Goal: Task Accomplishment & Management: Manage account settings

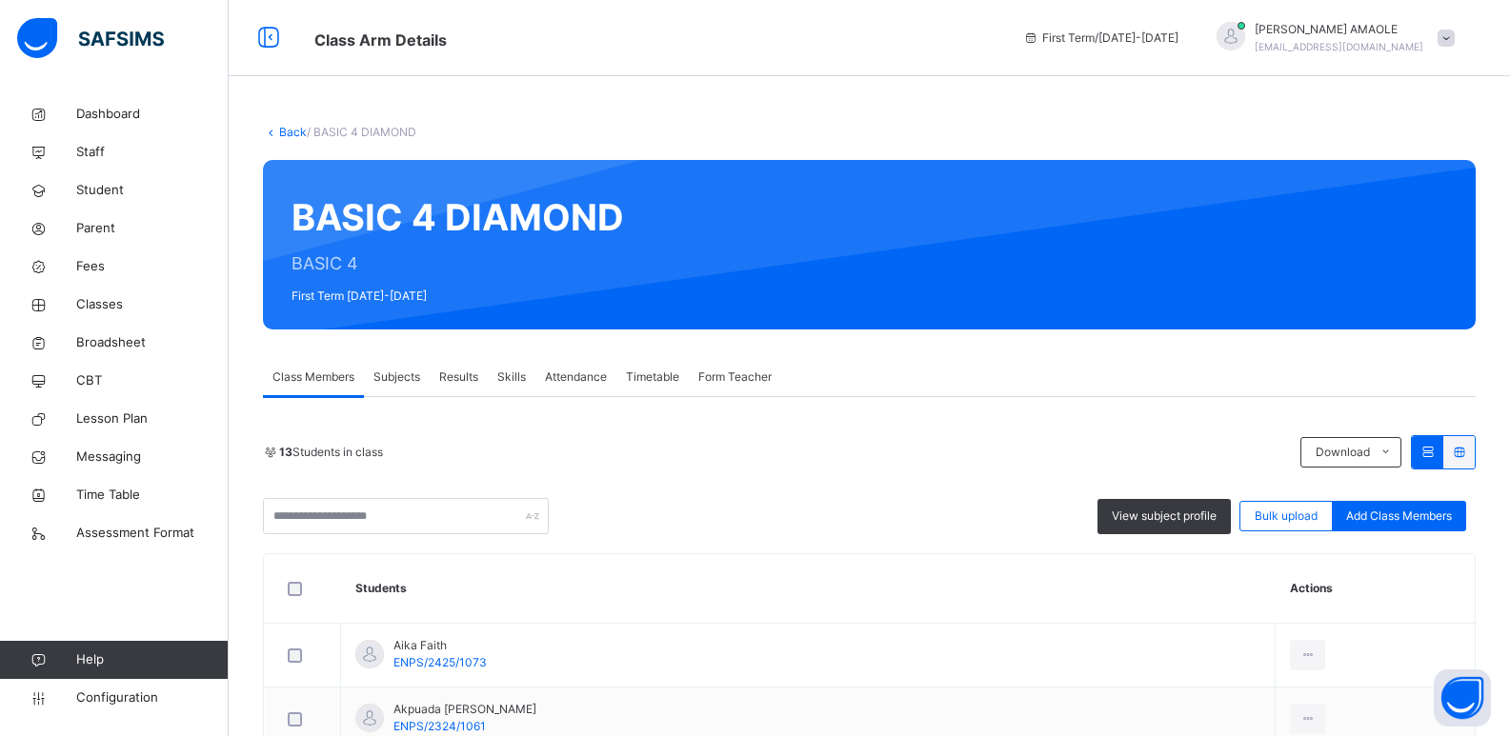
click at [706, 372] on span "Form Teacher" at bounding box center [734, 377] width 73 height 17
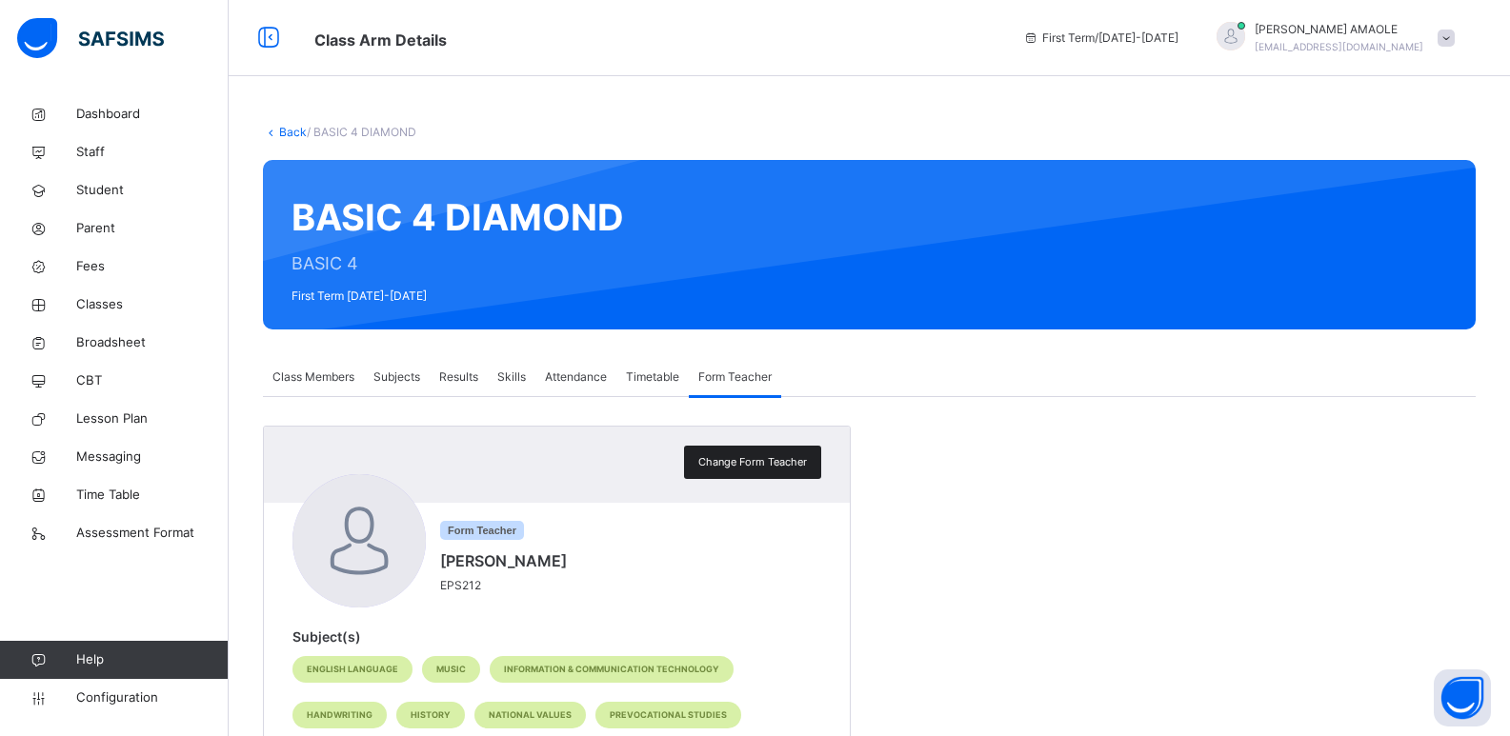
click at [737, 461] on span "Change Form Teacher" at bounding box center [752, 462] width 109 height 16
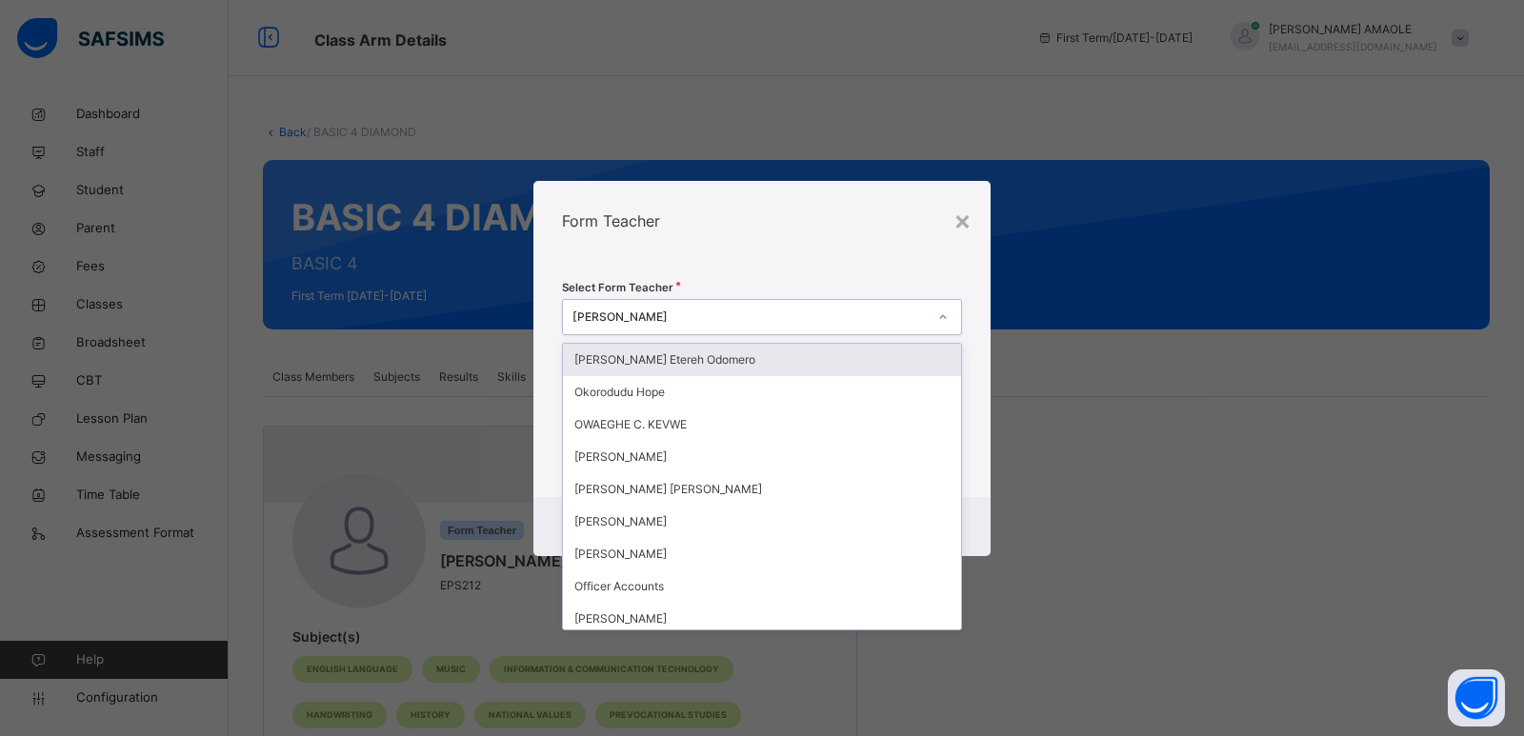
click at [720, 310] on div "CHISOM JULIET ORJIKWE" at bounding box center [750, 317] width 354 height 17
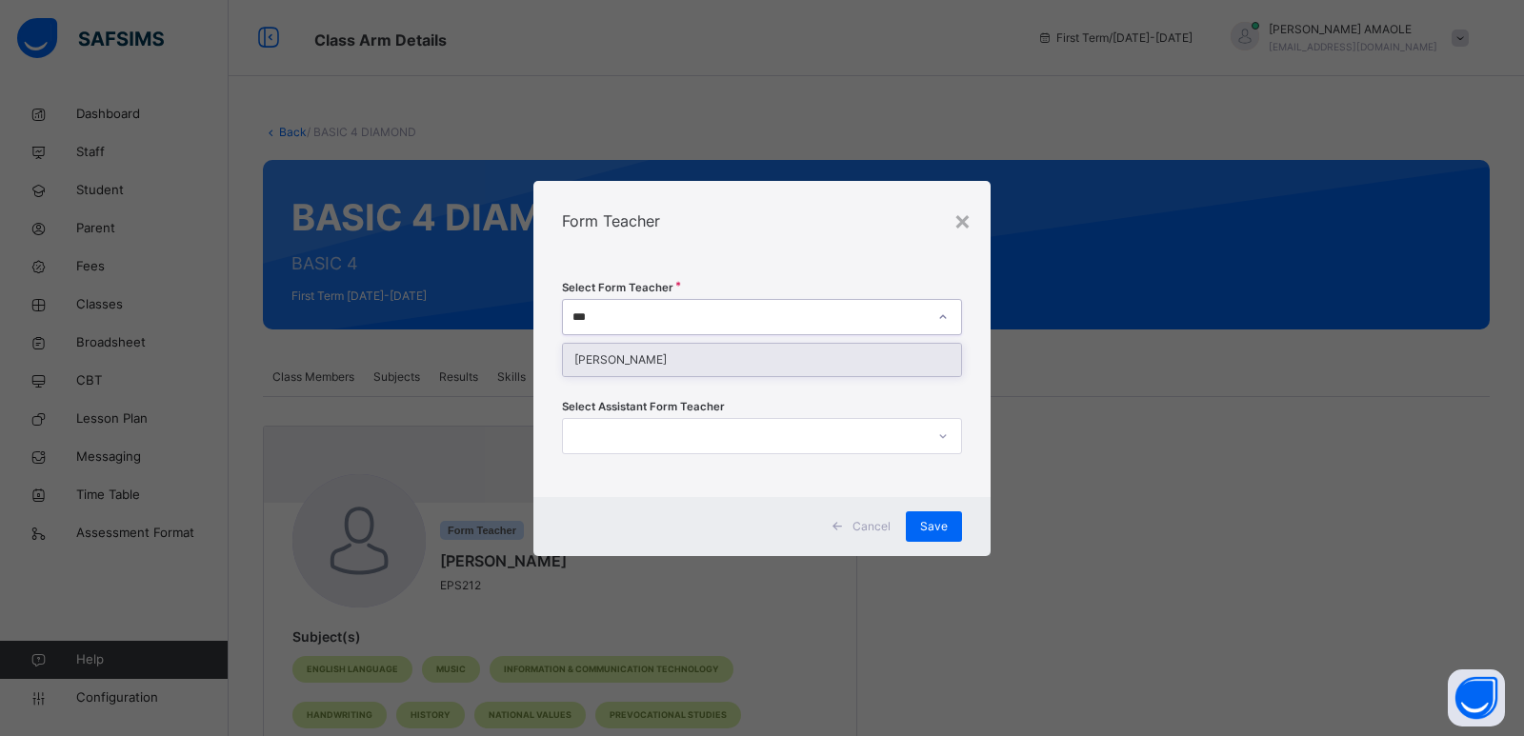
type input "****"
click at [721, 357] on div "DAVIDSON ENONO" at bounding box center [762, 360] width 398 height 32
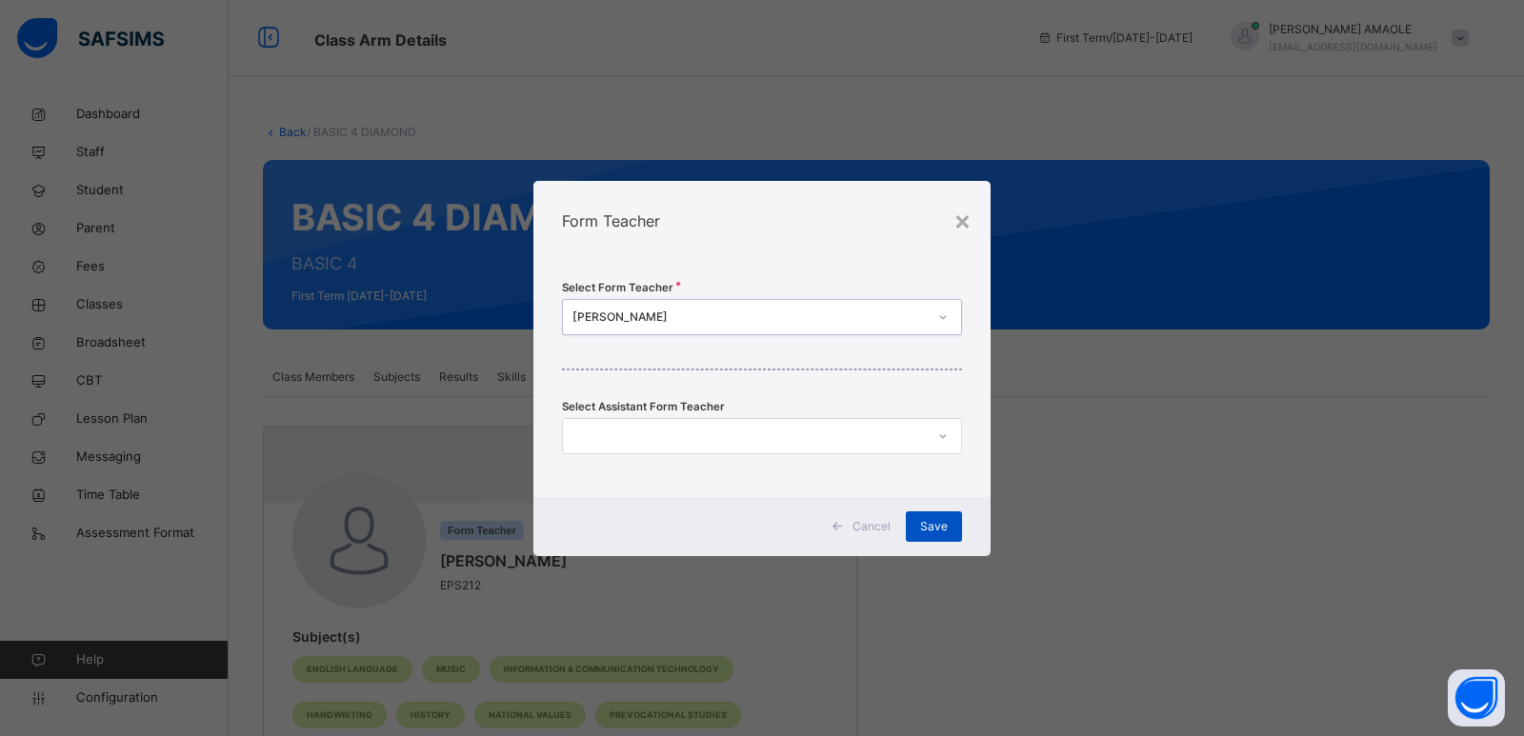
click at [936, 521] on span "Save" at bounding box center [934, 526] width 28 height 17
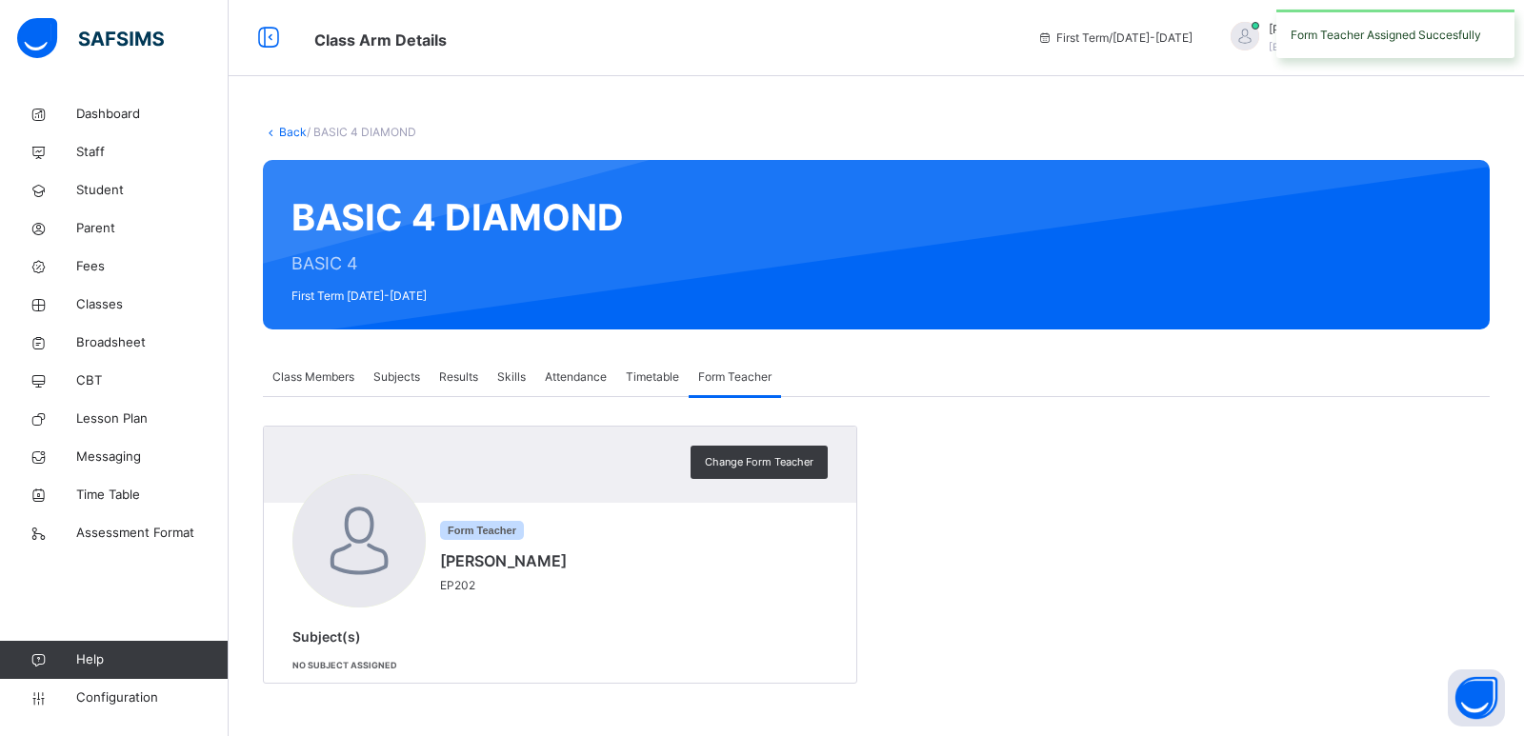
click at [315, 372] on span "Class Members" at bounding box center [313, 377] width 82 height 17
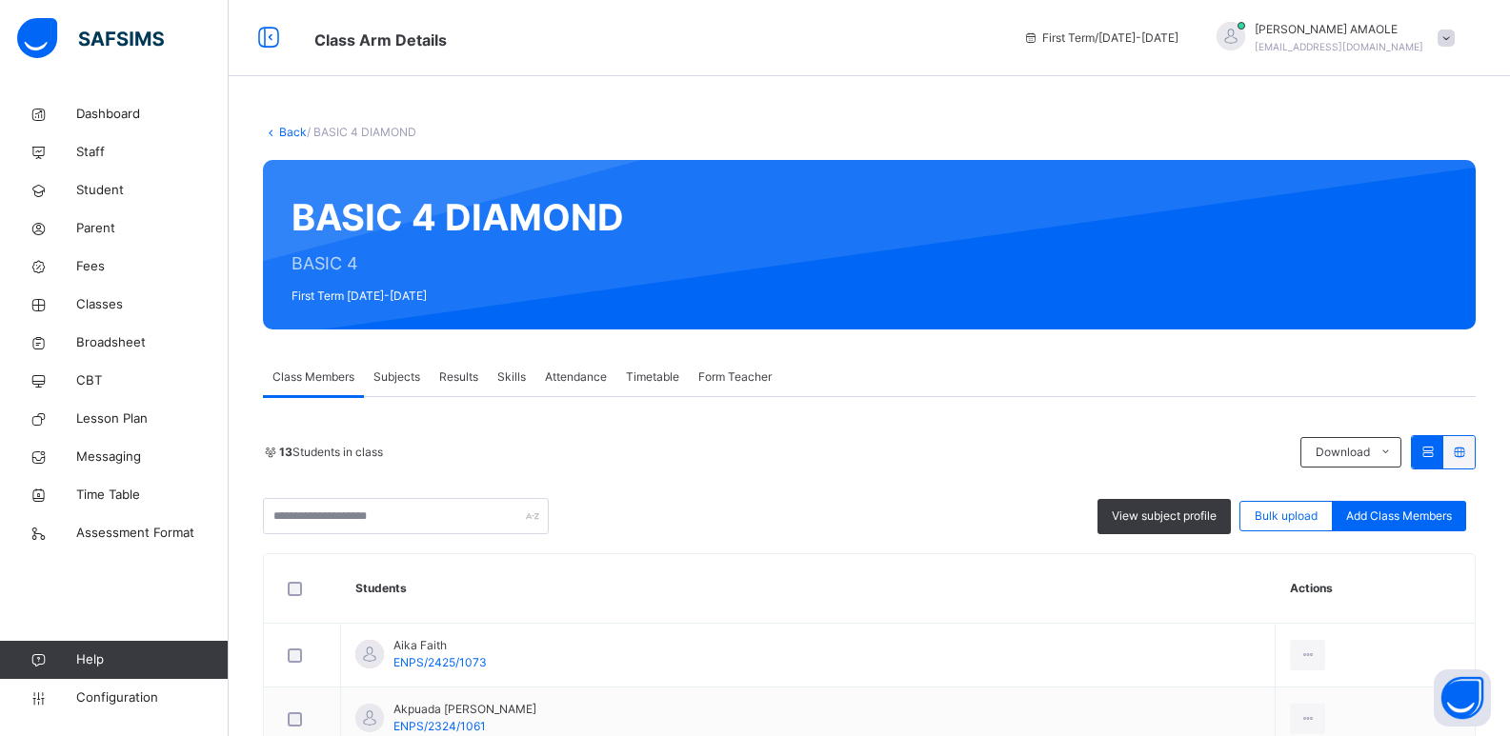
click at [400, 379] on span "Subjects" at bounding box center [396, 377] width 47 height 17
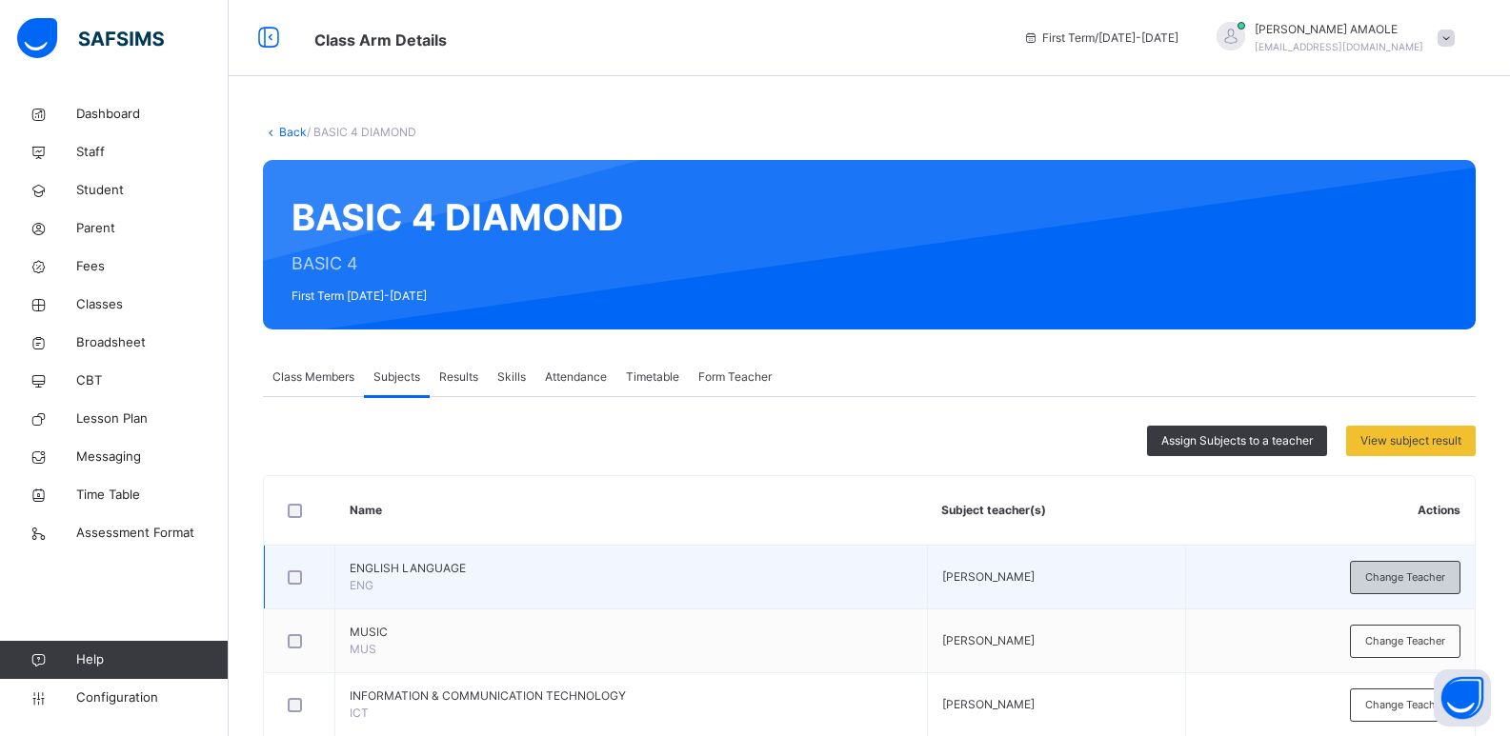
click at [1397, 578] on span "Change Teacher" at bounding box center [1405, 578] width 80 height 16
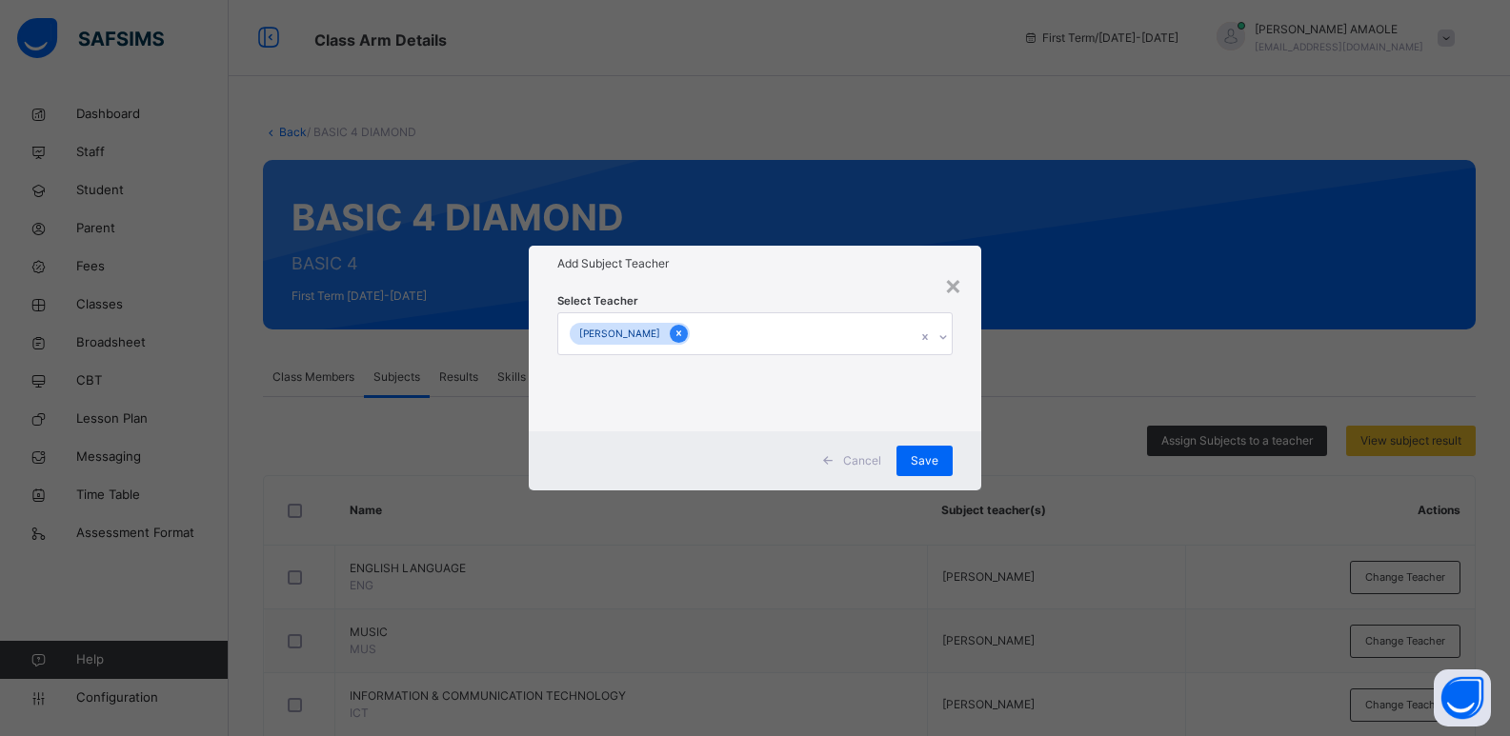
click at [681, 332] on icon at bounding box center [678, 335] width 5 height 6
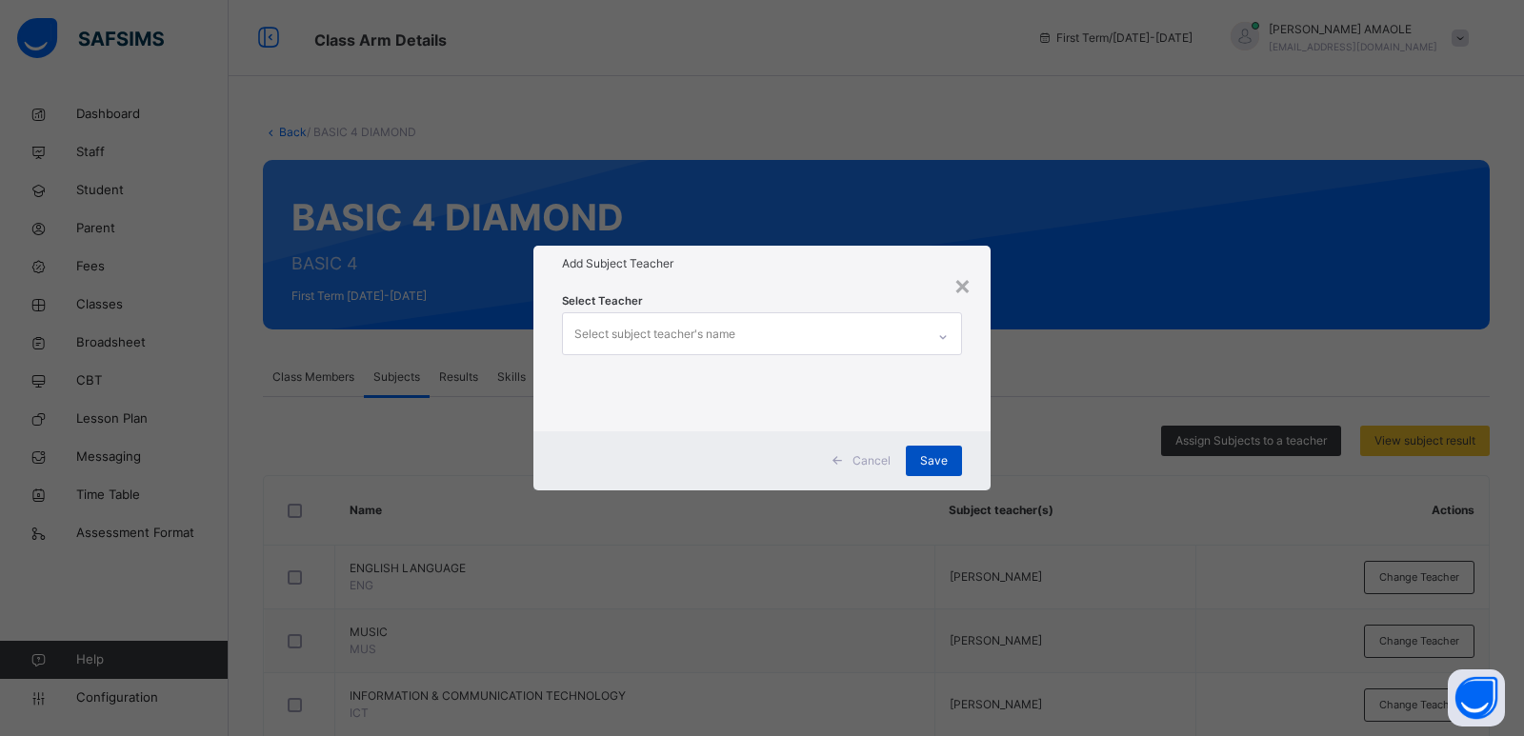
click at [928, 454] on span "Save" at bounding box center [934, 461] width 28 height 17
click at [932, 458] on span "Save" at bounding box center [934, 461] width 28 height 17
click at [882, 451] on div "Cancel" at bounding box center [863, 461] width 85 height 30
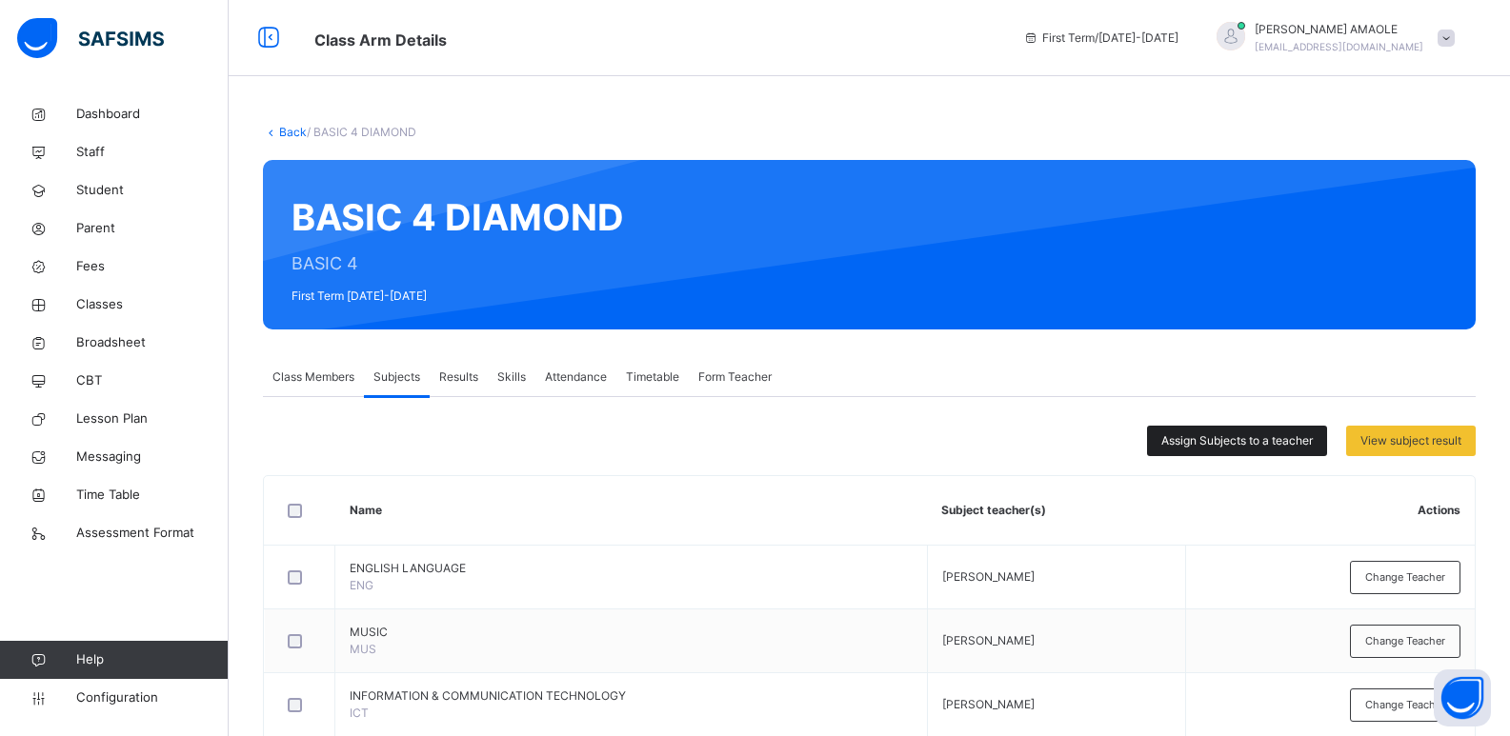
click at [1282, 443] on span "Assign Subjects to a teacher" at bounding box center [1236, 440] width 151 height 17
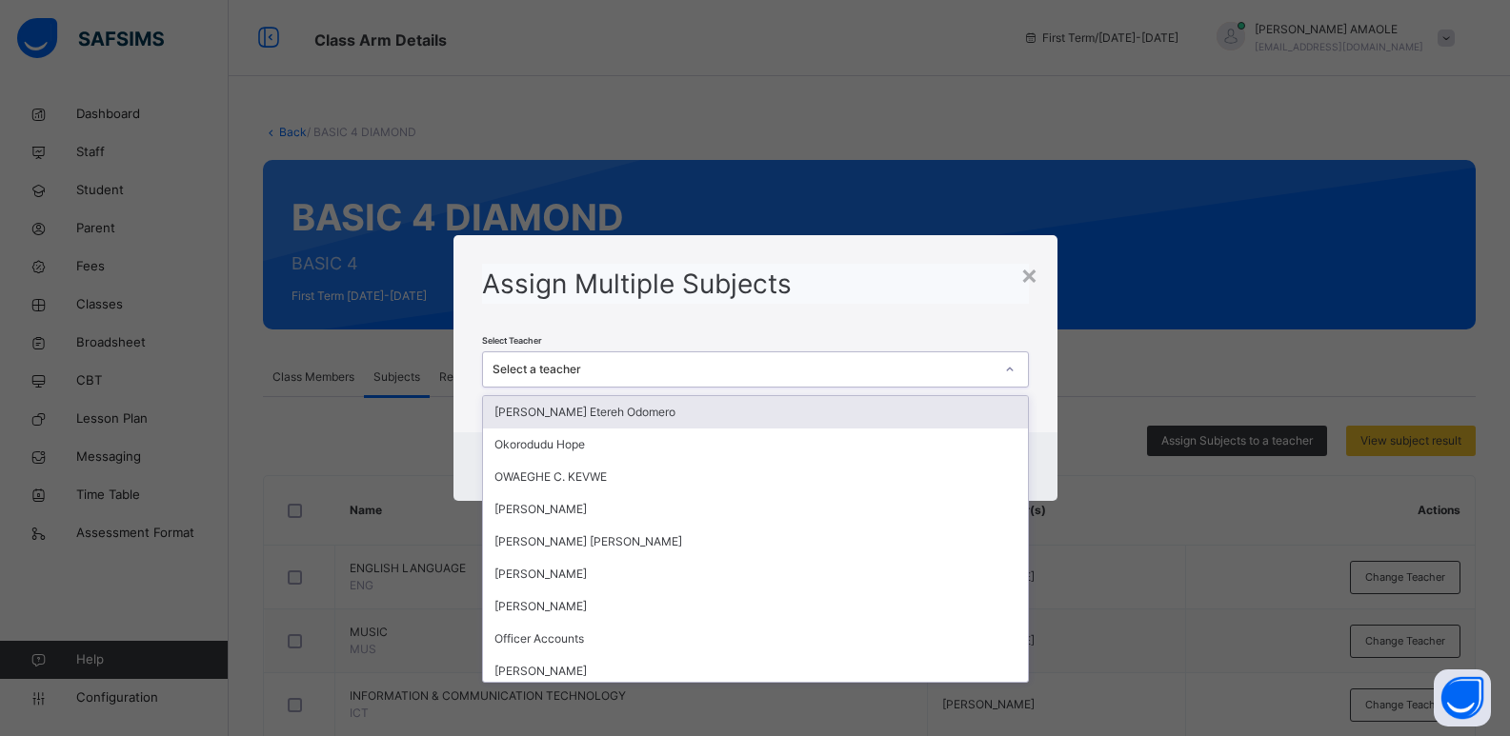
click at [703, 353] on div "Select a teacher" at bounding box center [755, 370] width 547 height 36
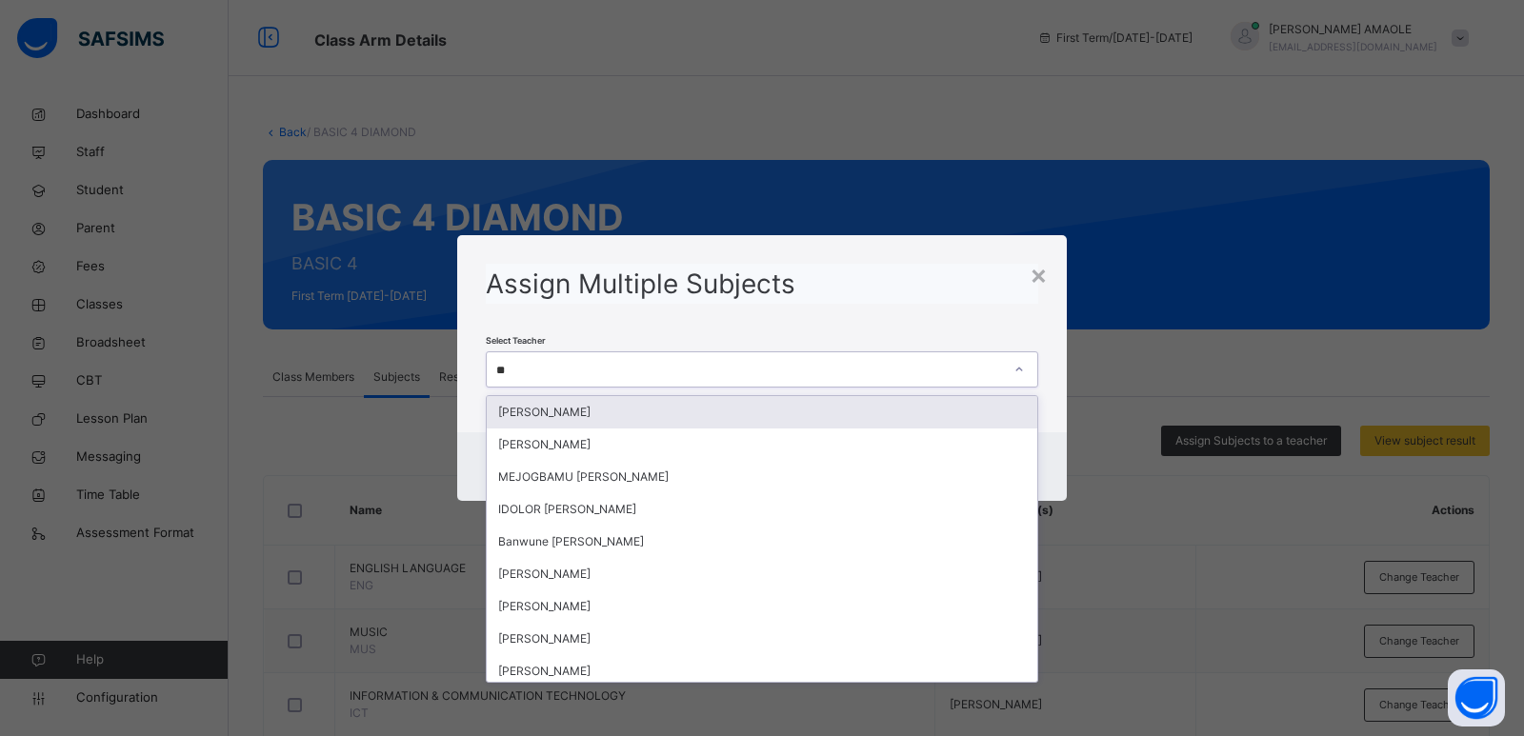
type input "***"
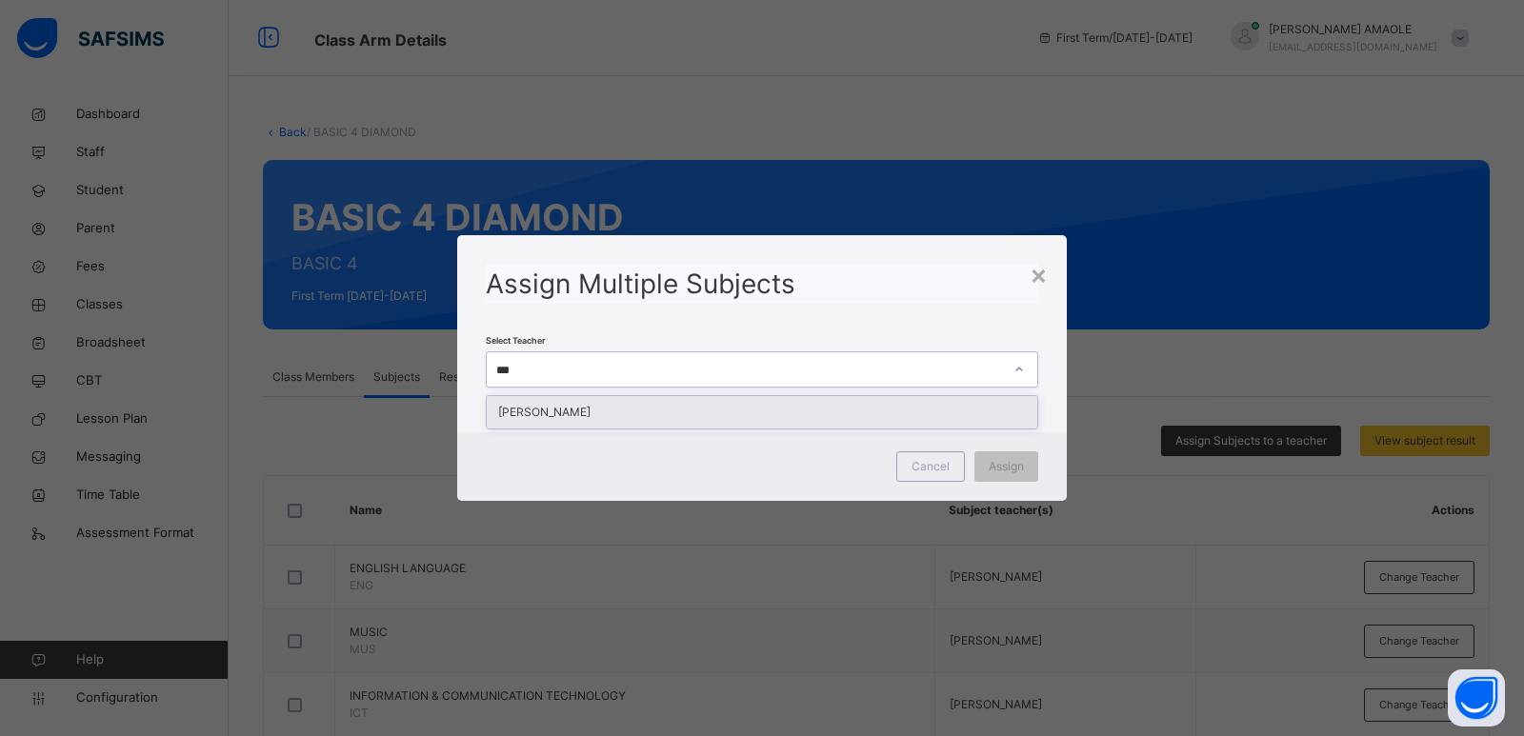
click at [719, 409] on div "DAVIDSON ENONO" at bounding box center [762, 412] width 551 height 32
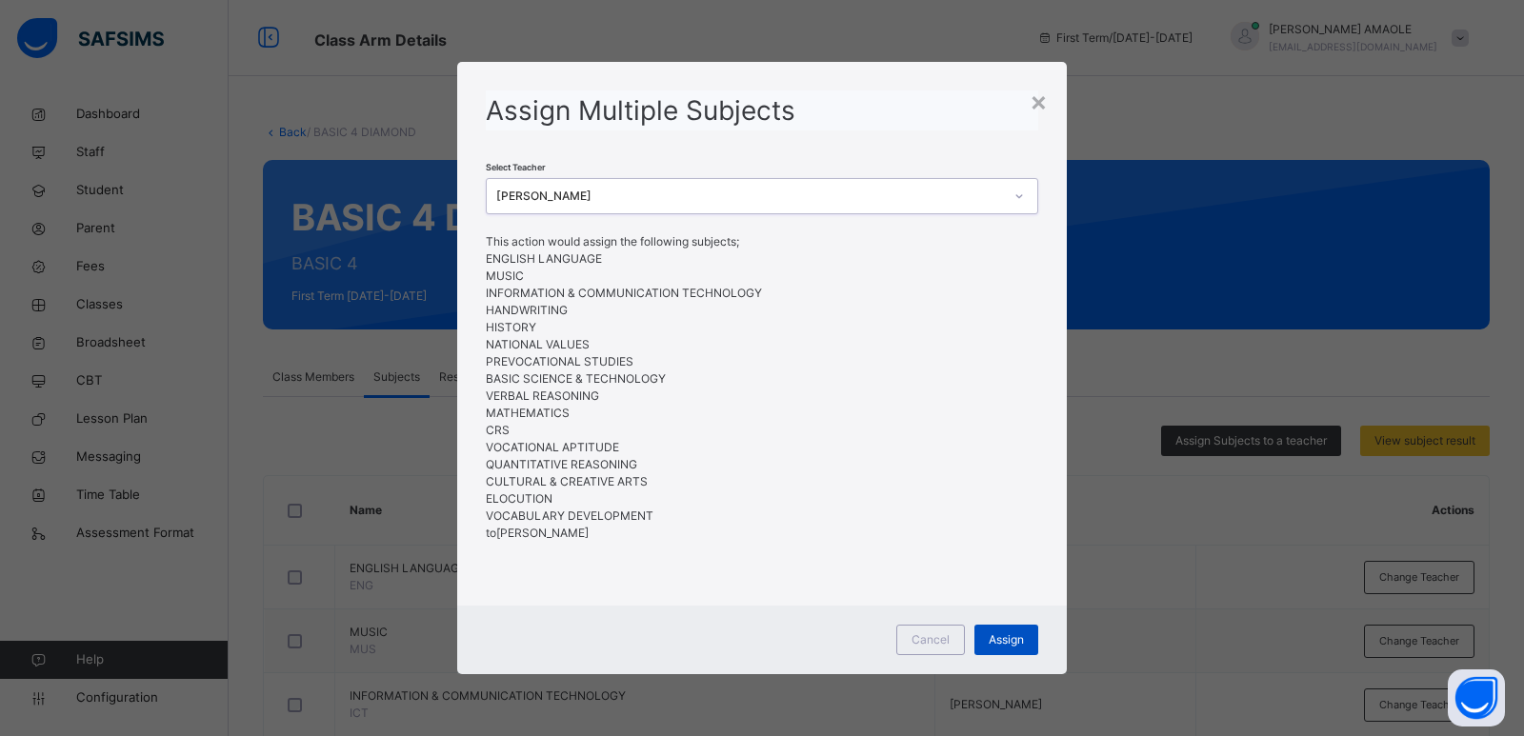
click at [995, 640] on span "Assign" at bounding box center [1006, 640] width 35 height 17
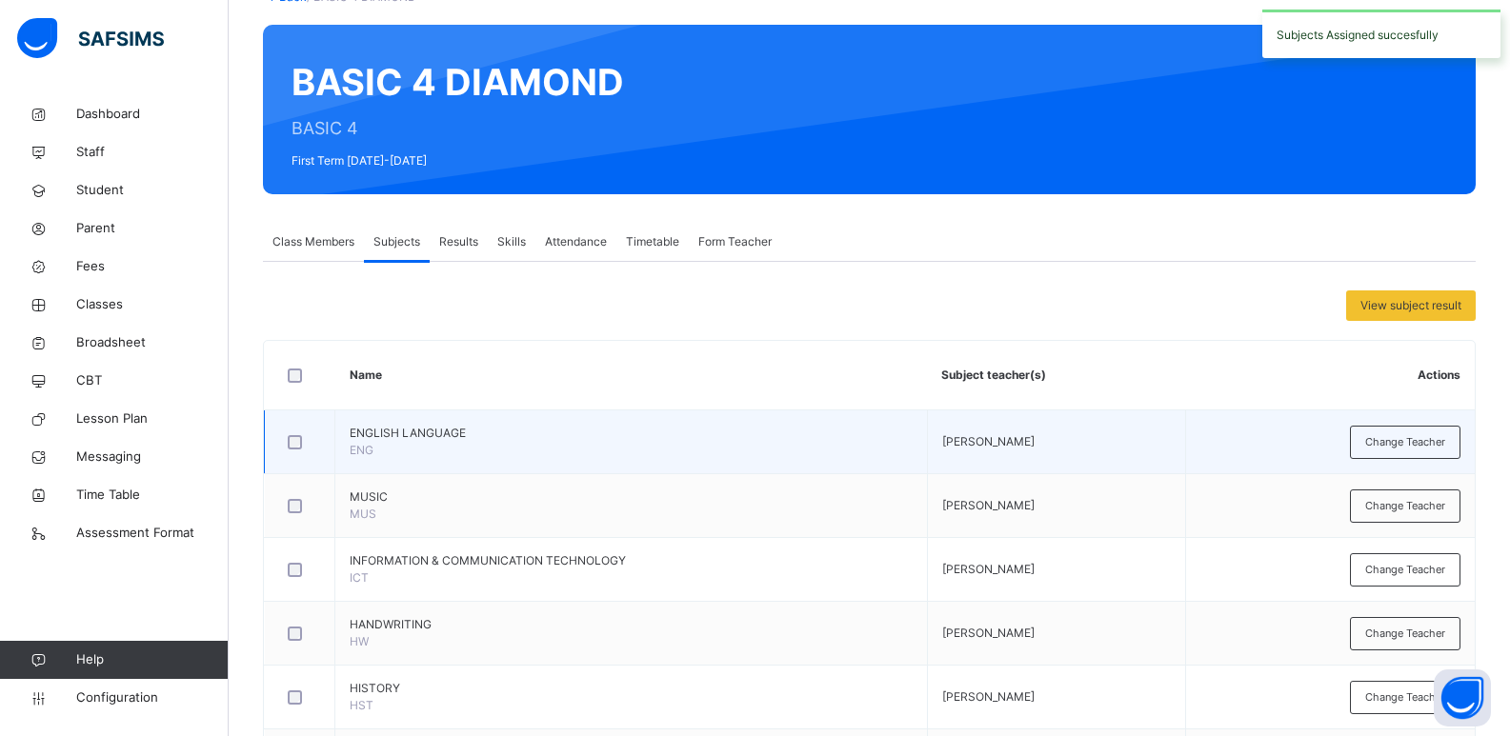
scroll to position [191, 0]
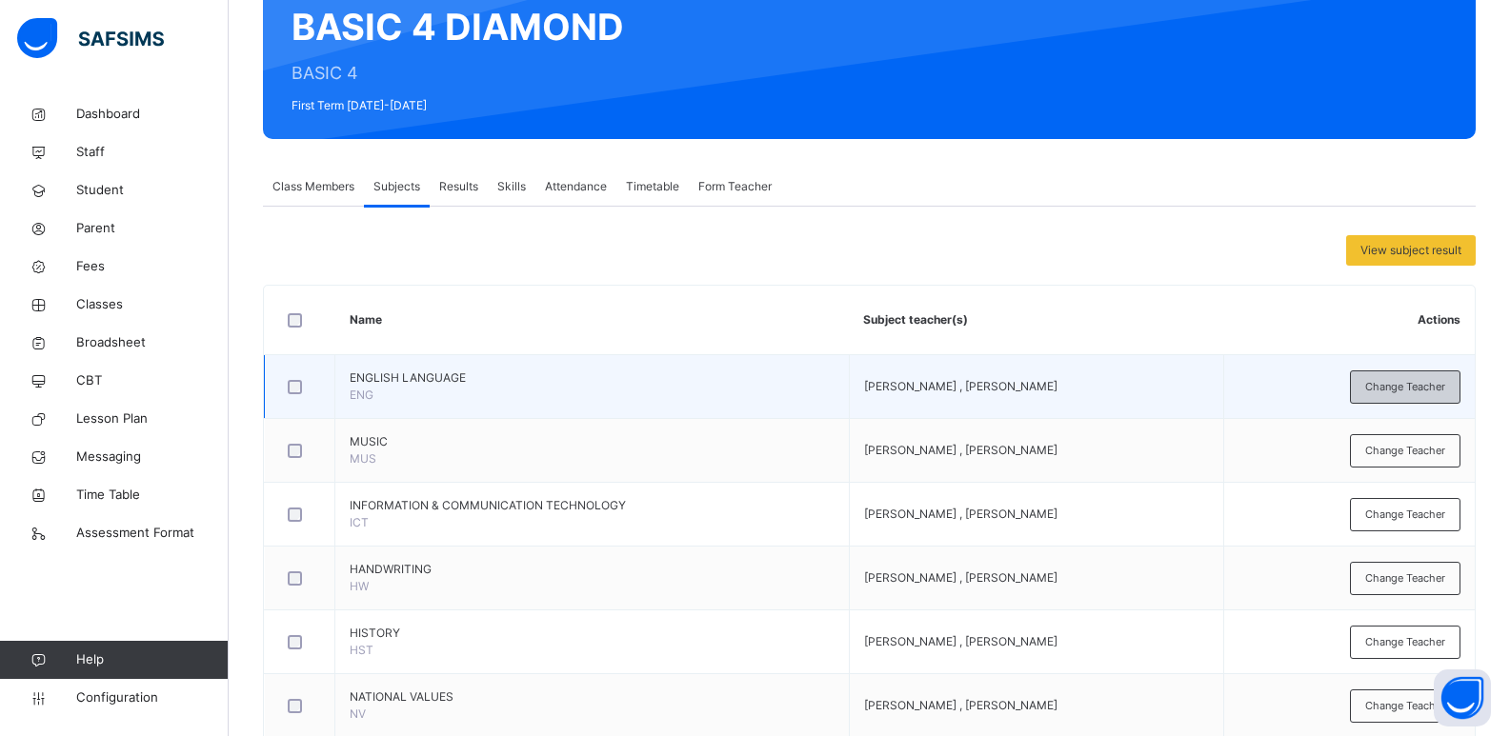
click at [1416, 395] on div "Change Teacher" at bounding box center [1405, 387] width 111 height 33
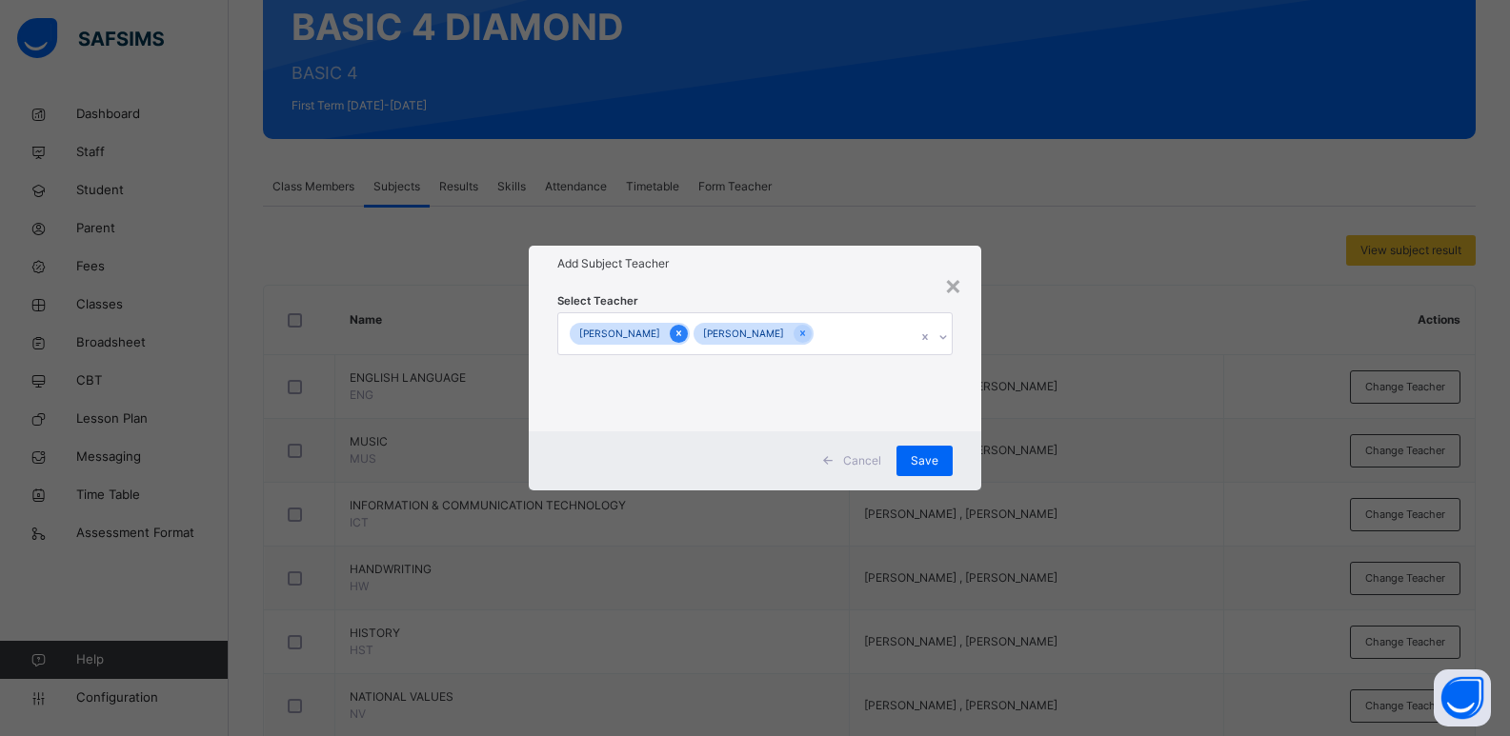
click at [681, 335] on icon at bounding box center [678, 335] width 5 height 6
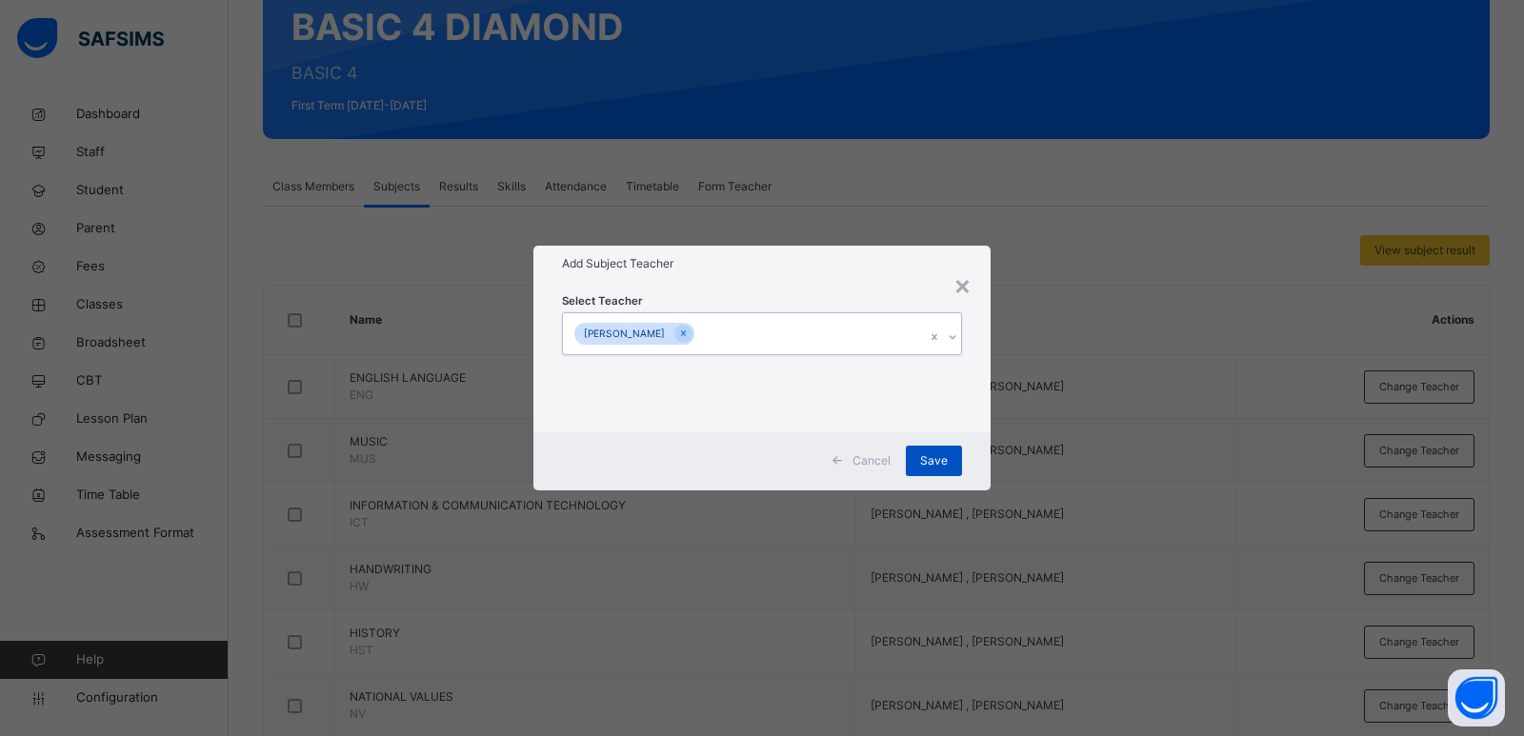
click at [931, 463] on span "Save" at bounding box center [934, 461] width 28 height 17
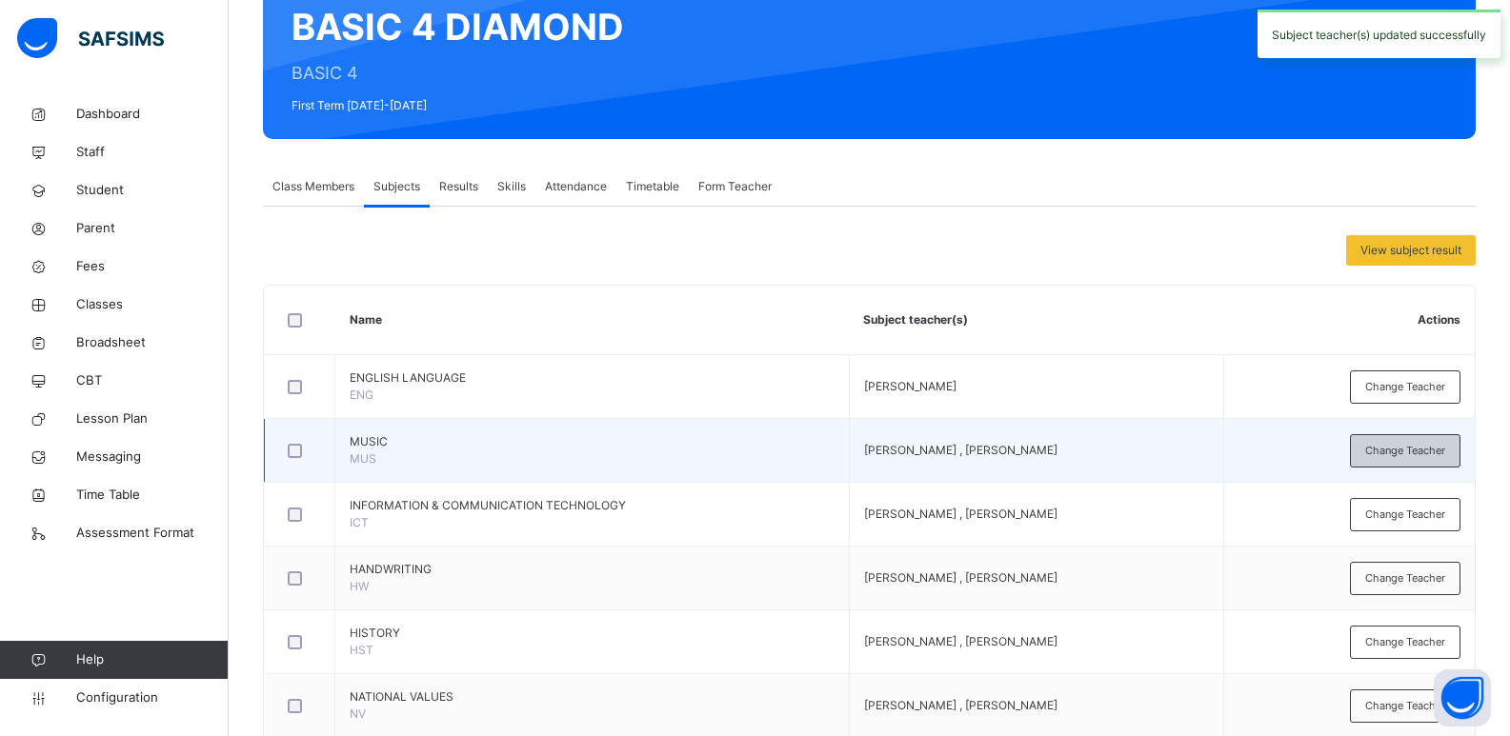
click at [1423, 444] on span "Change Teacher" at bounding box center [1405, 451] width 80 height 16
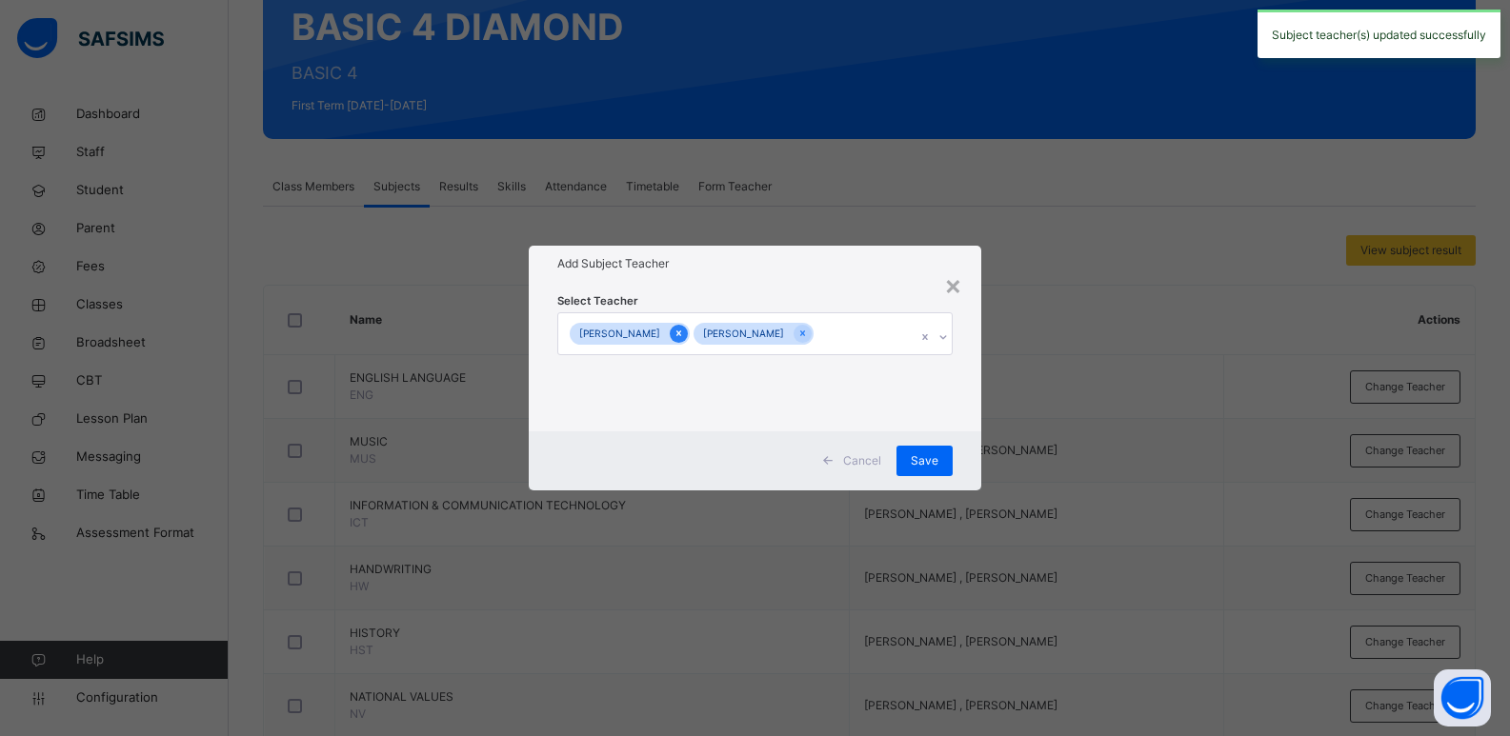
click at [681, 334] on icon at bounding box center [678, 335] width 5 height 6
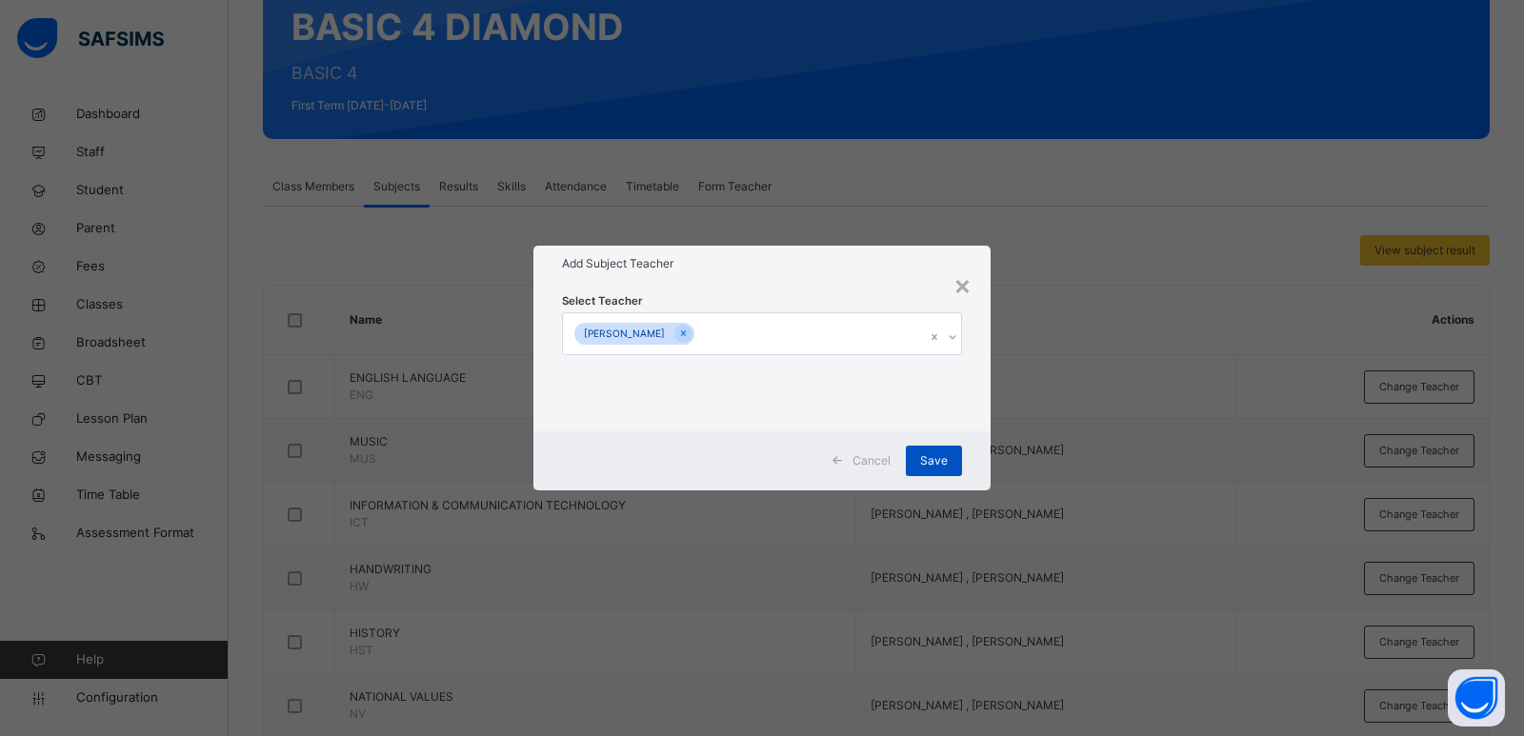
click at [946, 460] on span "Save" at bounding box center [934, 461] width 28 height 17
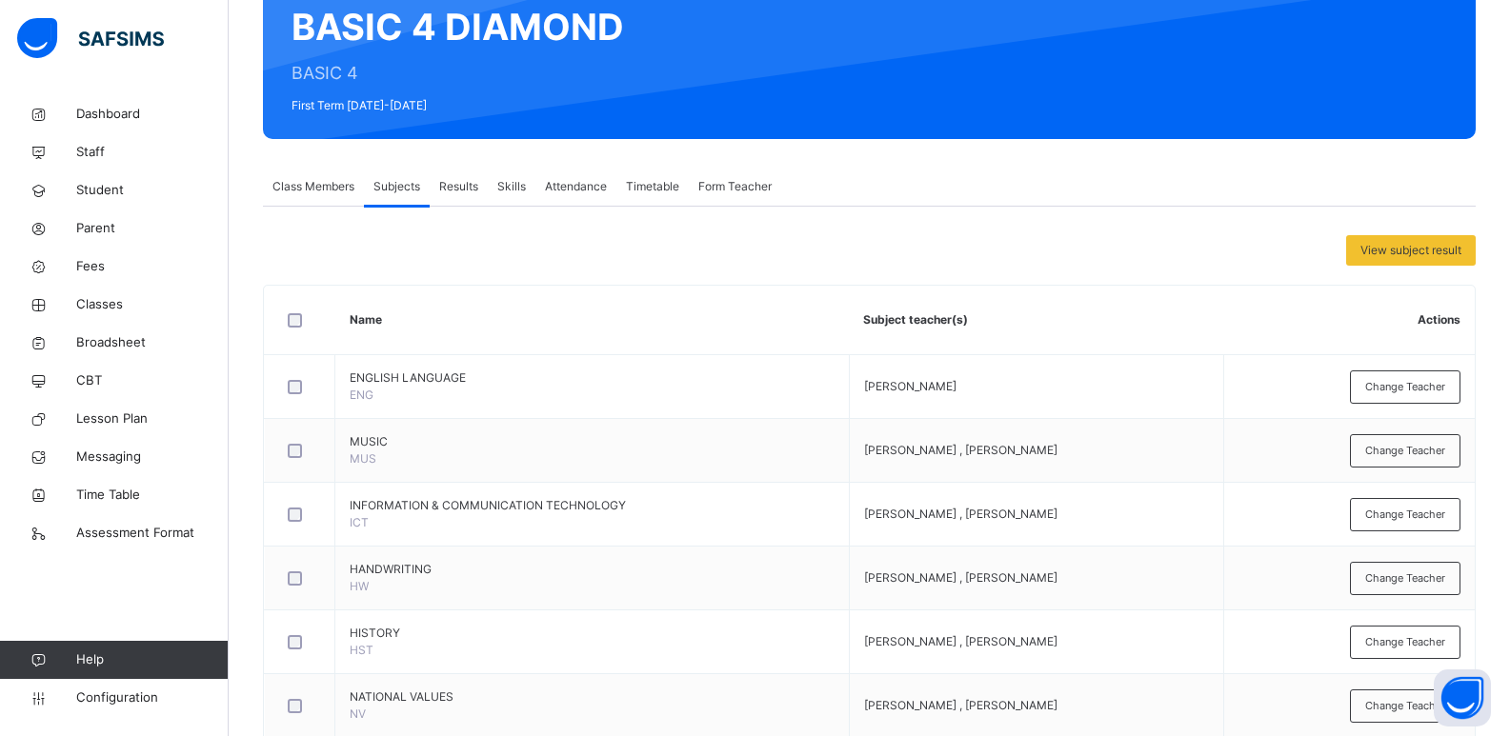
click at [310, 182] on span "Class Members" at bounding box center [313, 186] width 82 height 17
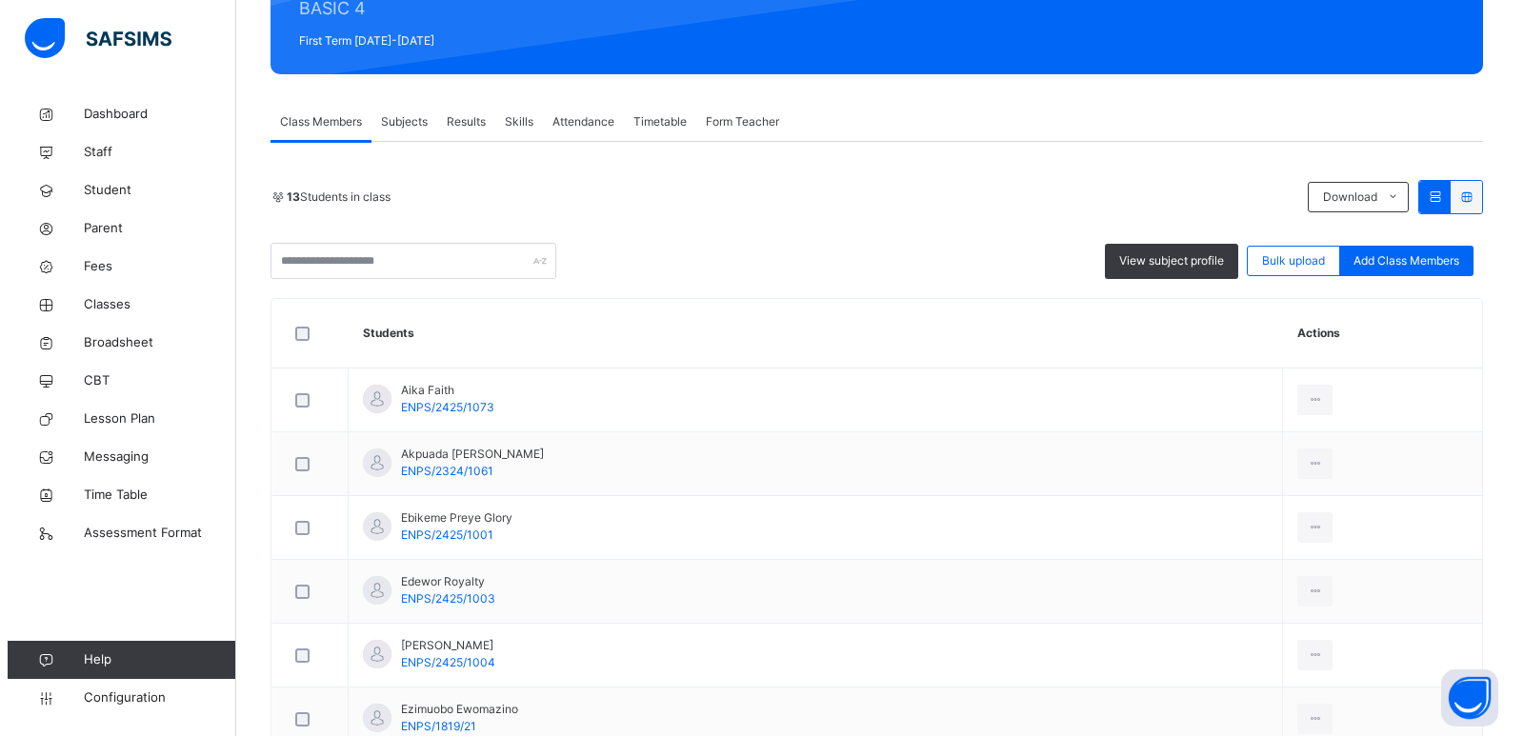
scroll to position [251, 0]
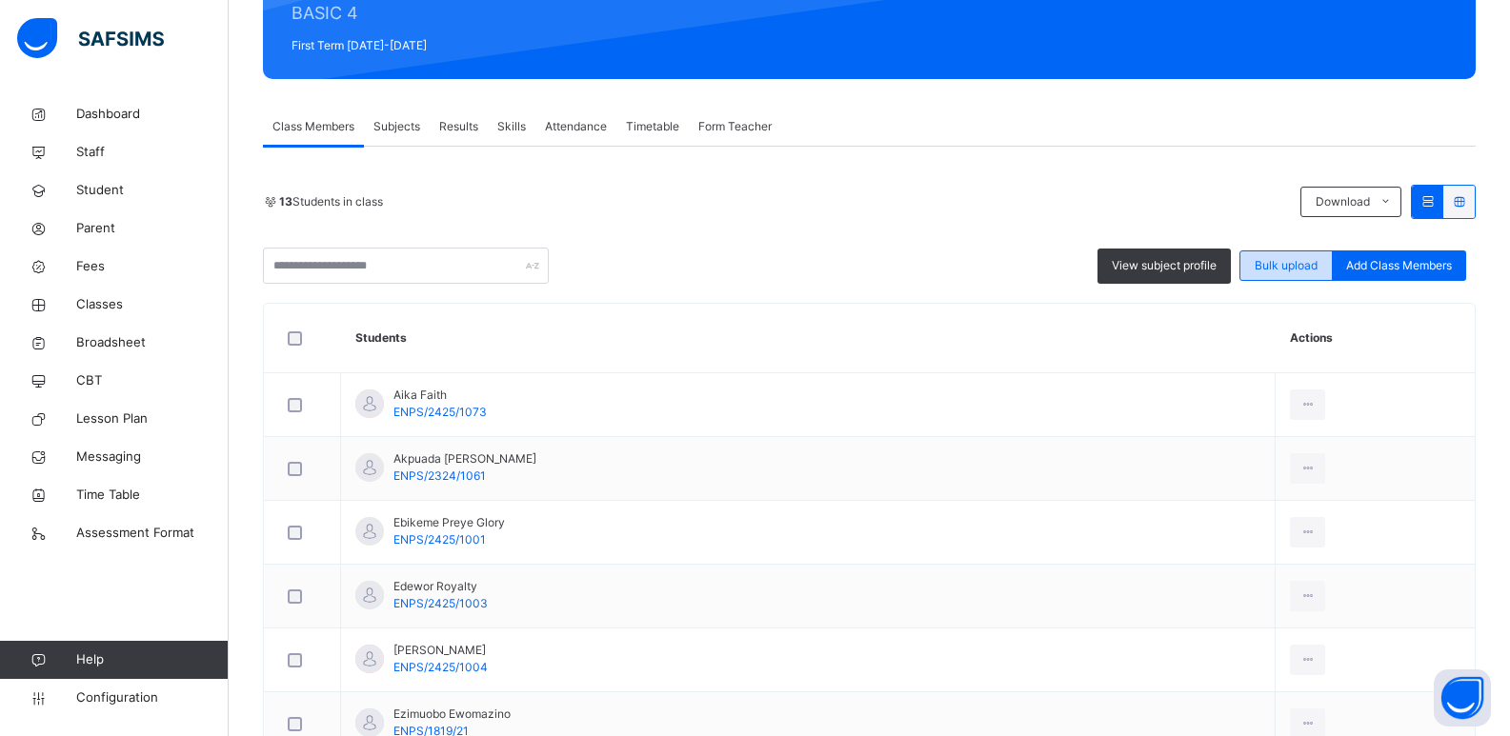
click at [1311, 261] on span "Bulk upload" at bounding box center [1286, 265] width 63 height 17
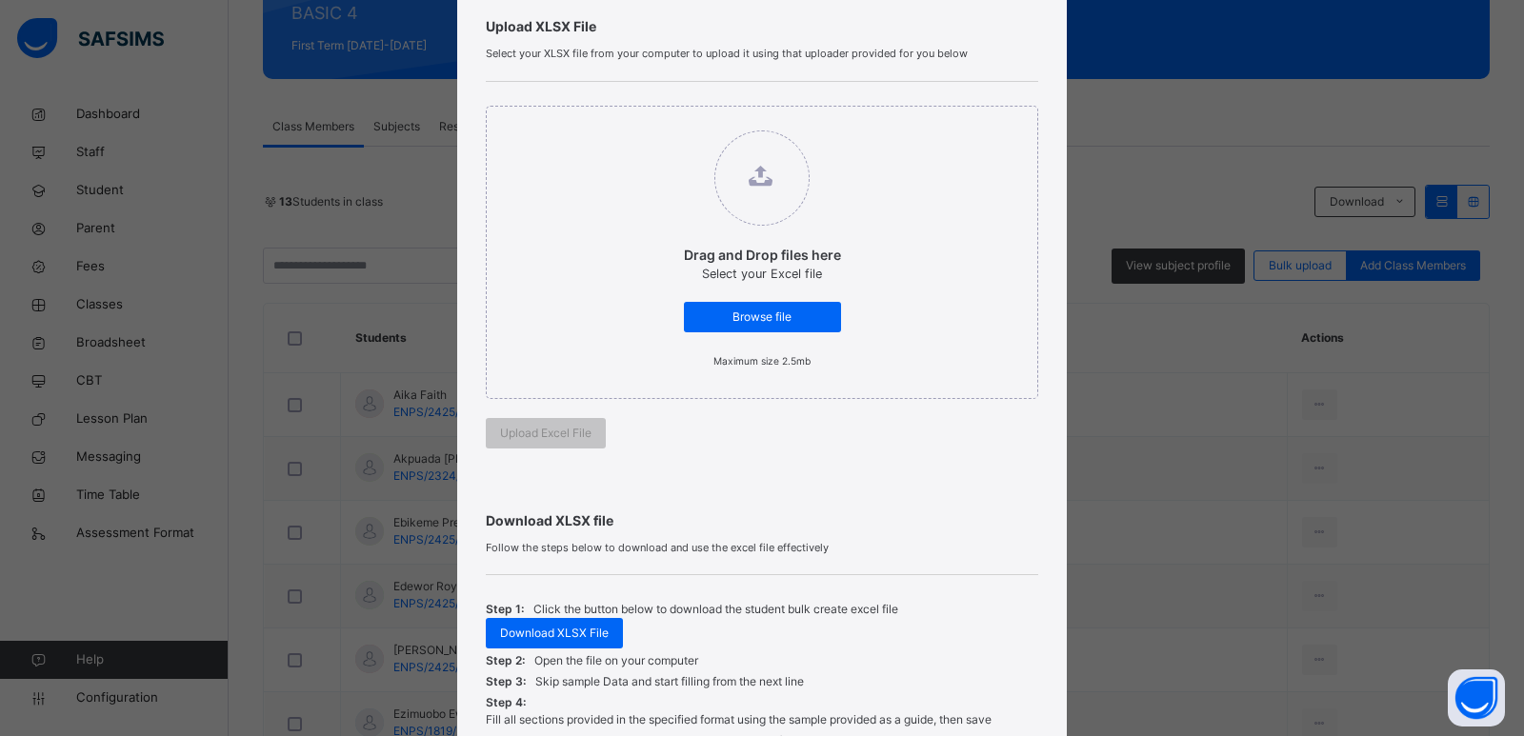
scroll to position [343, 0]
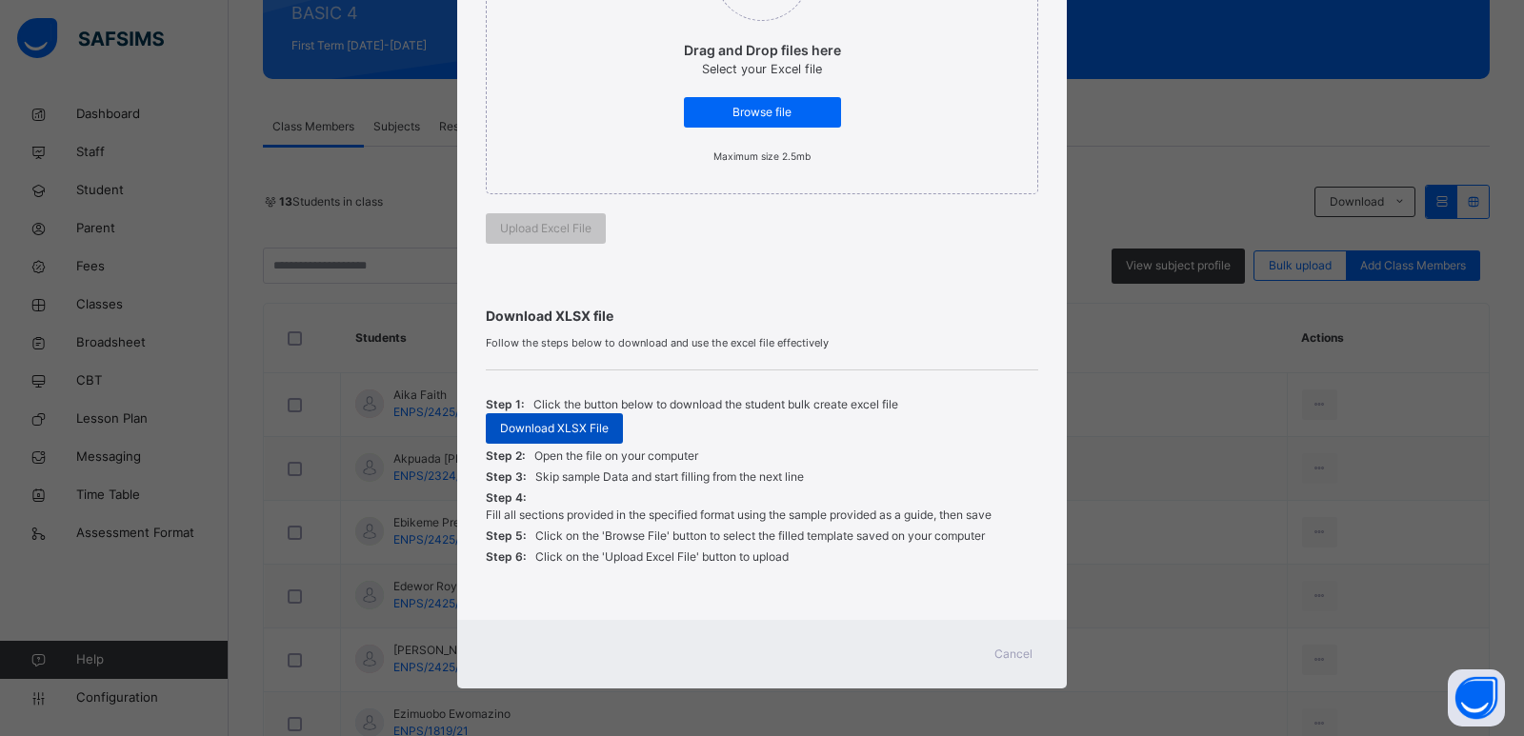
click at [568, 431] on span "Download XLSX File" at bounding box center [554, 428] width 109 height 17
click at [861, 454] on div "Step 2: Open the file on your computer" at bounding box center [762, 456] width 553 height 21
click at [802, 113] on span "Browse file" at bounding box center [762, 112] width 129 height 17
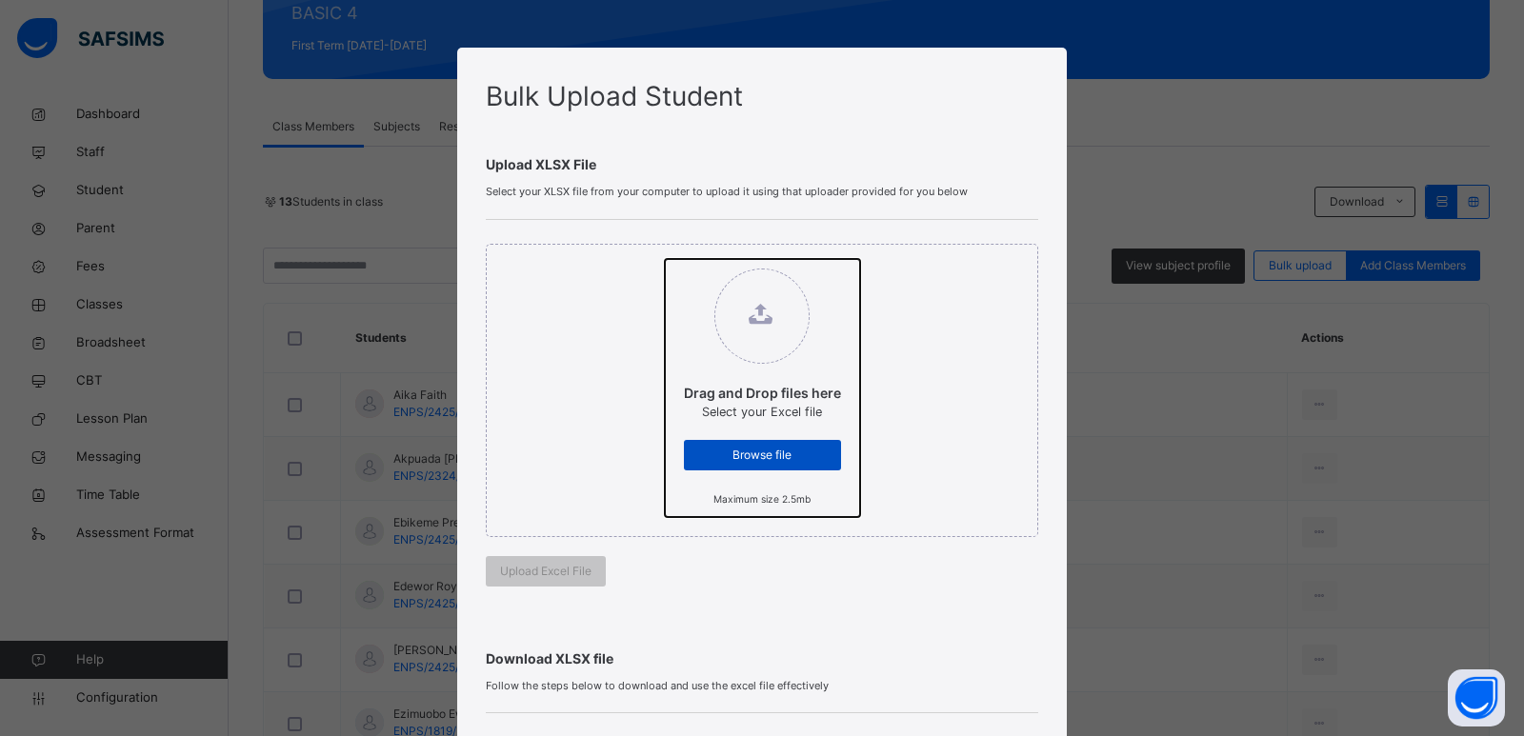
type input "**********"
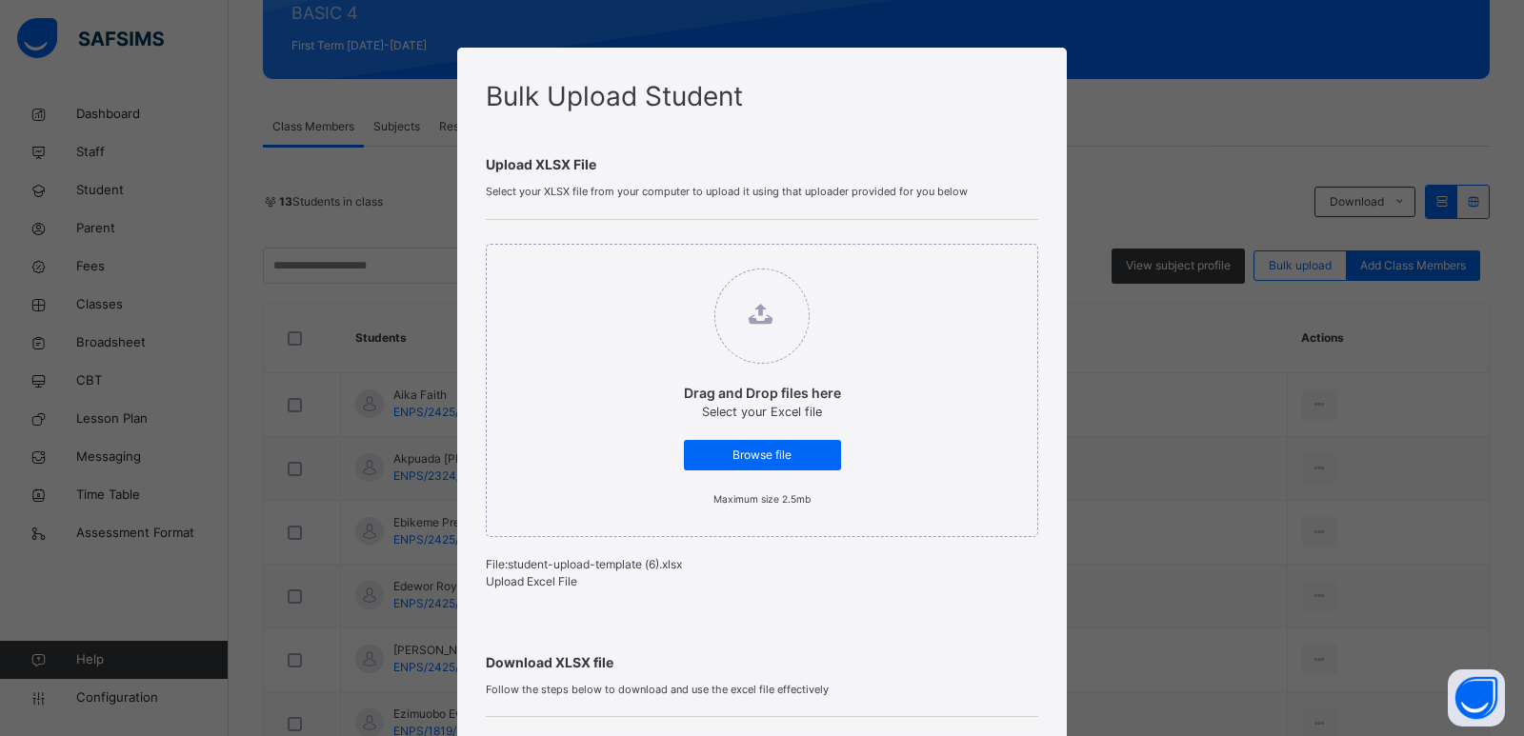
click at [571, 589] on span "Upload Excel File" at bounding box center [531, 581] width 91 height 14
click at [694, 547] on div "Drag and Drop files here Select your Excel file Browse file Maximum size 2.5mb …" at bounding box center [762, 417] width 553 height 394
click at [757, 457] on span "Browse file" at bounding box center [762, 455] width 129 height 17
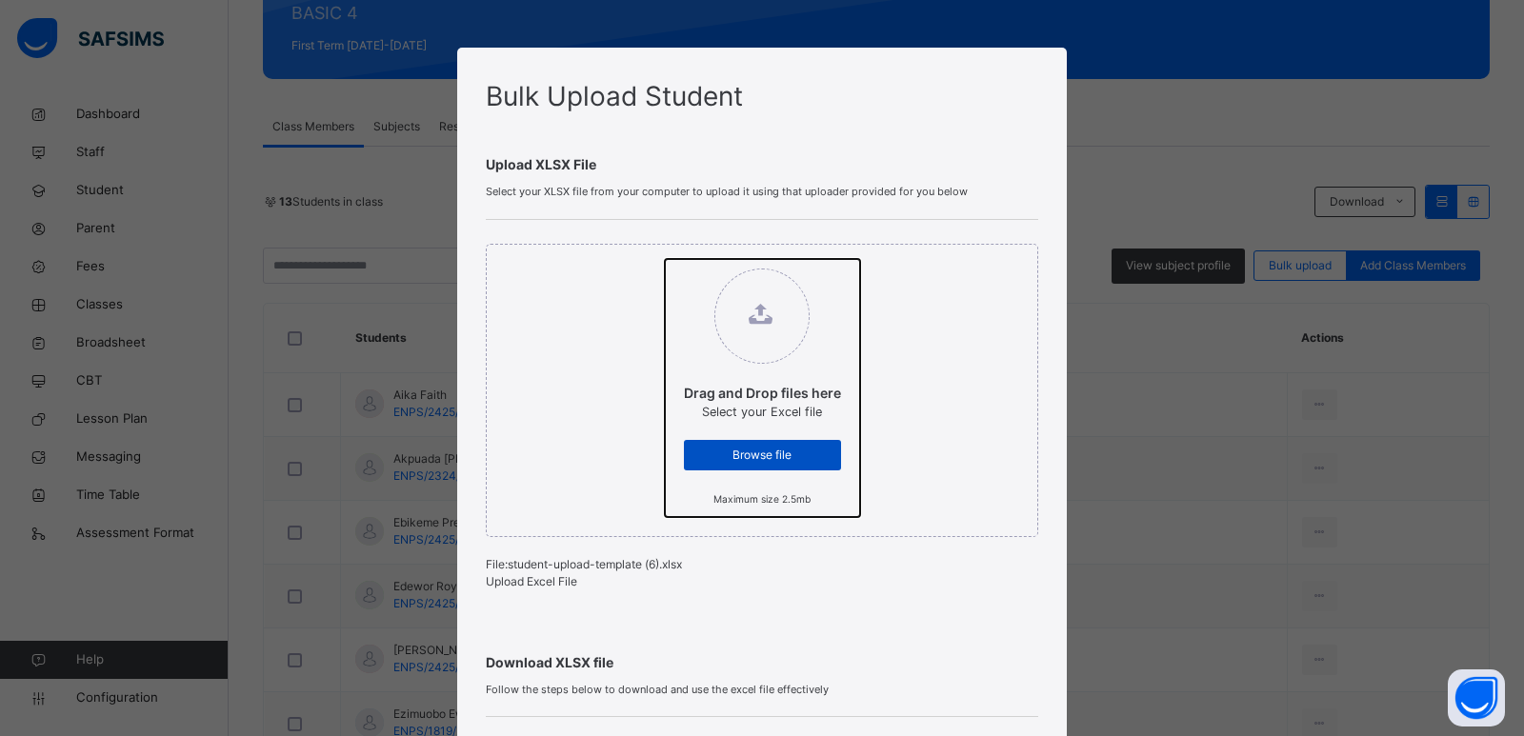
click at [665, 259] on input "Drag and Drop files here Select your Excel file Browse file Maximum size 2.5mb" at bounding box center [665, 259] width 0 height 0
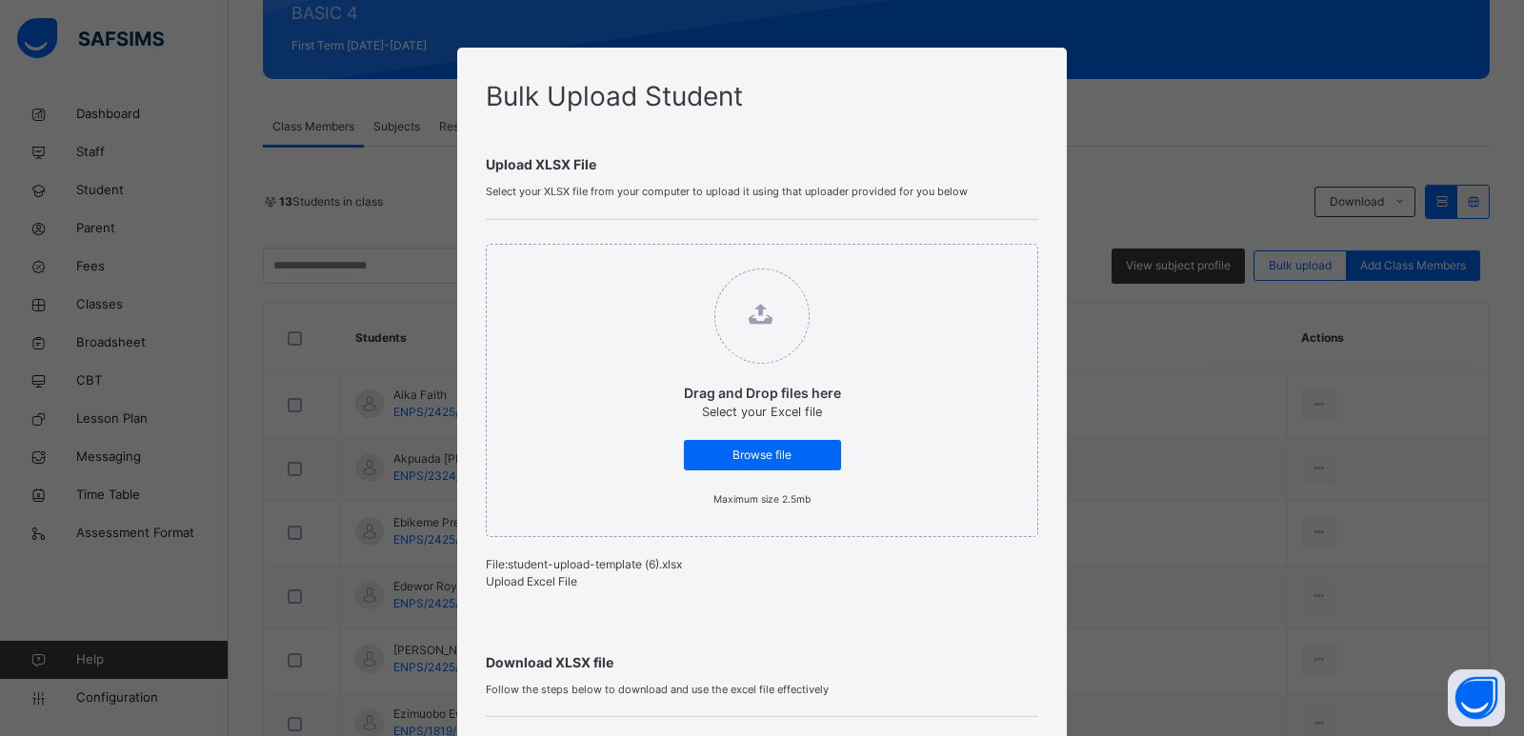
click at [527, 582] on span "Upload Excel File" at bounding box center [531, 581] width 91 height 14
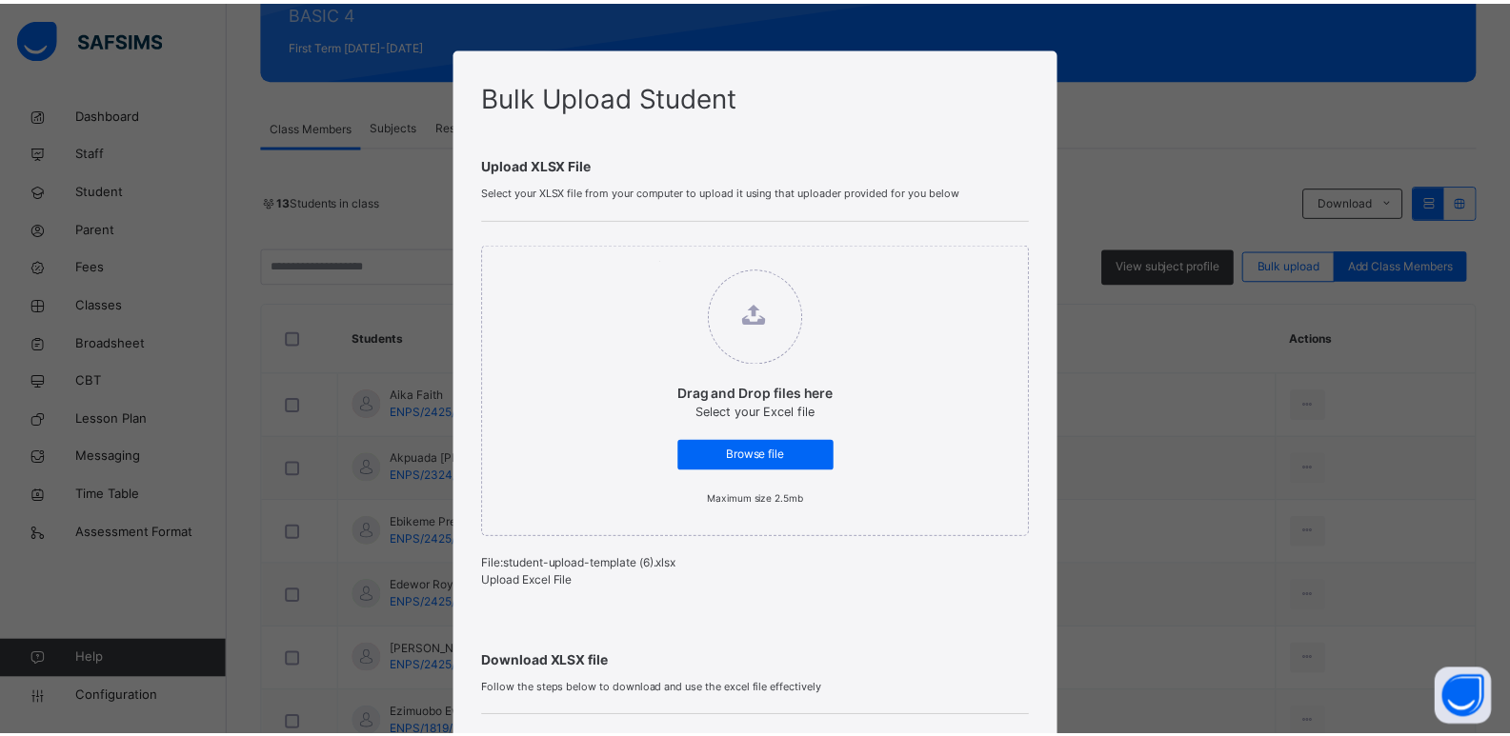
scroll to position [360, 0]
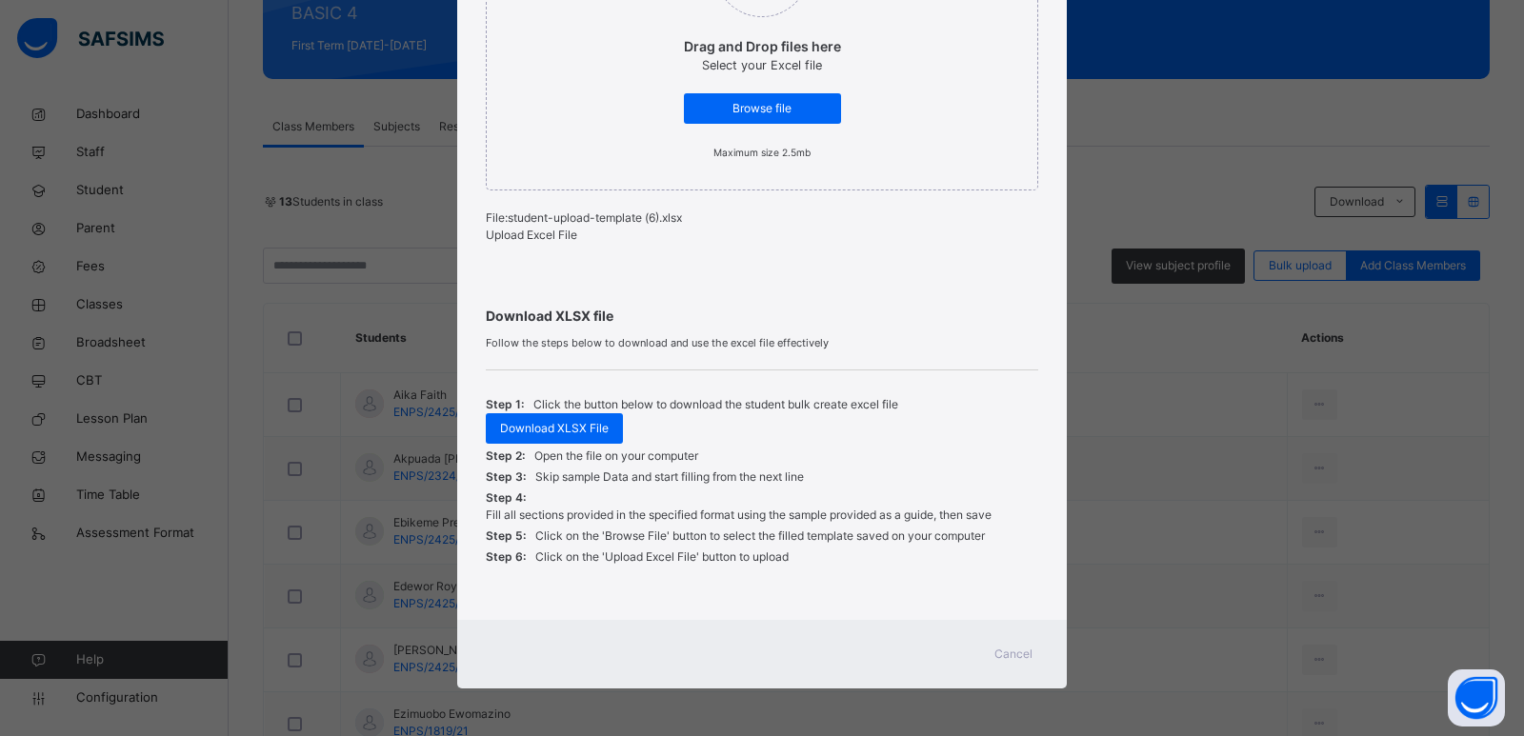
click at [1016, 653] on span "Cancel" at bounding box center [1014, 654] width 38 height 17
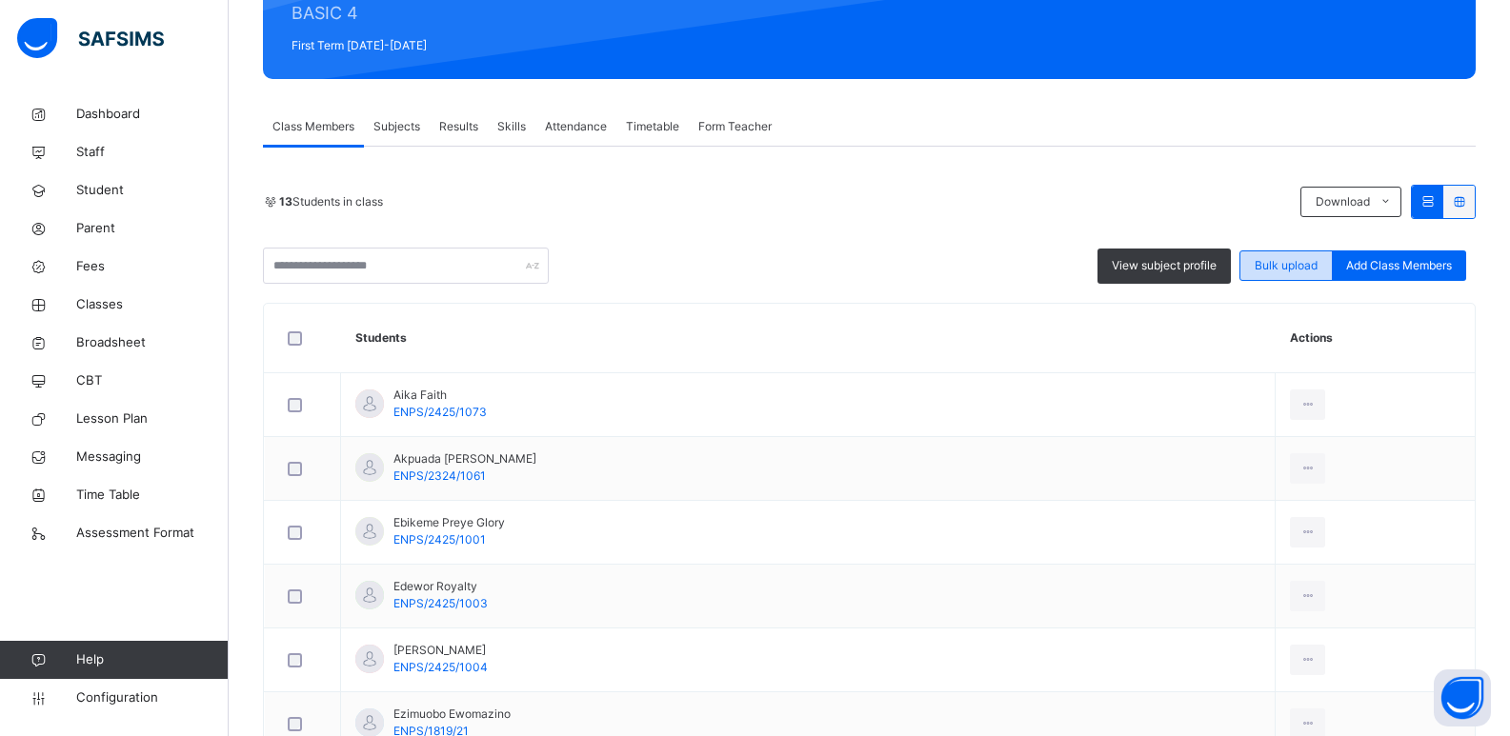
click at [1315, 272] on span "Bulk upload" at bounding box center [1286, 265] width 63 height 17
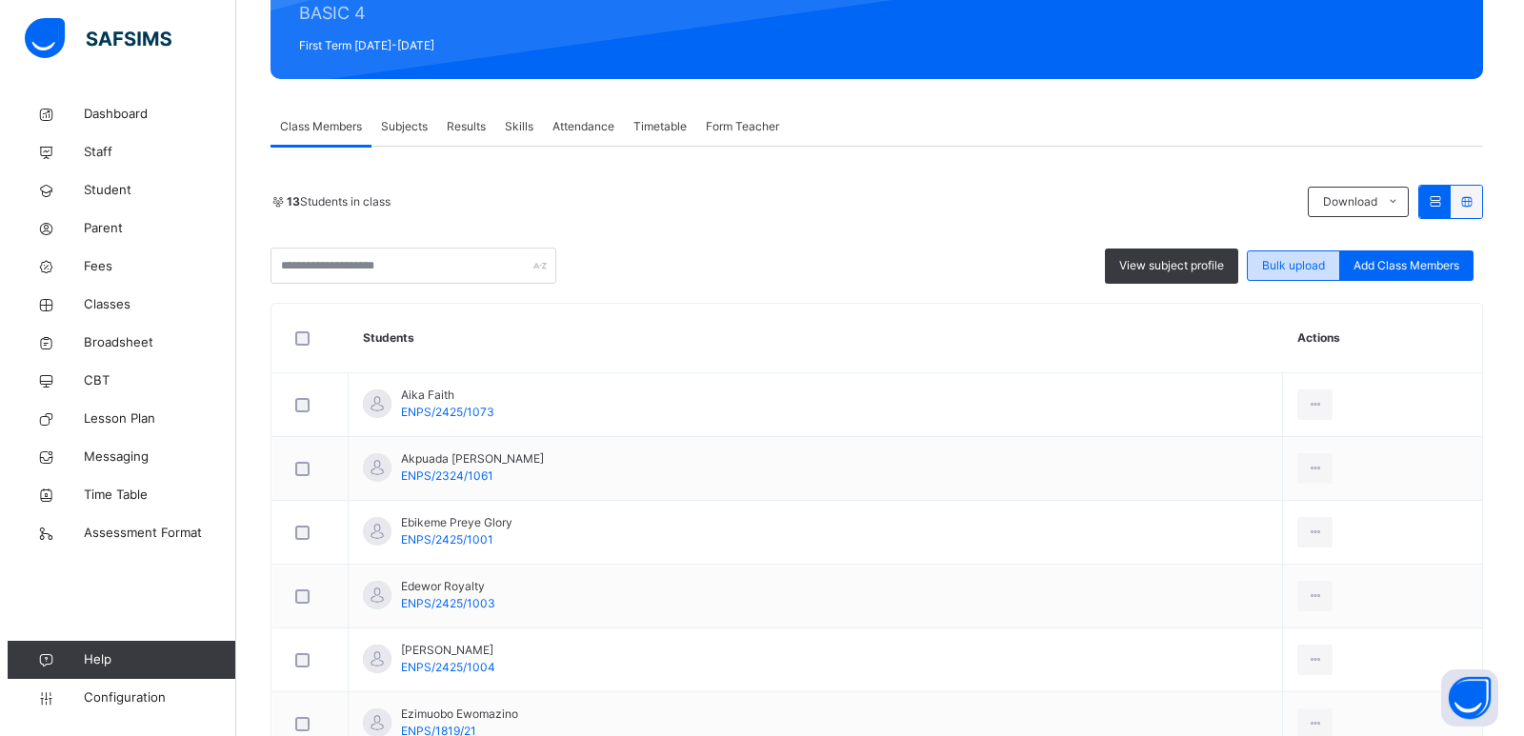
scroll to position [343, 0]
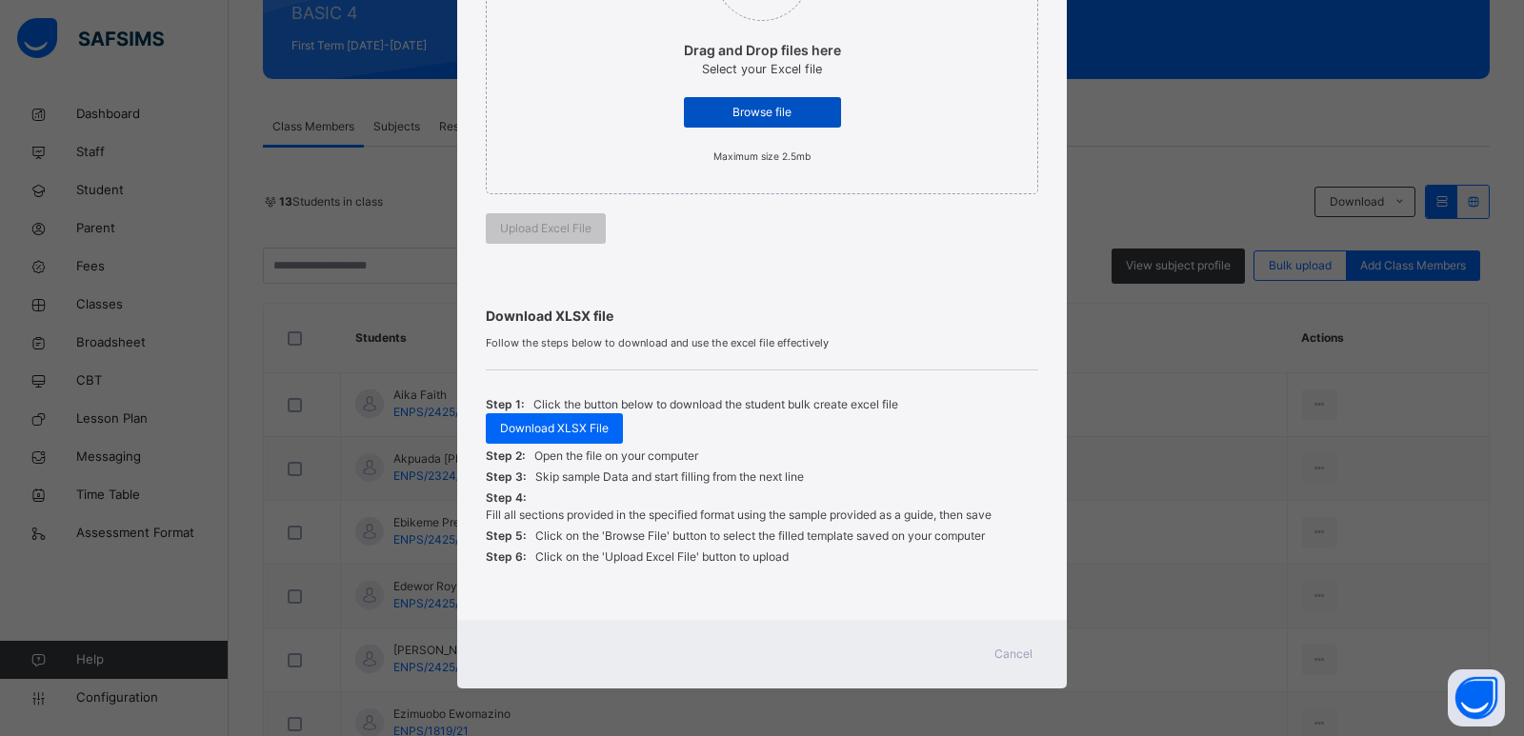
click at [726, 97] on div "Browse file" at bounding box center [762, 112] width 157 height 30
click at [1025, 659] on span "Cancel" at bounding box center [1014, 654] width 38 height 17
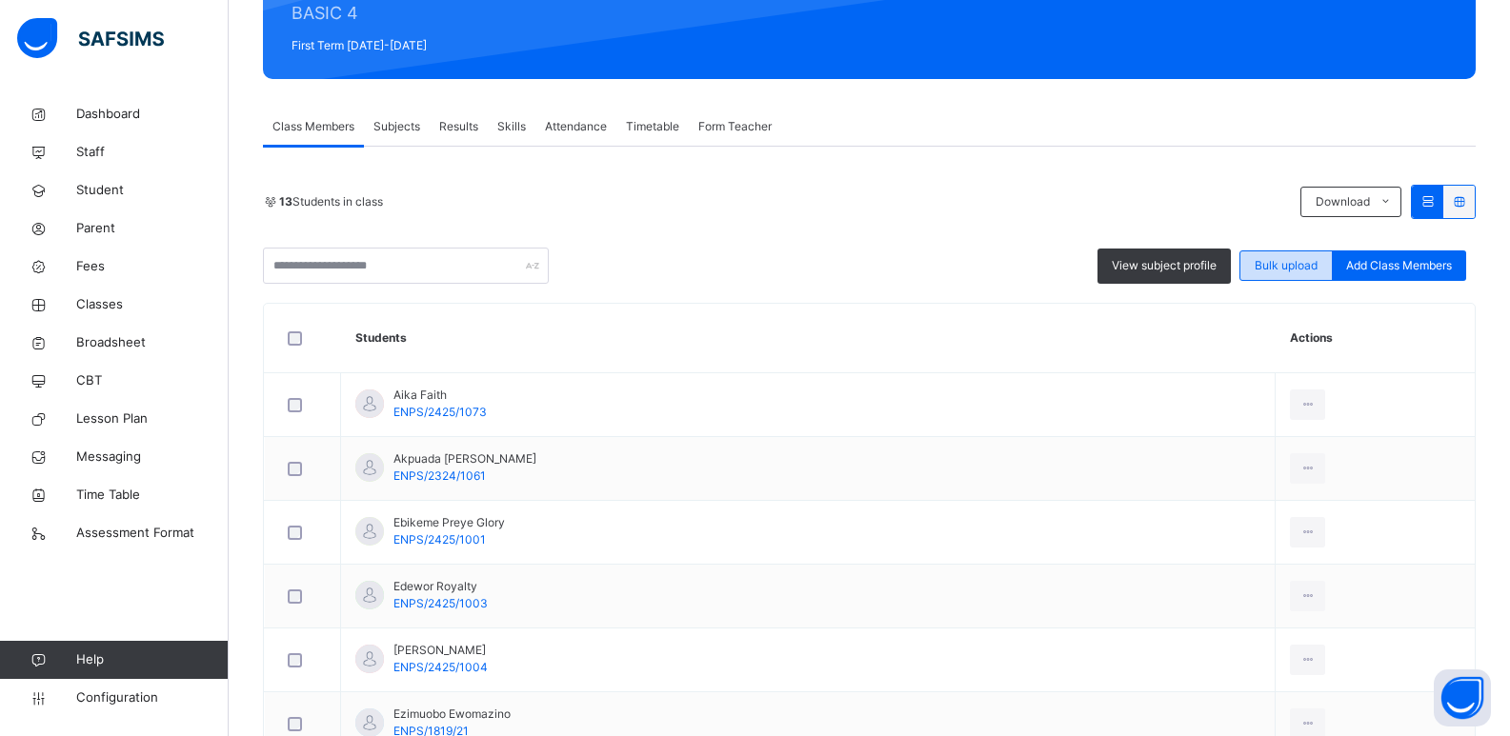
click at [1274, 266] on span "Bulk upload" at bounding box center [1286, 265] width 63 height 17
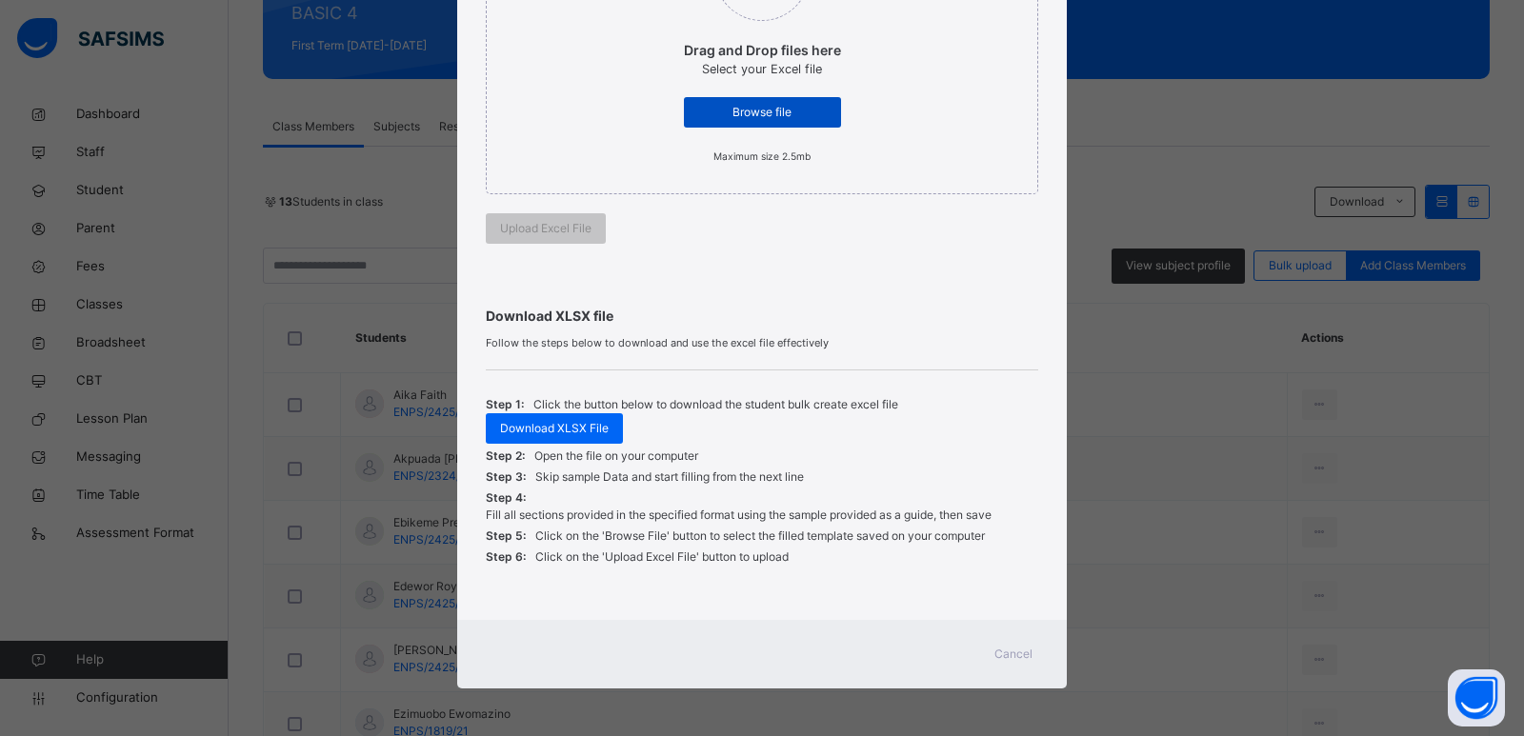
click at [728, 105] on span "Browse file" at bounding box center [762, 112] width 129 height 17
click at [1010, 660] on span "Cancel" at bounding box center [1014, 654] width 38 height 17
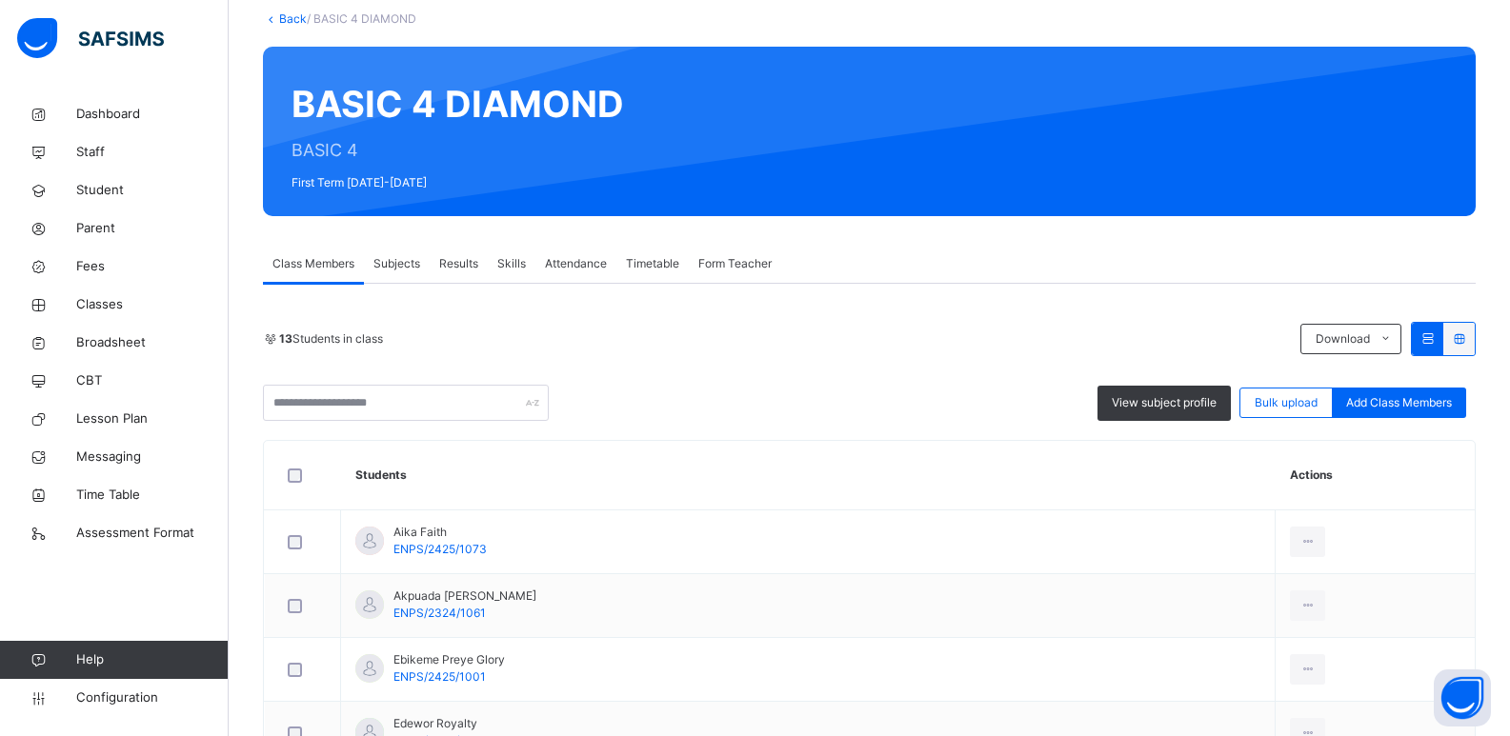
scroll to position [0, 0]
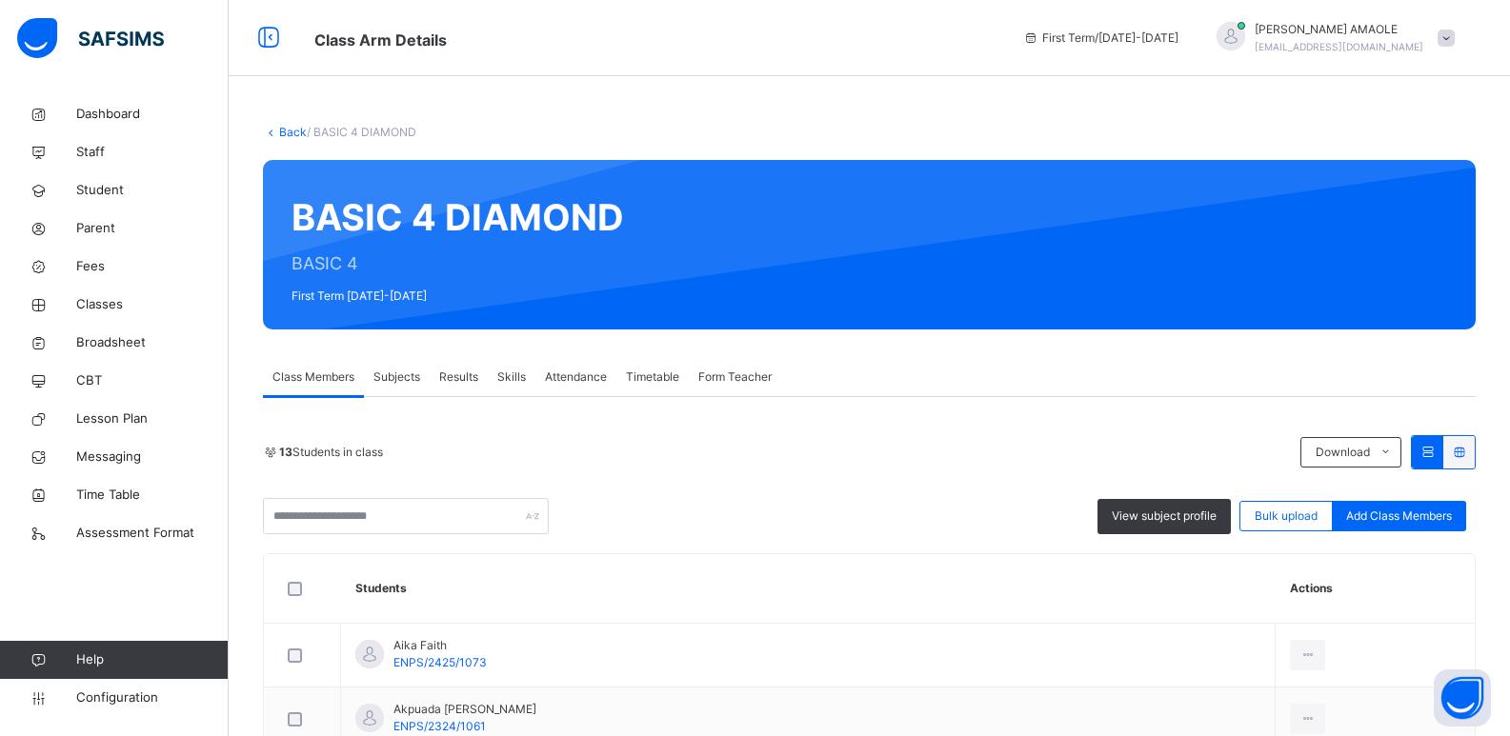
click at [296, 127] on link "Back" at bounding box center [293, 132] width 28 height 14
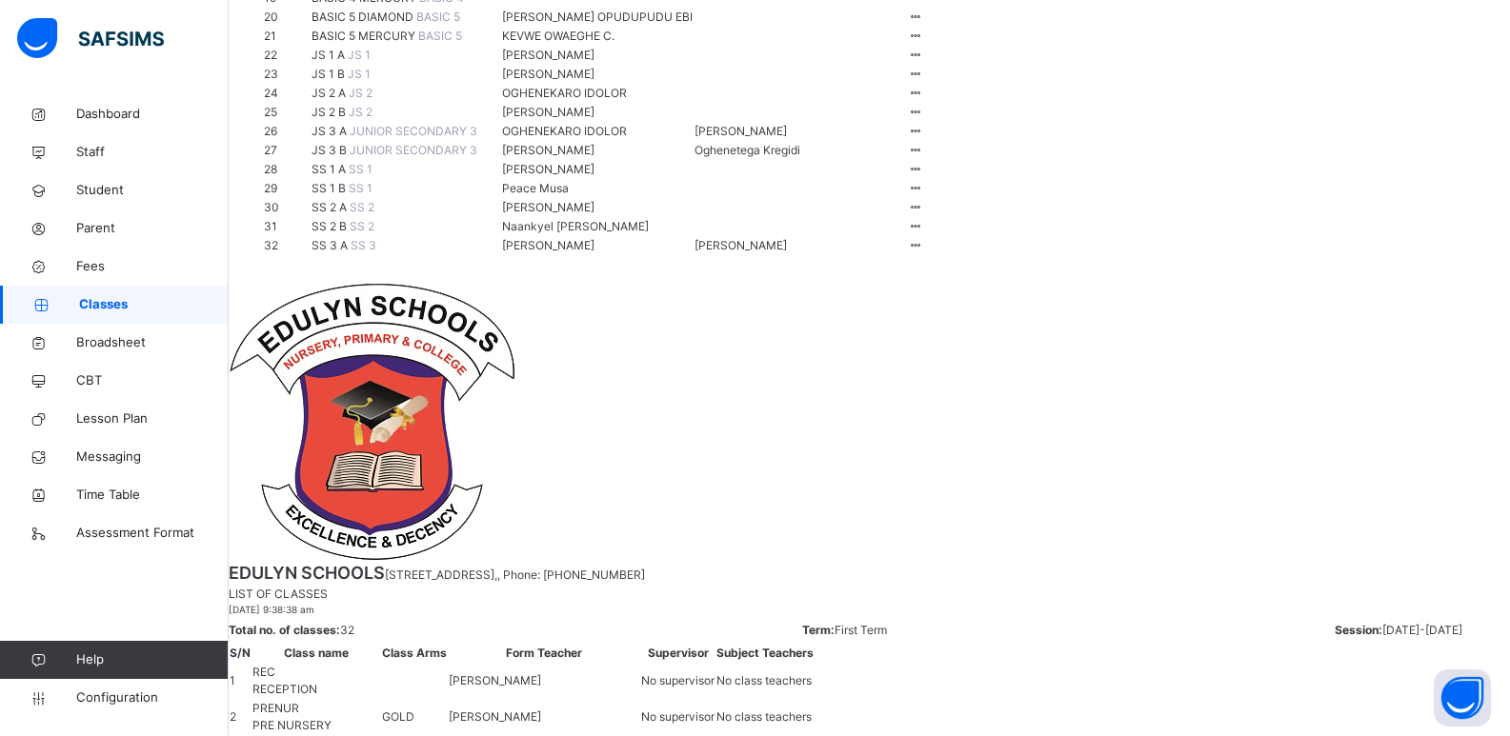
scroll to position [667, 0]
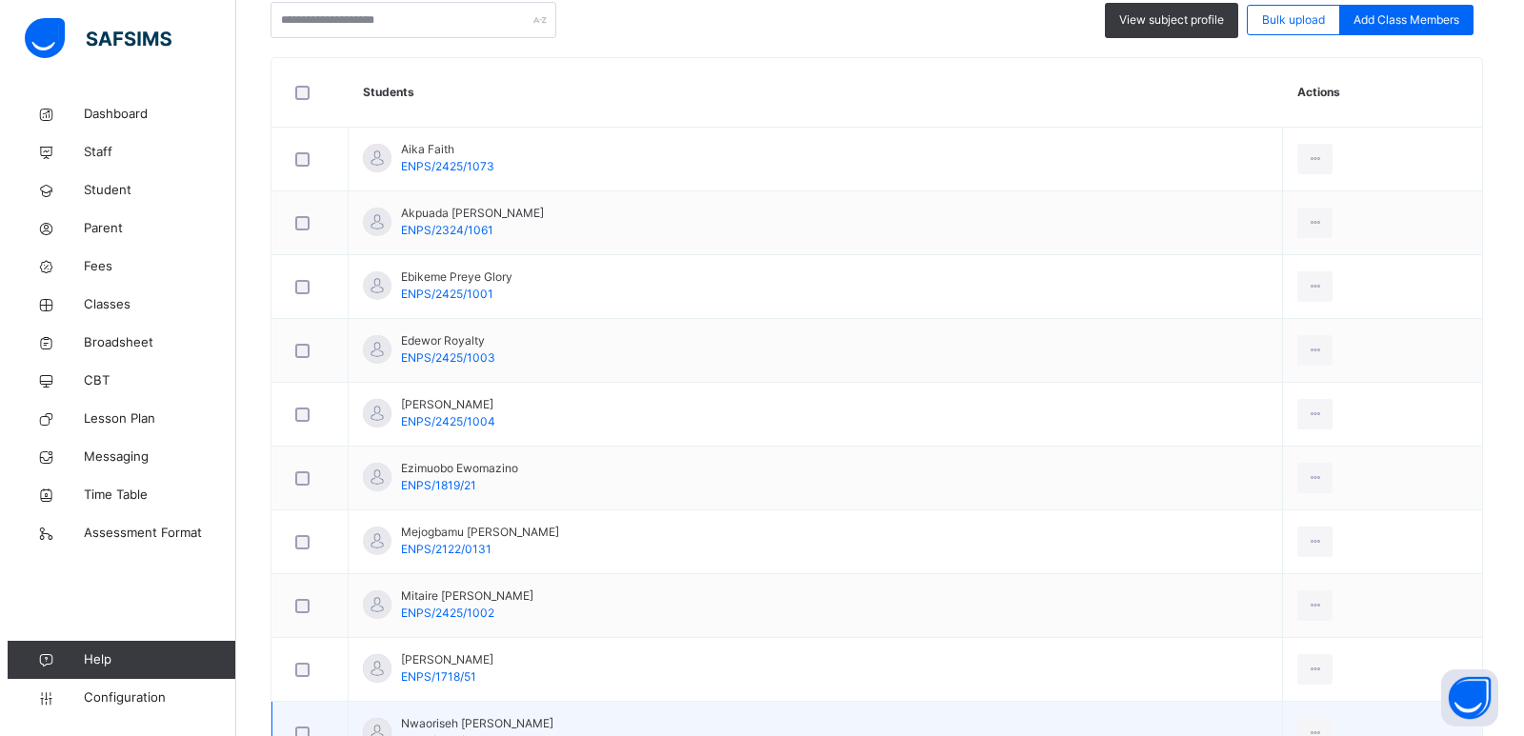
scroll to position [381, 0]
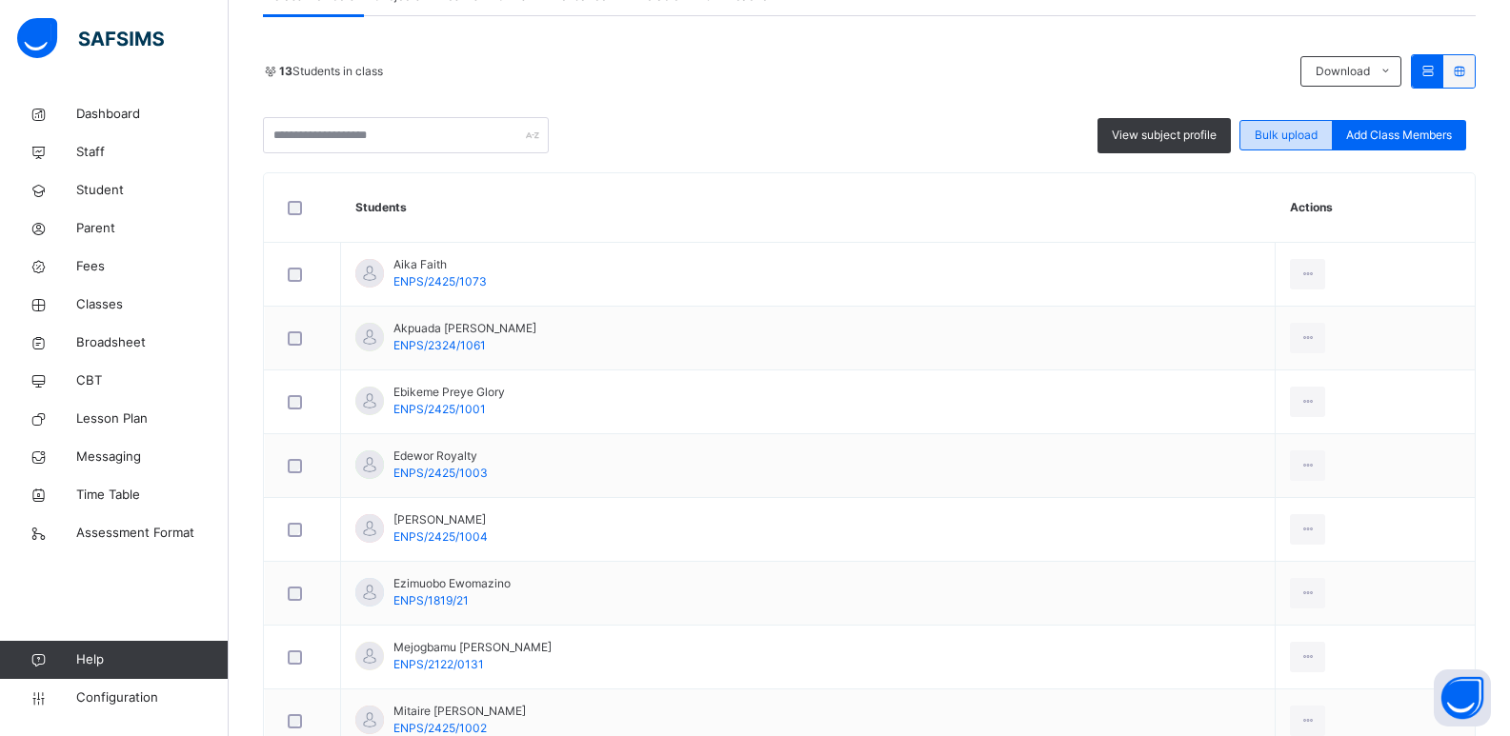
click at [1289, 126] on div "Bulk upload" at bounding box center [1285, 135] width 93 height 30
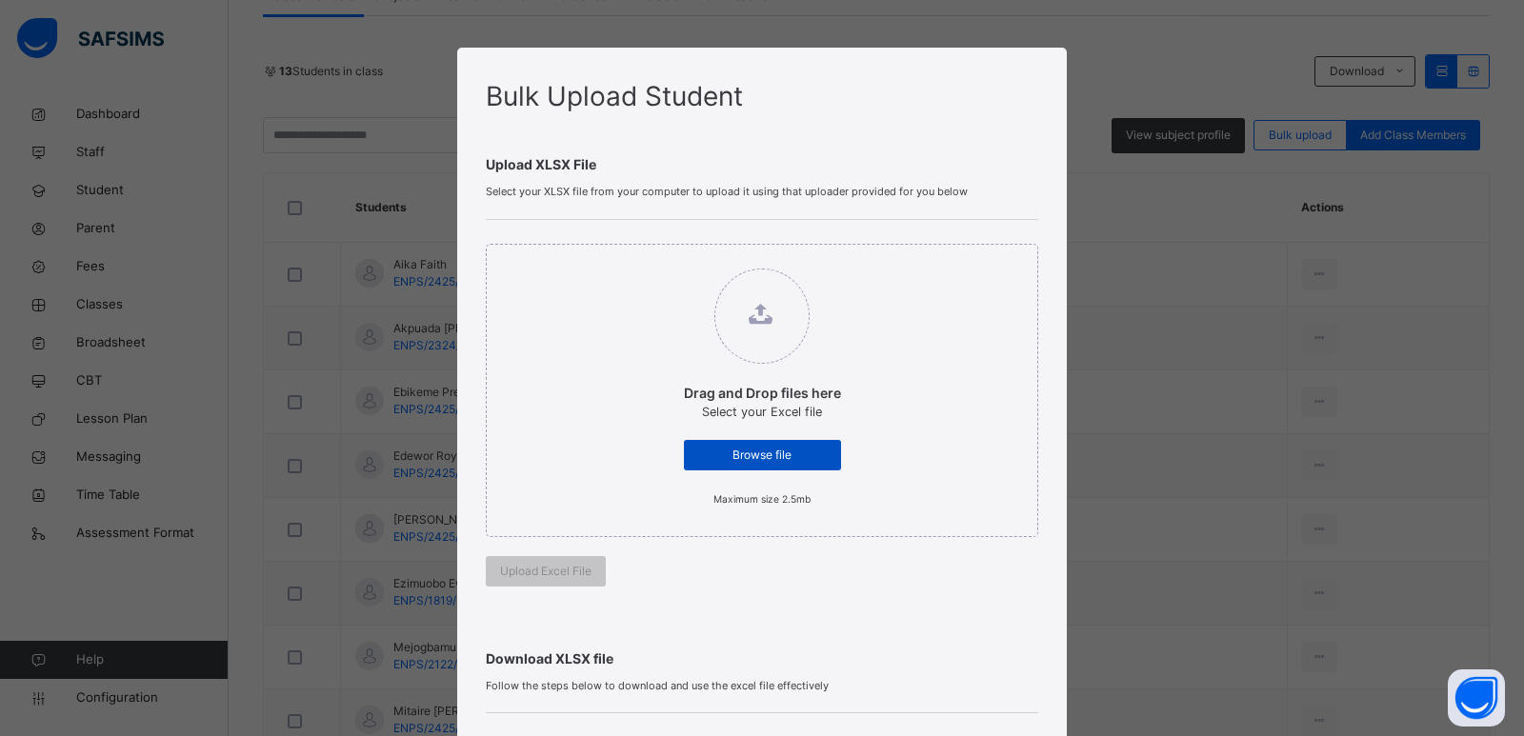
click at [735, 447] on span "Browse file" at bounding box center [762, 455] width 129 height 17
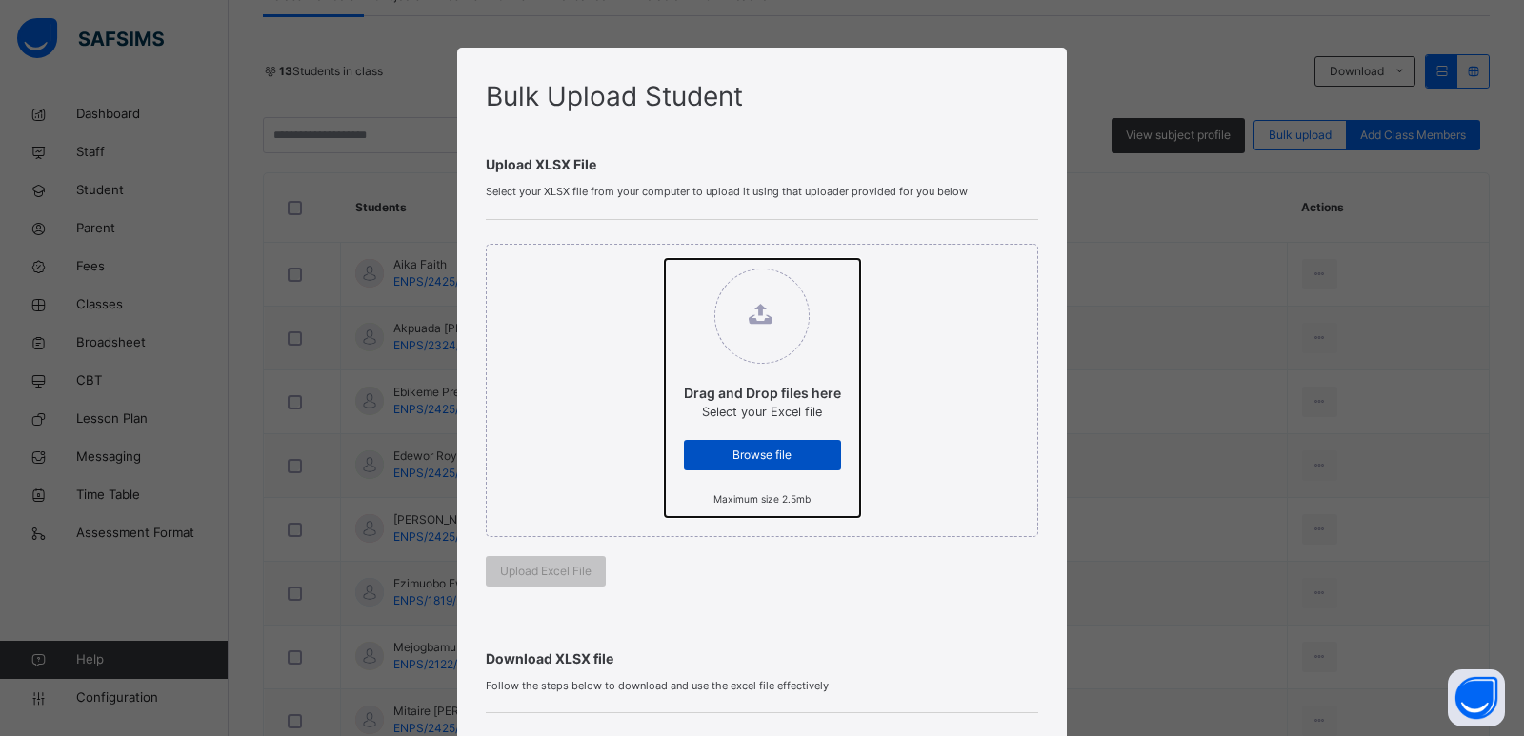
click at [665, 259] on input "Drag and Drop files here Select your Excel file Browse file Maximum size 2.5mb" at bounding box center [665, 259] width 0 height 0
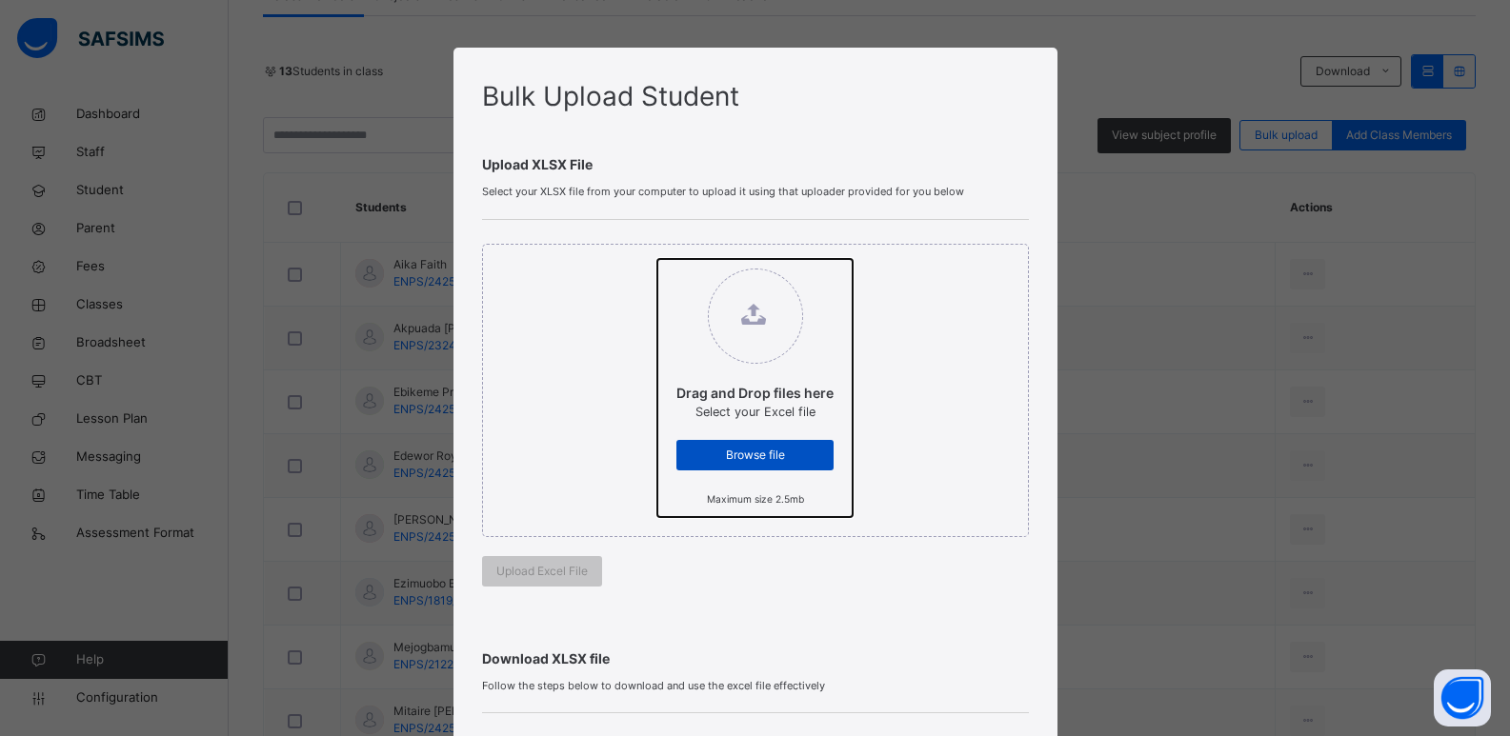
type input "**********"
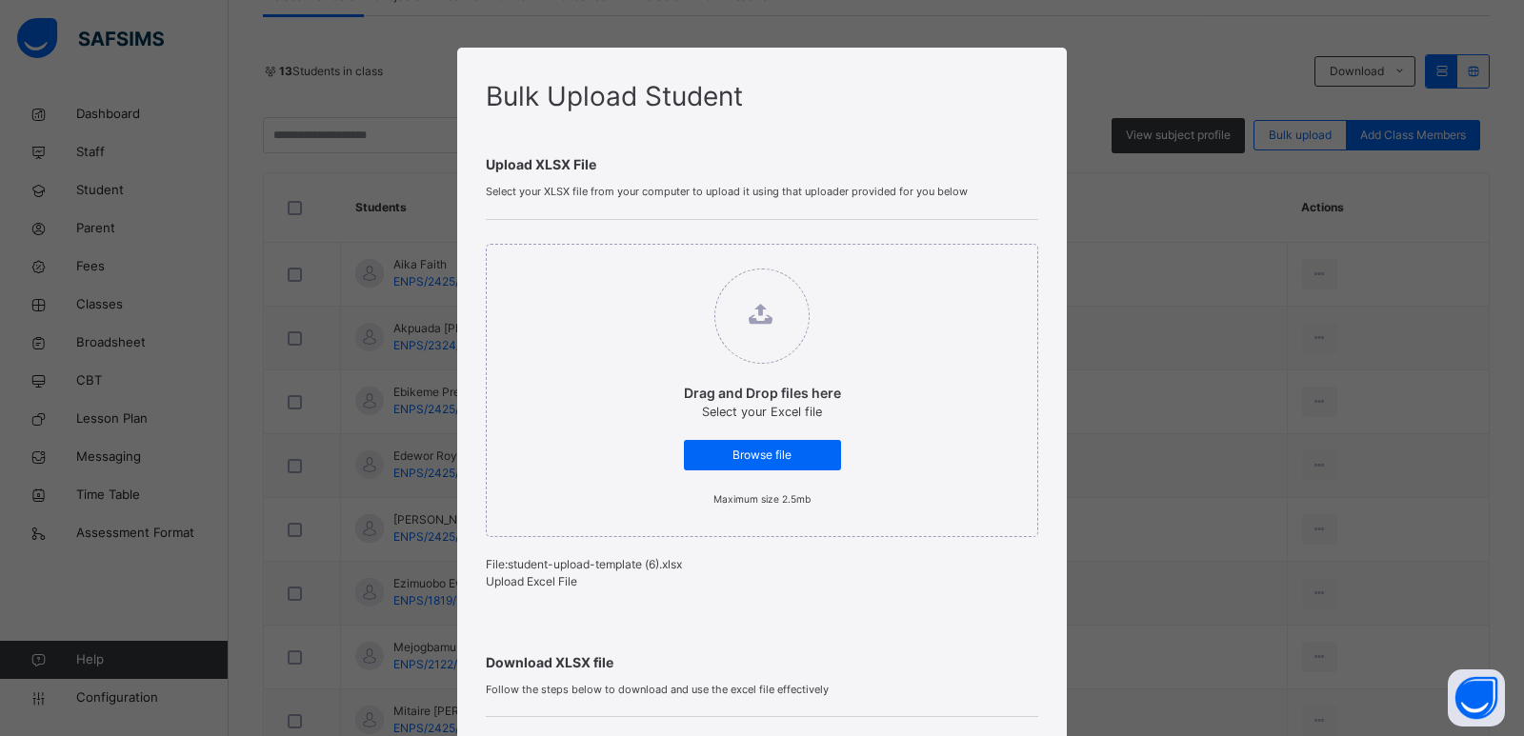
click at [535, 583] on span "Upload Excel File" at bounding box center [531, 581] width 91 height 14
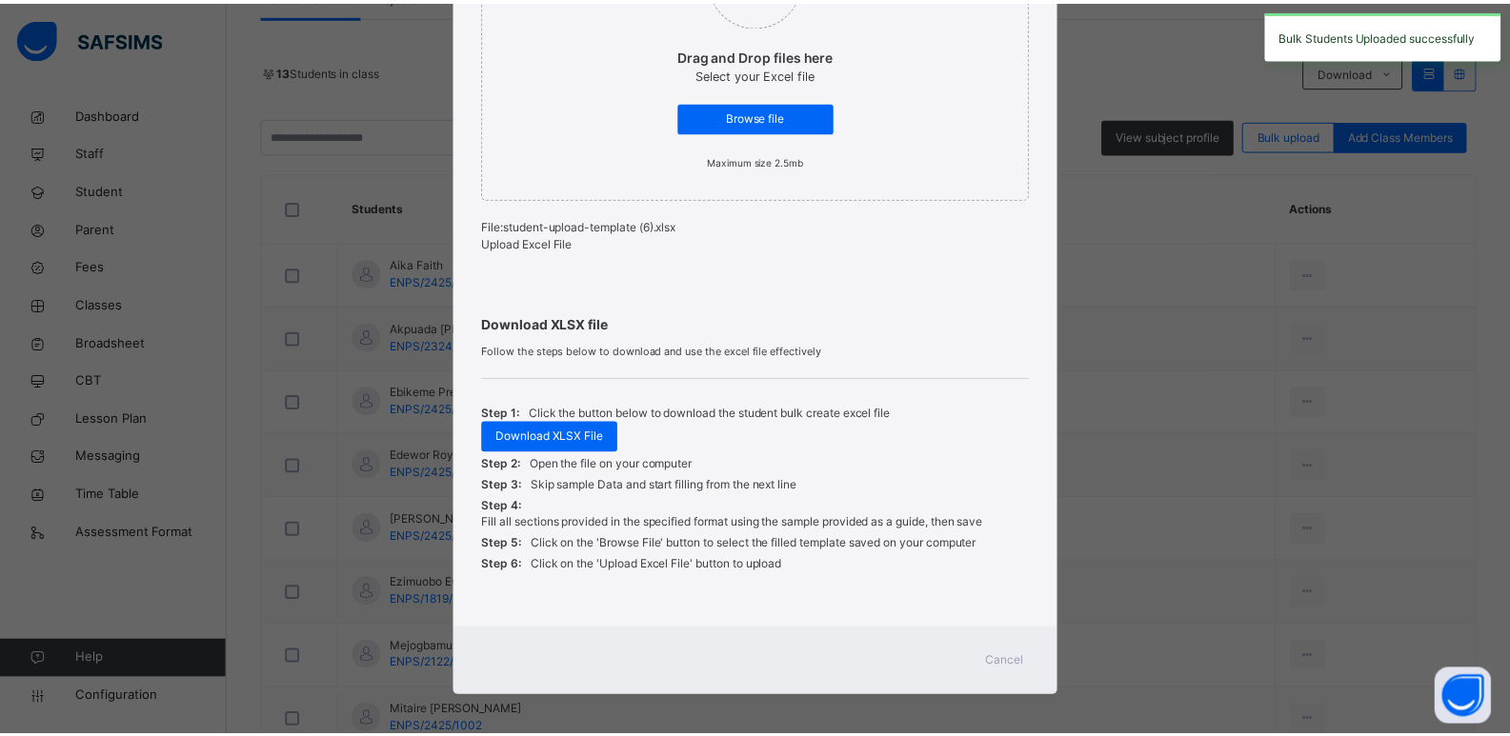
scroll to position [360, 0]
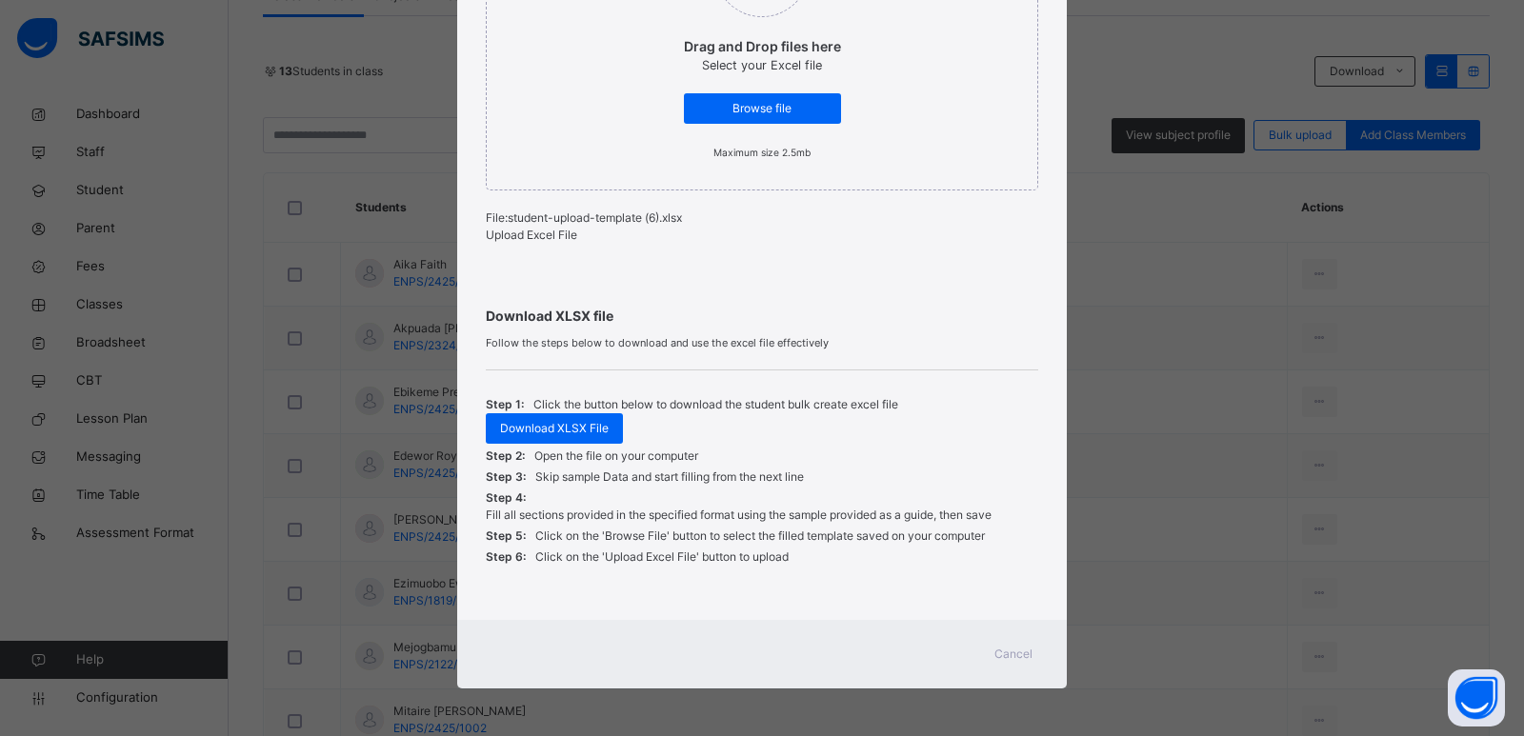
click at [1022, 657] on span "Cancel" at bounding box center [1014, 654] width 38 height 17
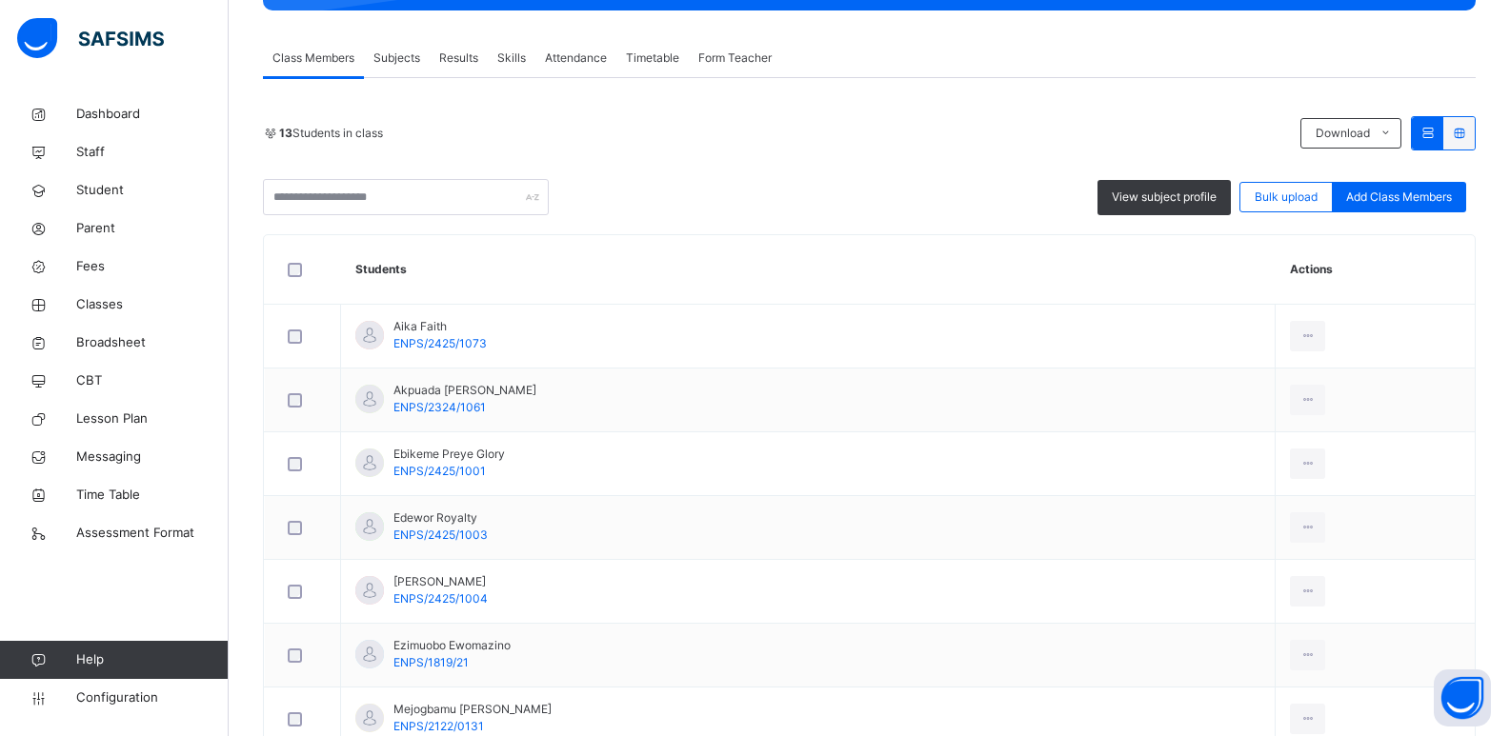
scroll to position [95, 0]
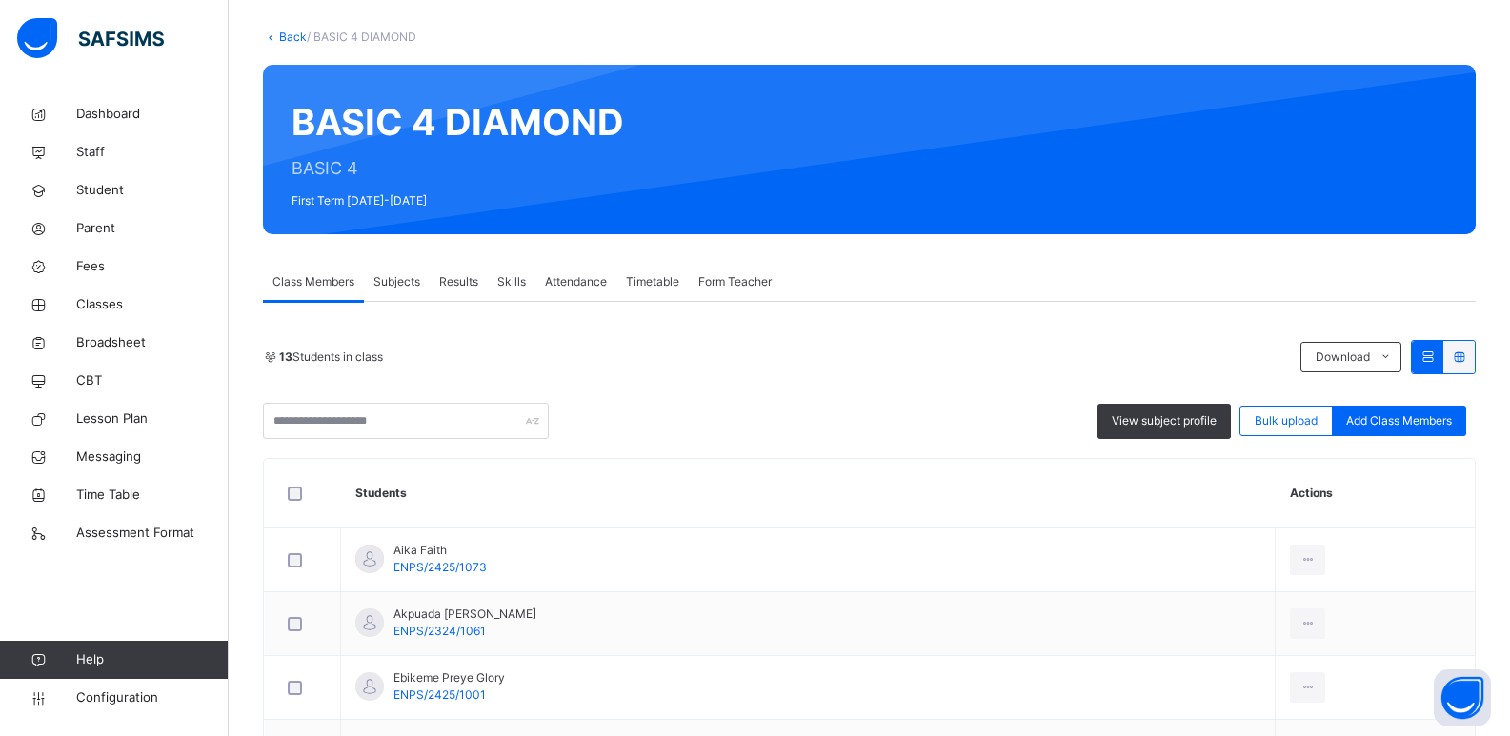
click at [414, 286] on span "Subjects" at bounding box center [396, 281] width 47 height 17
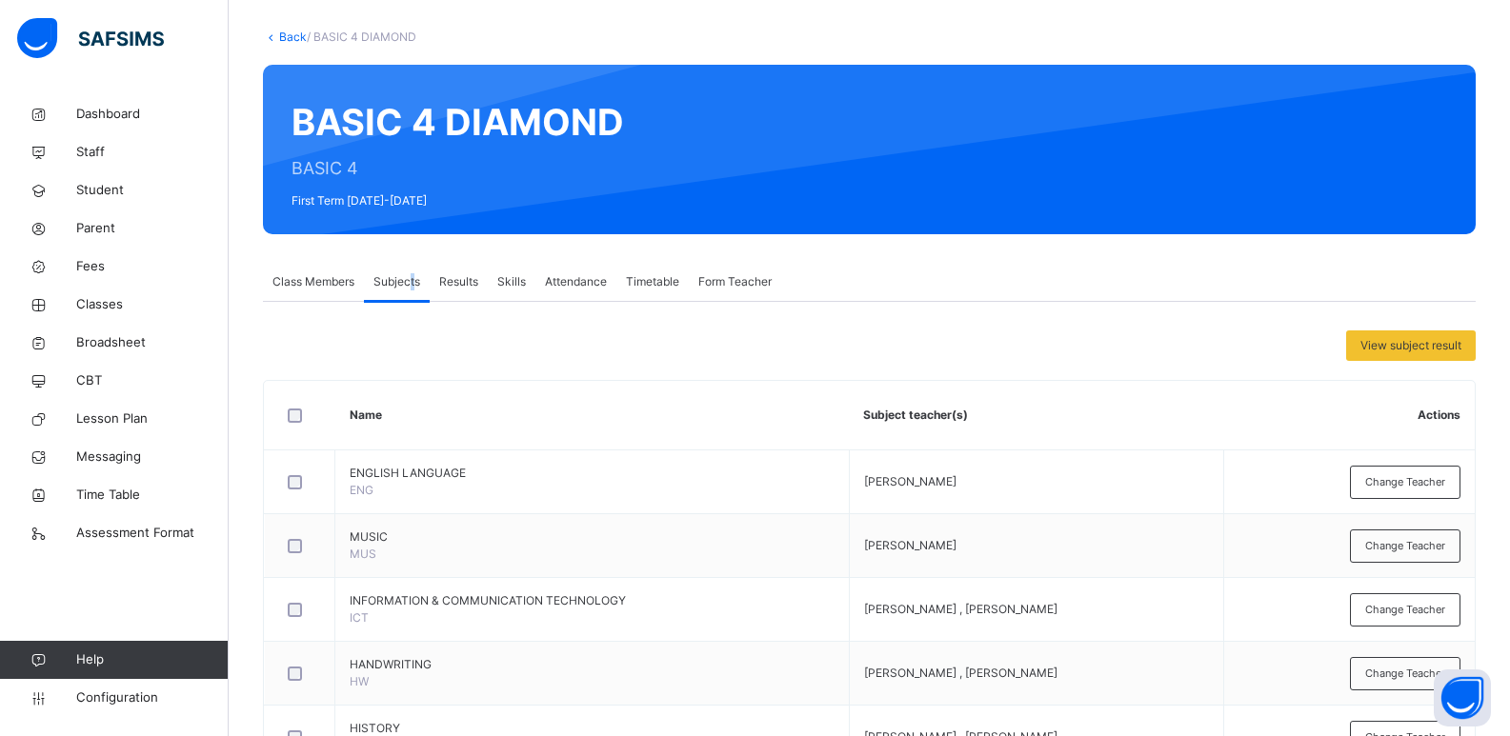
click at [296, 33] on link "Back" at bounding box center [293, 37] width 28 height 14
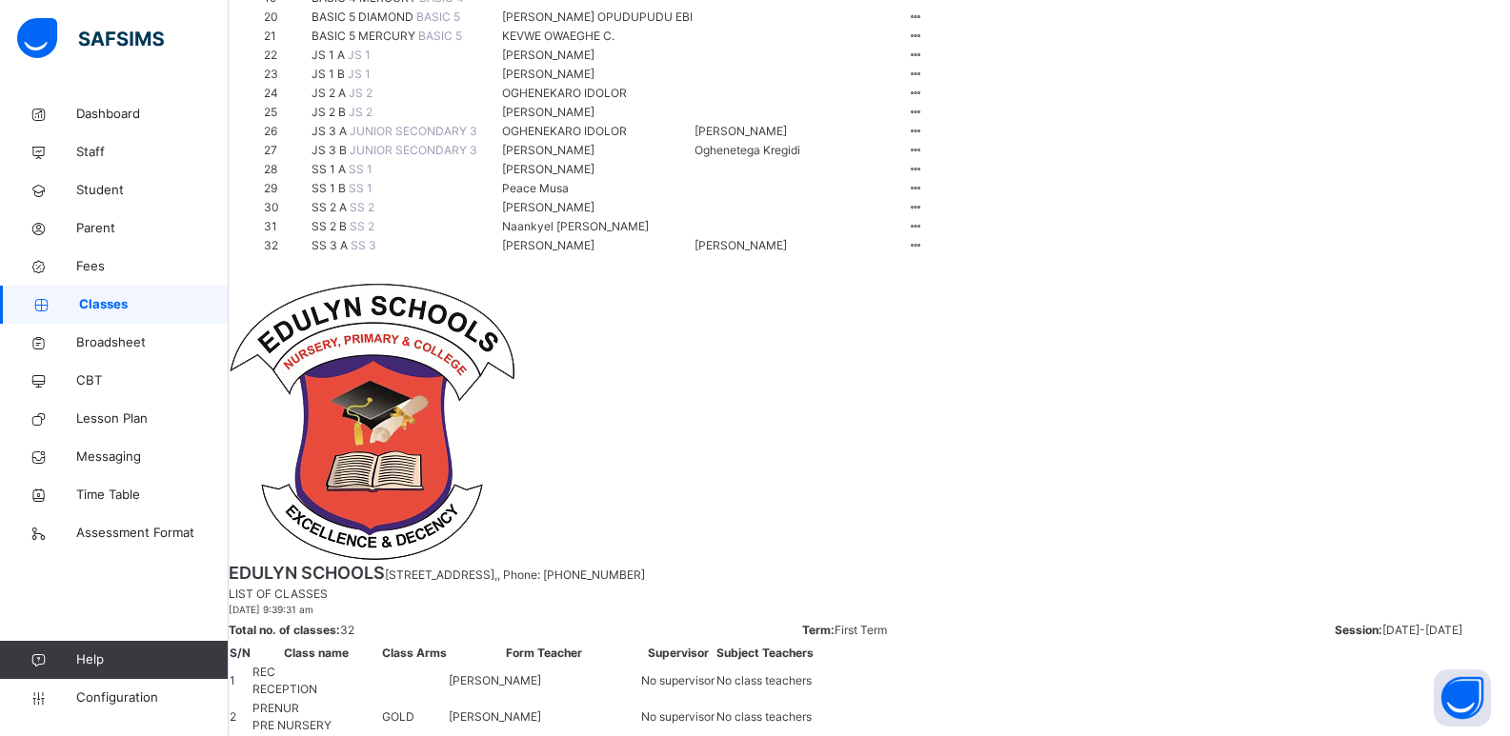
scroll to position [667, 0]
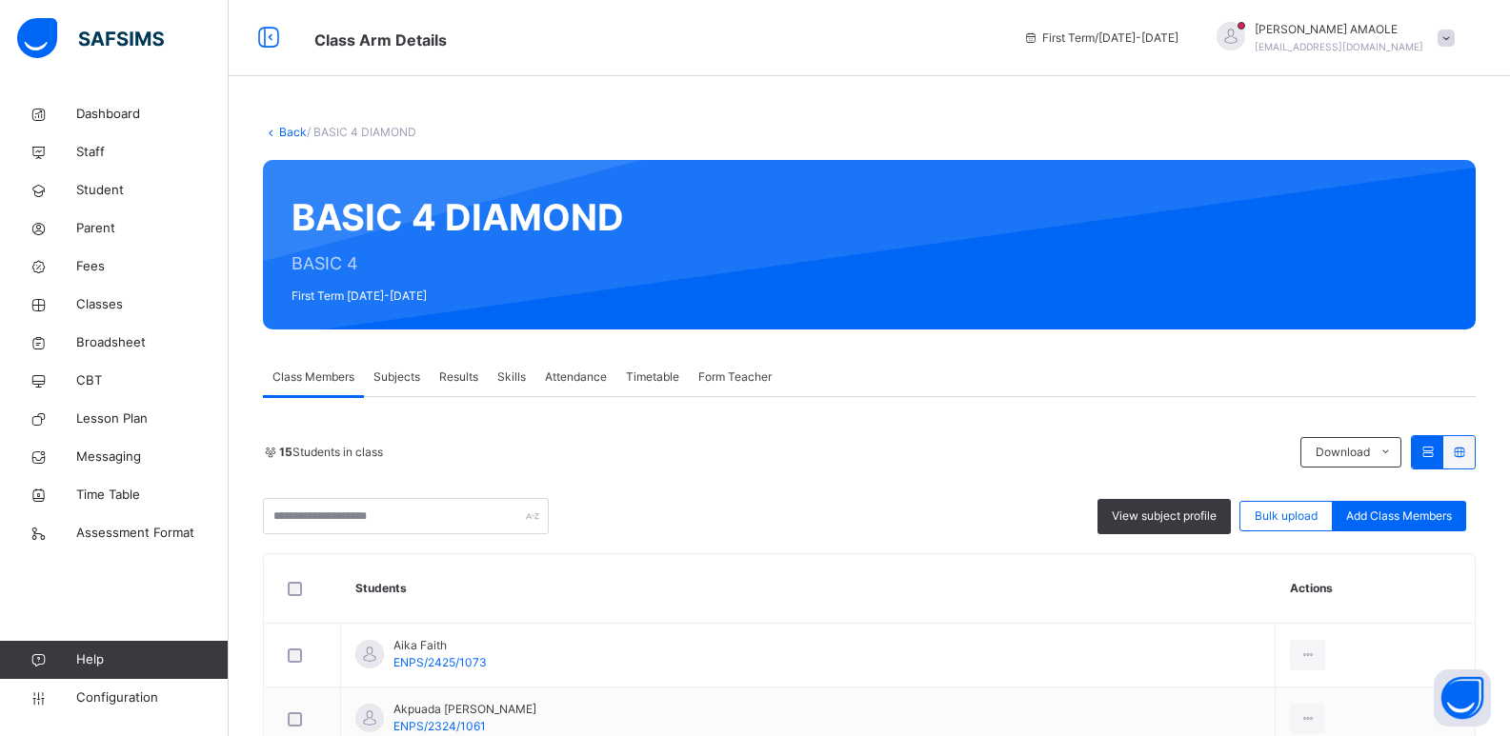
click at [280, 129] on link "Back" at bounding box center [293, 132] width 28 height 14
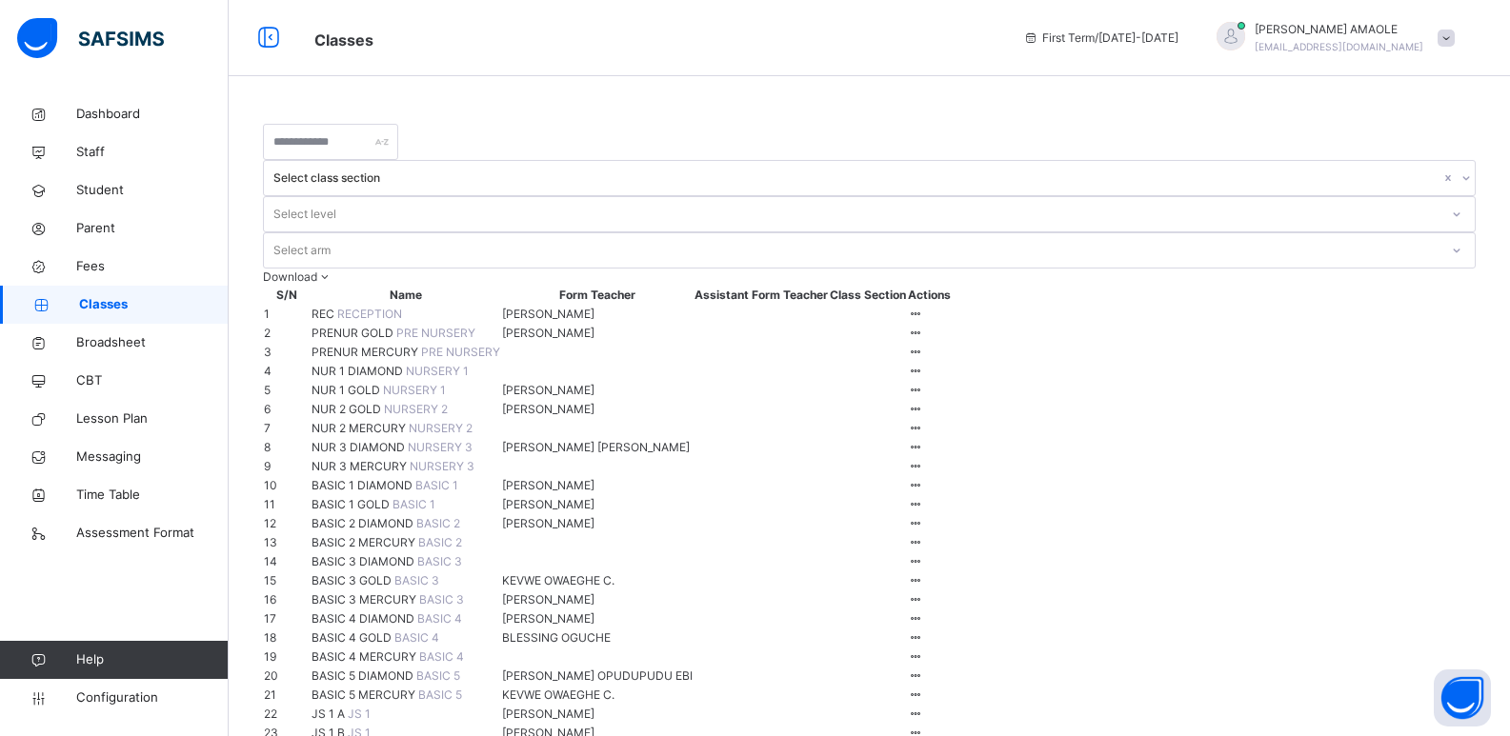
click at [829, 286] on th "Assistant Form Teacher" at bounding box center [761, 295] width 135 height 19
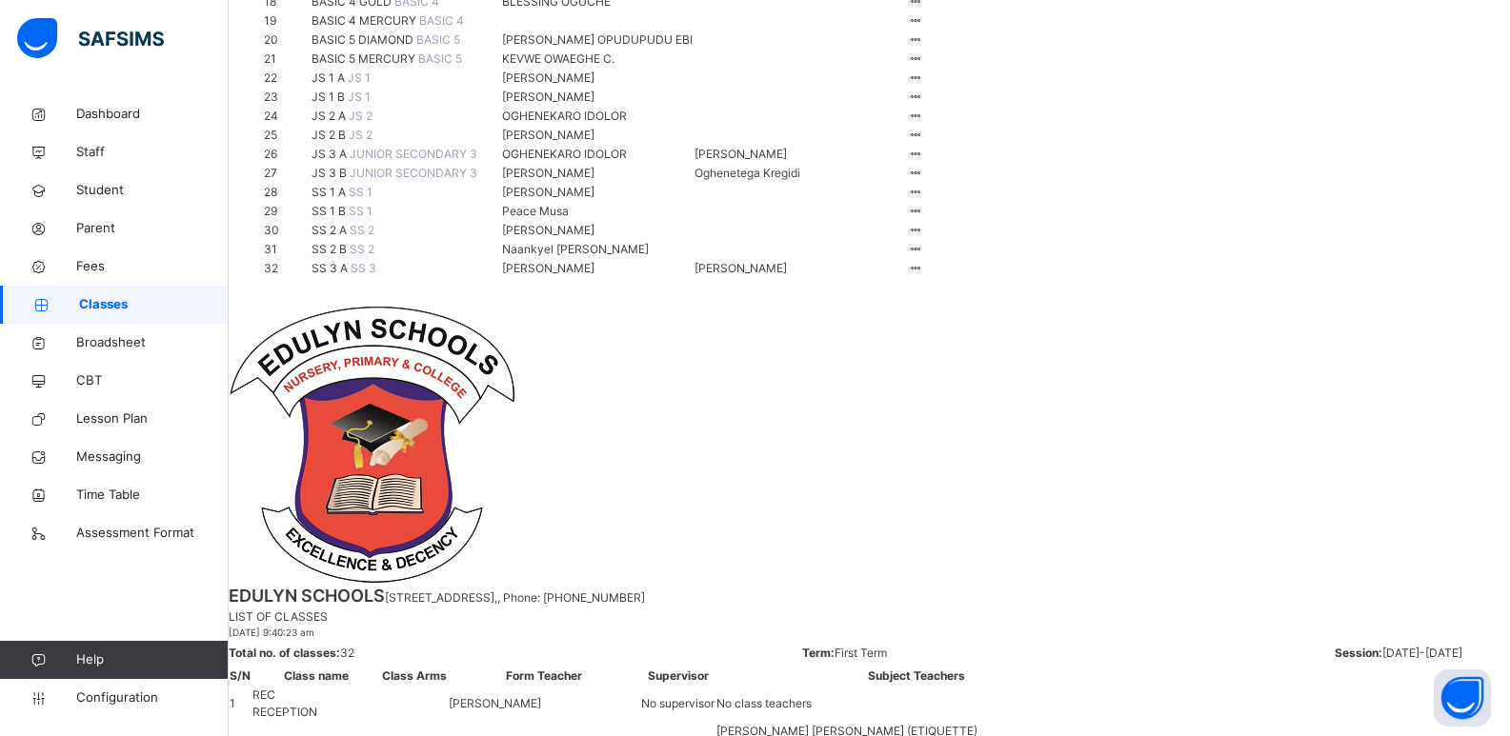
scroll to position [667, 0]
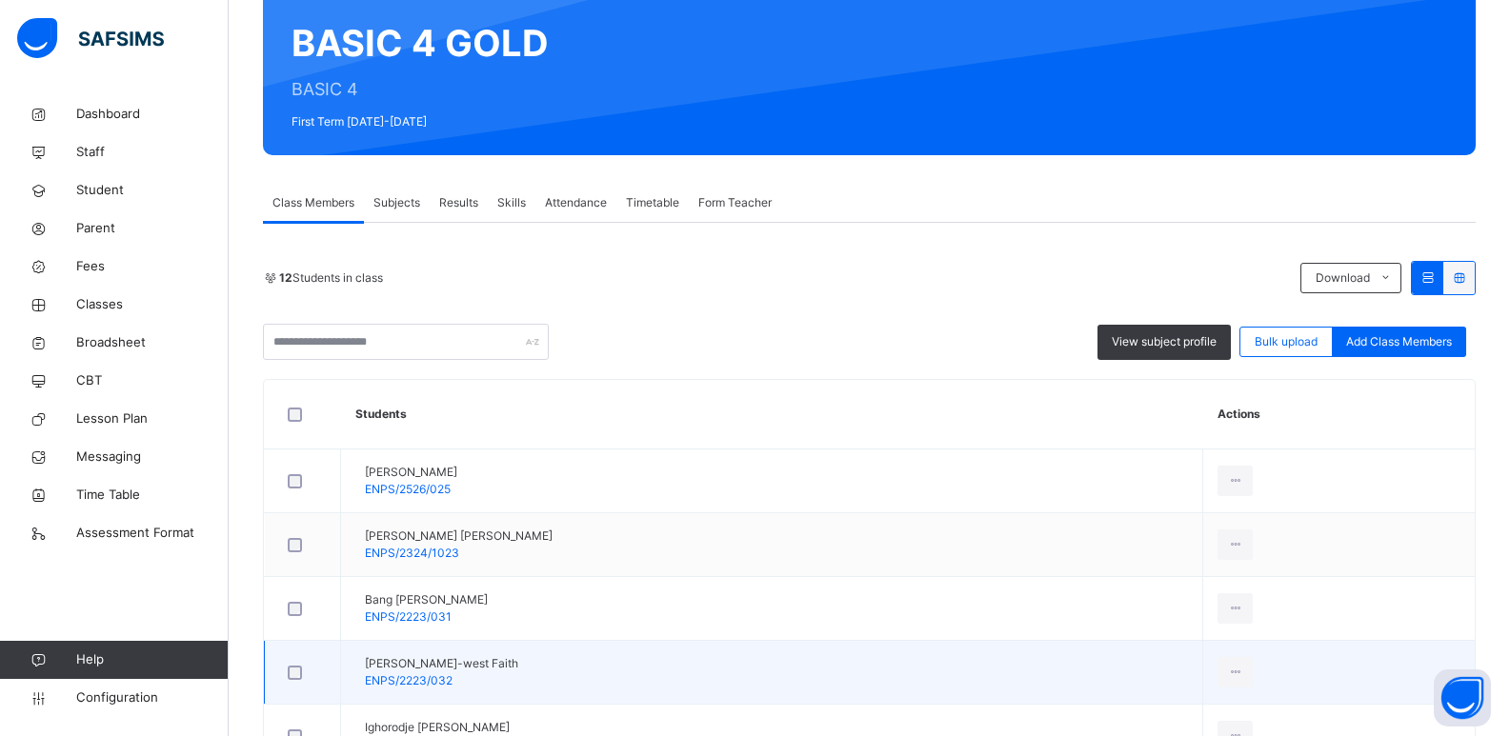
scroll to position [286, 0]
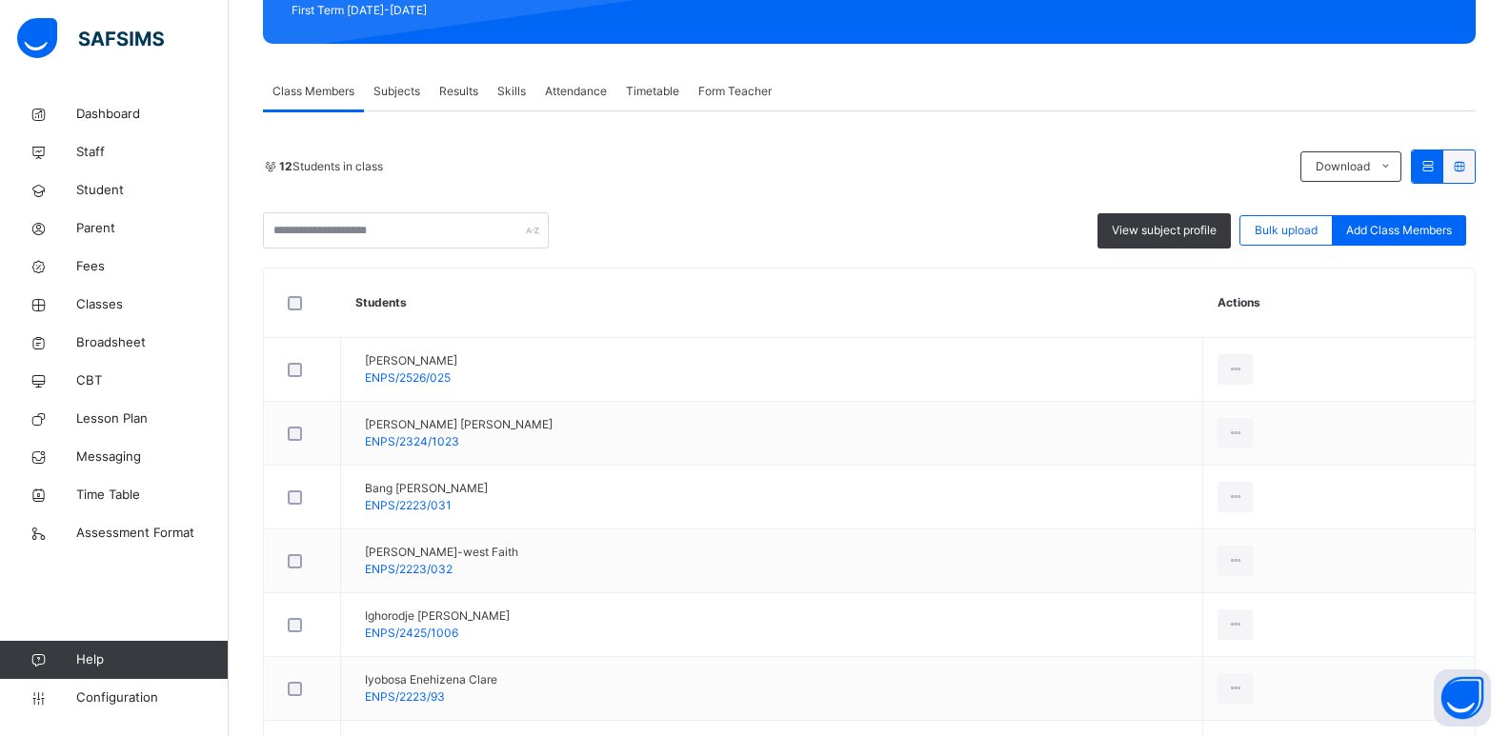
click at [398, 89] on span "Subjects" at bounding box center [396, 91] width 47 height 17
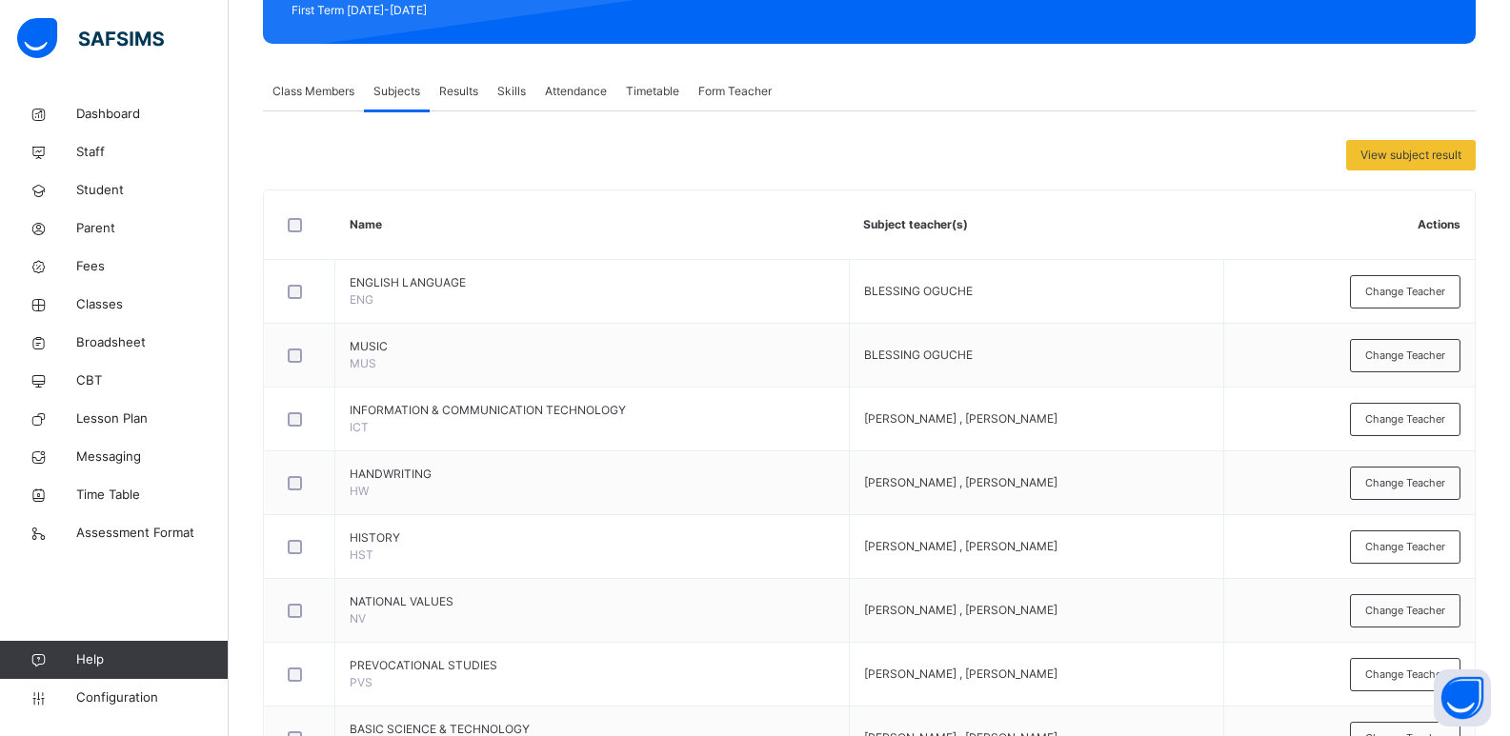
click at [297, 88] on span "Class Members" at bounding box center [313, 91] width 82 height 17
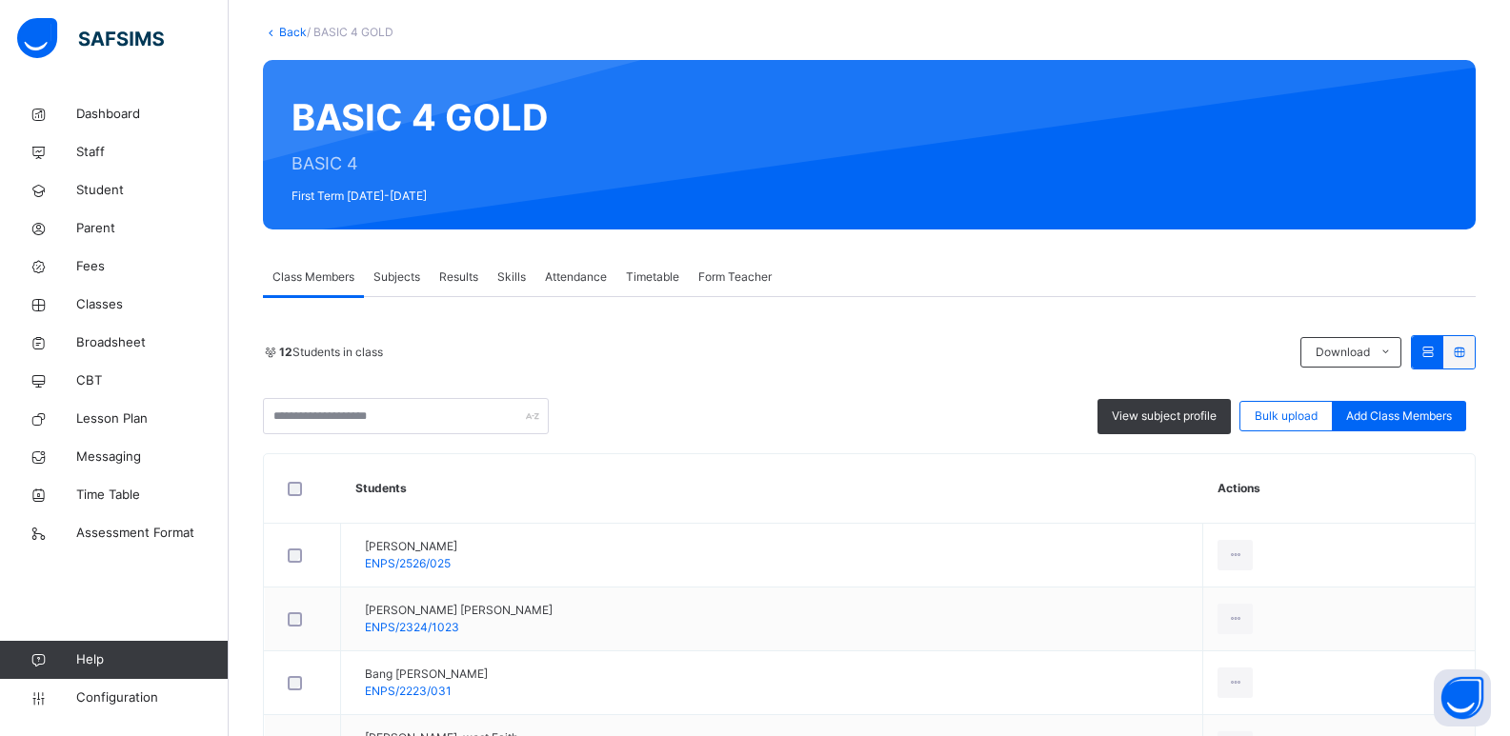
scroll to position [95, 0]
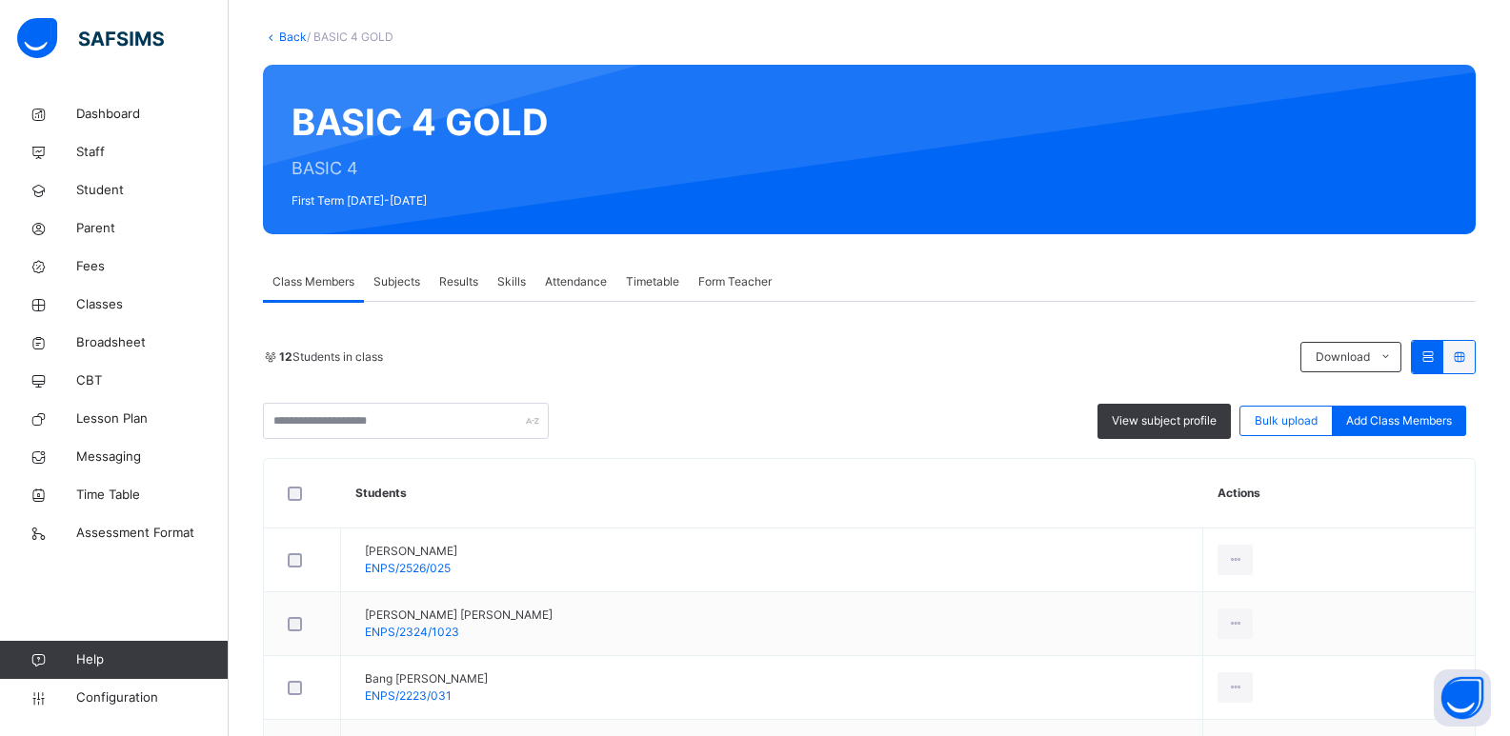
click at [274, 37] on icon at bounding box center [271, 37] width 16 height 14
click at [281, 34] on link "Back" at bounding box center [293, 37] width 28 height 14
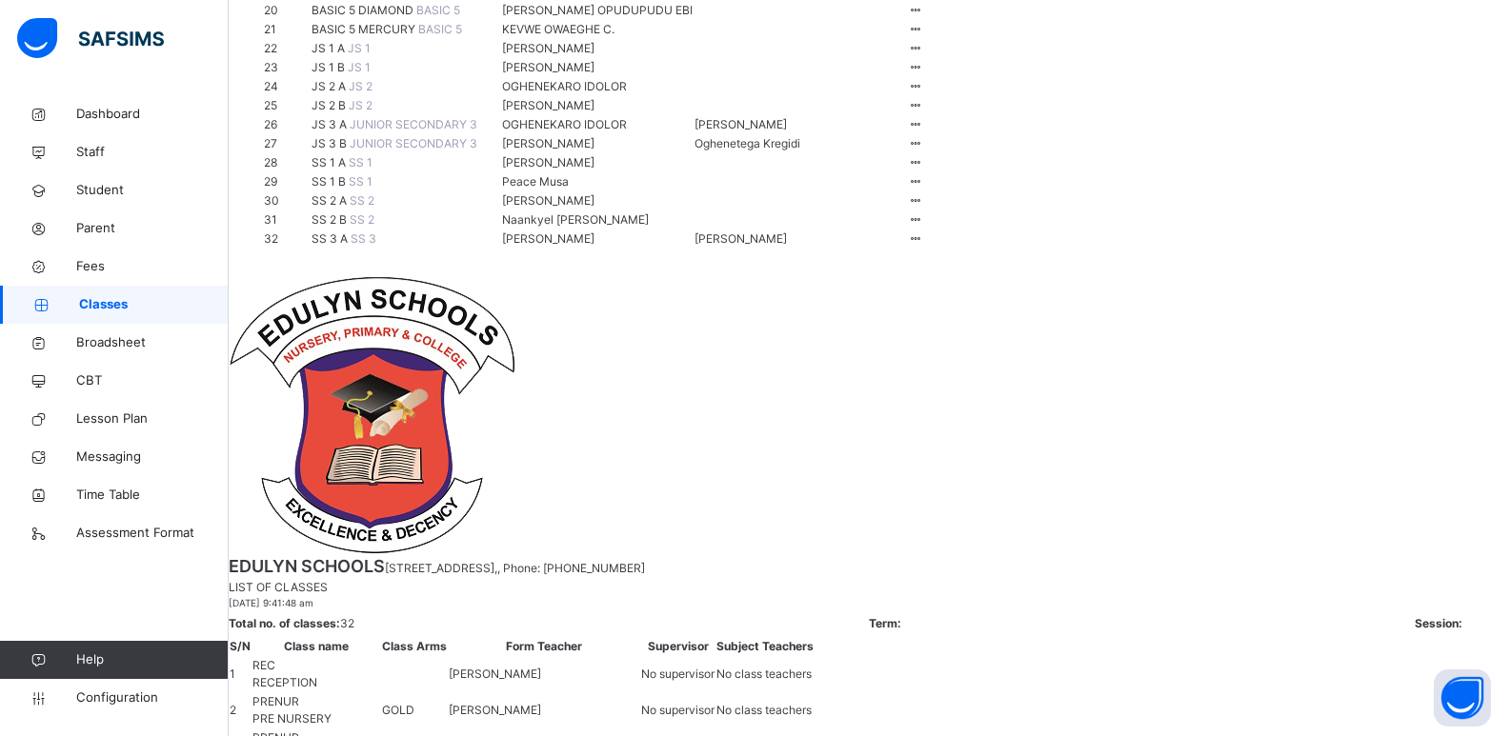
scroll to position [667, 0]
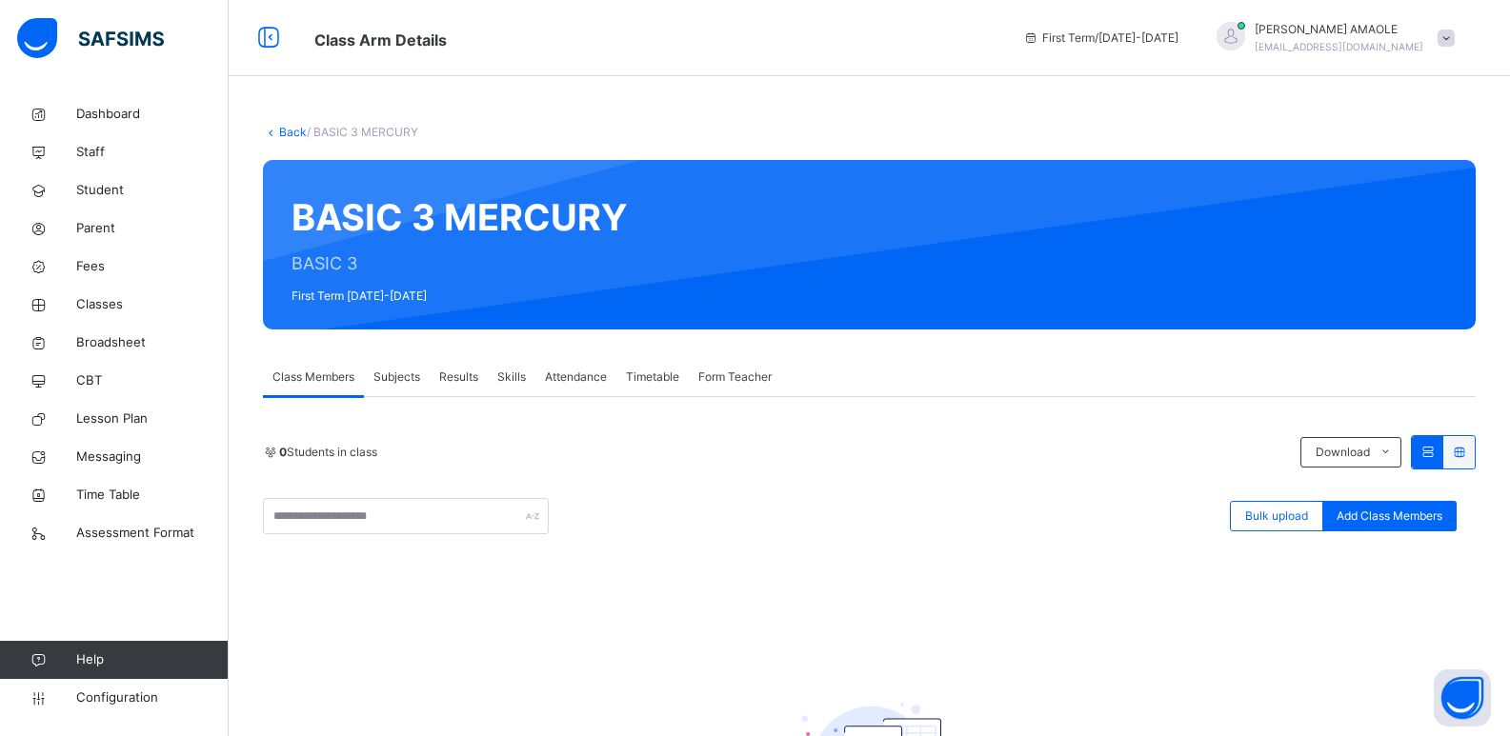
click at [722, 377] on span "Form Teacher" at bounding box center [734, 377] width 73 height 17
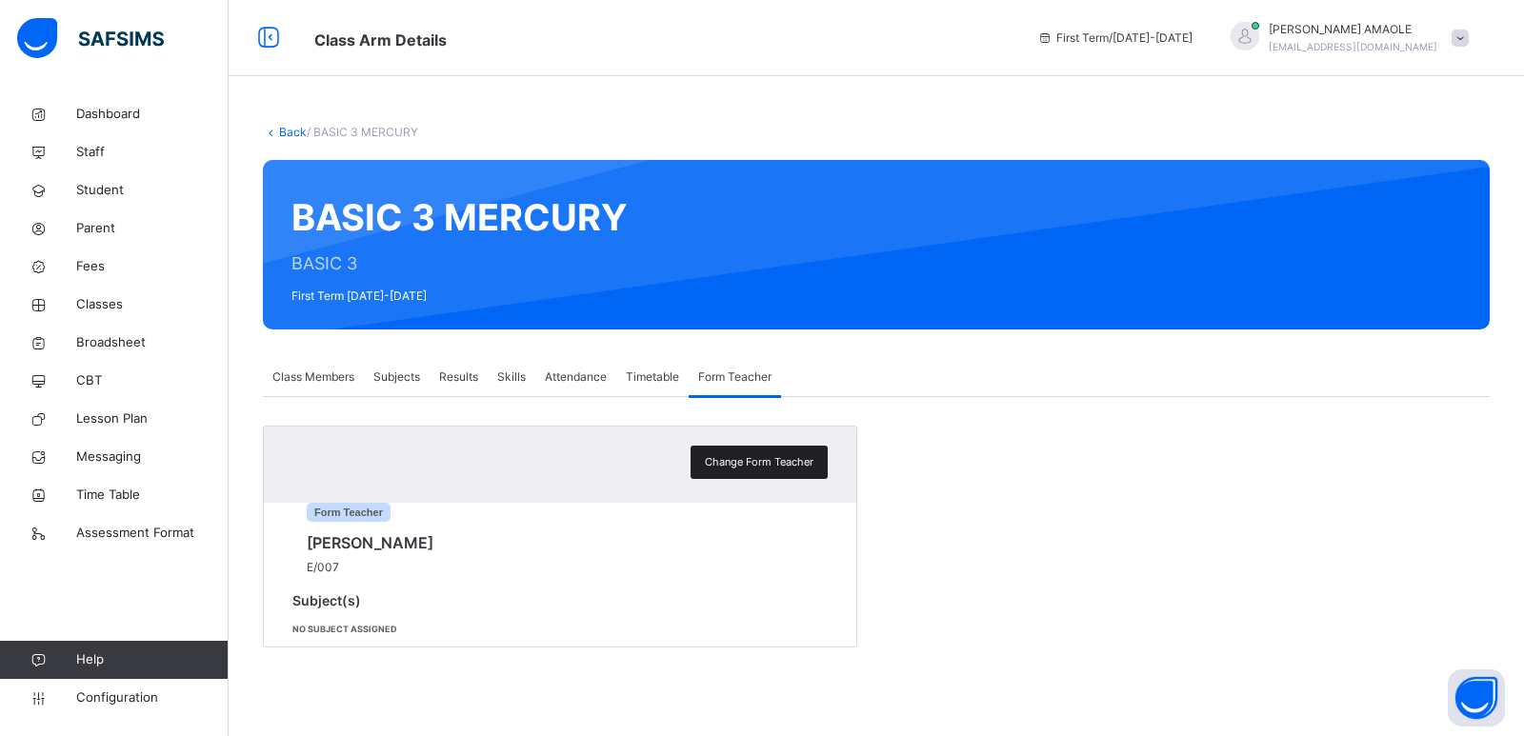
click at [735, 456] on span "Change Form Teacher" at bounding box center [759, 462] width 109 height 16
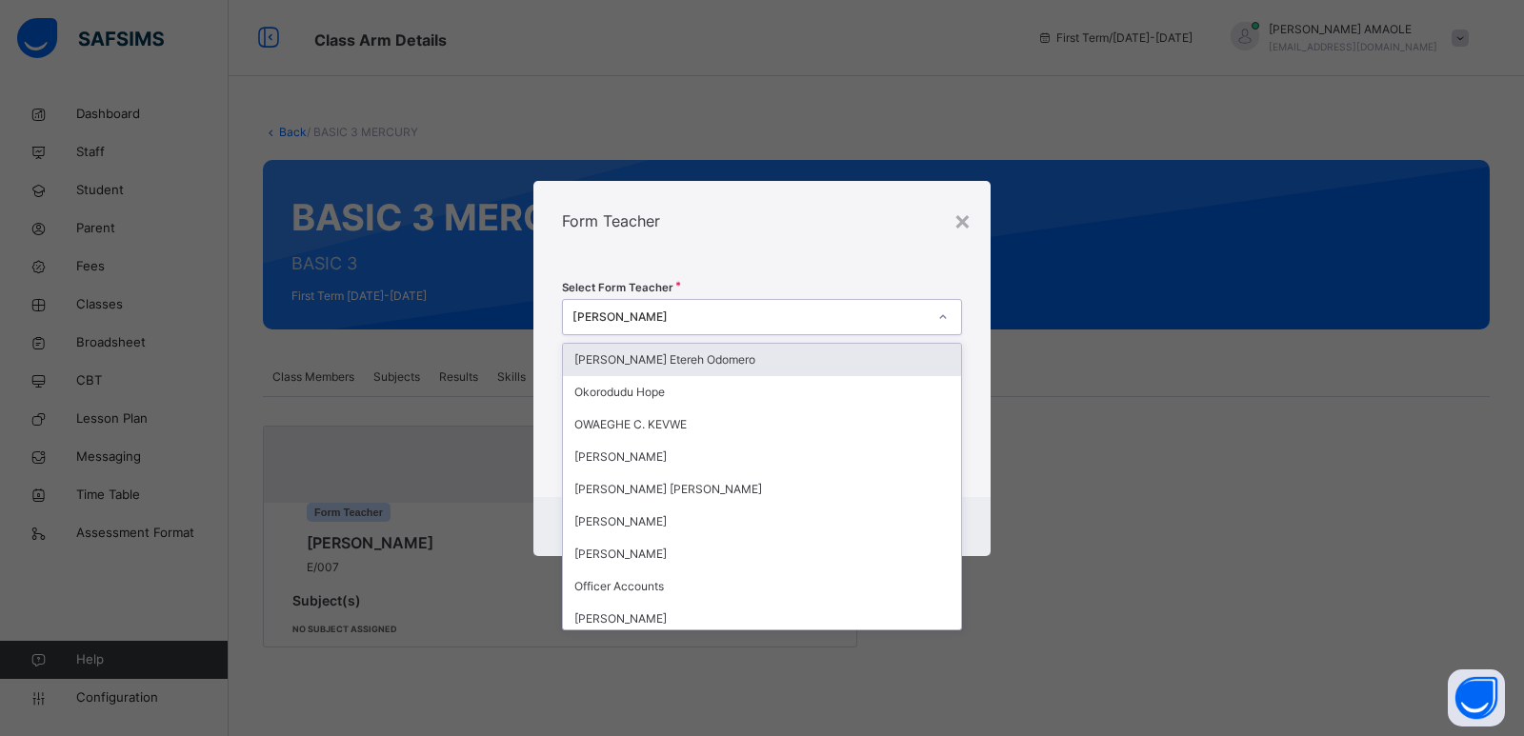
click at [845, 318] on div "AGATHA ERIESA M." at bounding box center [750, 317] width 354 height 17
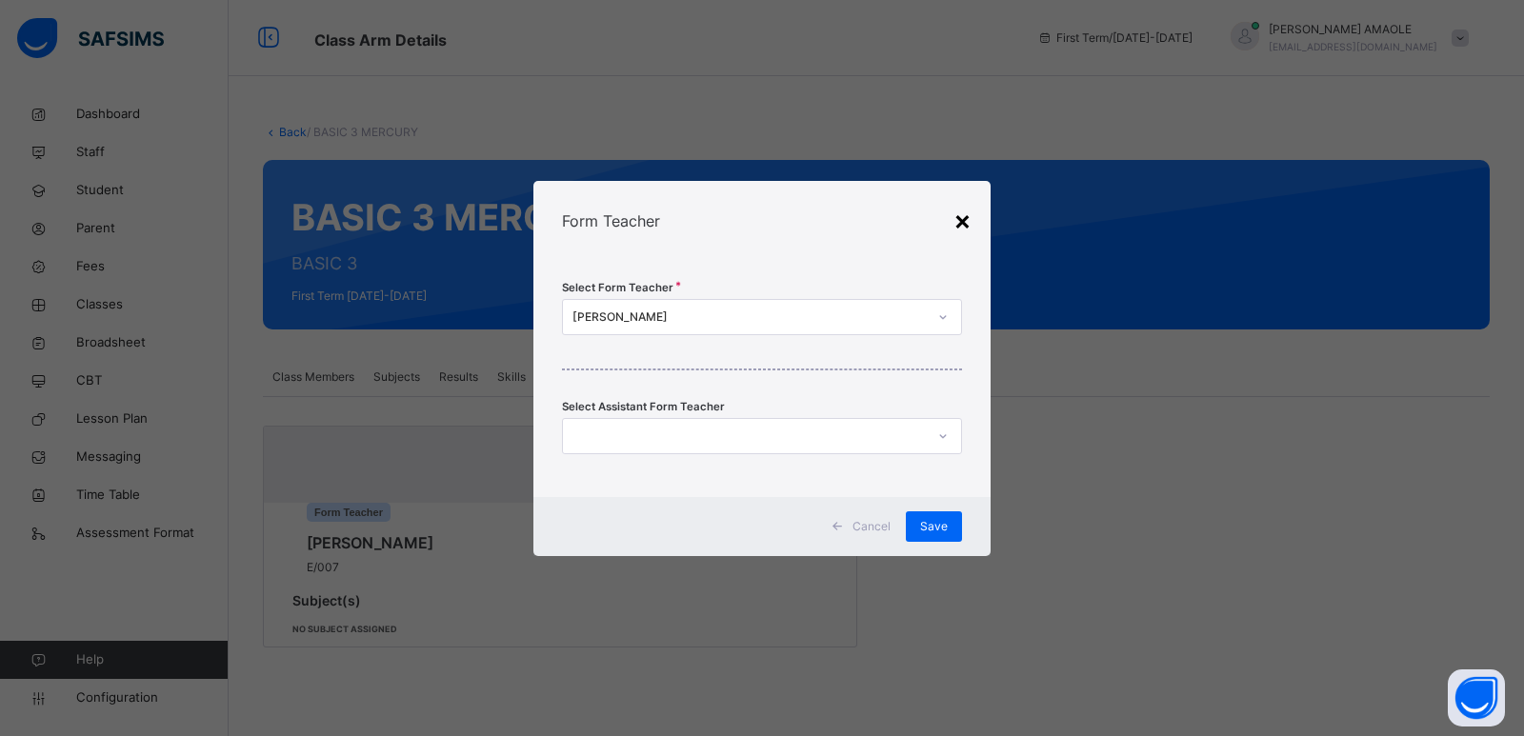
click at [955, 215] on div "×" at bounding box center [963, 220] width 18 height 40
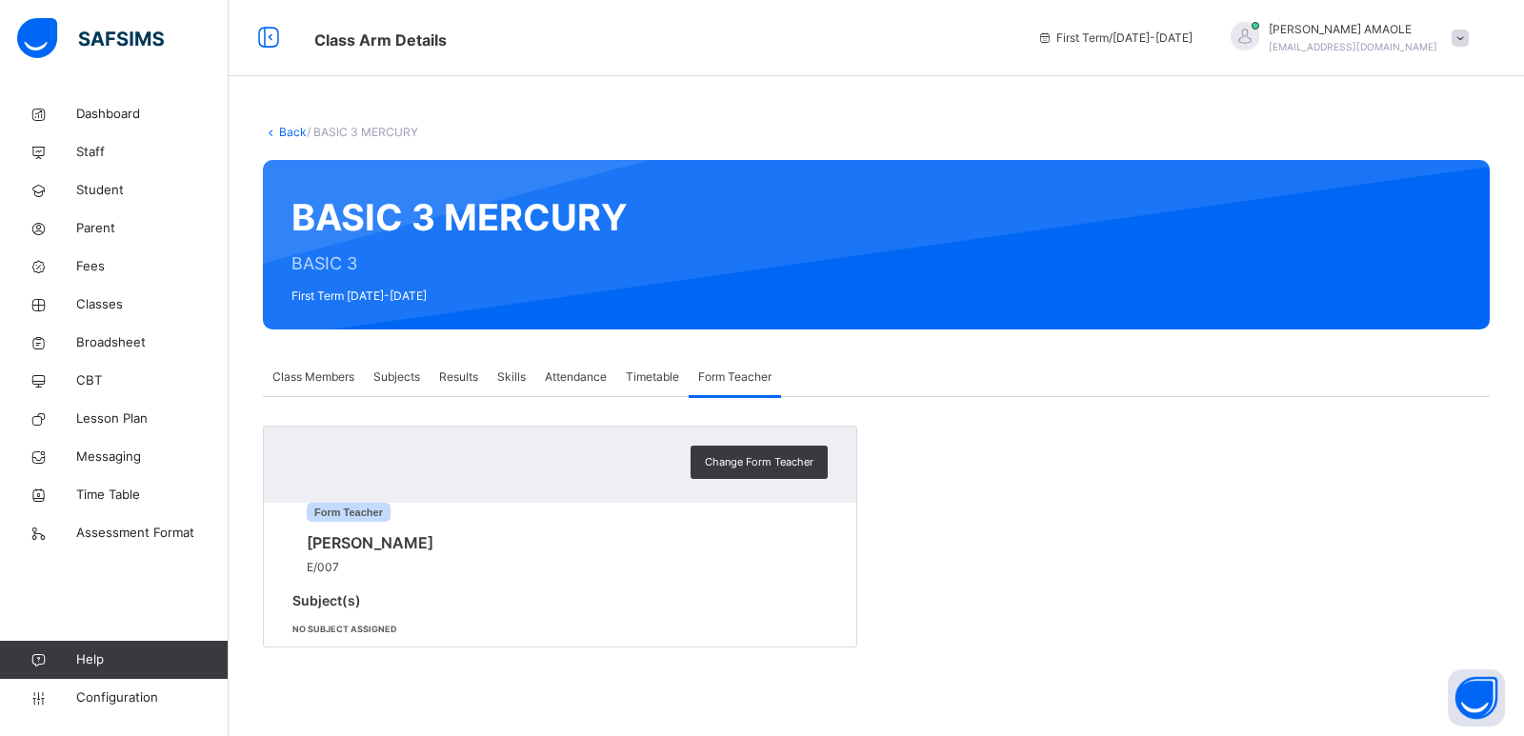
click at [676, 376] on span "Timetable" at bounding box center [652, 377] width 53 height 17
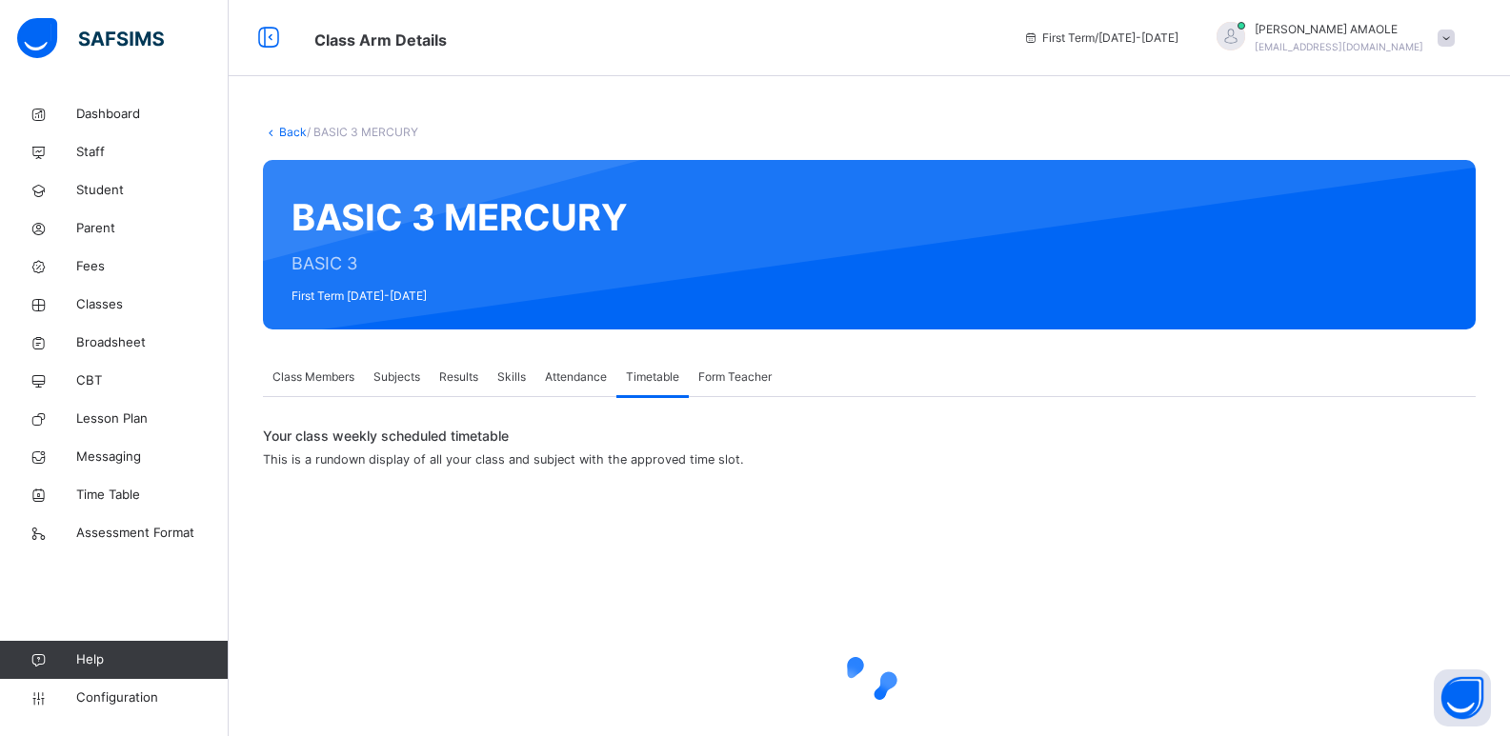
click at [307, 377] on span "Class Members" at bounding box center [313, 377] width 82 height 17
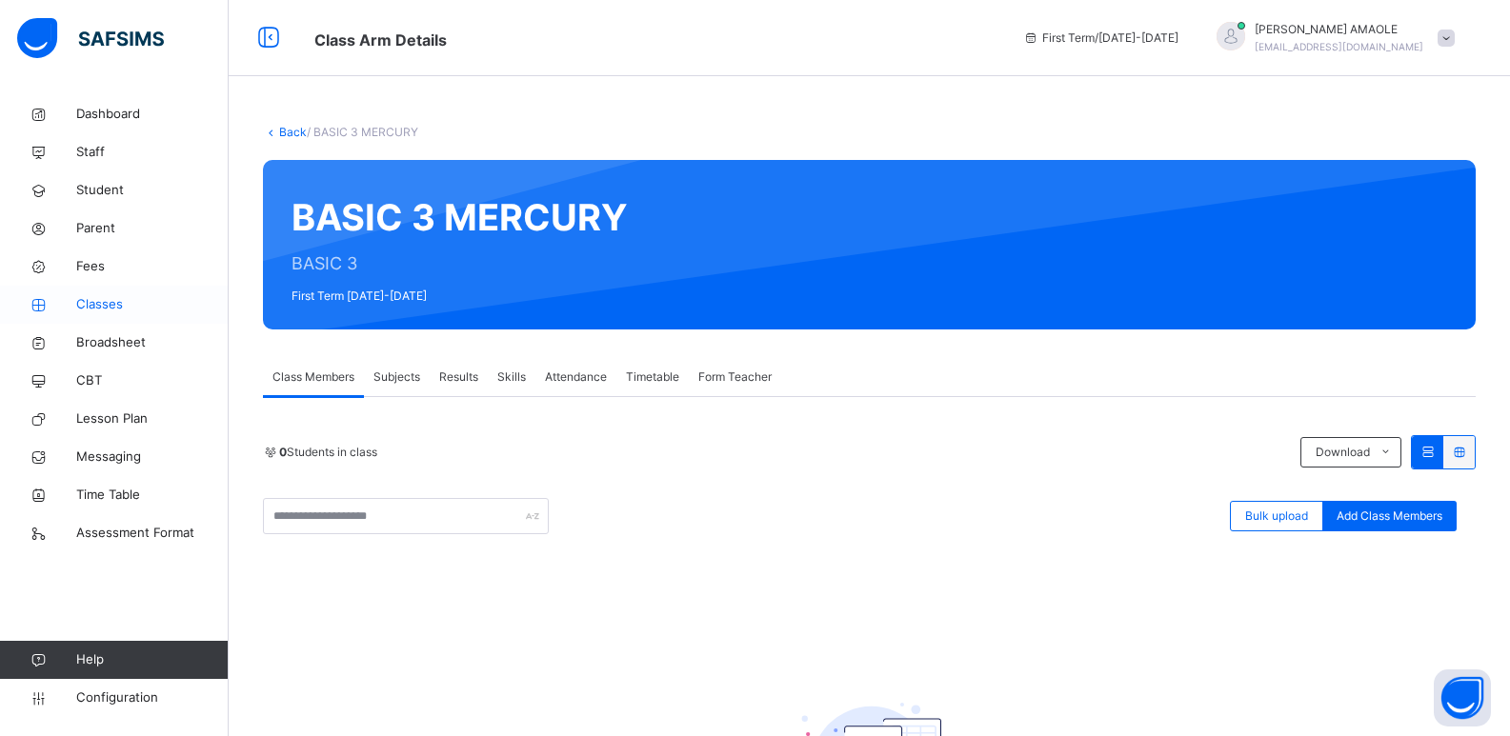
click at [101, 291] on link "Classes" at bounding box center [114, 305] width 229 height 38
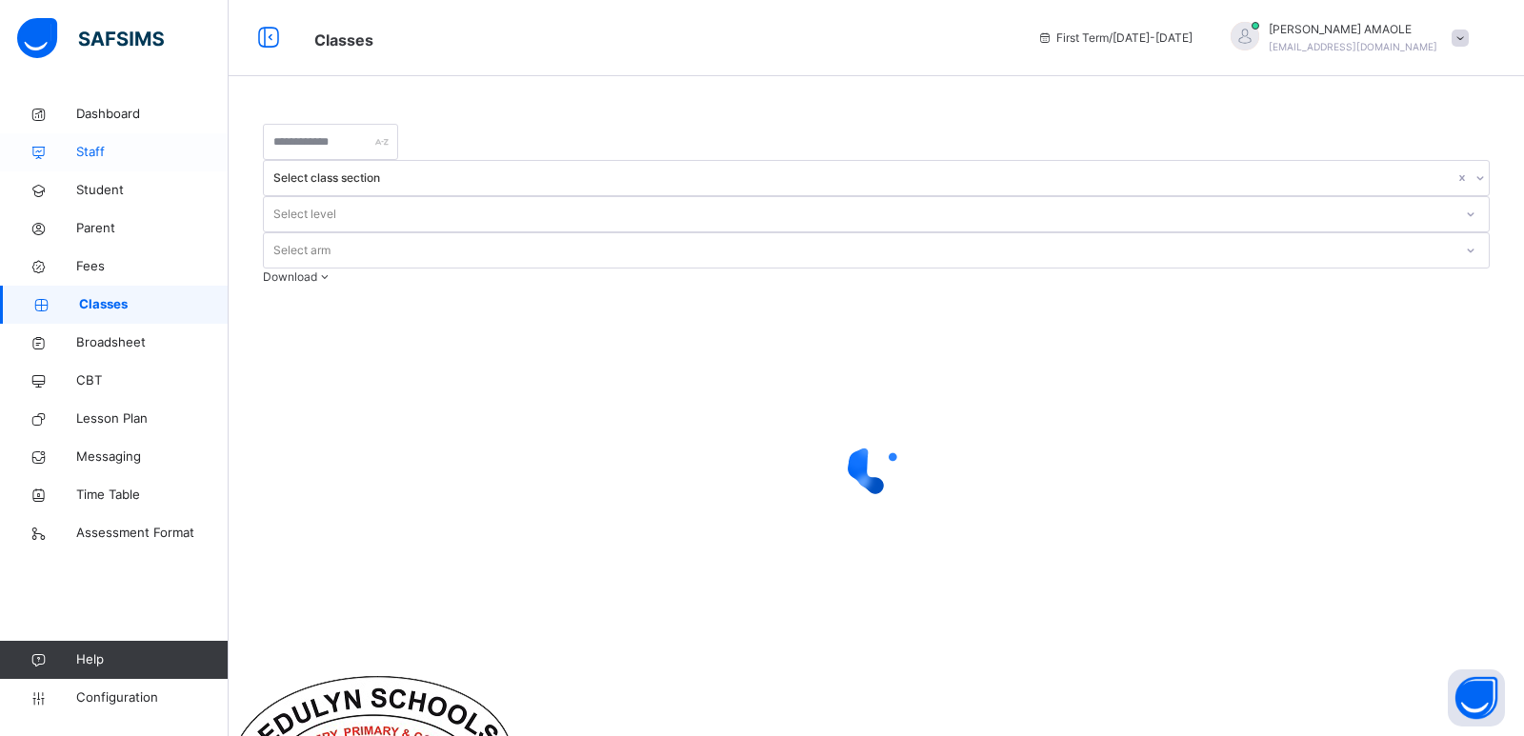
click at [118, 150] on span "Staff" at bounding box center [152, 152] width 152 height 19
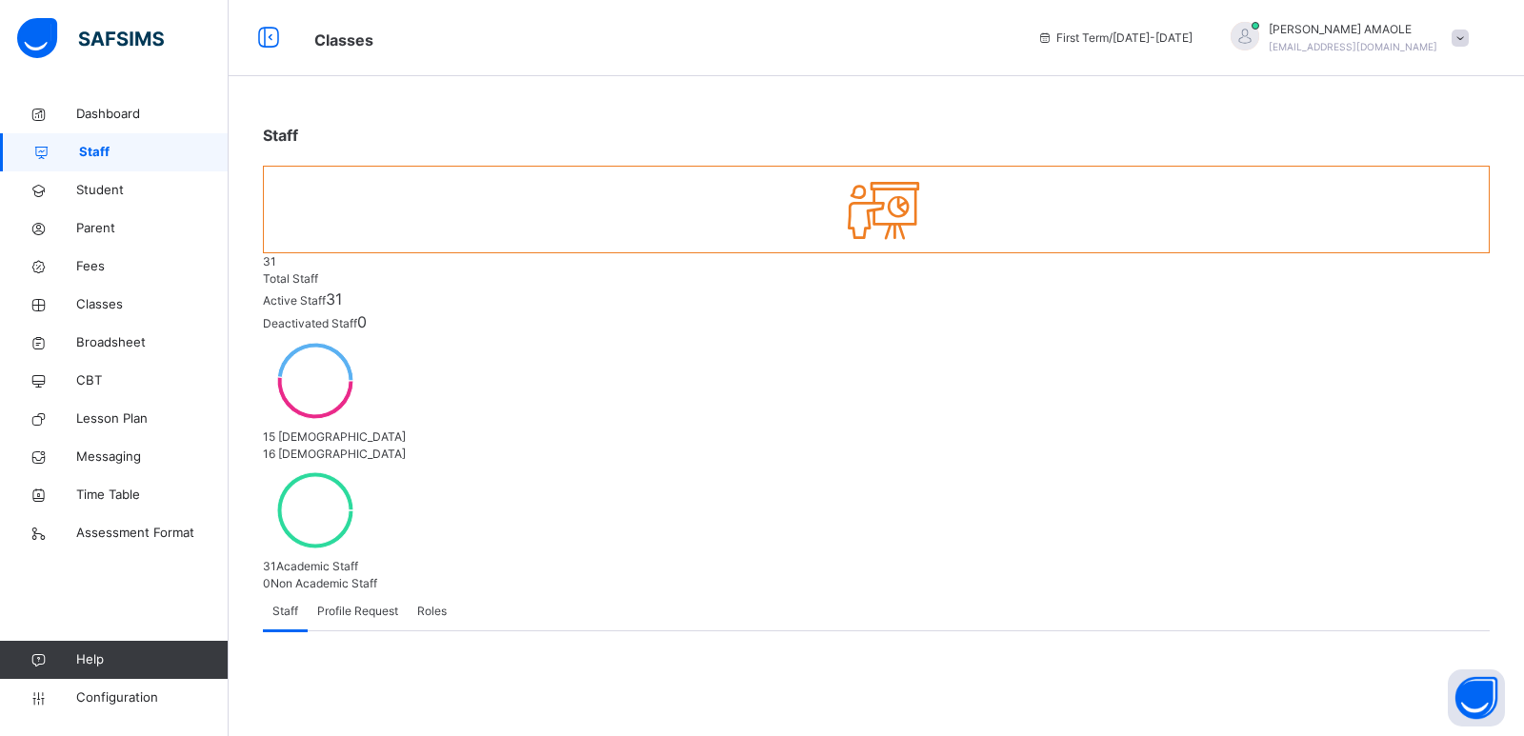
click at [281, 593] on div "Staff" at bounding box center [285, 612] width 45 height 38
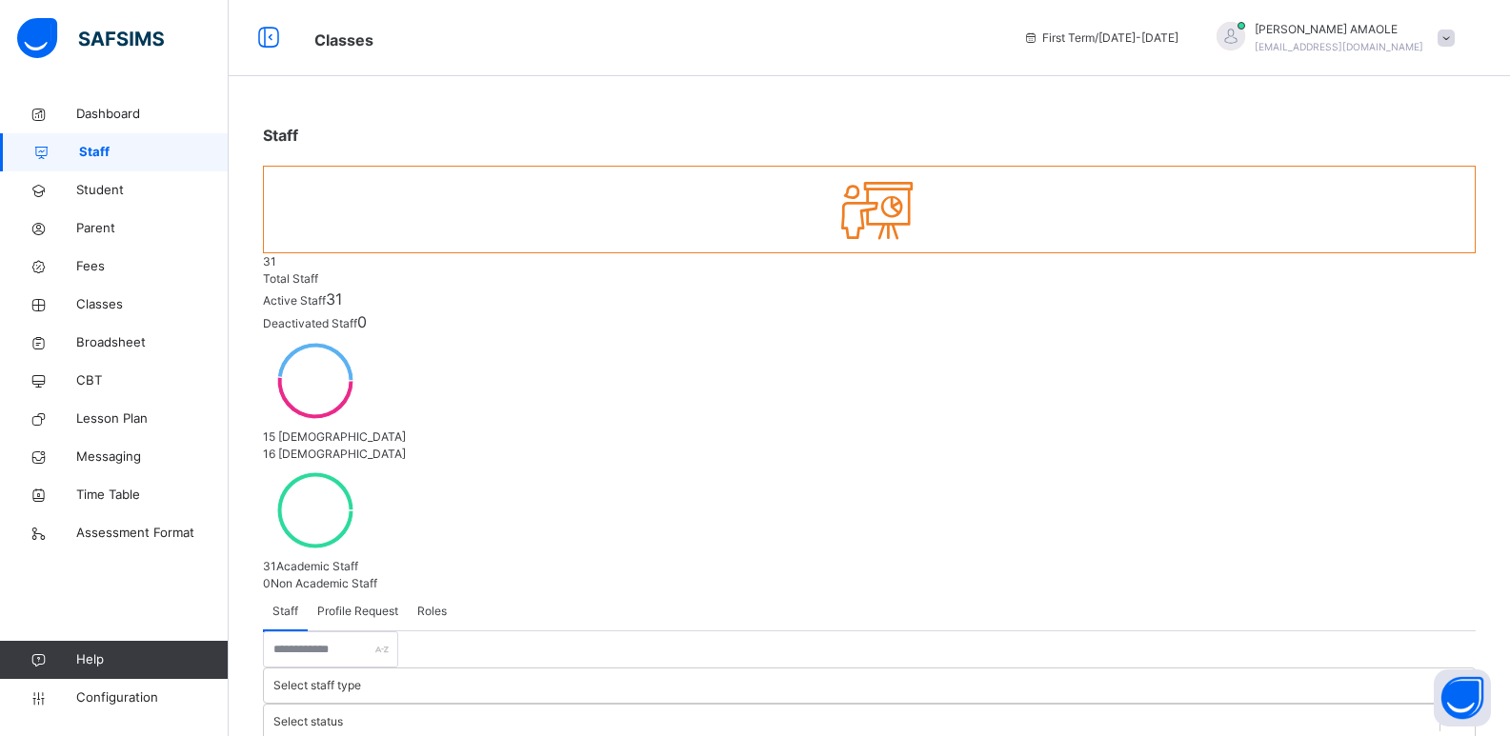
click at [113, 110] on span "Dashboard" at bounding box center [152, 114] width 152 height 19
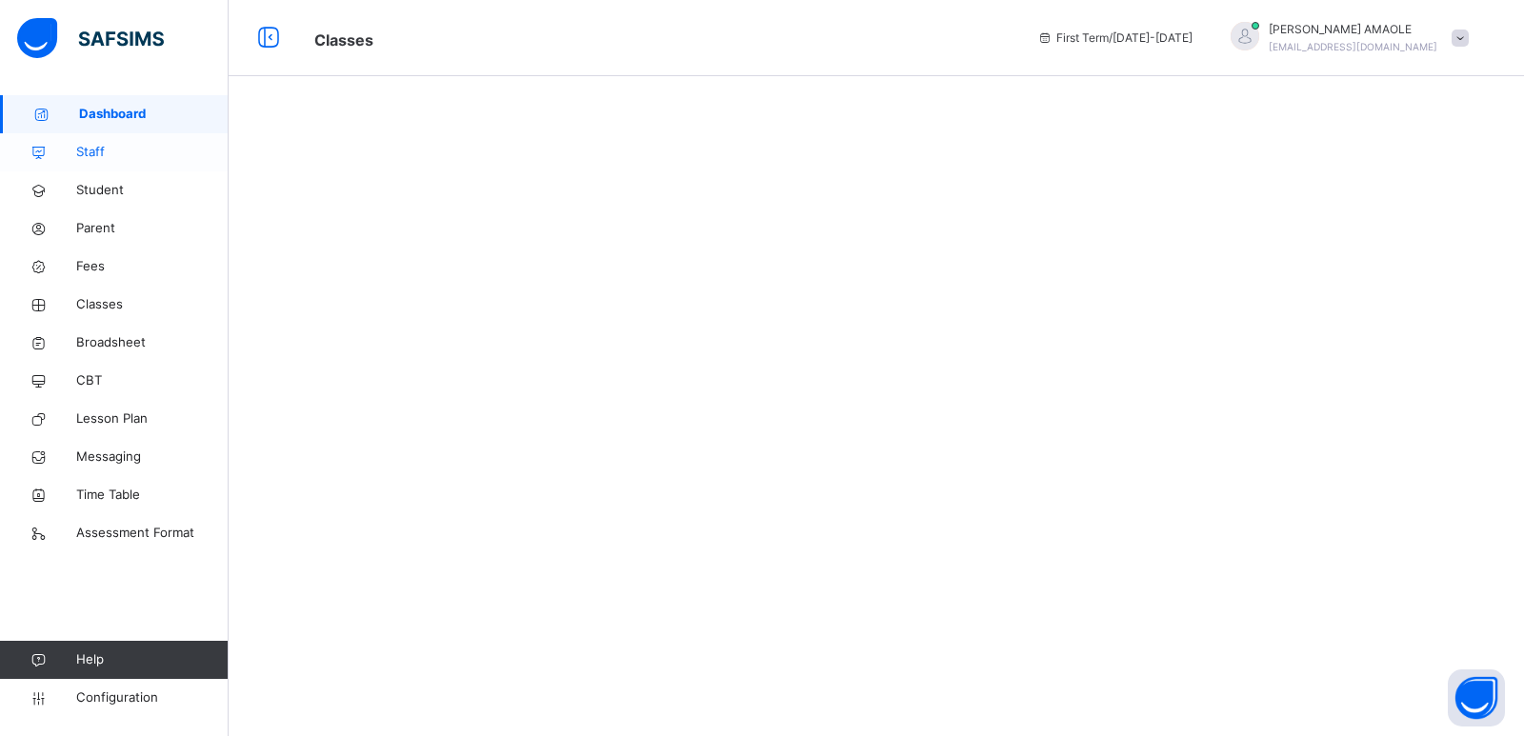
click at [91, 151] on span "Staff" at bounding box center [152, 152] width 152 height 19
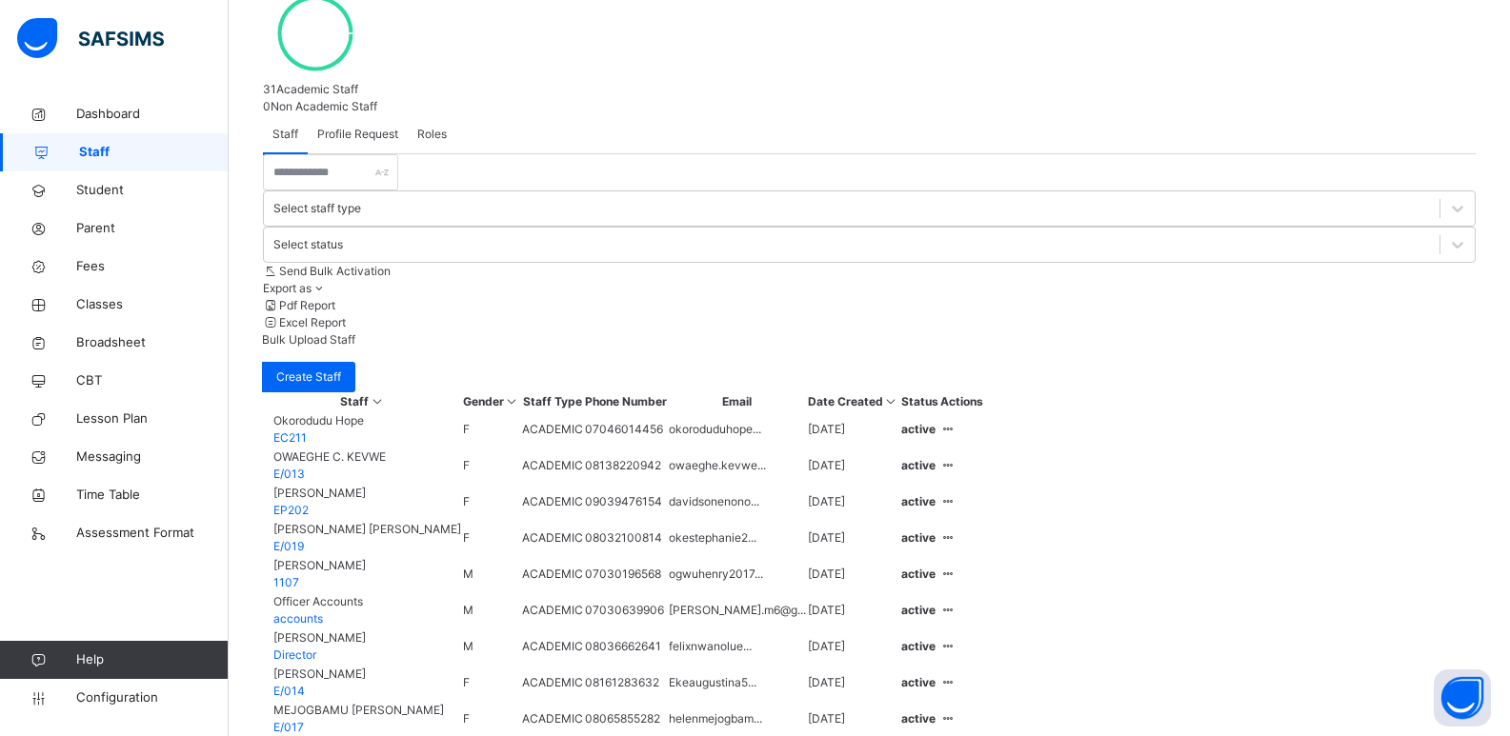
scroll to position [481, 0]
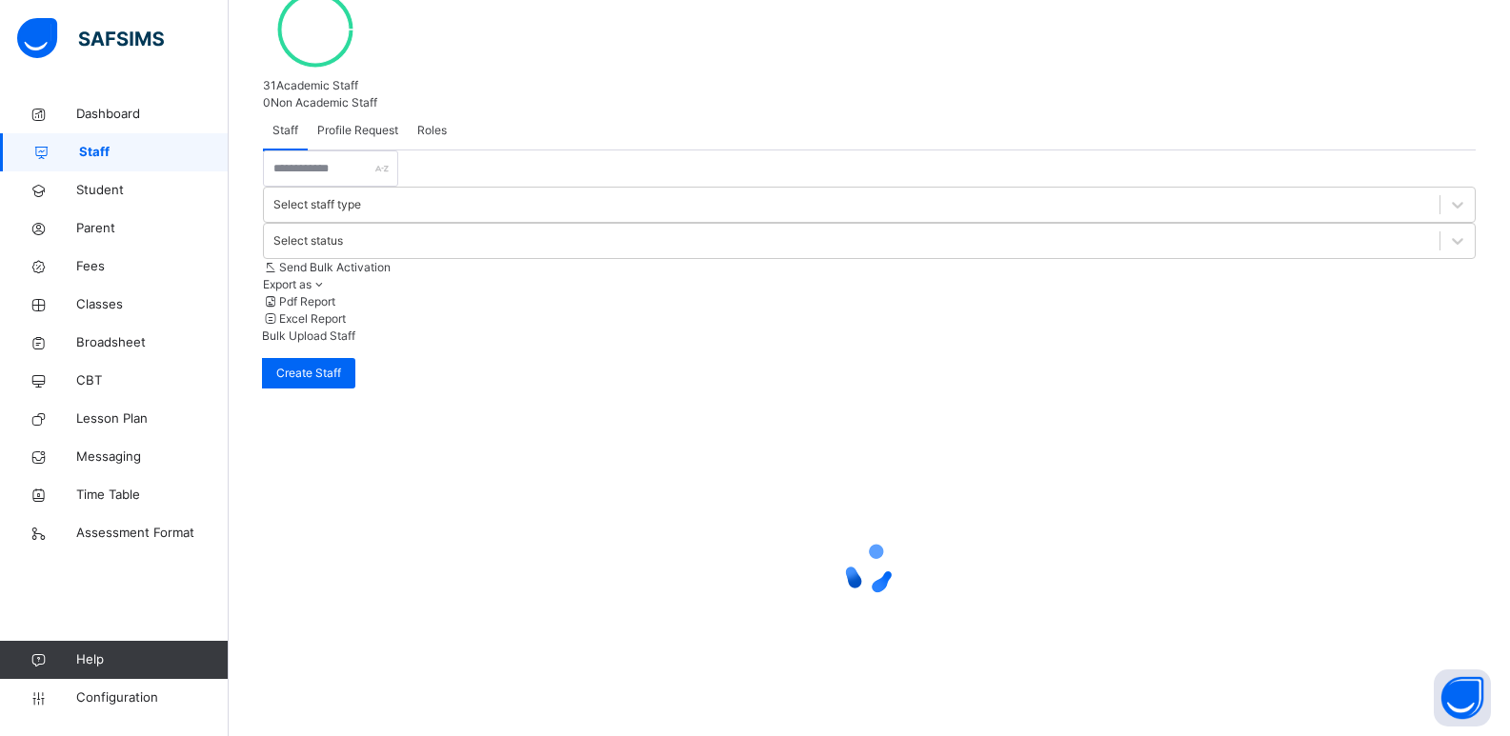
scroll to position [127, 0]
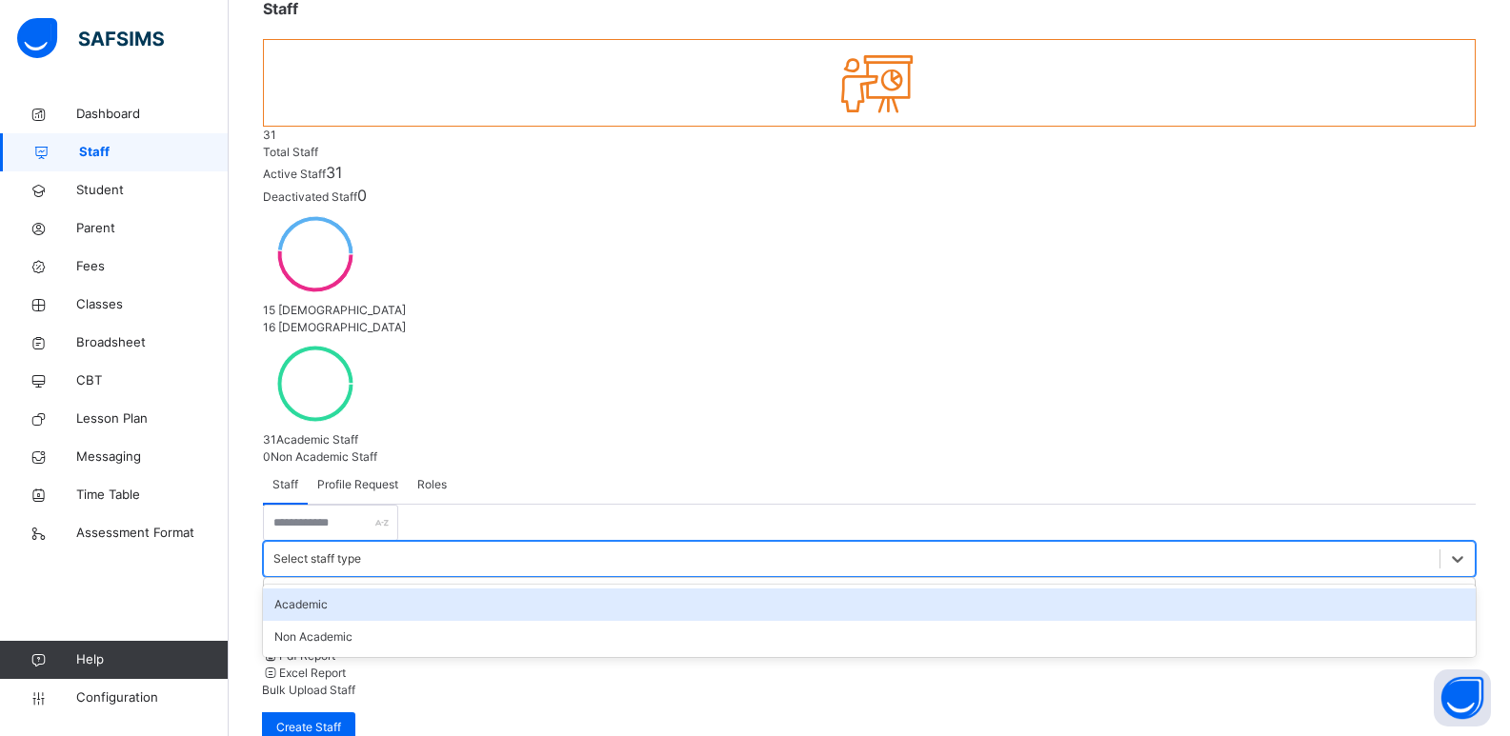
click at [566, 545] on div "Select staff type" at bounding box center [852, 560] width 1176 height 30
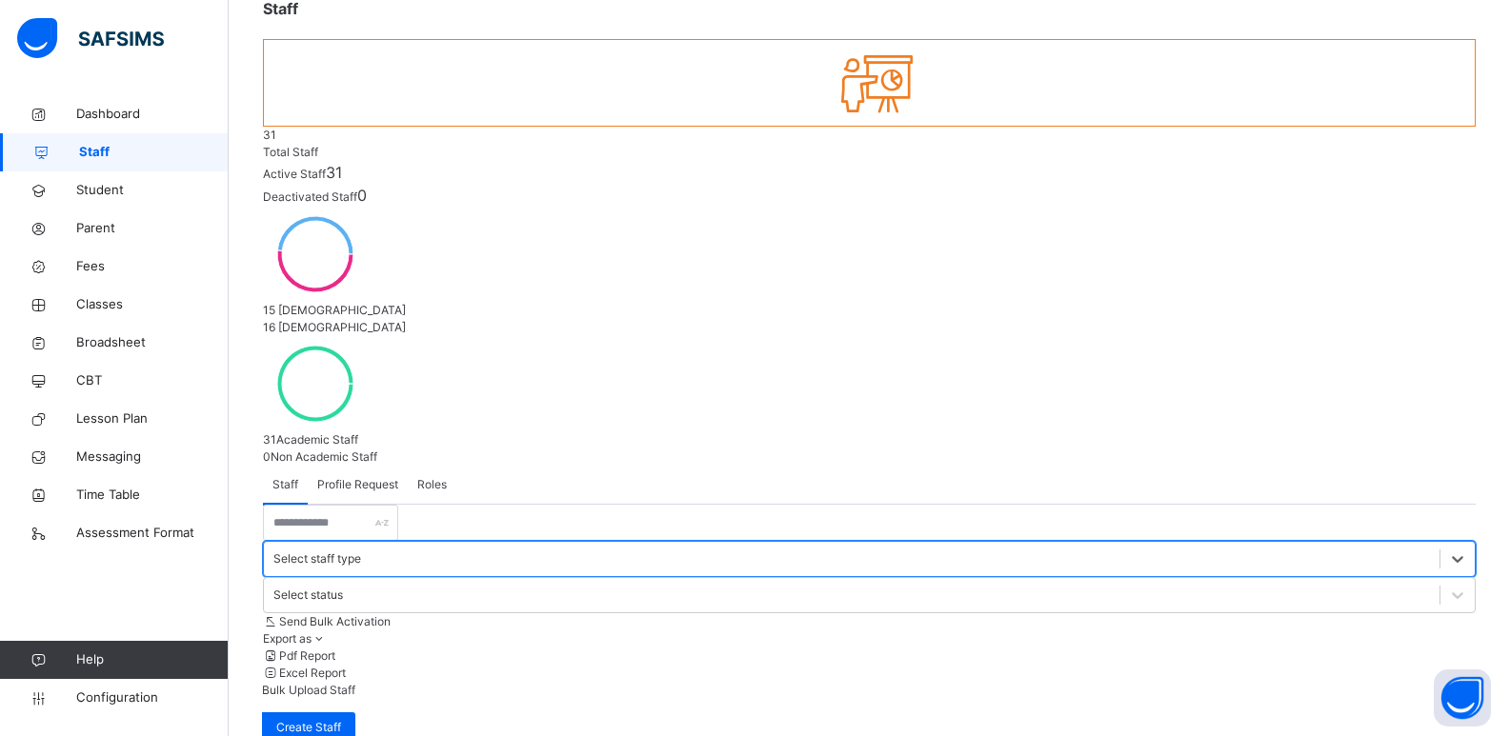
click at [566, 545] on div "Select staff type" at bounding box center [852, 560] width 1176 height 30
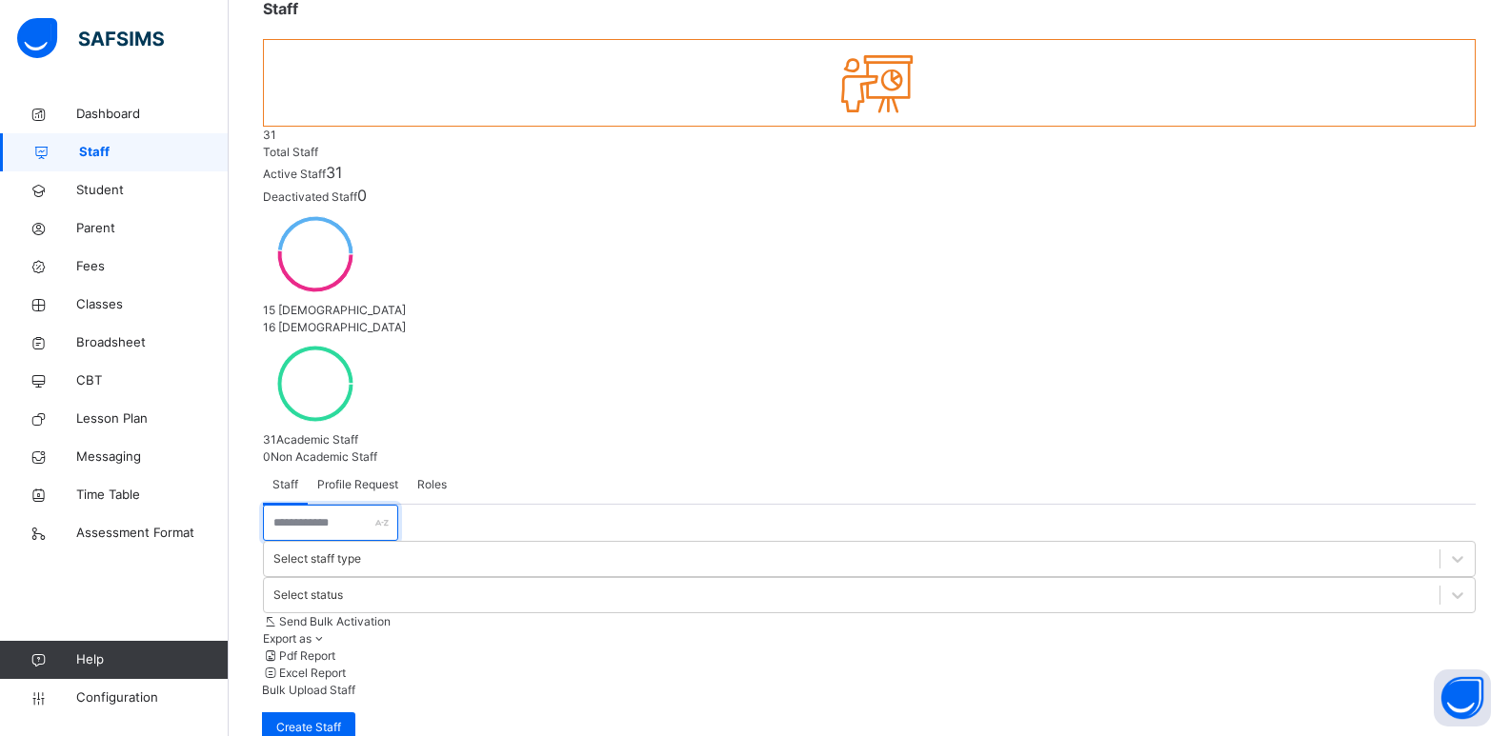
click at [322, 505] on input "text" at bounding box center [330, 523] width 135 height 36
click at [356, 505] on input "*****" at bounding box center [330, 523] width 135 height 36
type input "*"
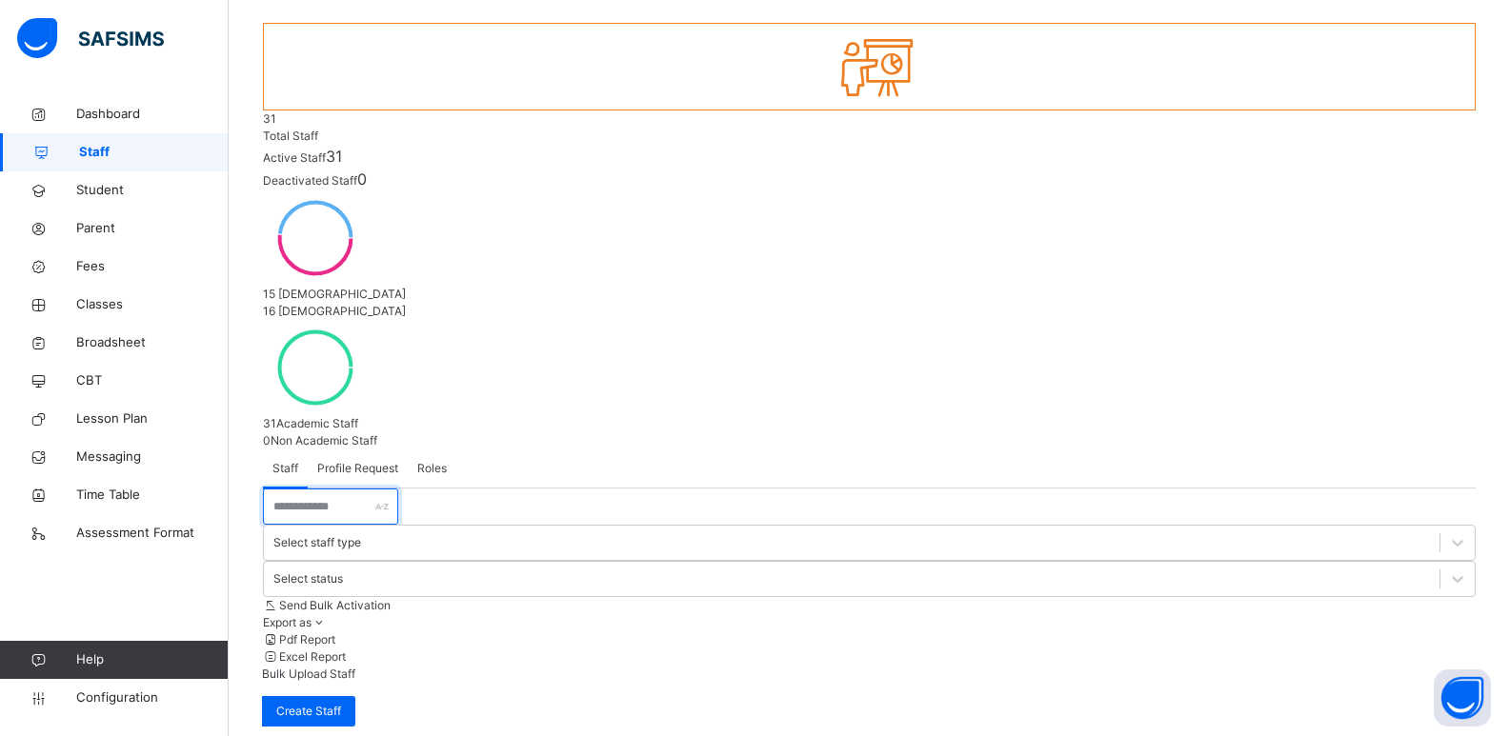
scroll to position [147, 0]
click at [123, 113] on span "Dashboard" at bounding box center [152, 114] width 152 height 19
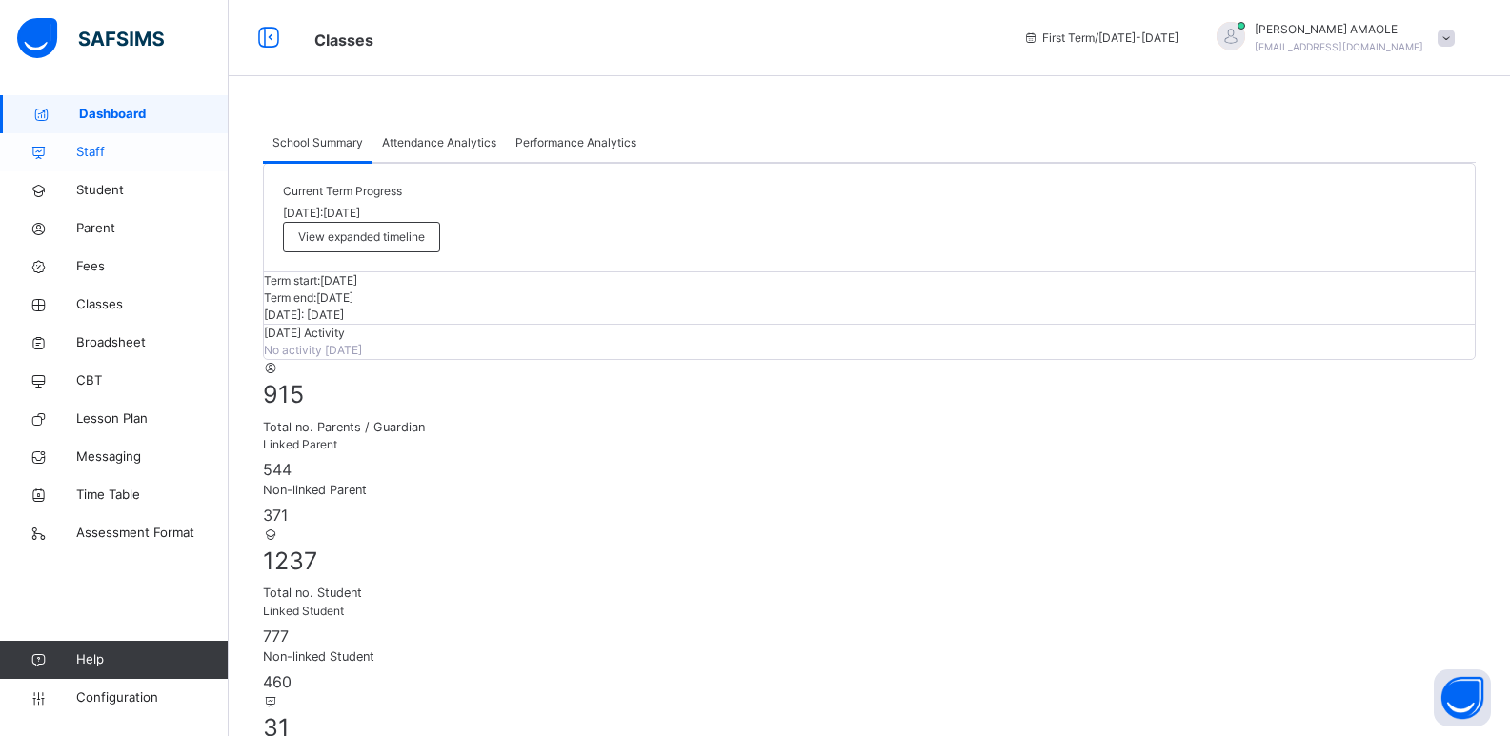
click at [105, 151] on span "Staff" at bounding box center [152, 152] width 152 height 19
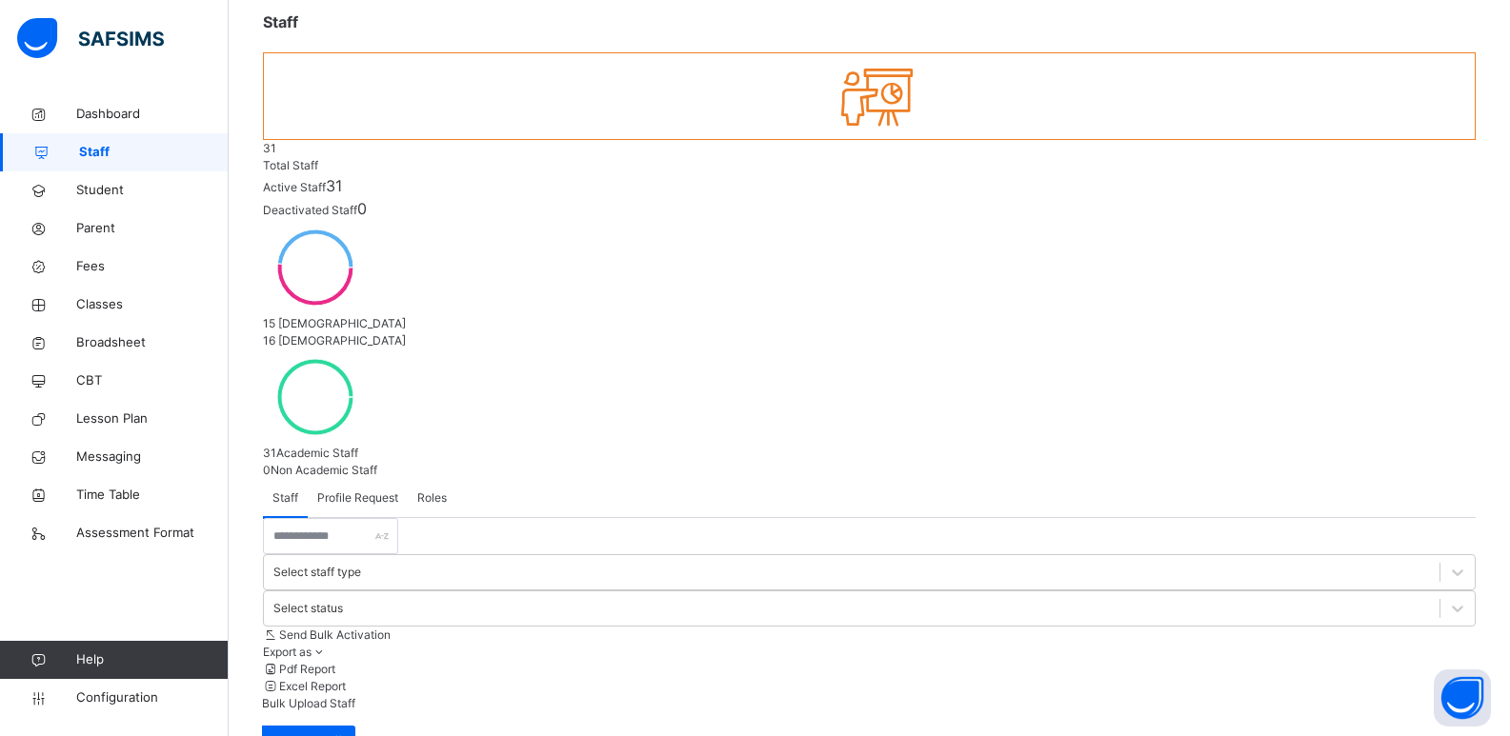
scroll to position [127, 0]
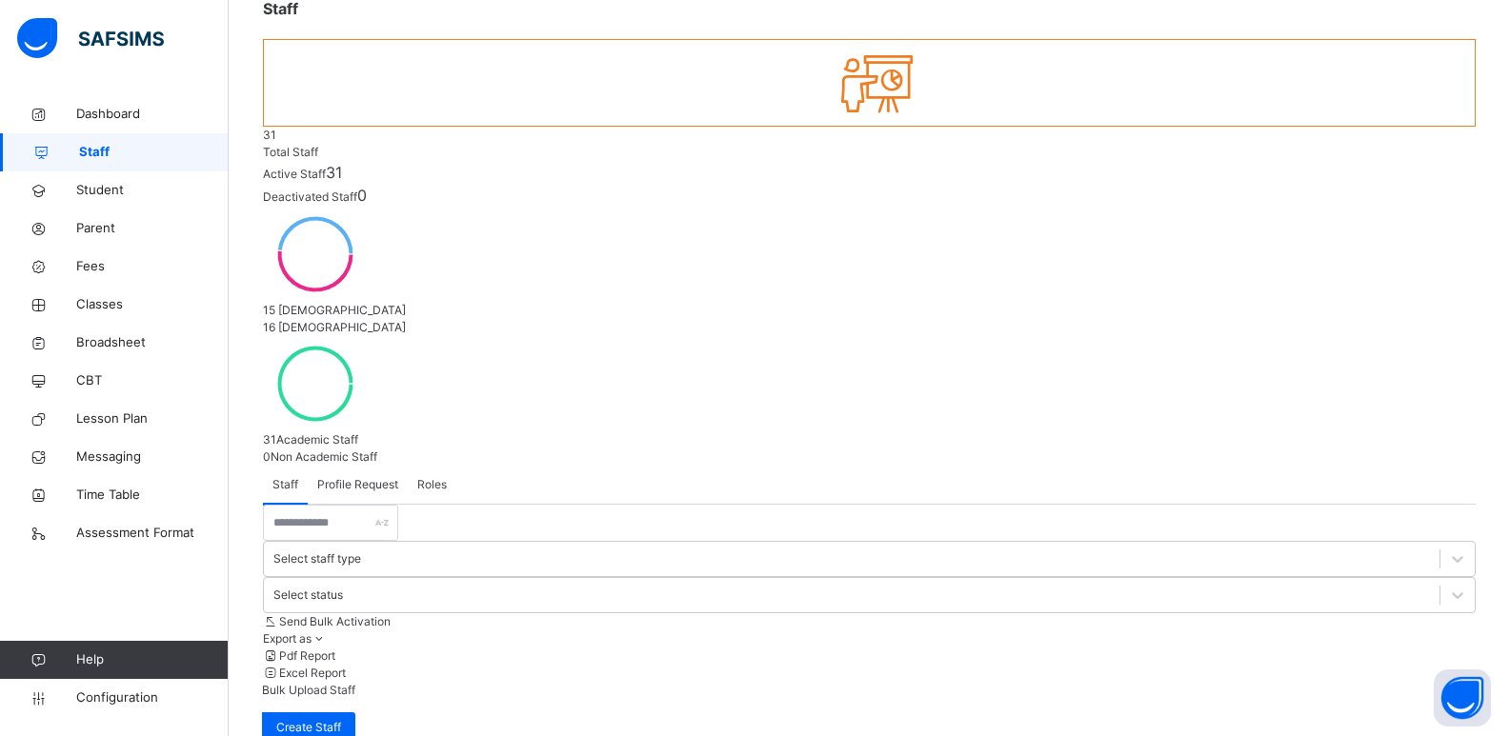
click at [362, 476] on span "Profile Request" at bounding box center [357, 484] width 81 height 17
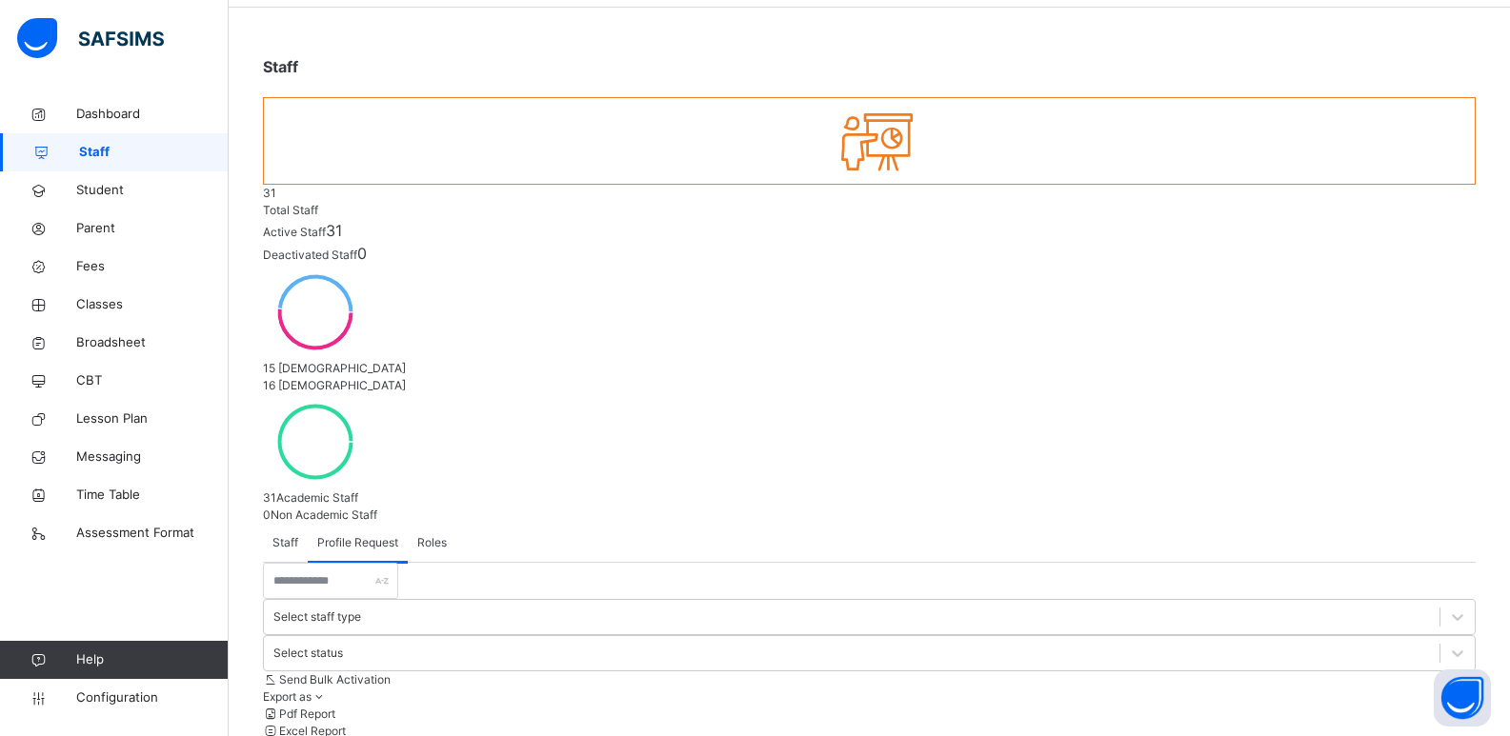
click at [293, 534] on span "Staff" at bounding box center [285, 542] width 26 height 17
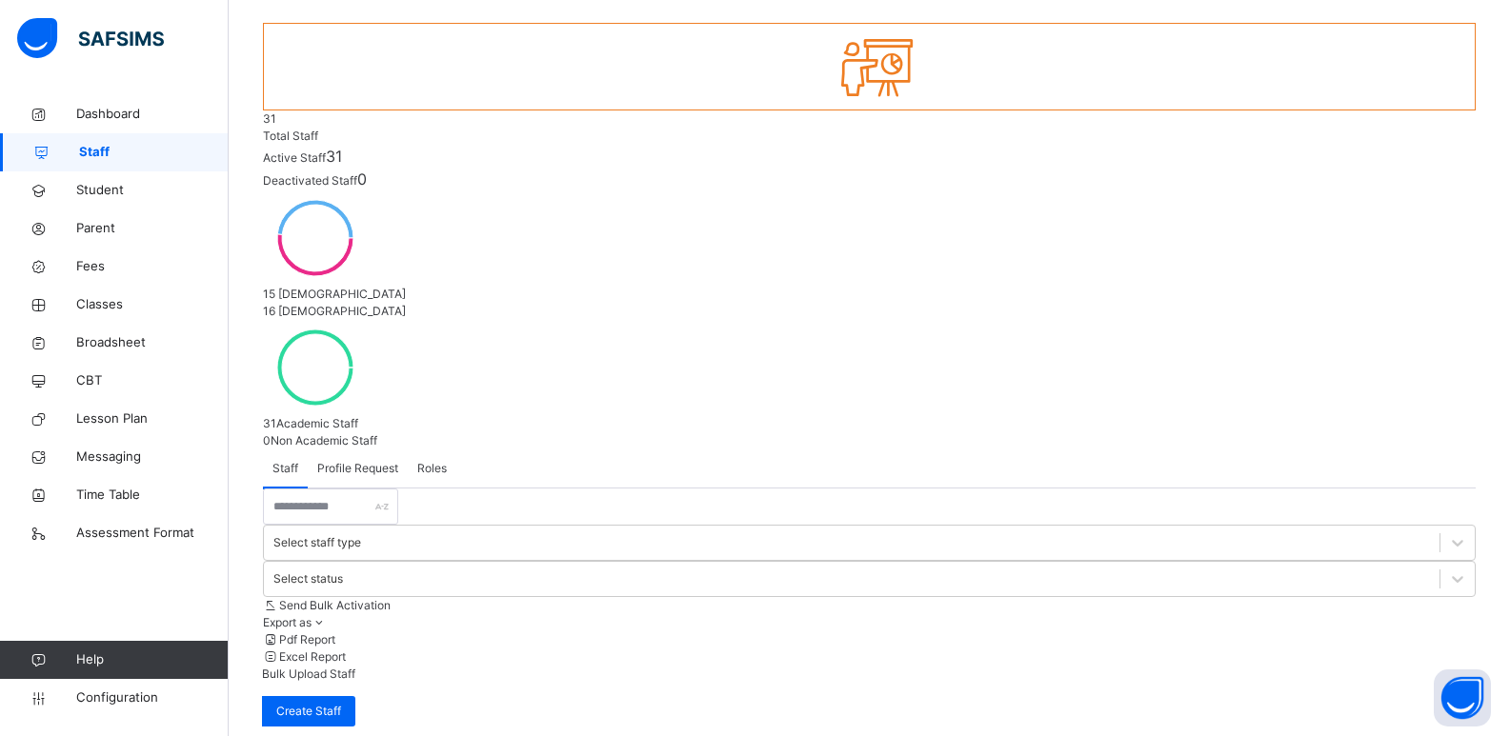
scroll to position [147, 0]
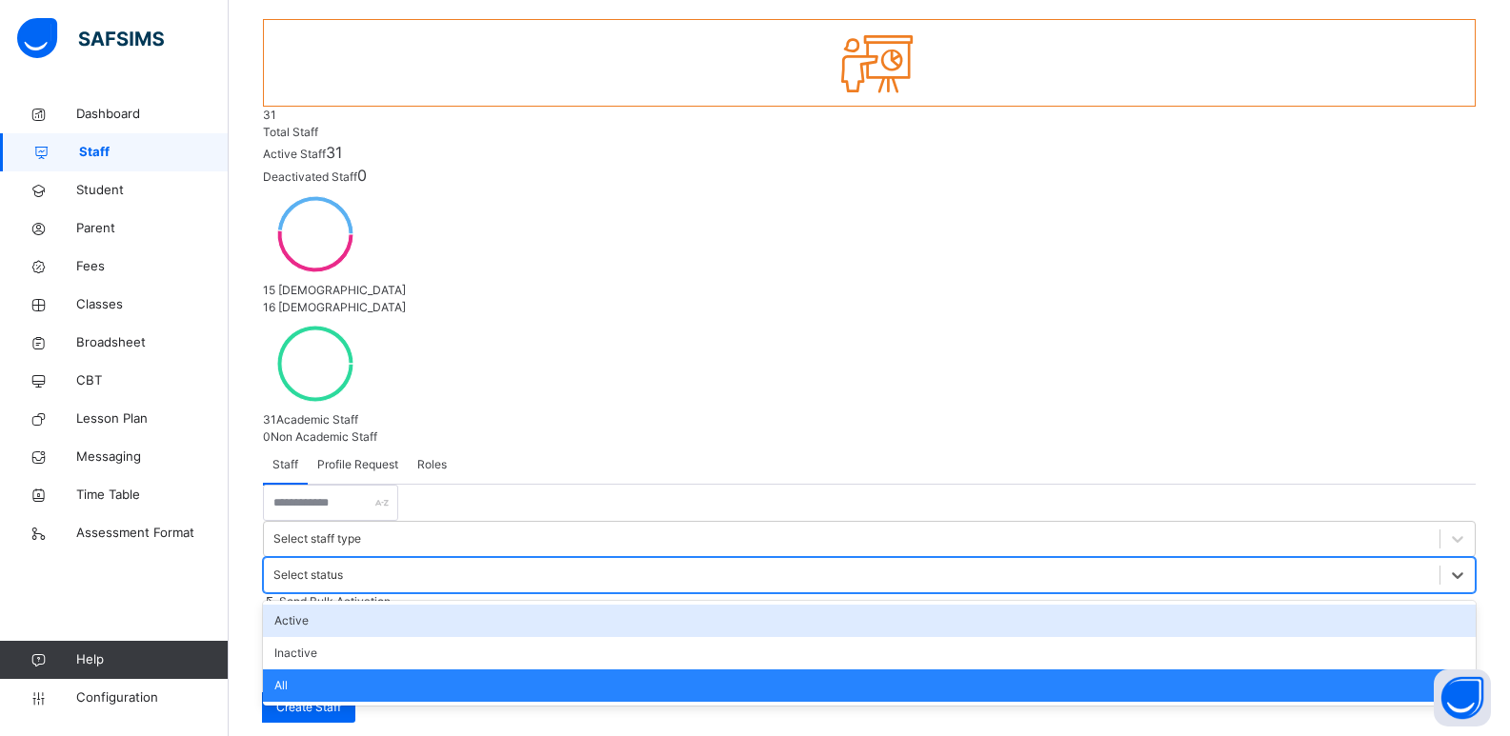
click at [343, 567] on div "Select status" at bounding box center [308, 575] width 70 height 17
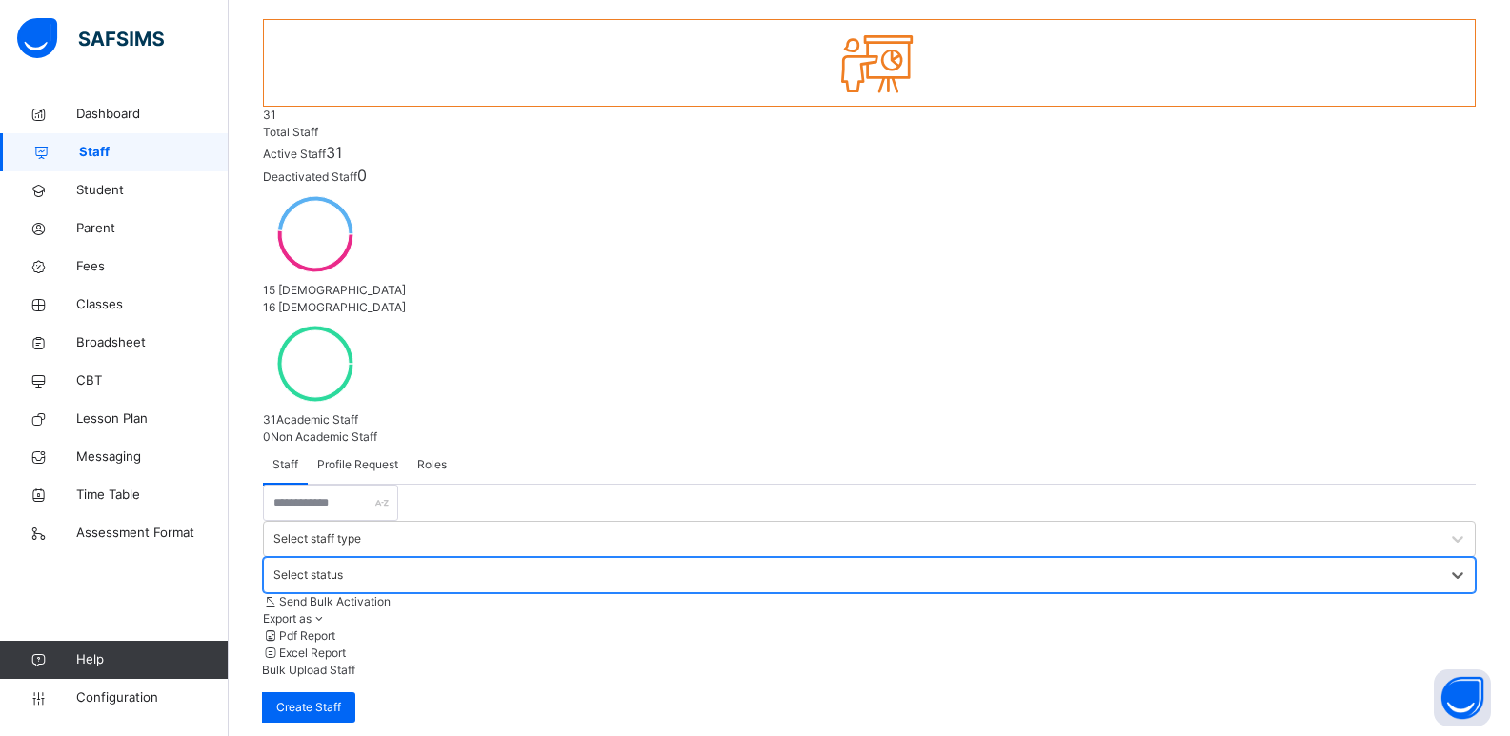
click at [343, 567] on div "Select status" at bounding box center [308, 575] width 70 height 17
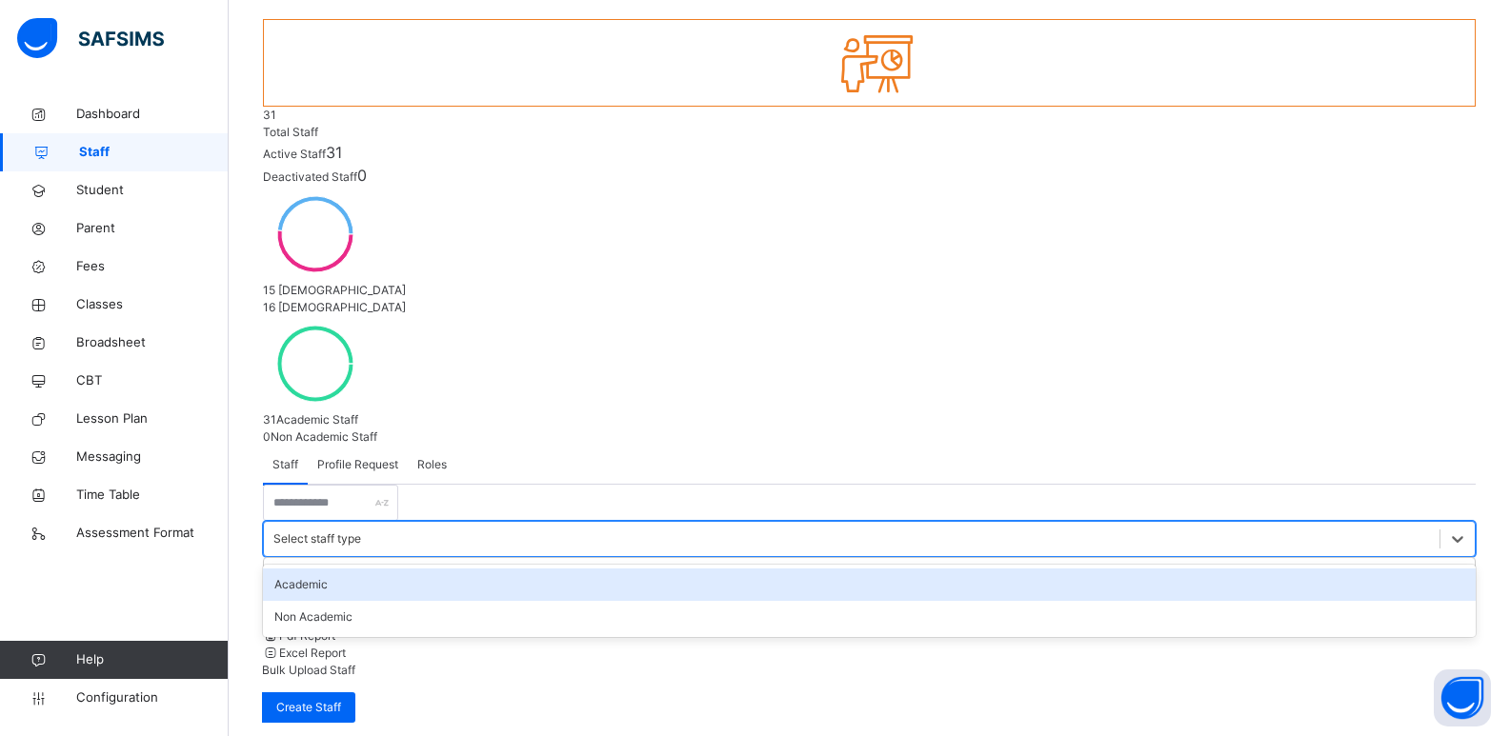
click at [361, 531] on div "Select staff type" at bounding box center [317, 539] width 88 height 17
click at [556, 569] on div "Academic" at bounding box center [869, 585] width 1213 height 32
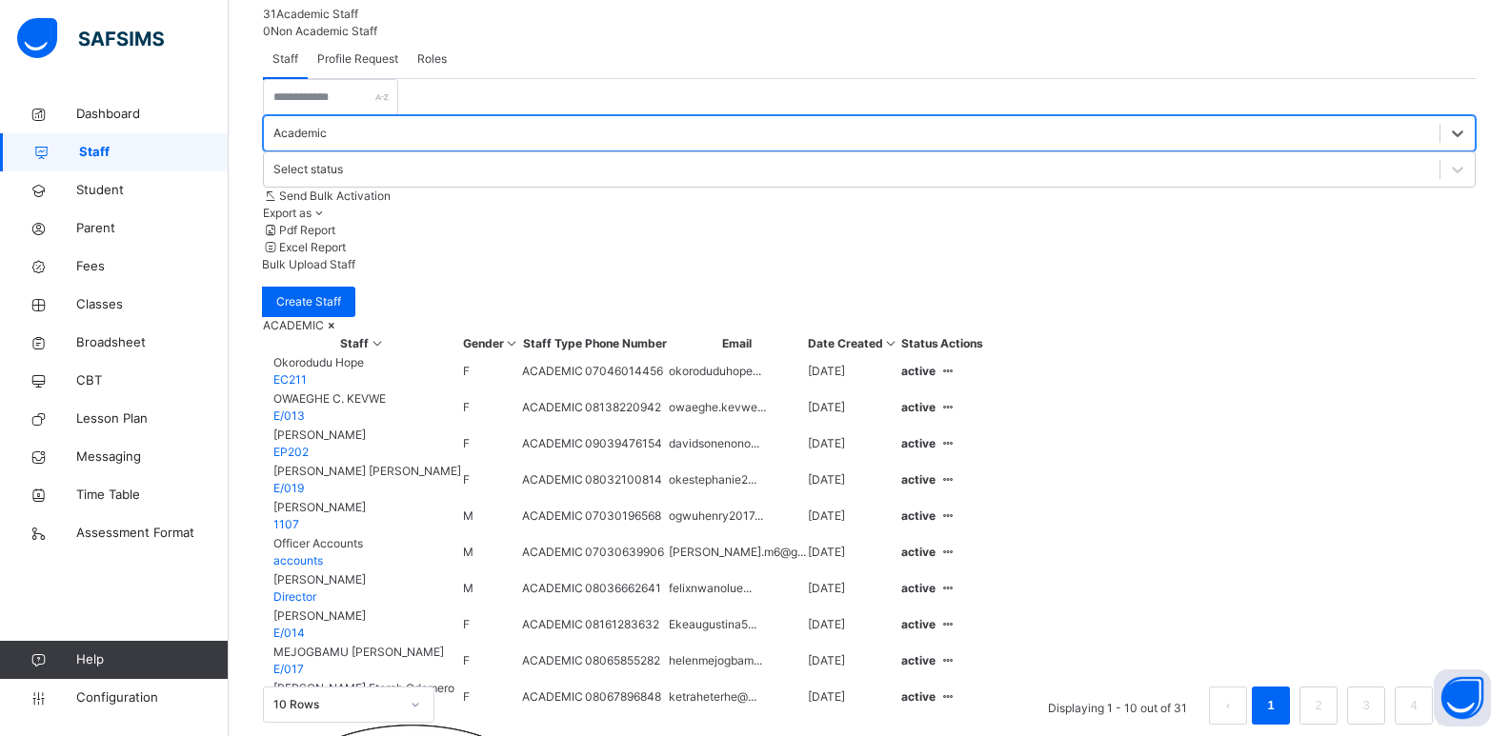
scroll to position [565, 0]
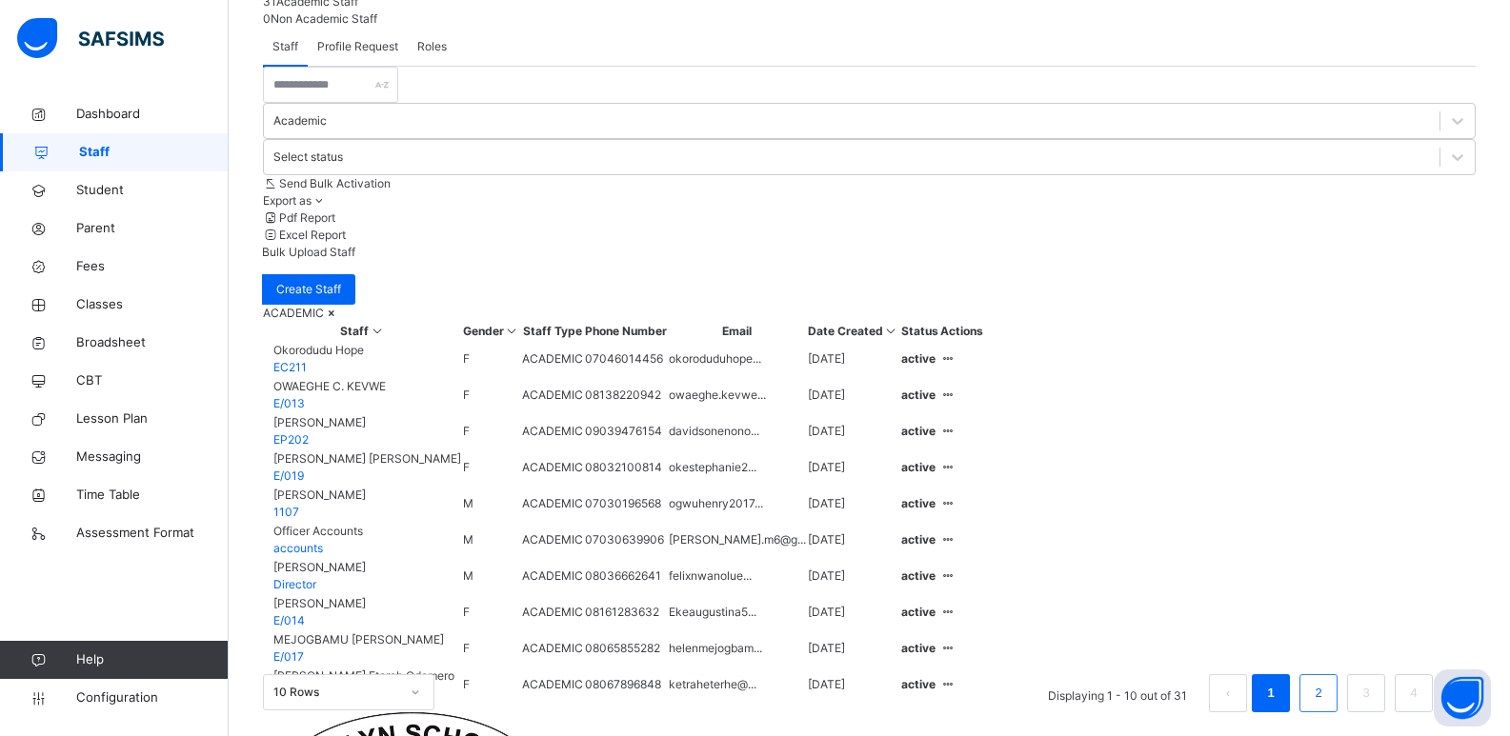
click at [1315, 681] on link "2" at bounding box center [1318, 693] width 18 height 25
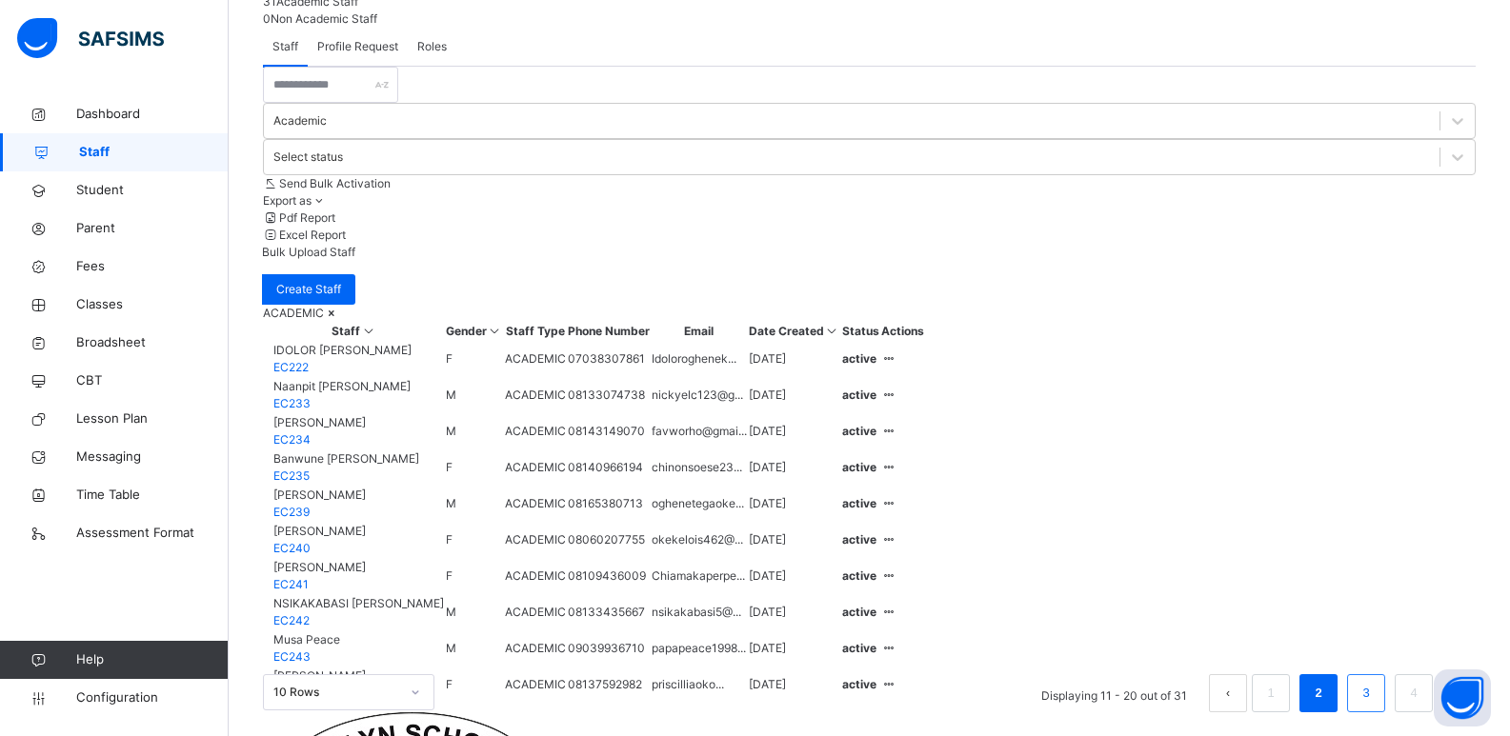
click at [1357, 681] on link "3" at bounding box center [1366, 693] width 18 height 25
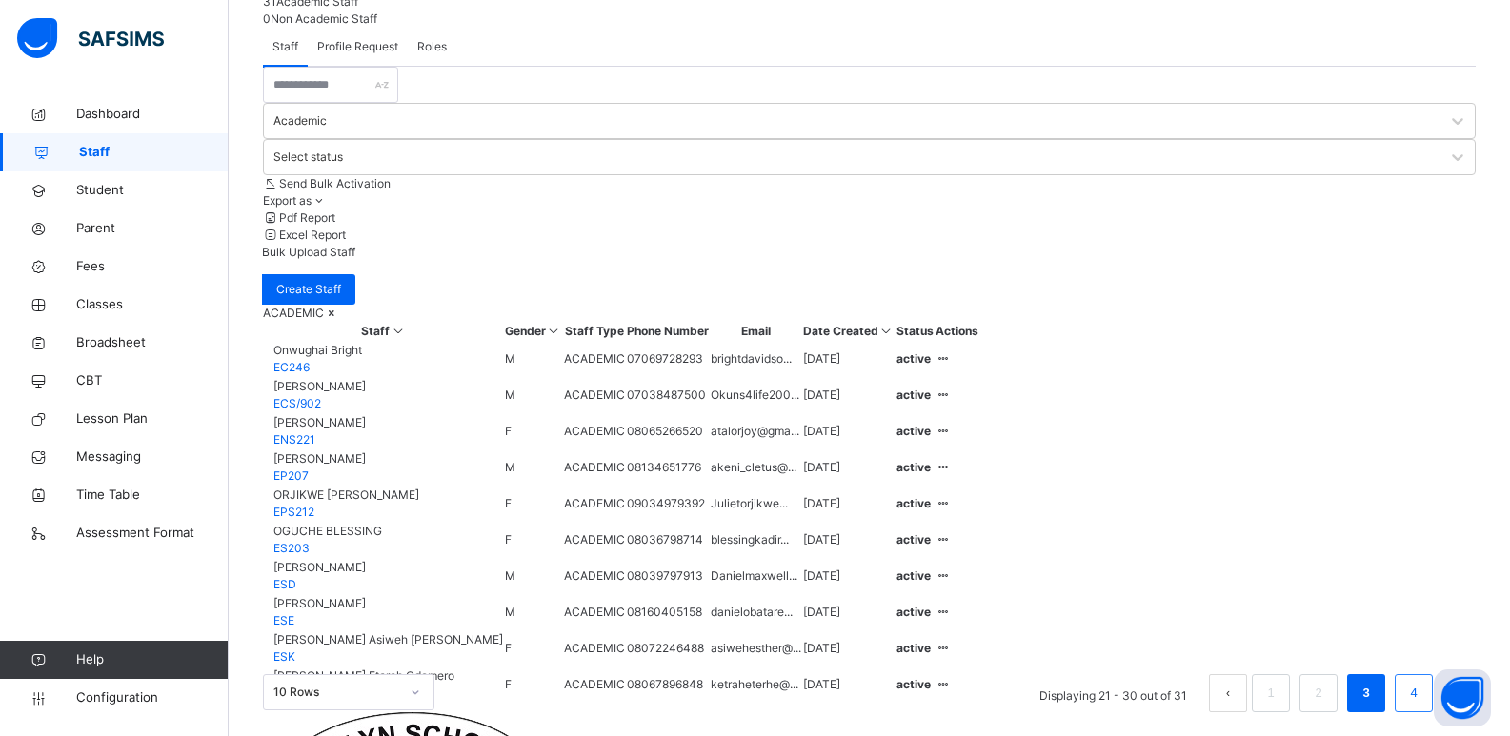
click at [1419, 674] on li "4" at bounding box center [1414, 693] width 38 height 38
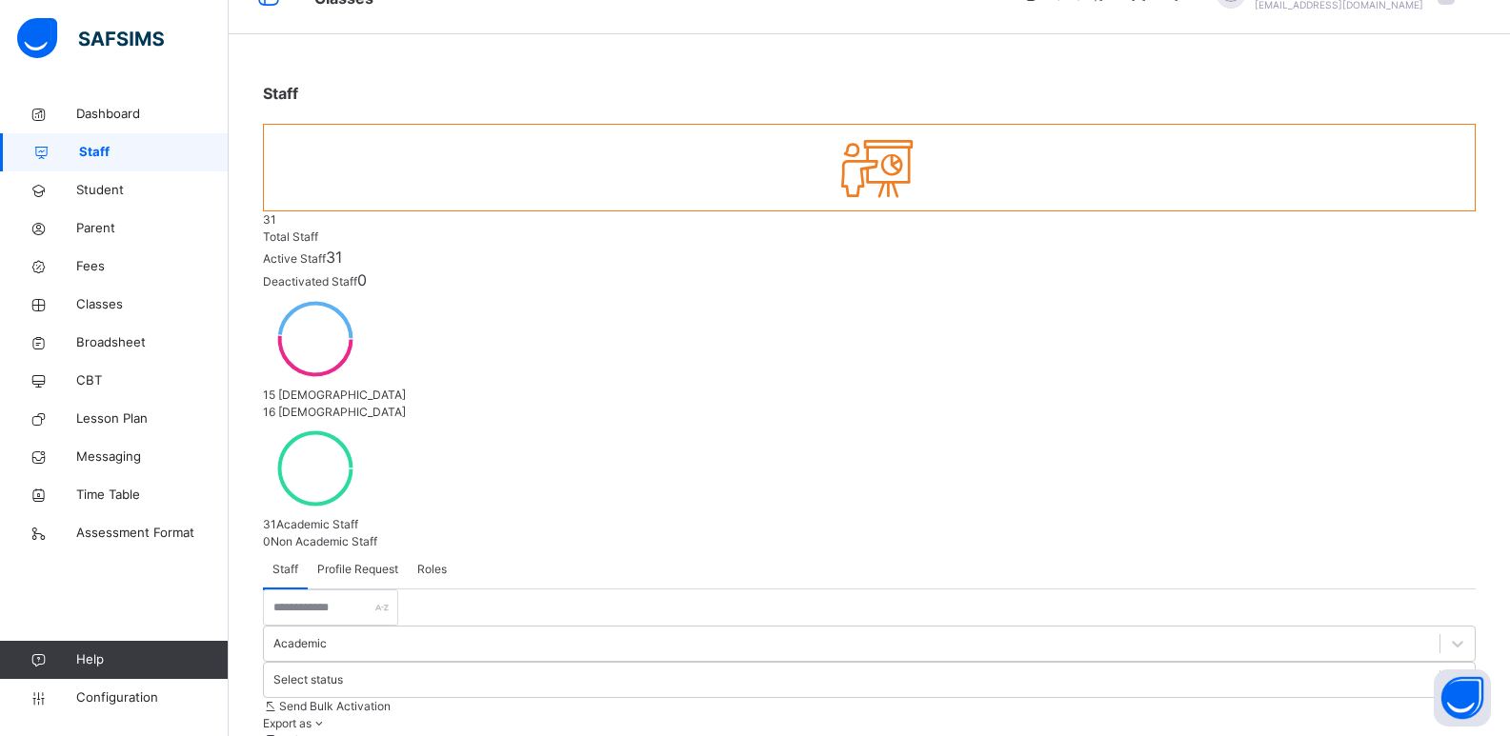
scroll to position [126, 0]
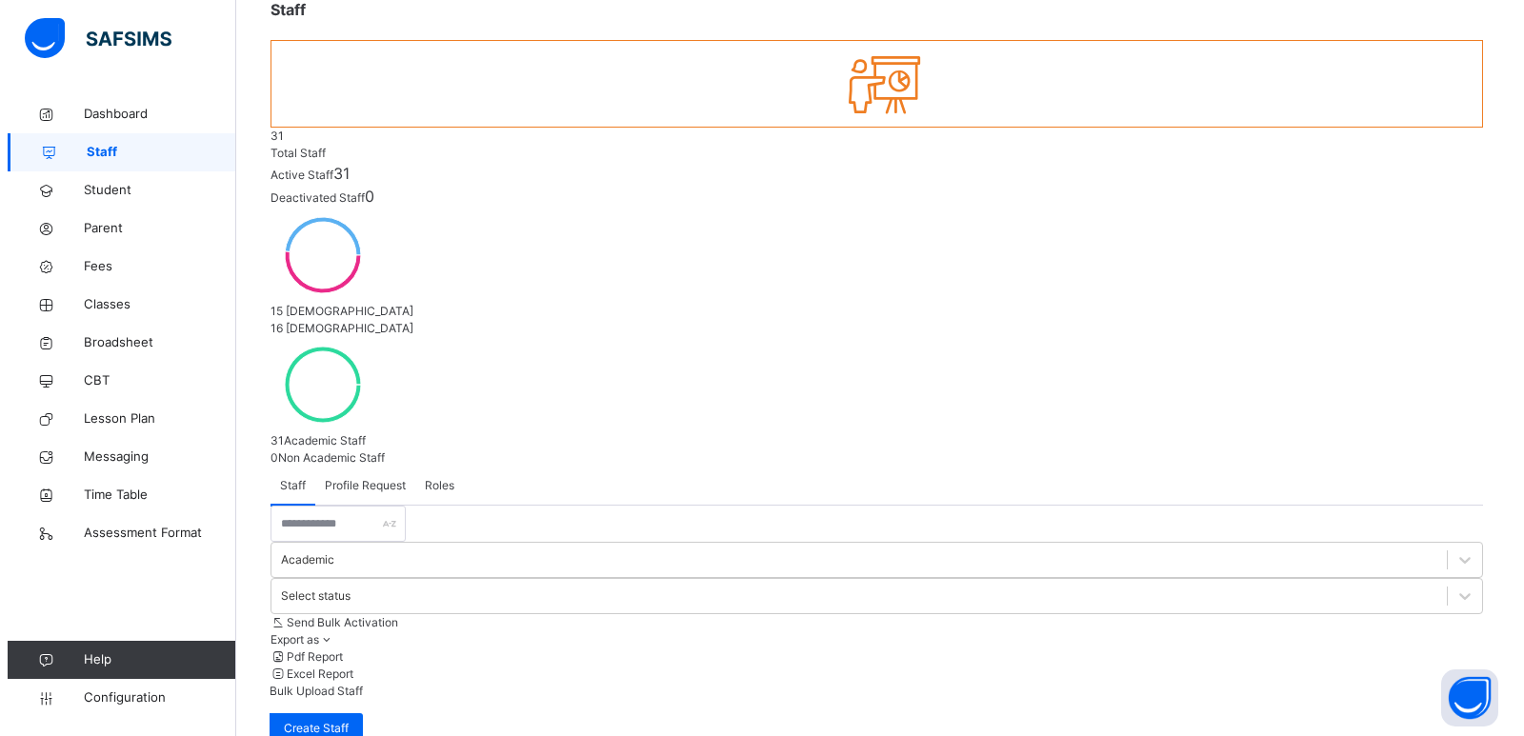
scroll to position [42, 0]
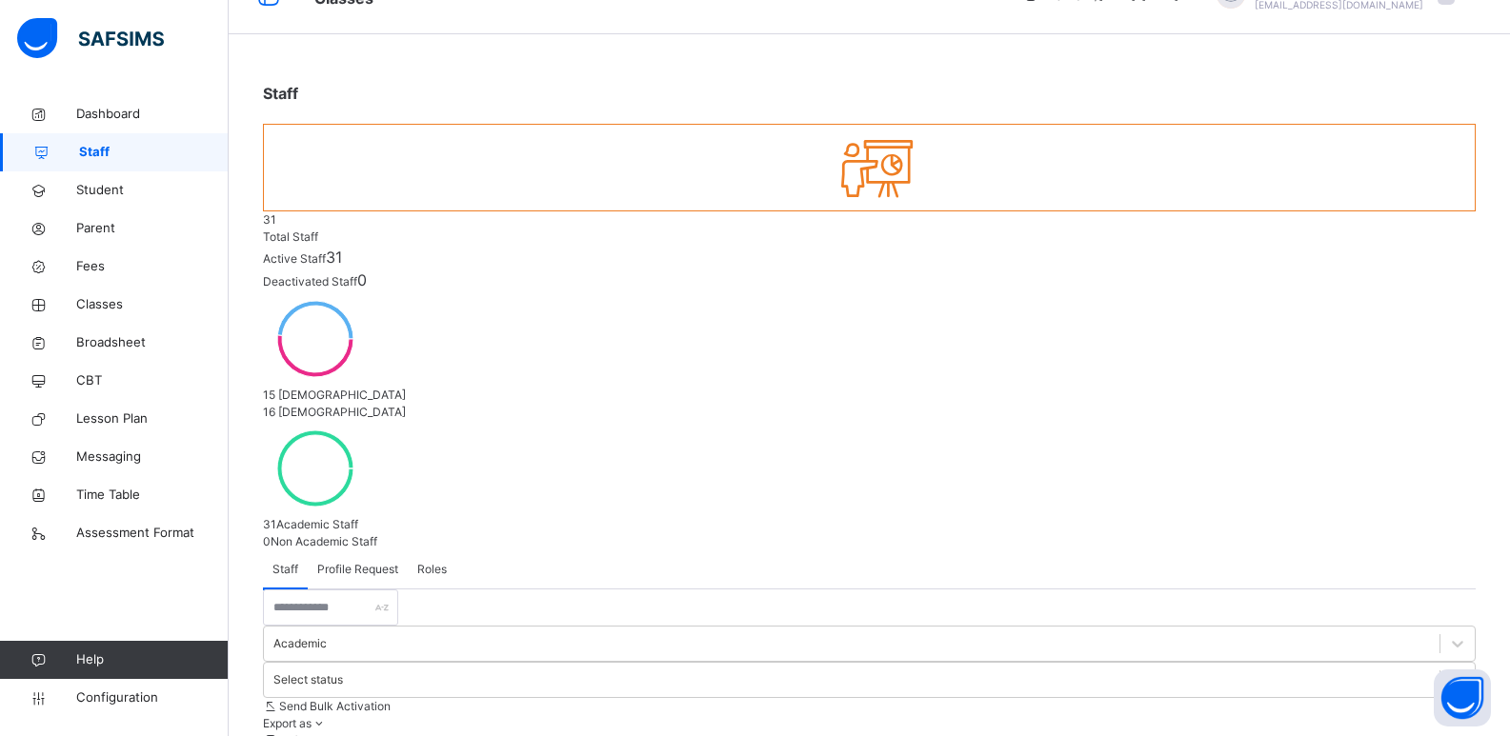
select select "**"
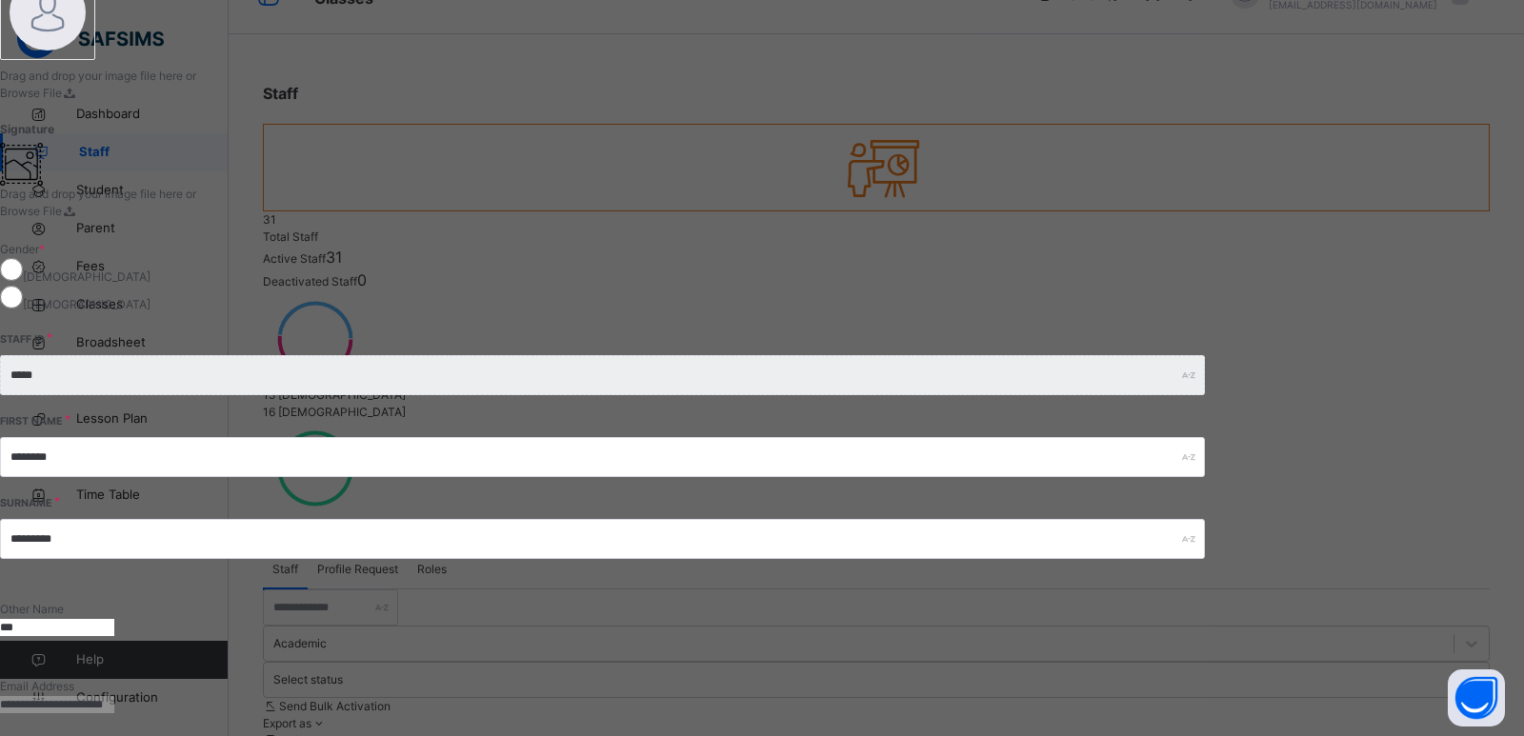
scroll to position [286, 0]
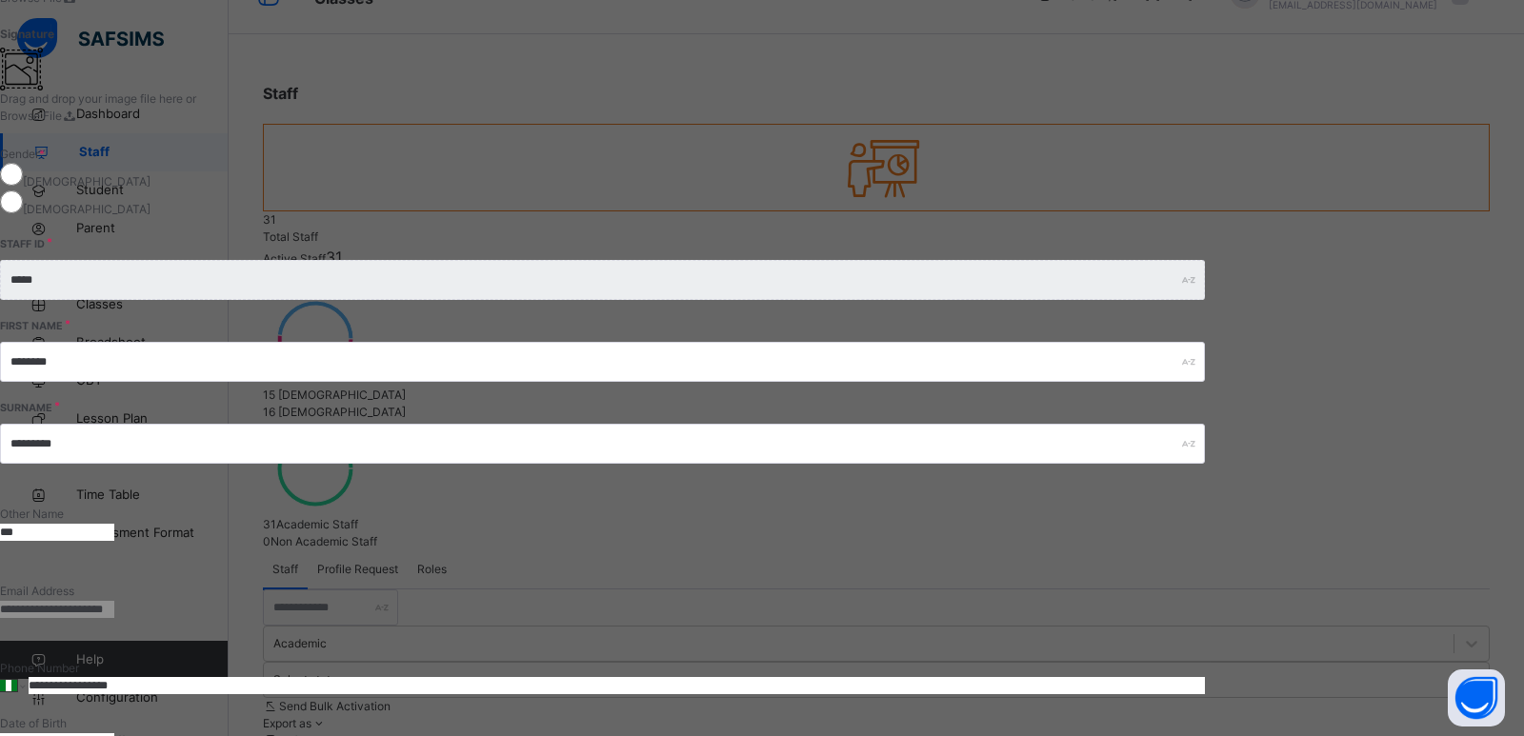
click at [114, 524] on input "***" at bounding box center [57, 532] width 114 height 17
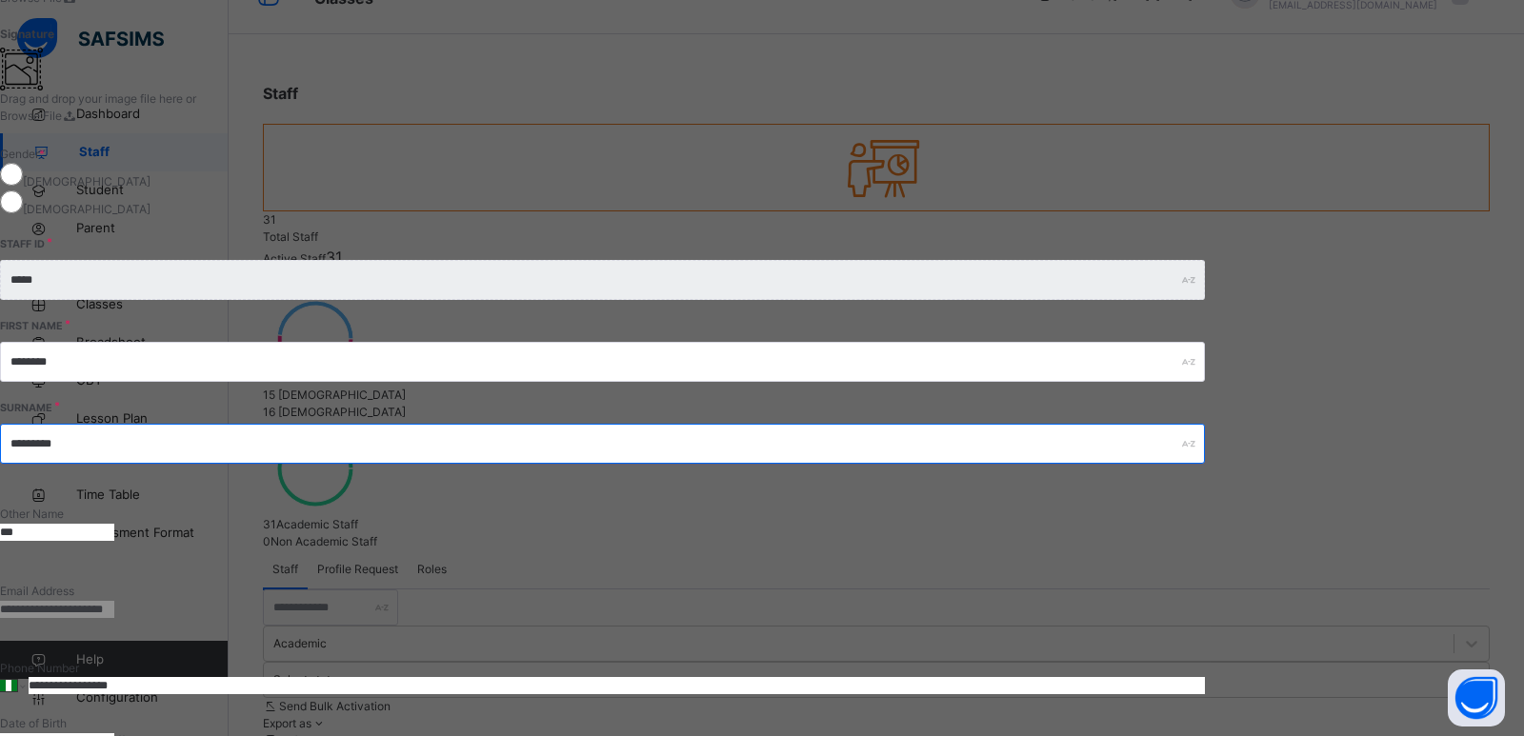
click at [1161, 424] on input "*********" at bounding box center [602, 444] width 1205 height 40
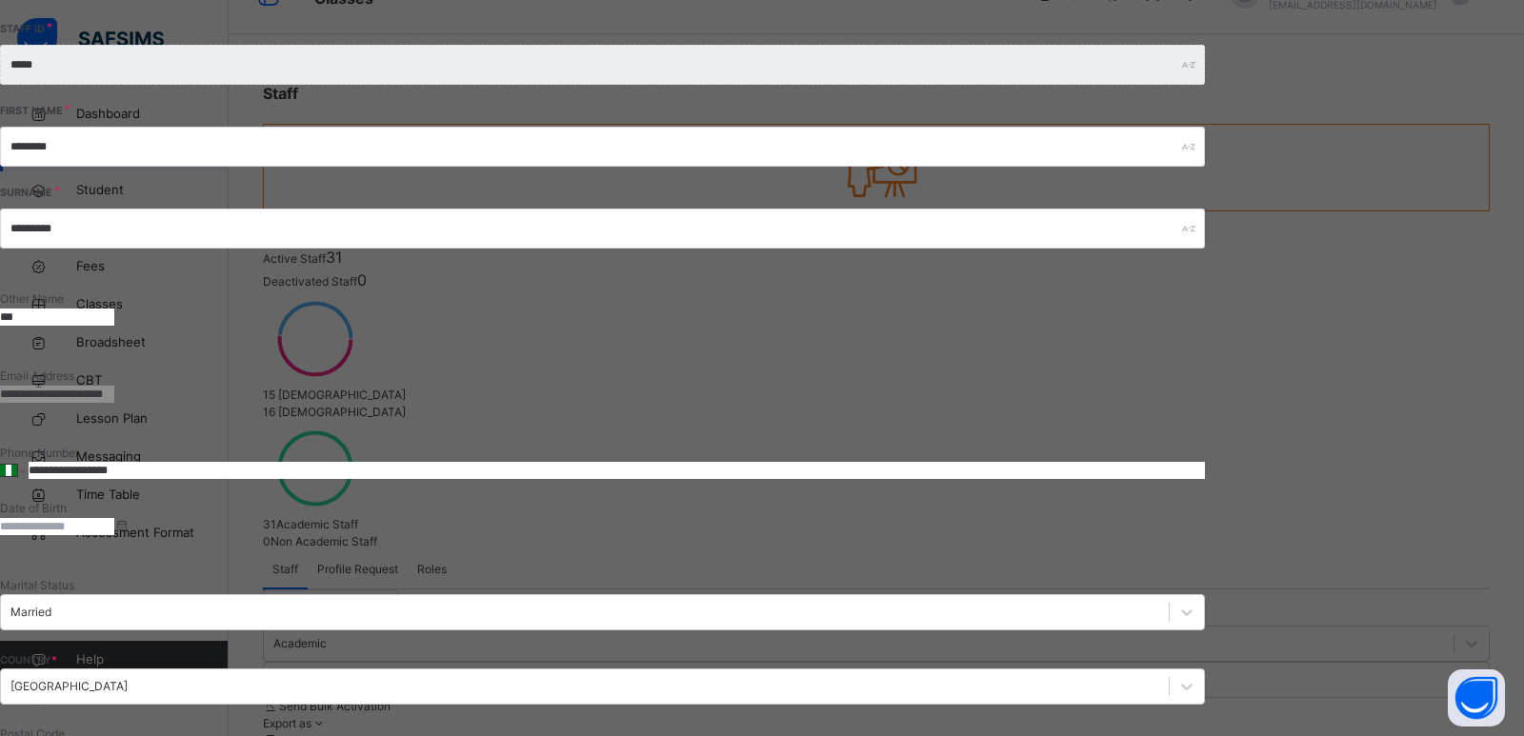
scroll to position [619, 0]
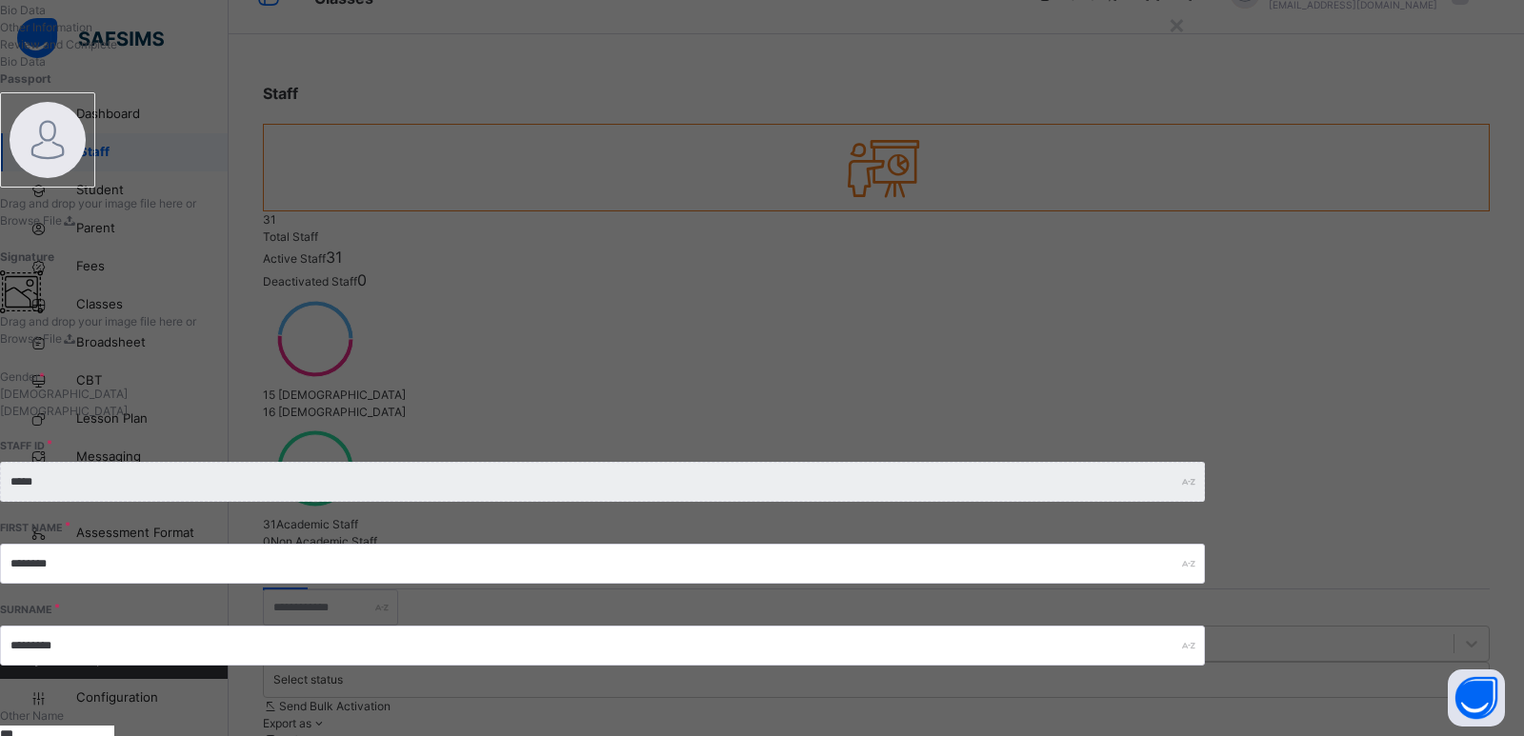
scroll to position [279, 0]
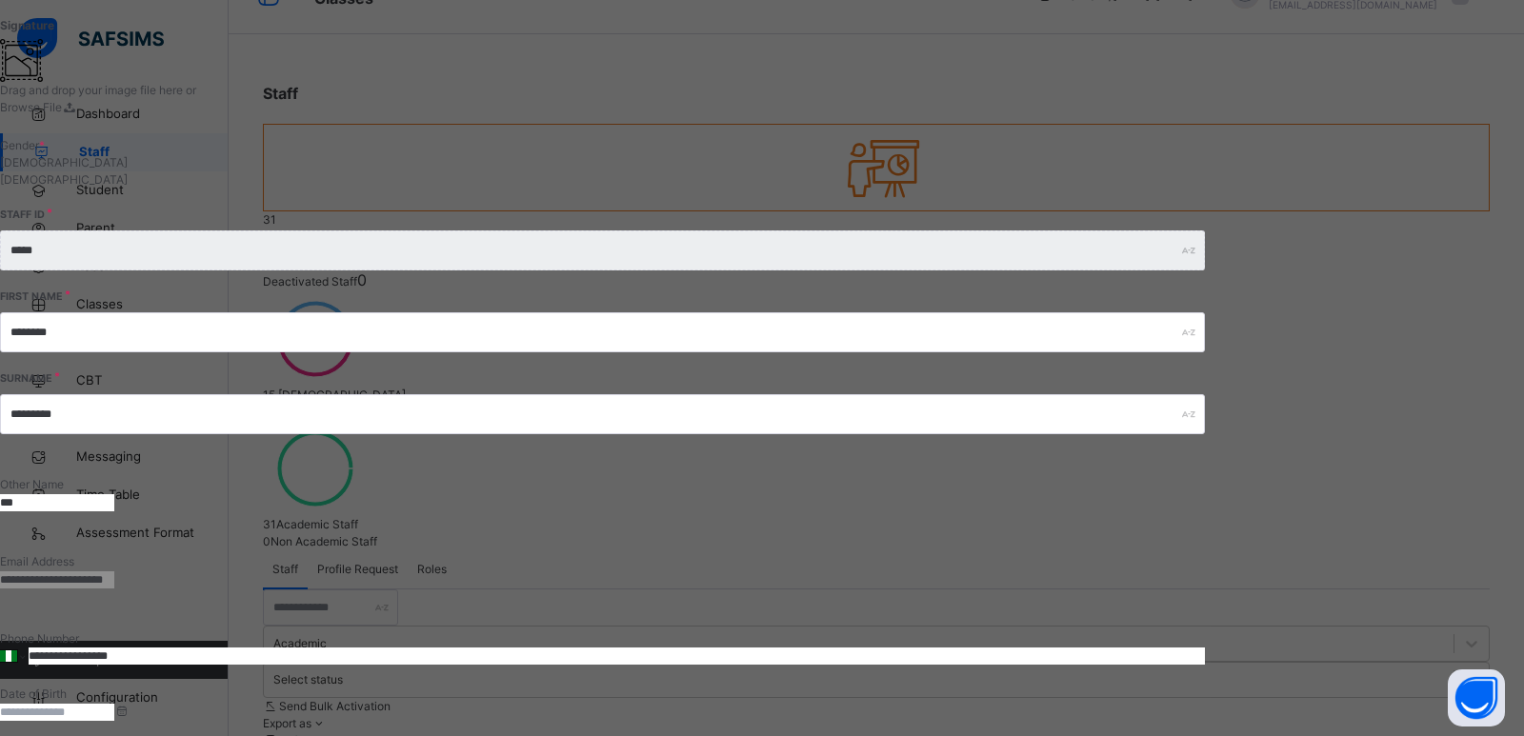
scroll to position [565, 0]
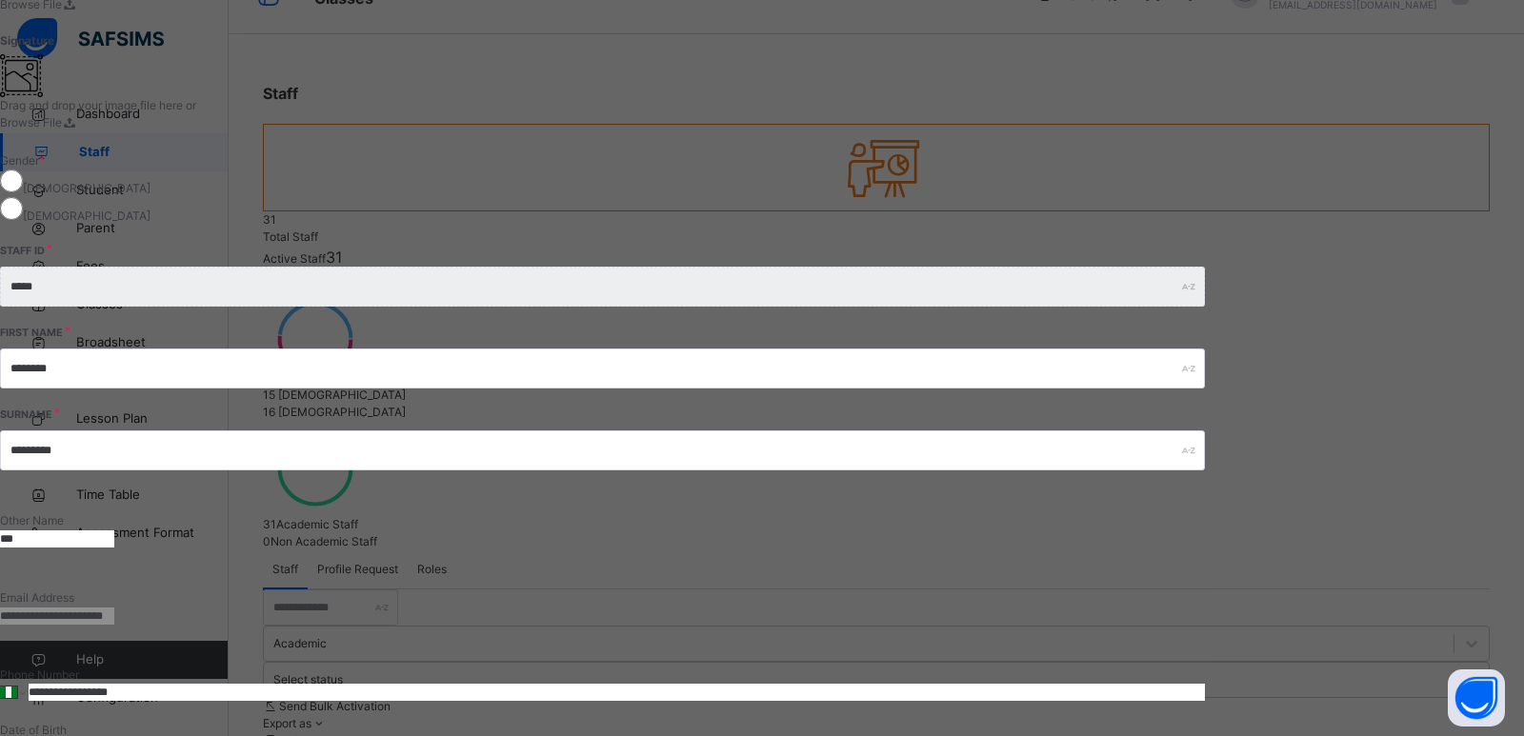
drag, startPoint x: 1342, startPoint y: 135, endPoint x: 1338, endPoint y: 154, distance: 19.6
click at [1205, 410] on div "Surname *********" at bounding box center [602, 451] width 1205 height 82
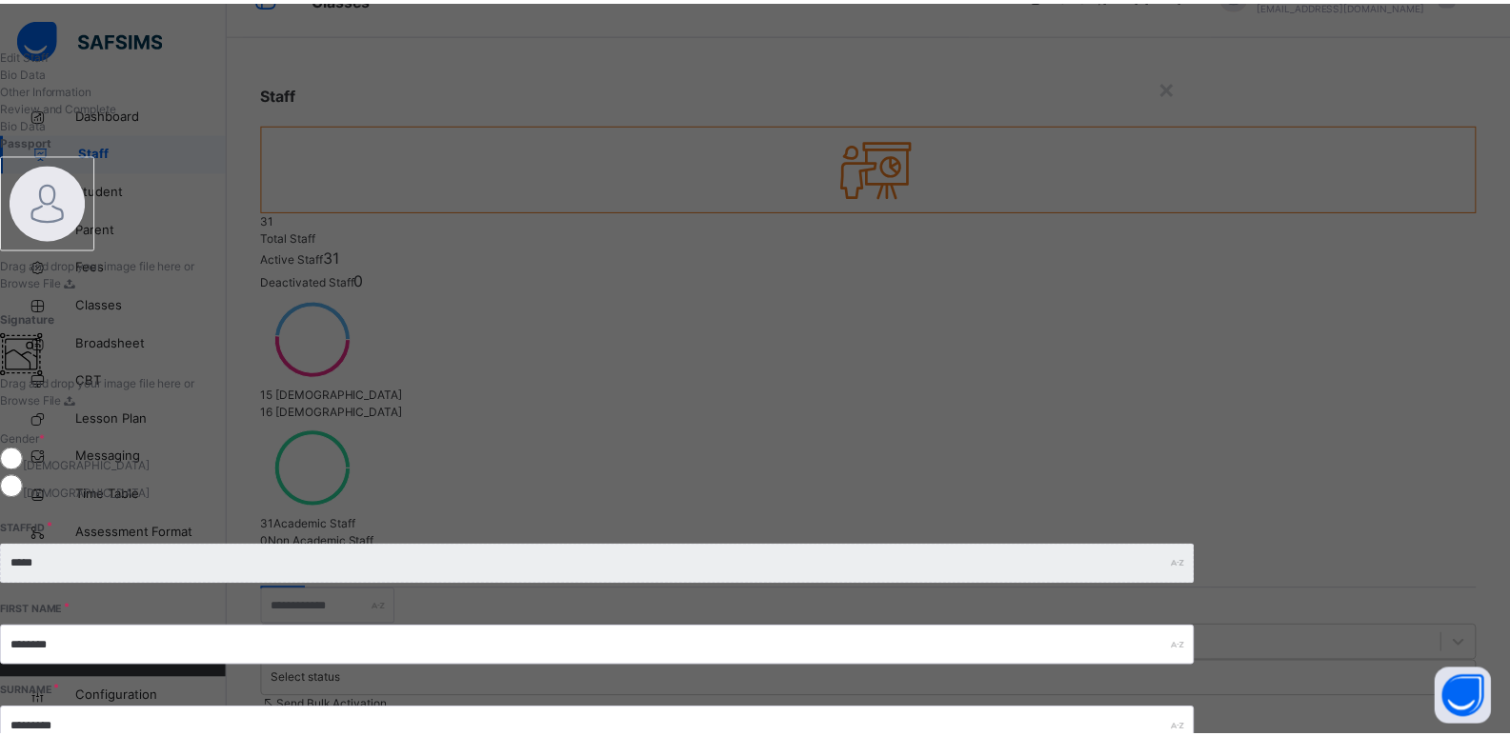
scroll to position [0, 0]
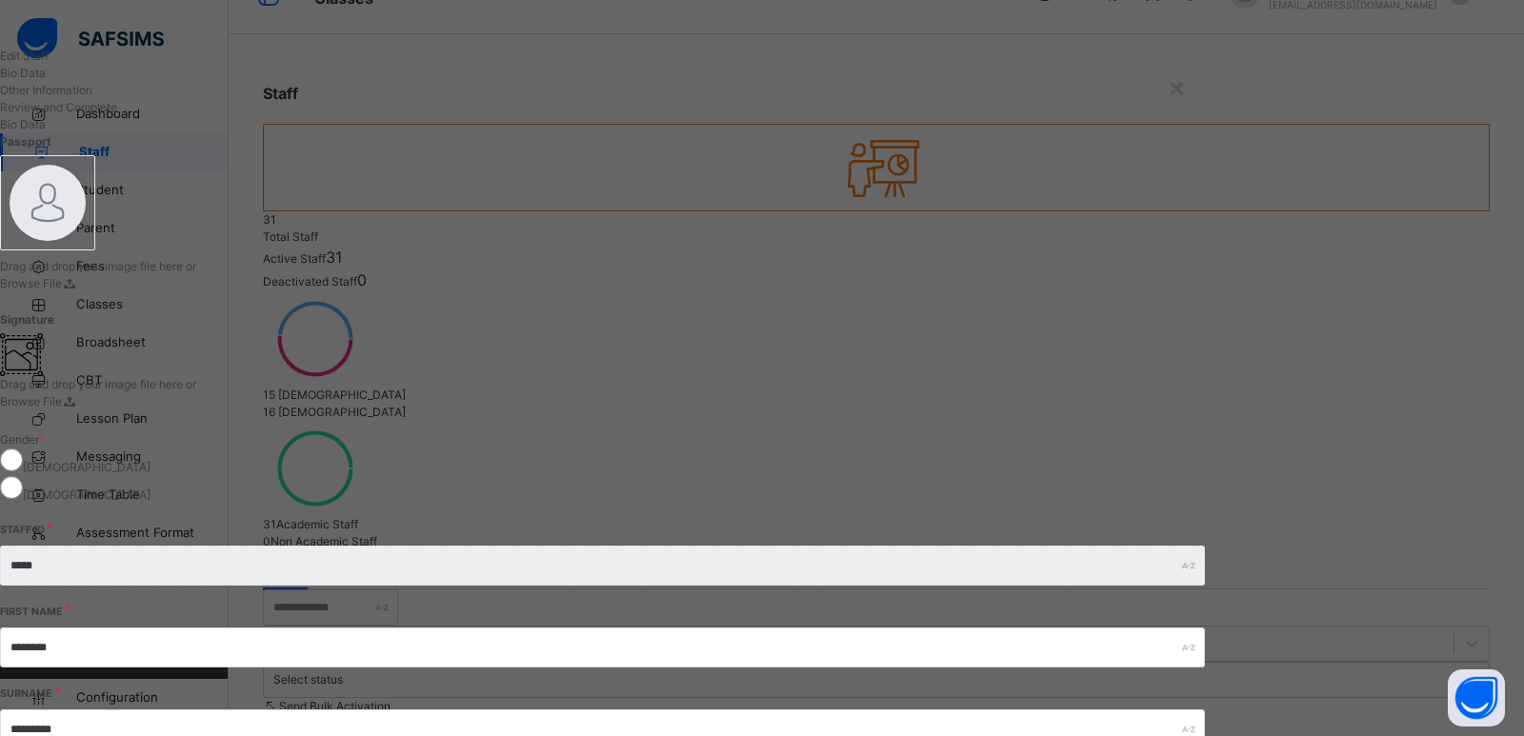
click at [148, 65] on h1 "Edit Staff" at bounding box center [602, 56] width 1205 height 17
drag, startPoint x: 159, startPoint y: 163, endPoint x: 811, endPoint y: 73, distance: 657.7
click at [166, 65] on h1 "Edit Staff" at bounding box center [602, 56] width 1205 height 17
click at [1186, 84] on div "×" at bounding box center [1177, 87] width 18 height 40
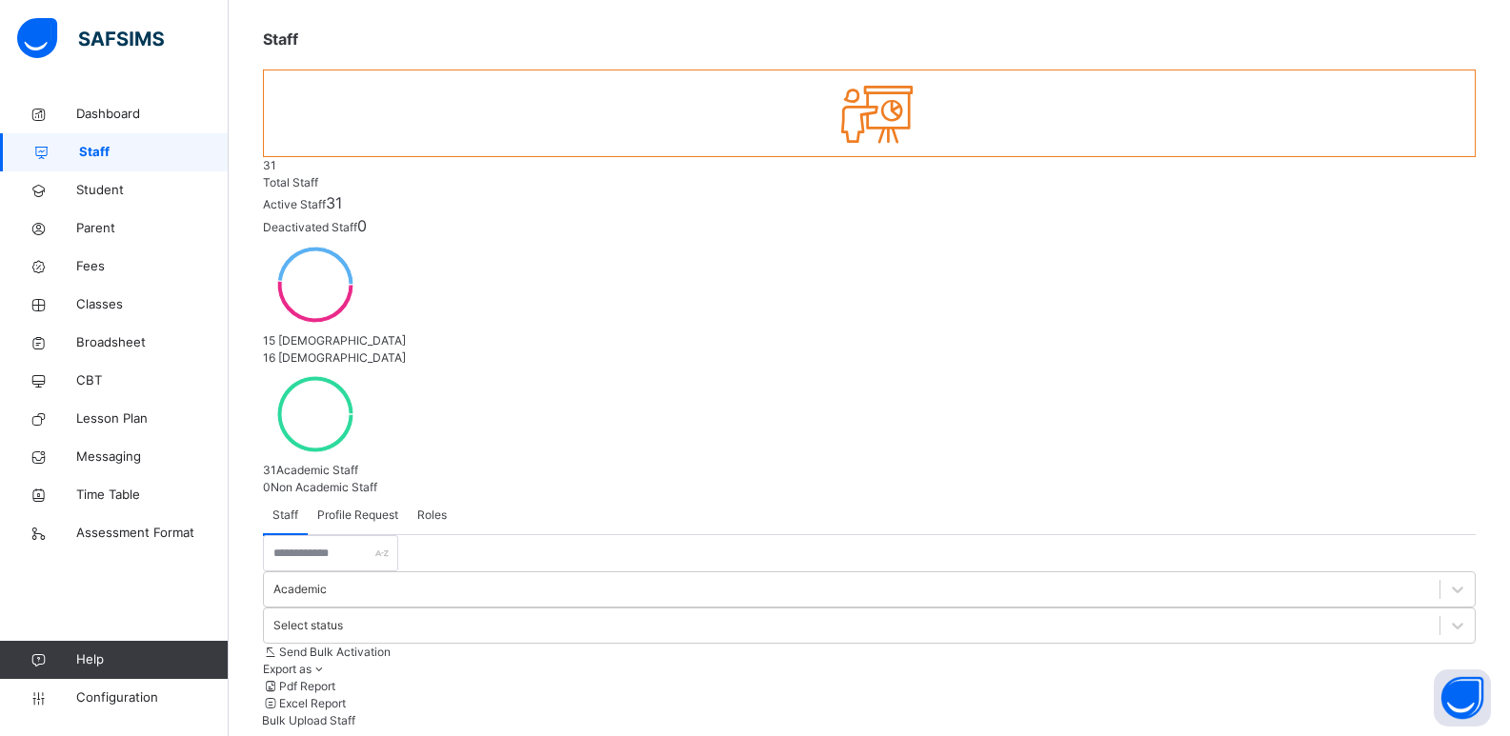
scroll to position [126, 0]
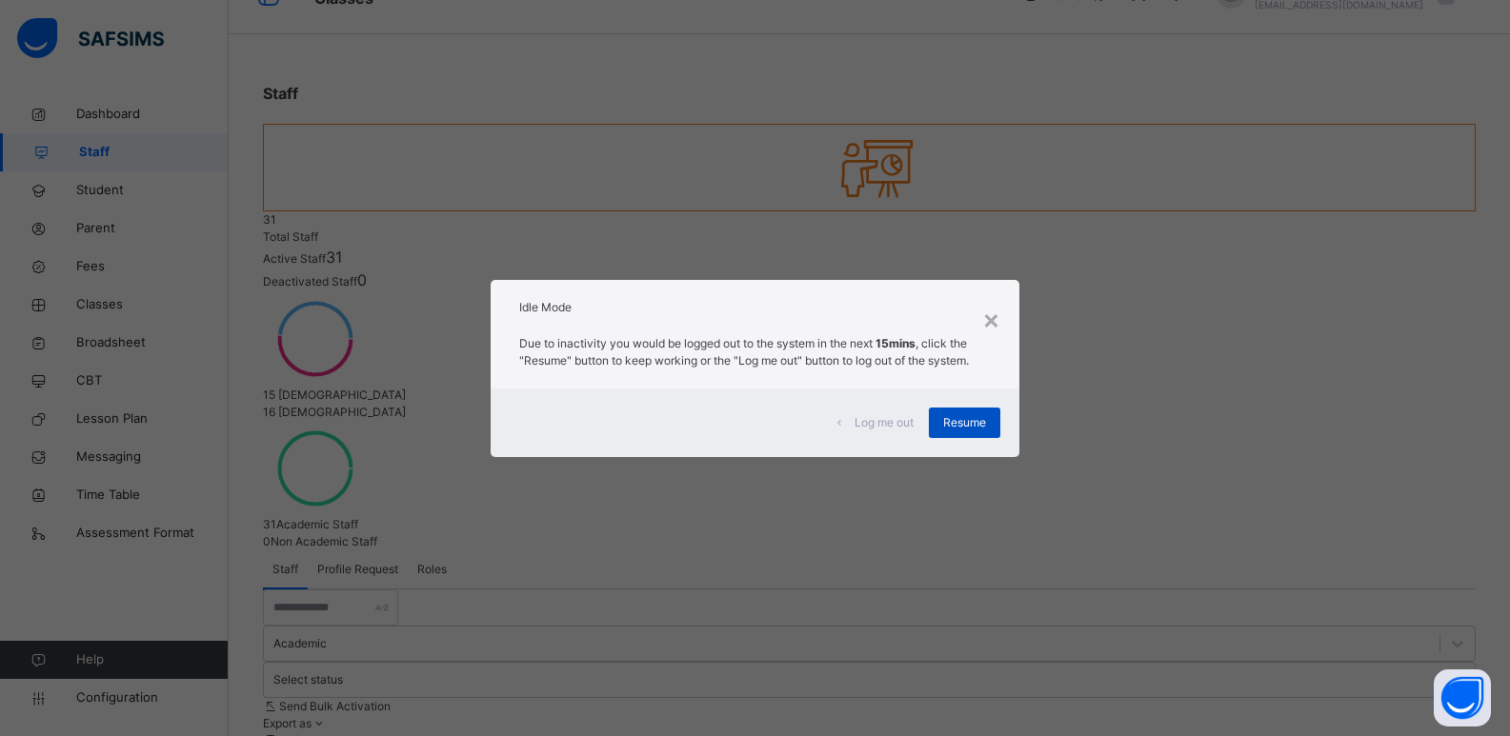
click at [974, 424] on span "Resume" at bounding box center [964, 422] width 43 height 17
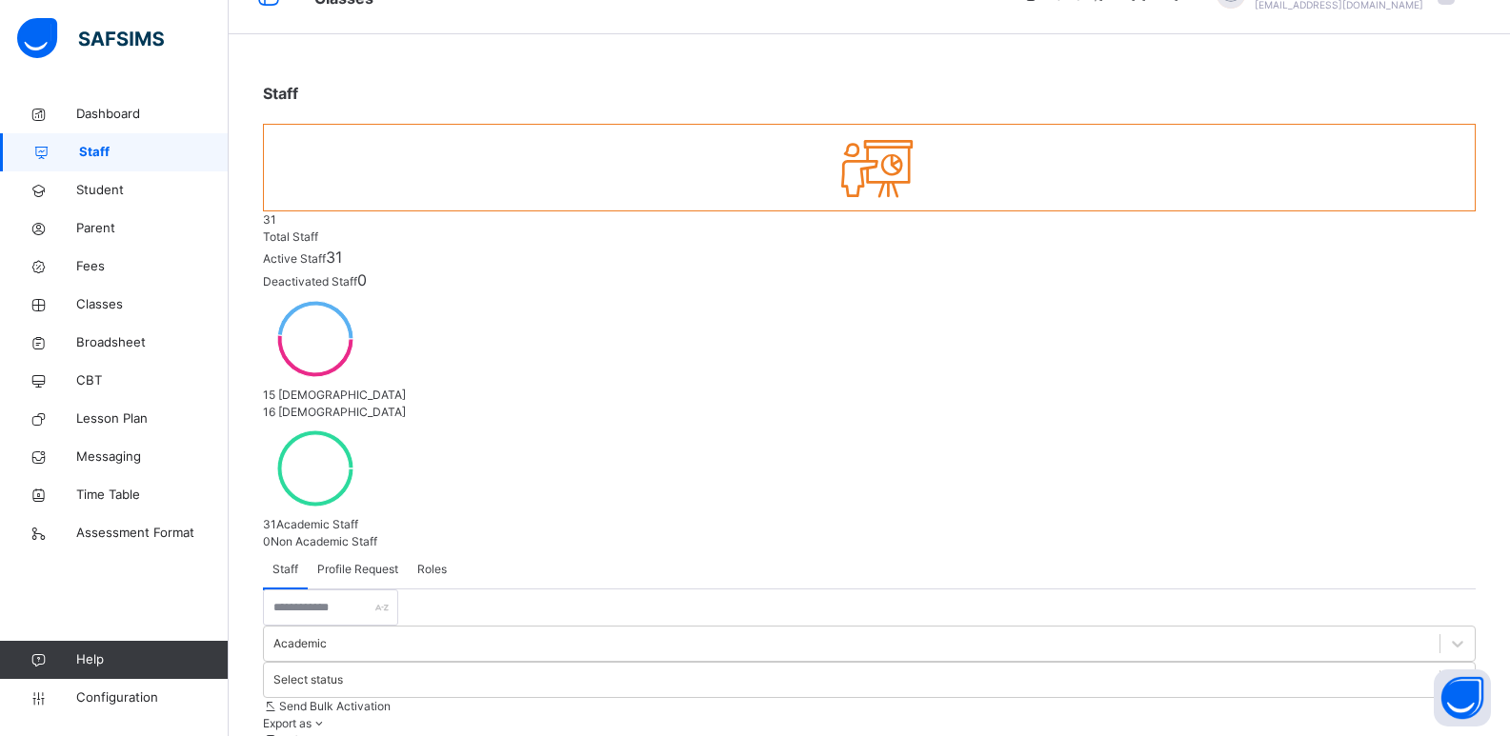
scroll to position [126, 0]
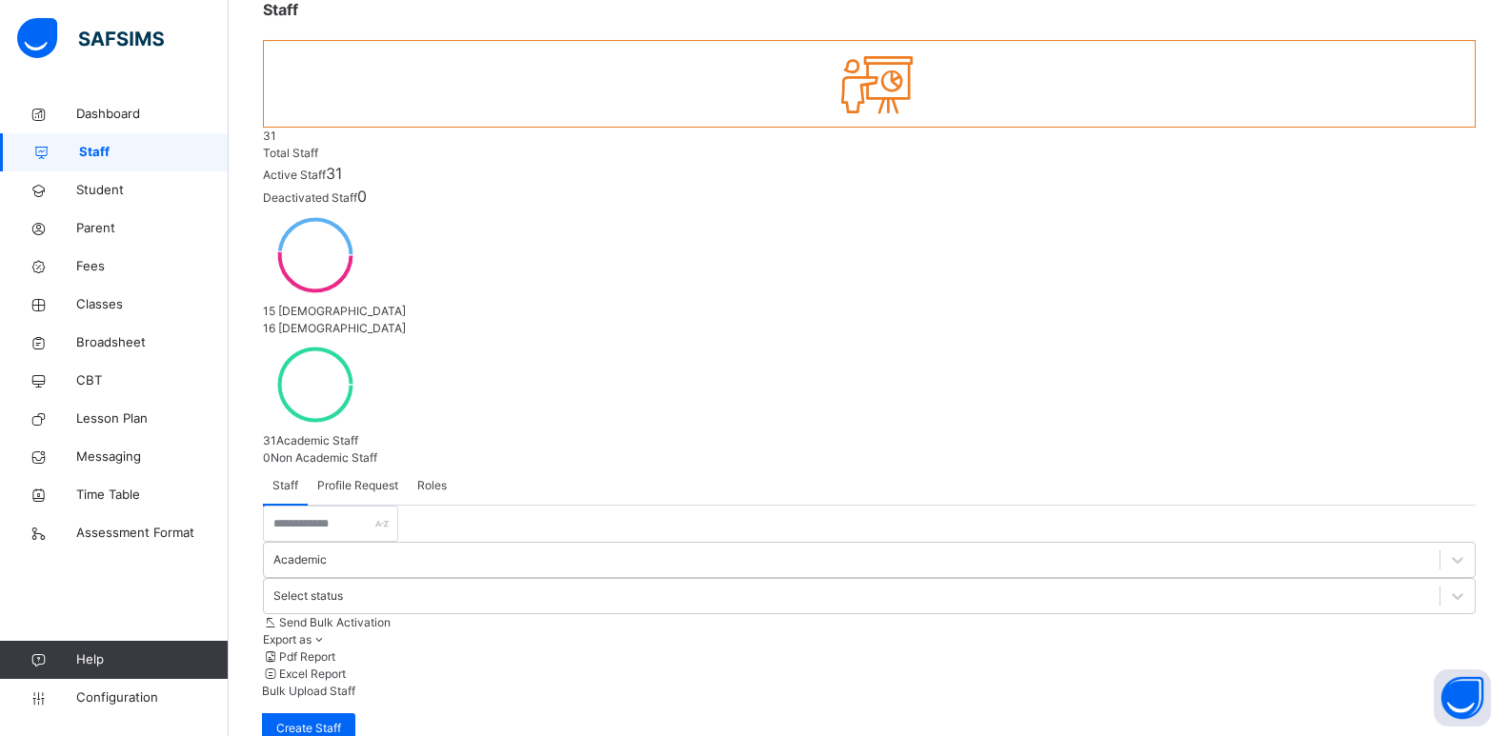
select select "**"
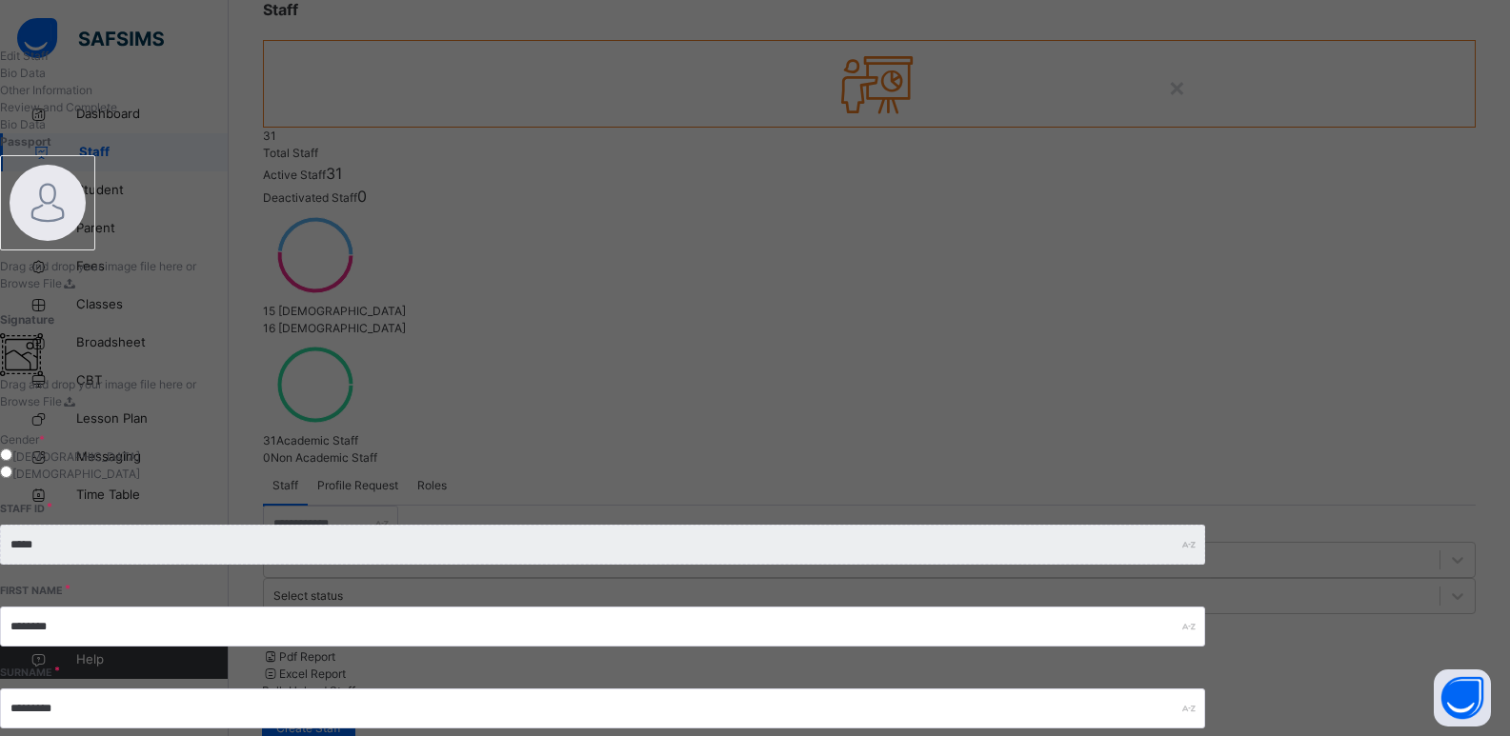
scroll to position [42, 0]
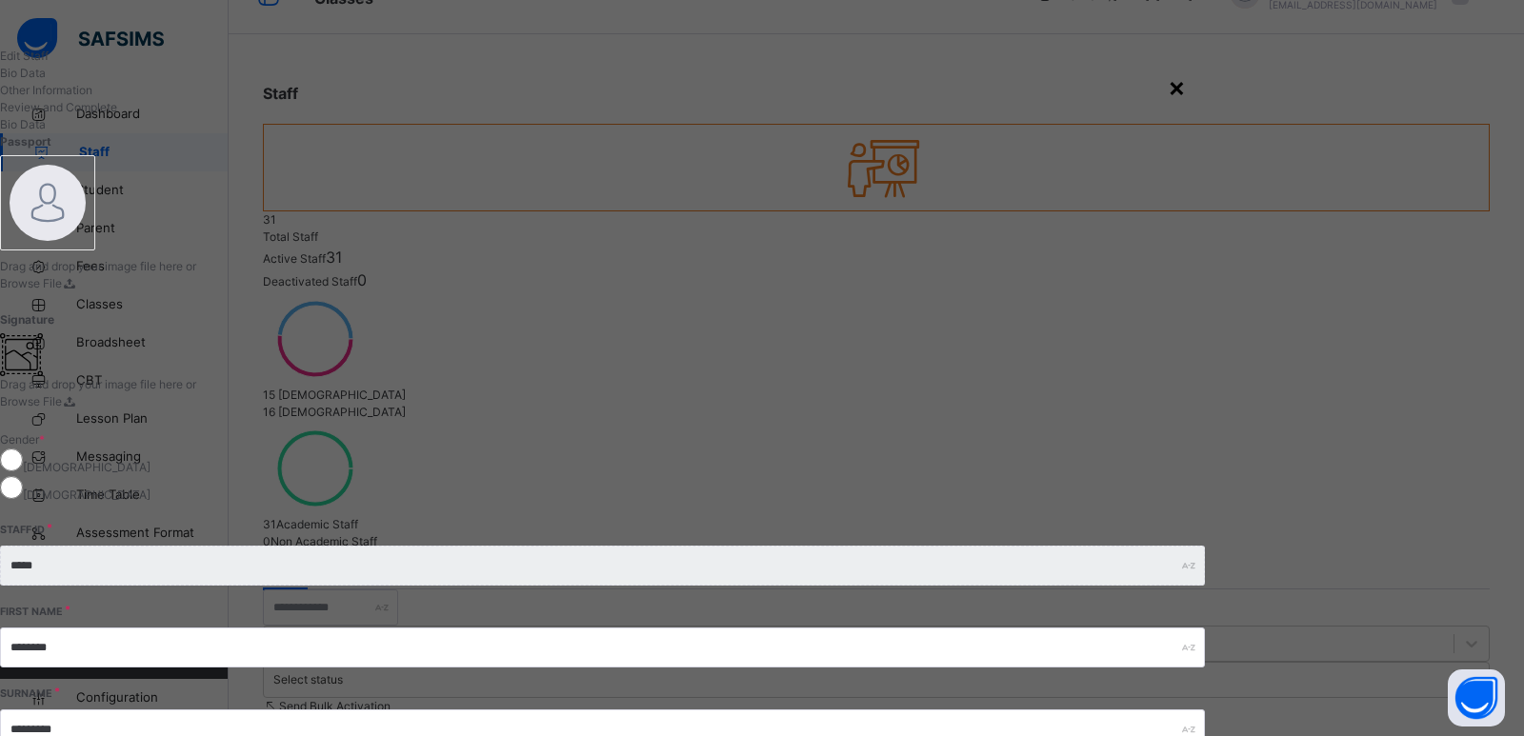
click at [1186, 91] on div "×" at bounding box center [1177, 87] width 18 height 40
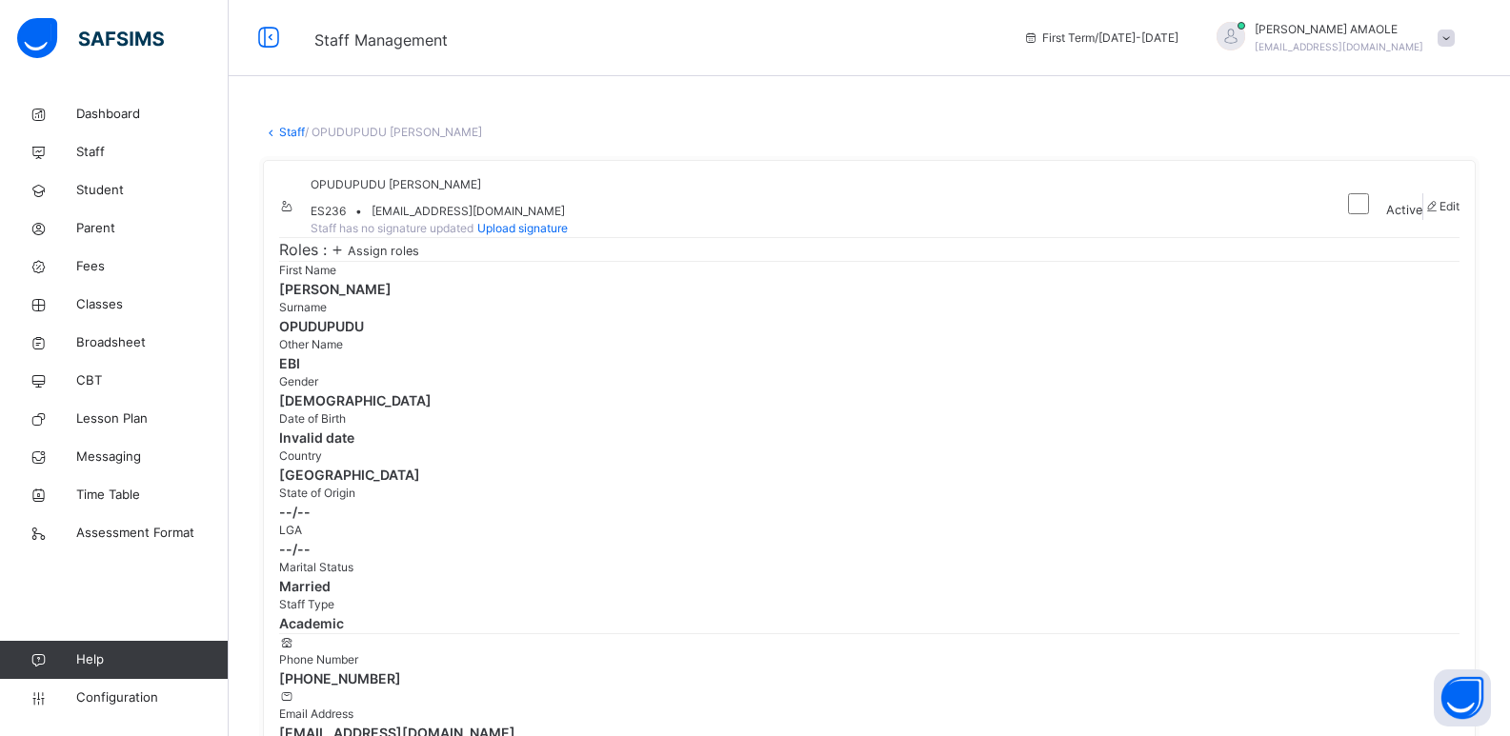
click at [510, 220] on span "samuelamaole@gmail.com" at bounding box center [468, 211] width 193 height 17
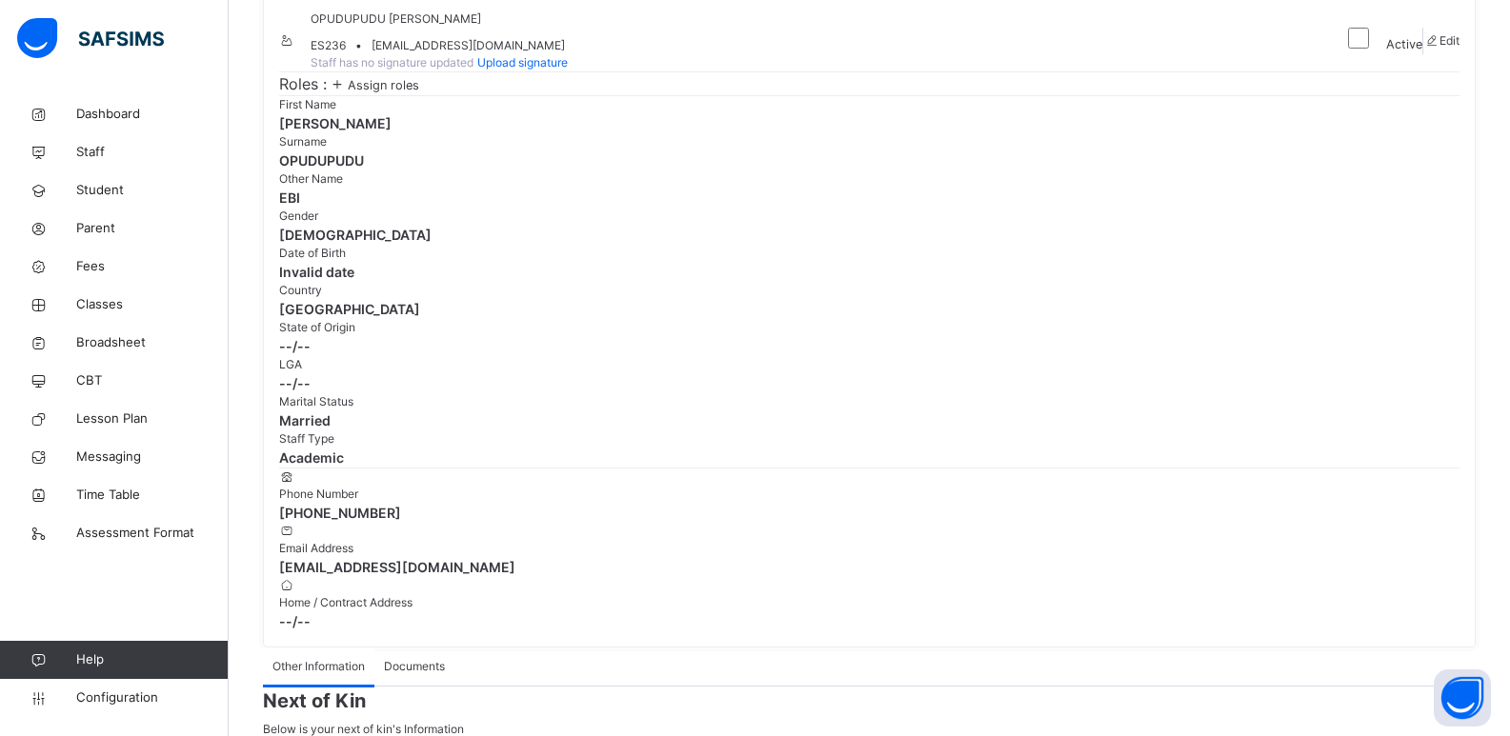
scroll to position [191, 0]
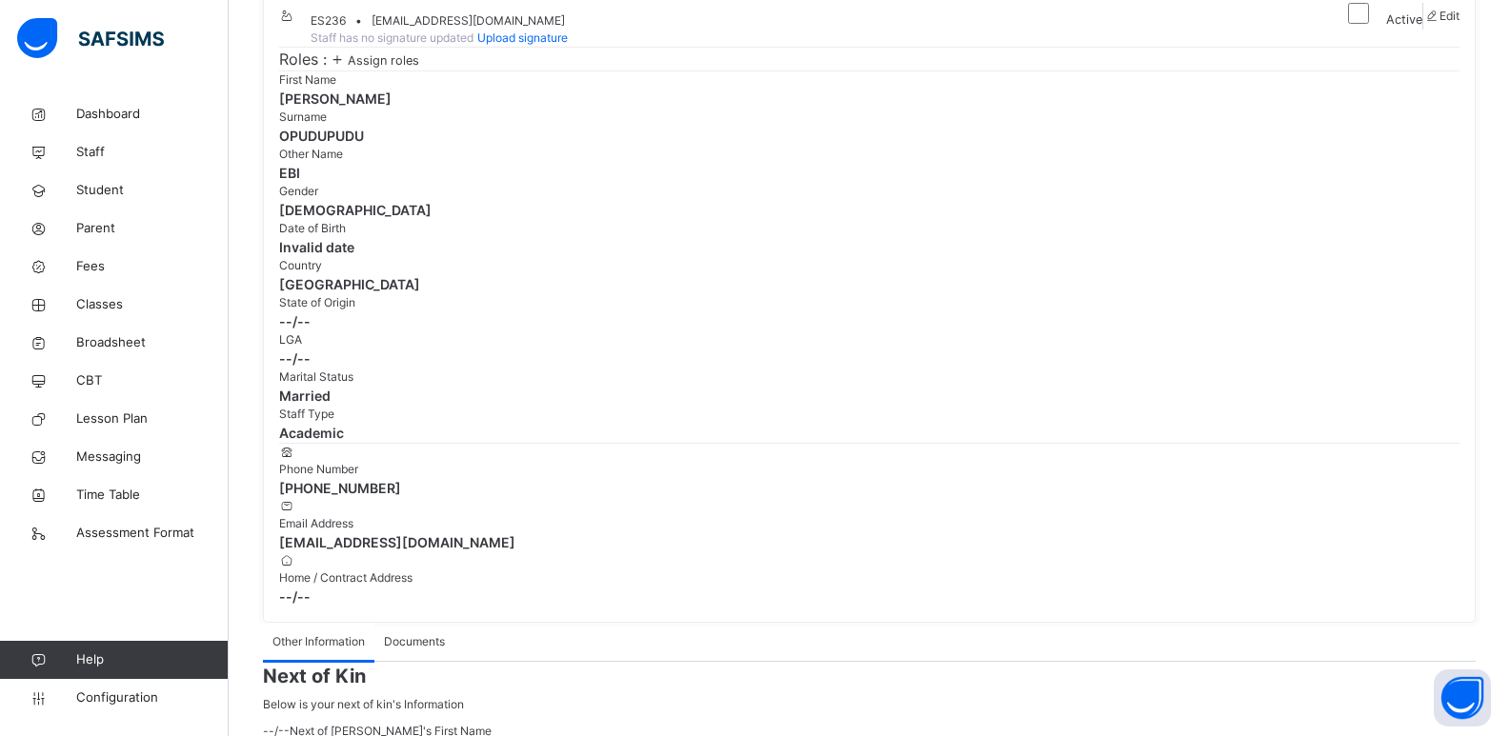
click at [295, 499] on icon at bounding box center [287, 506] width 16 height 14
click at [353, 516] on span at bounding box center [353, 523] width 0 height 14
click at [685, 533] on span "samuelamaole@gmail.com" at bounding box center [869, 543] width 1180 height 20
click at [350, 634] on span "Other Information" at bounding box center [318, 642] width 92 height 17
drag, startPoint x: 725, startPoint y: 430, endPoint x: 682, endPoint y: 436, distance: 43.4
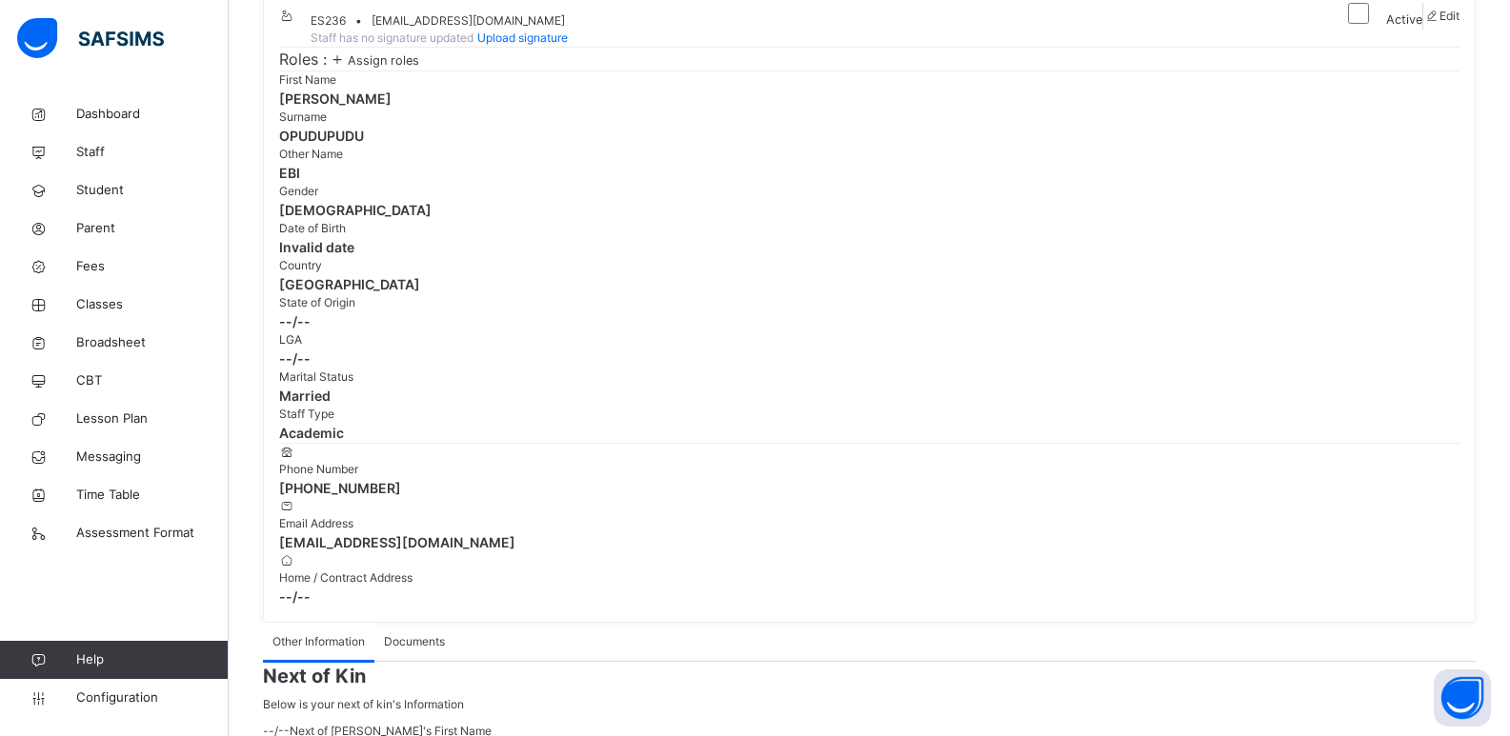
click at [721, 533] on span "samuelamaole@gmail.com" at bounding box center [869, 543] width 1180 height 20
click at [295, 499] on icon at bounding box center [287, 506] width 16 height 14
click at [295, 445] on icon at bounding box center [287, 452] width 16 height 14
click at [1425, 23] on span at bounding box center [1431, 16] width 16 height 14
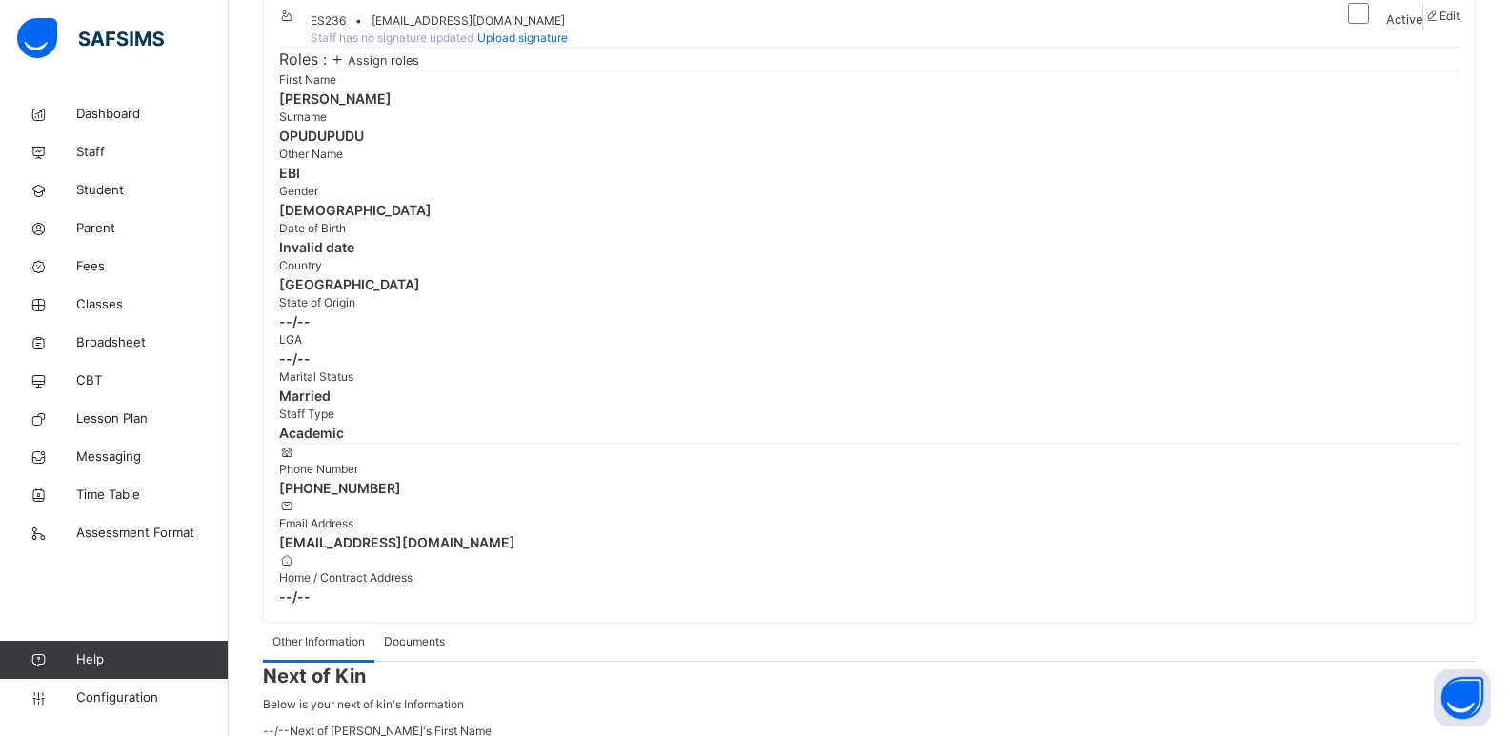
select select "**"
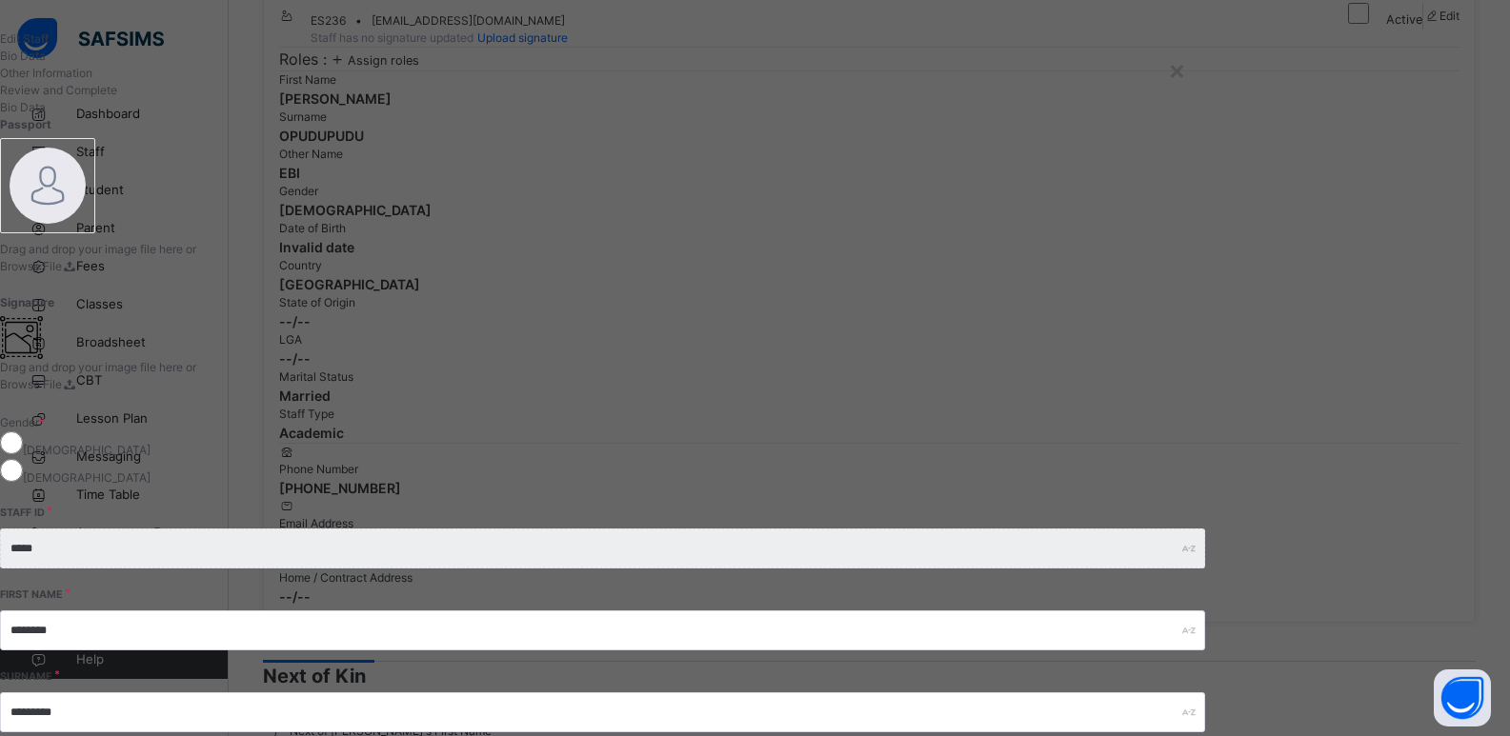
scroll to position [0, 0]
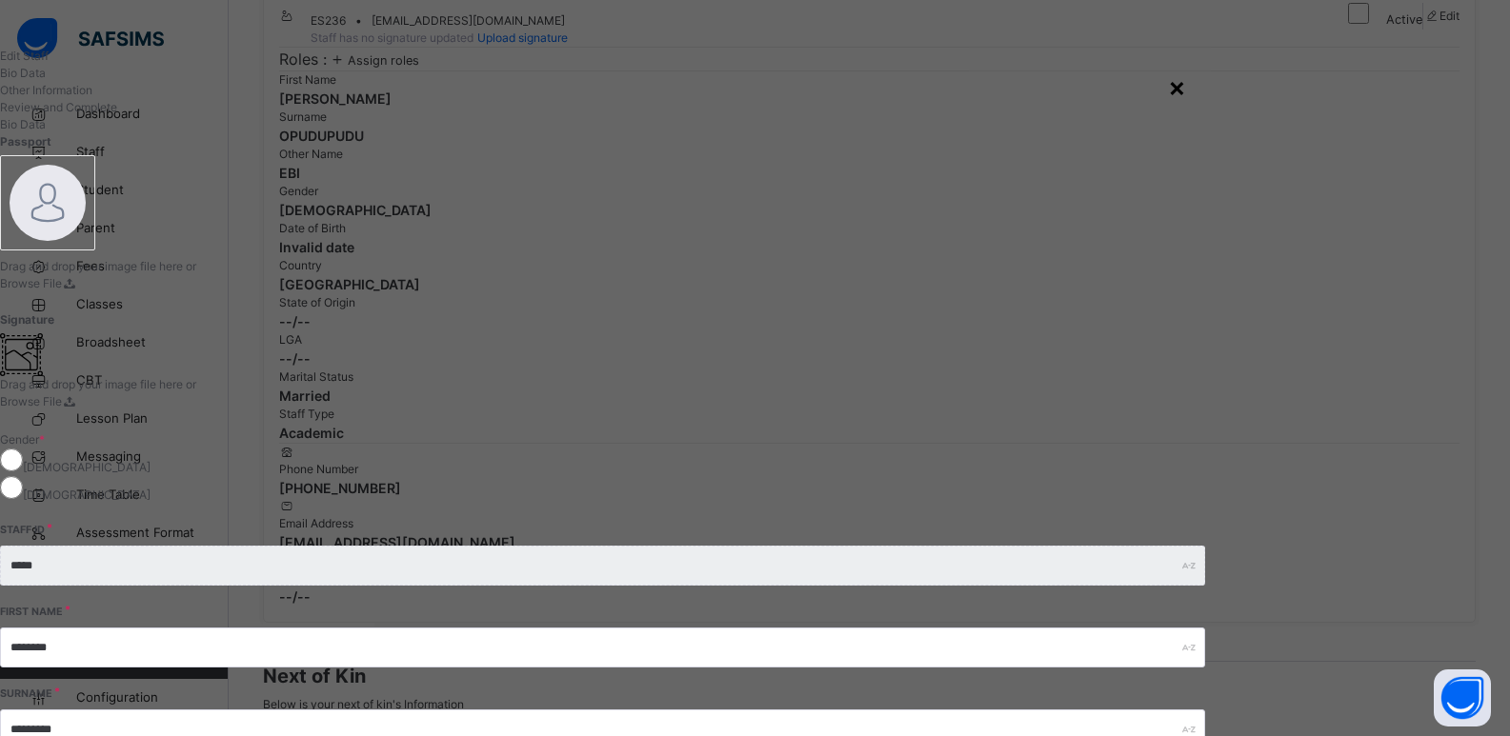
click at [1186, 93] on div "×" at bounding box center [1177, 87] width 18 height 40
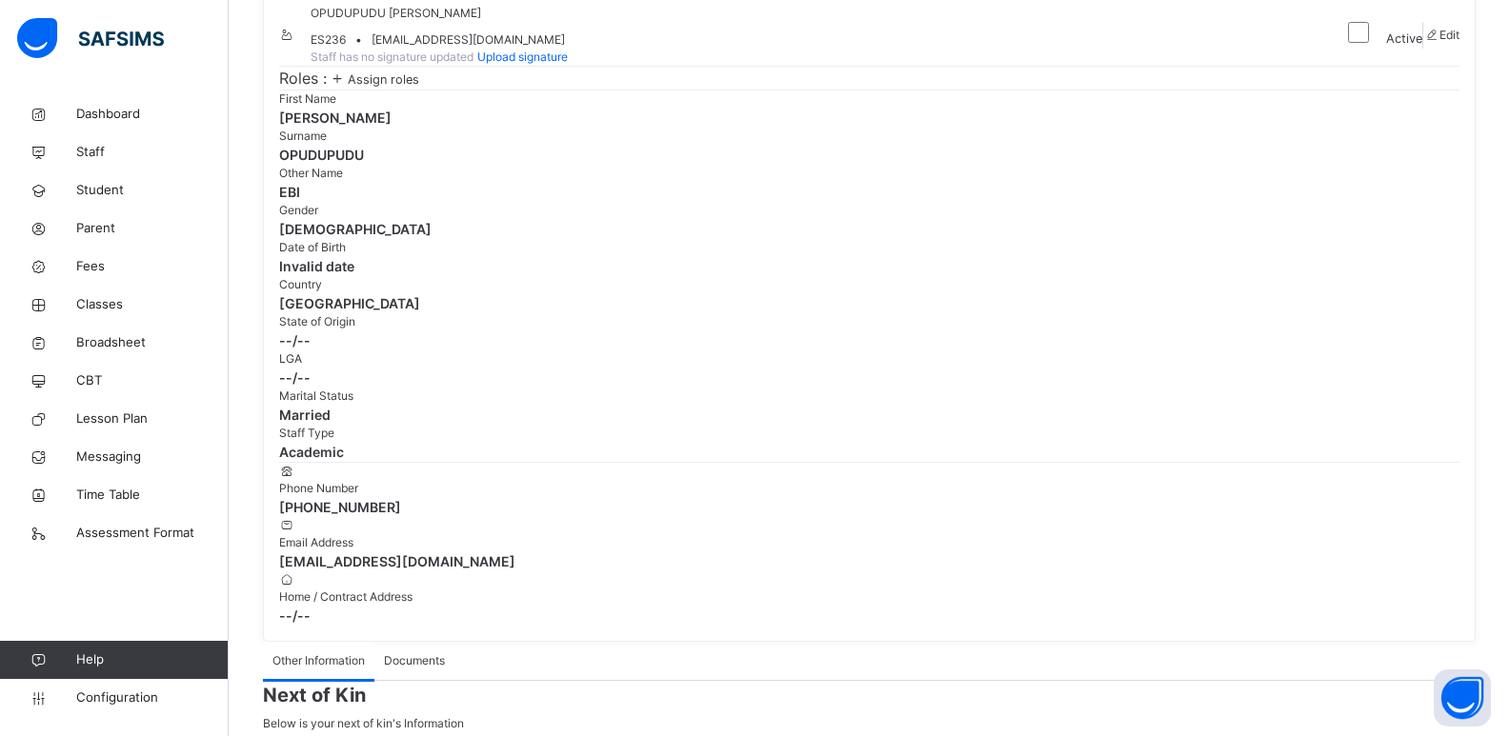
scroll to position [76, 0]
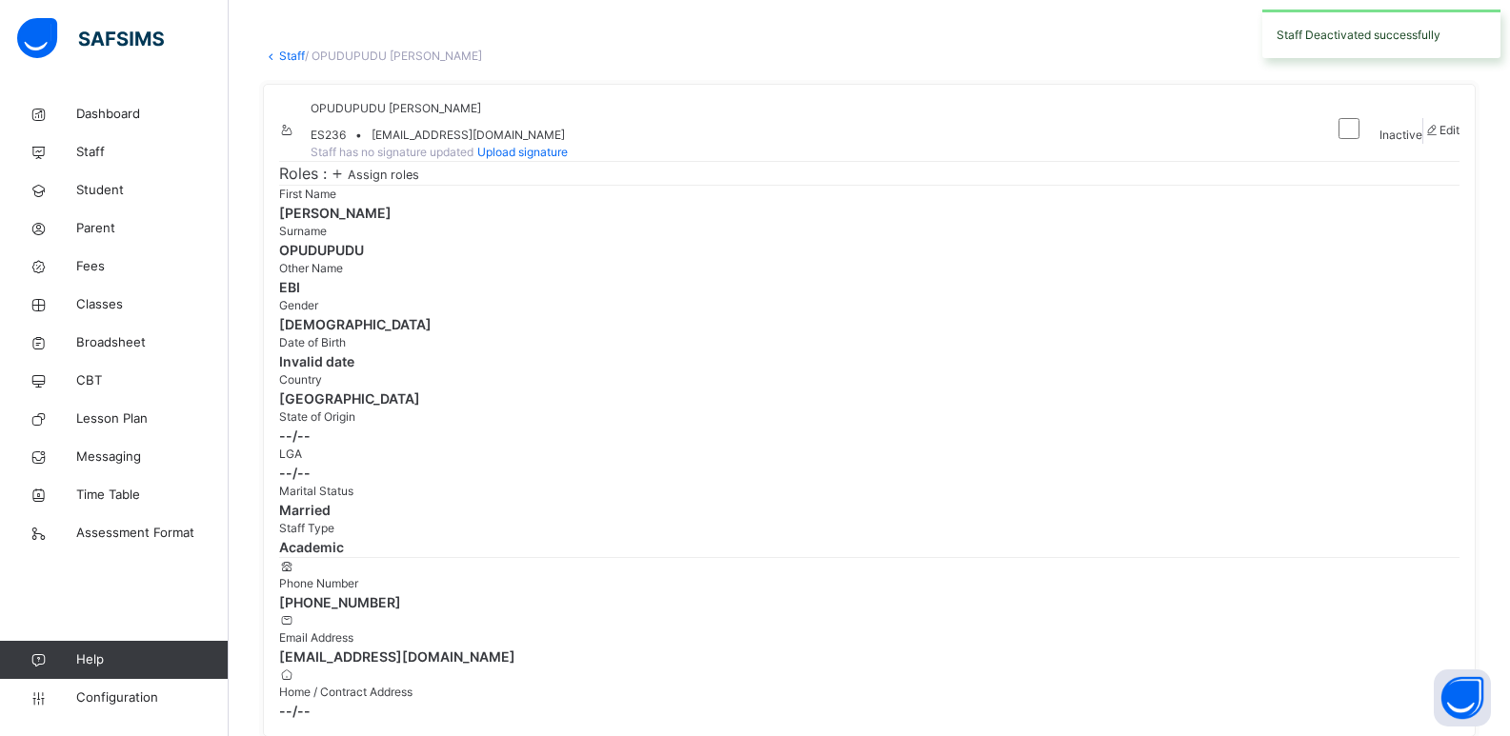
click at [1423, 137] on icon at bounding box center [1431, 130] width 16 height 14
select select "**"
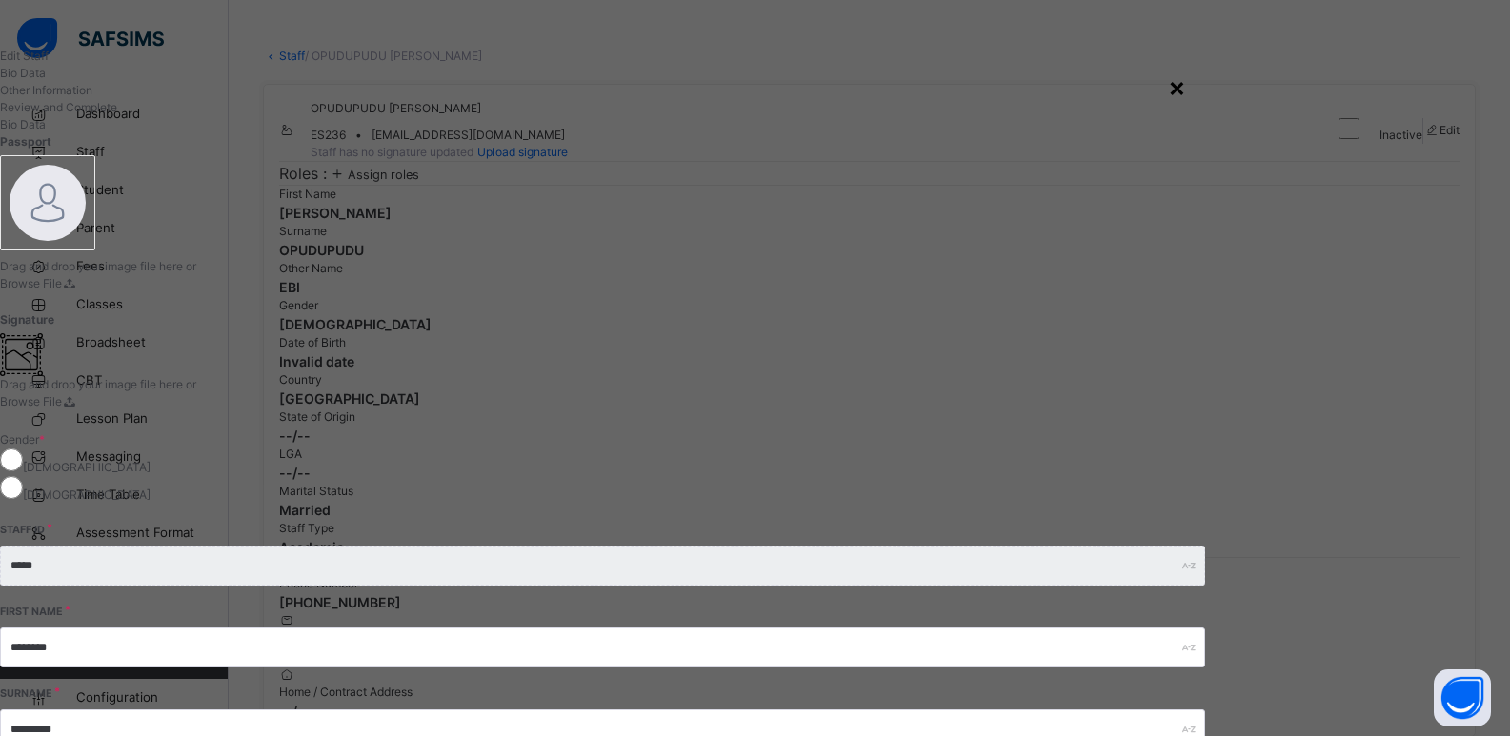
click at [1186, 95] on div "×" at bounding box center [1177, 87] width 18 height 40
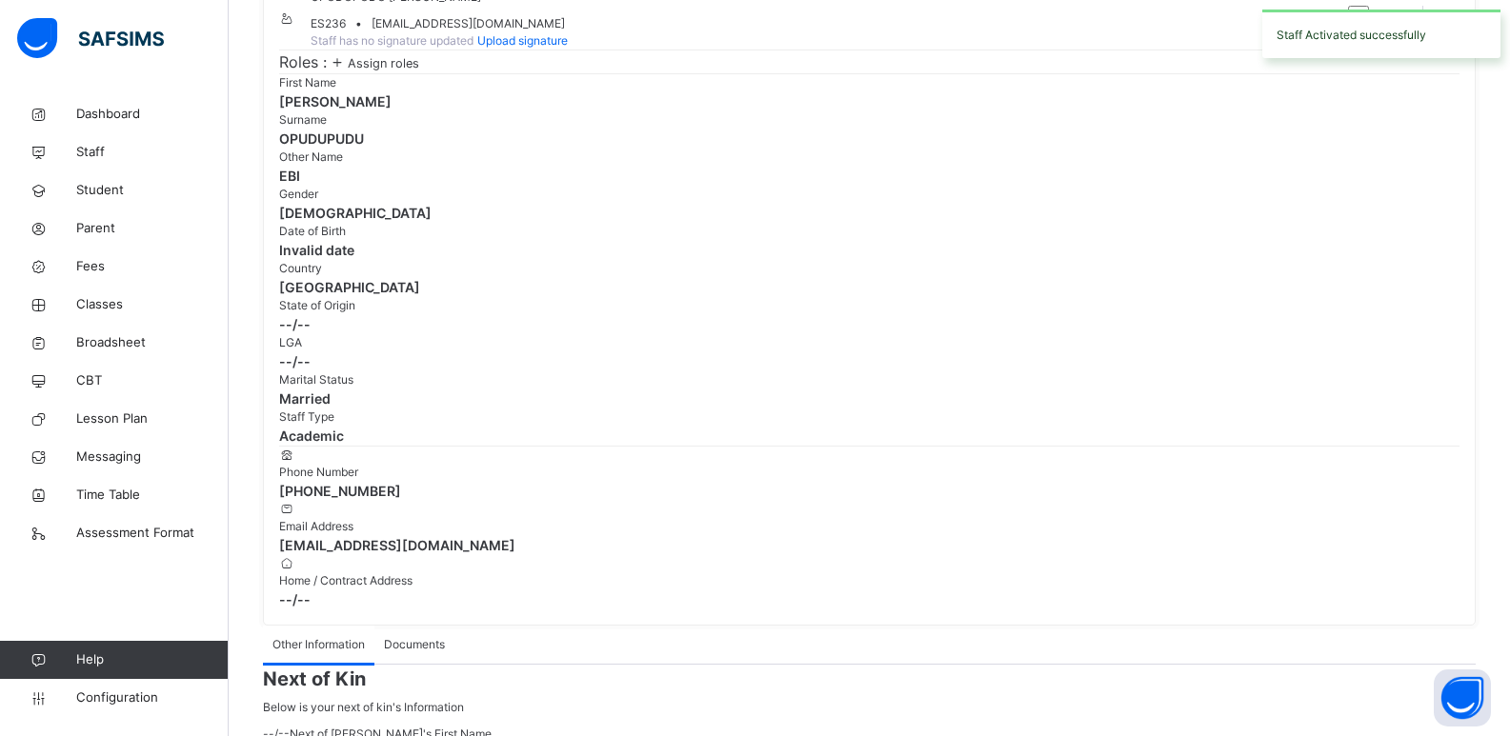
scroll to position [0, 0]
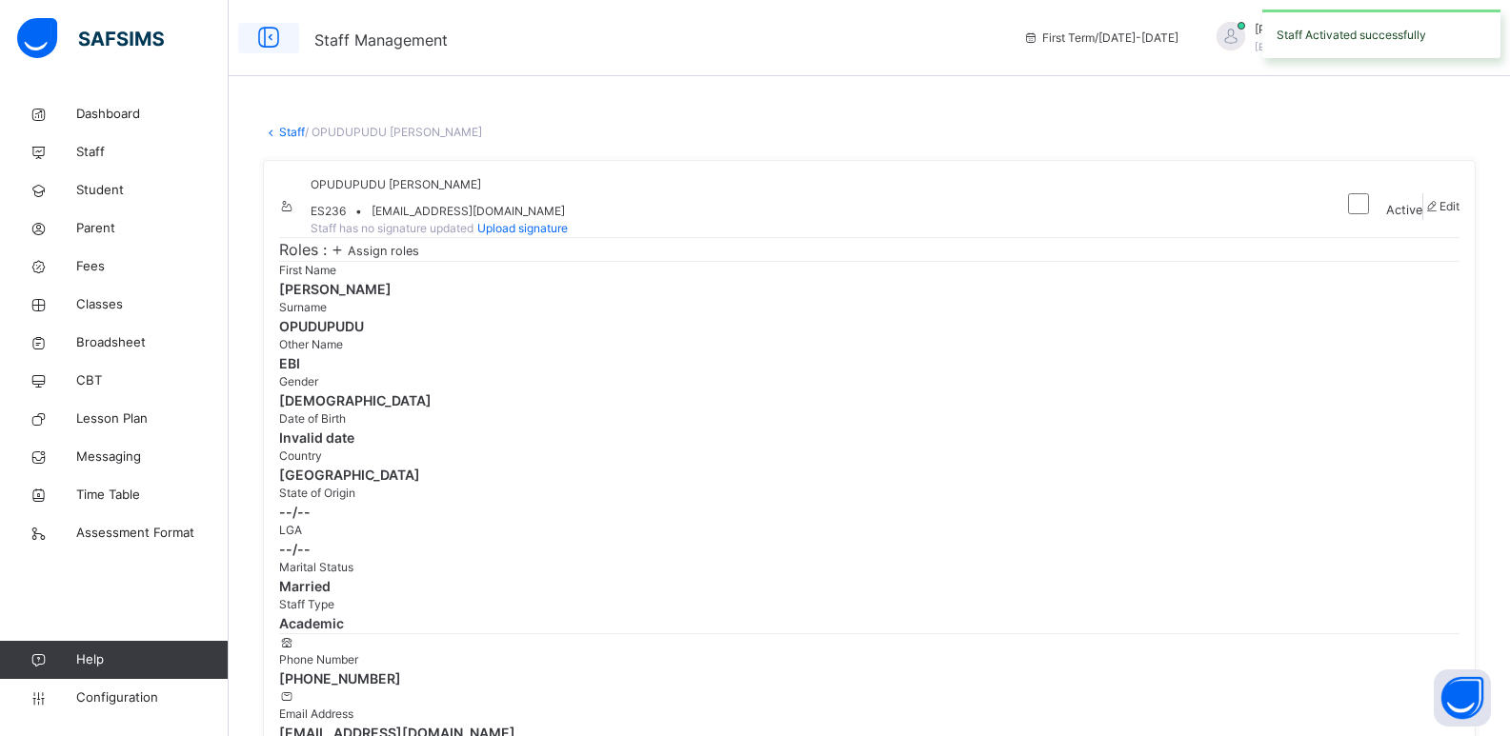
click at [271, 42] on icon at bounding box center [268, 38] width 32 height 34
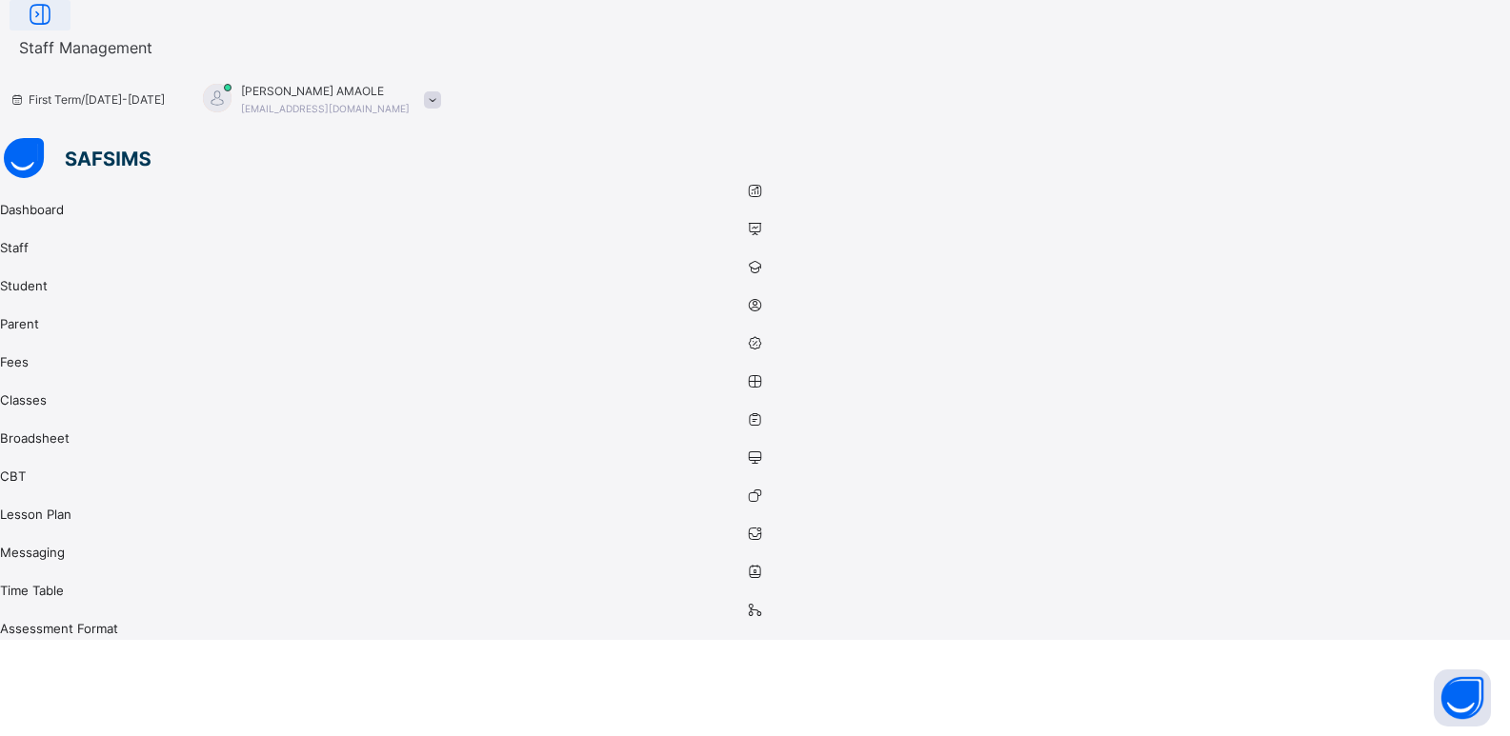
click at [56, 30] on icon at bounding box center [40, 15] width 32 height 34
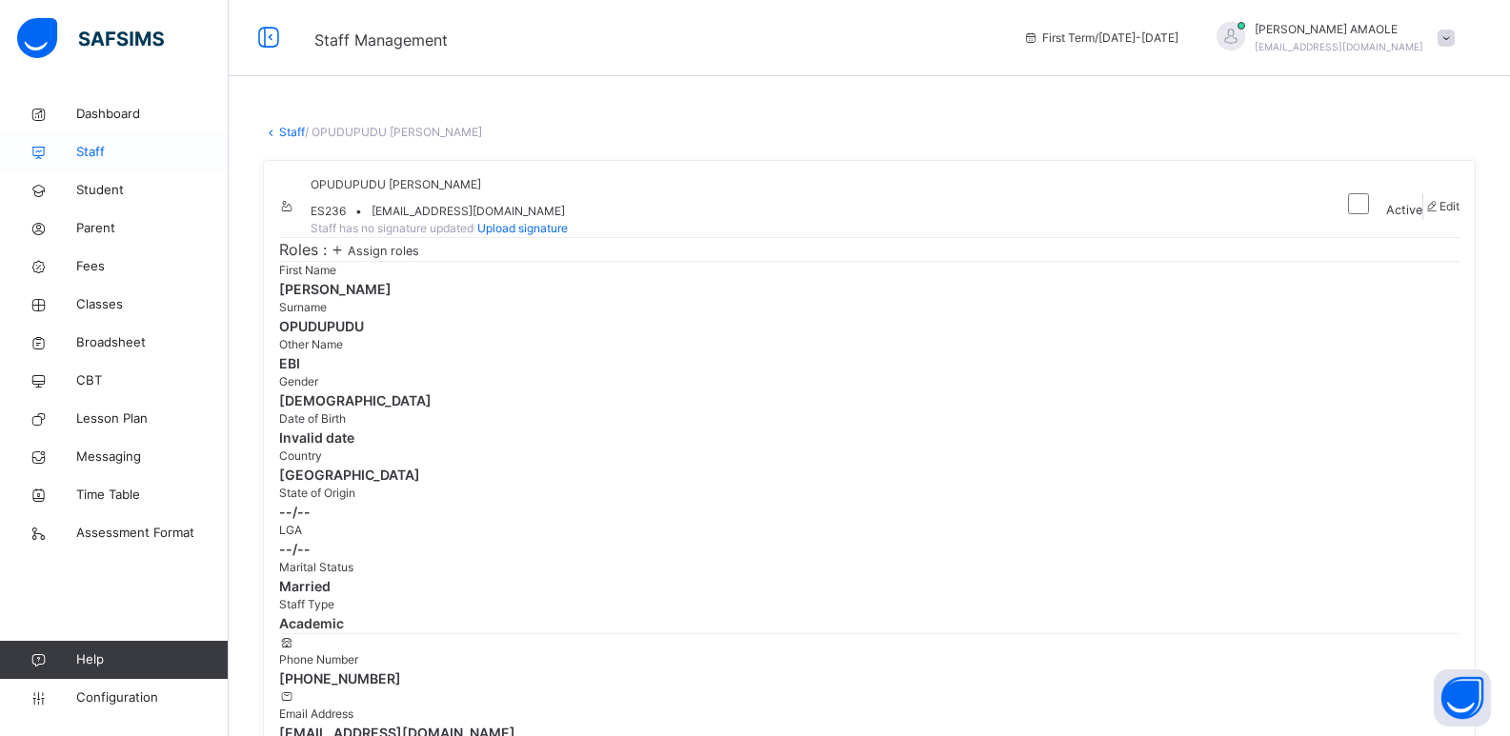
click at [102, 151] on span "Staff" at bounding box center [152, 152] width 152 height 19
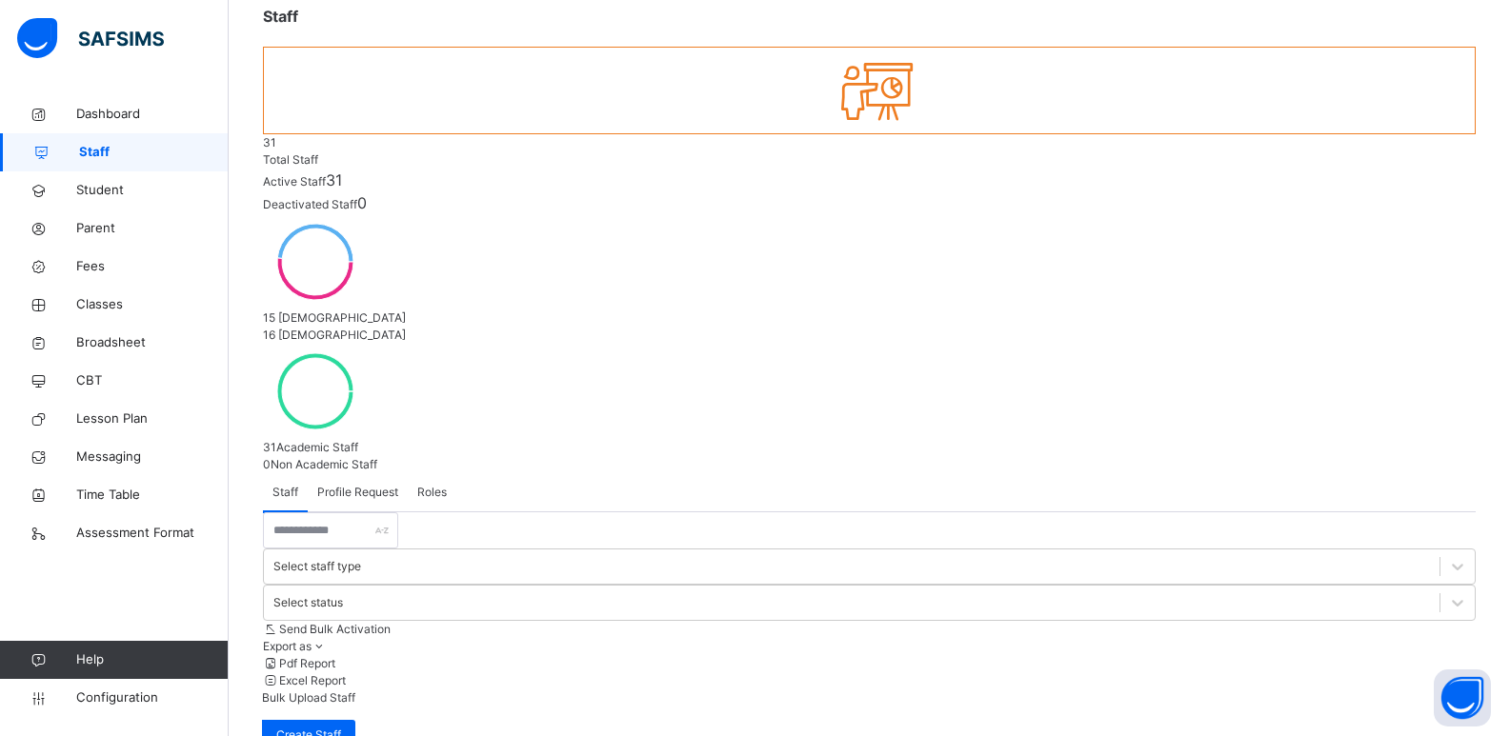
scroll to position [5, 0]
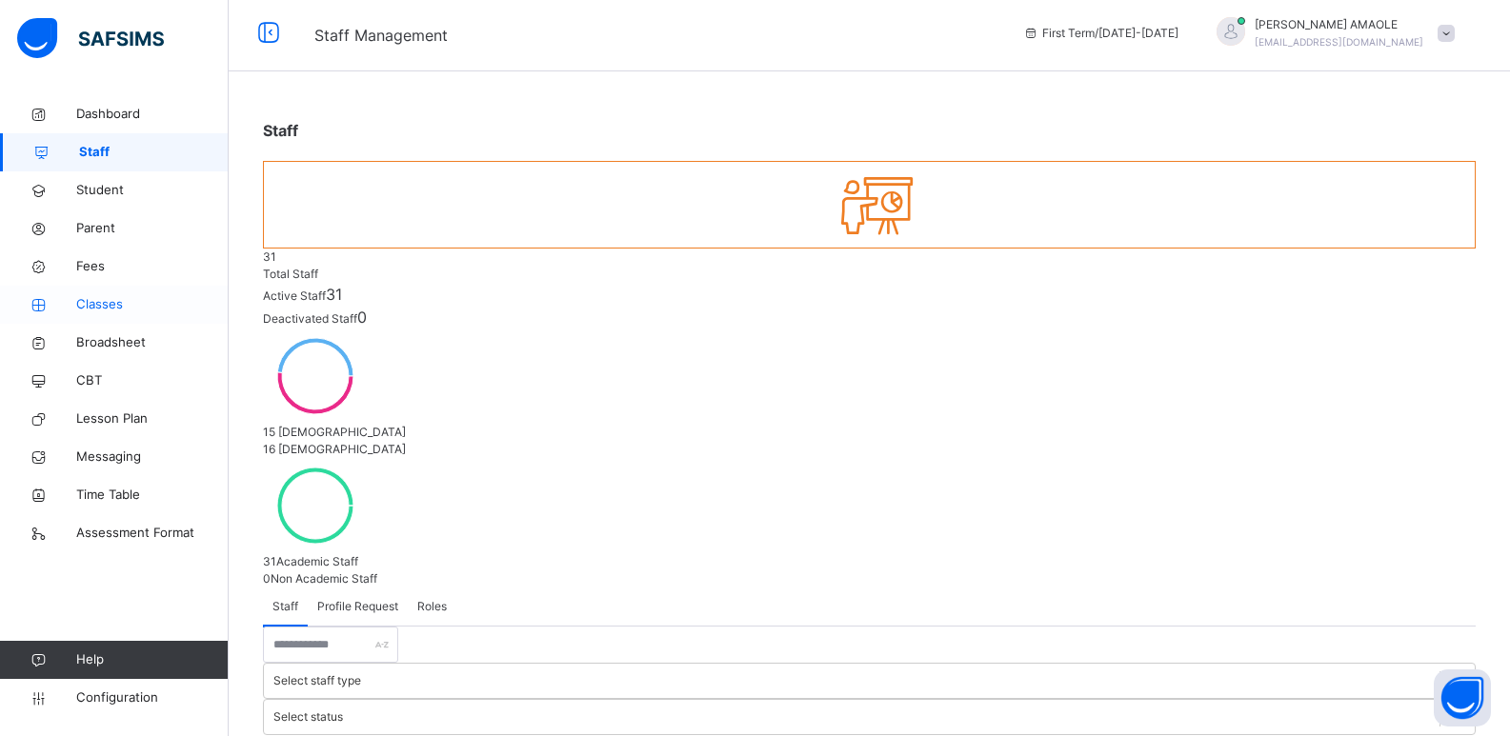
click at [109, 312] on span "Classes" at bounding box center [152, 304] width 152 height 19
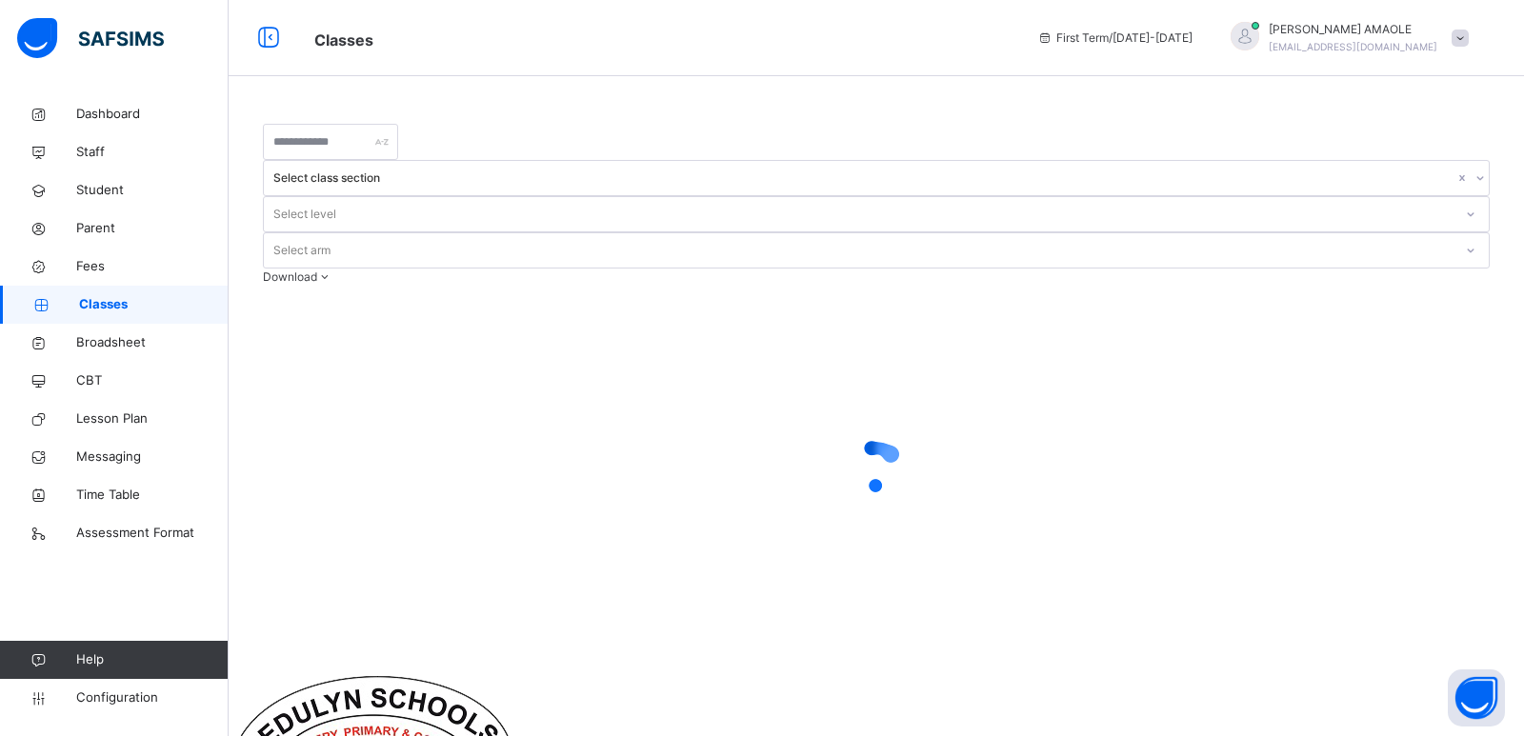
click at [1259, 25] on div at bounding box center [1245, 36] width 29 height 29
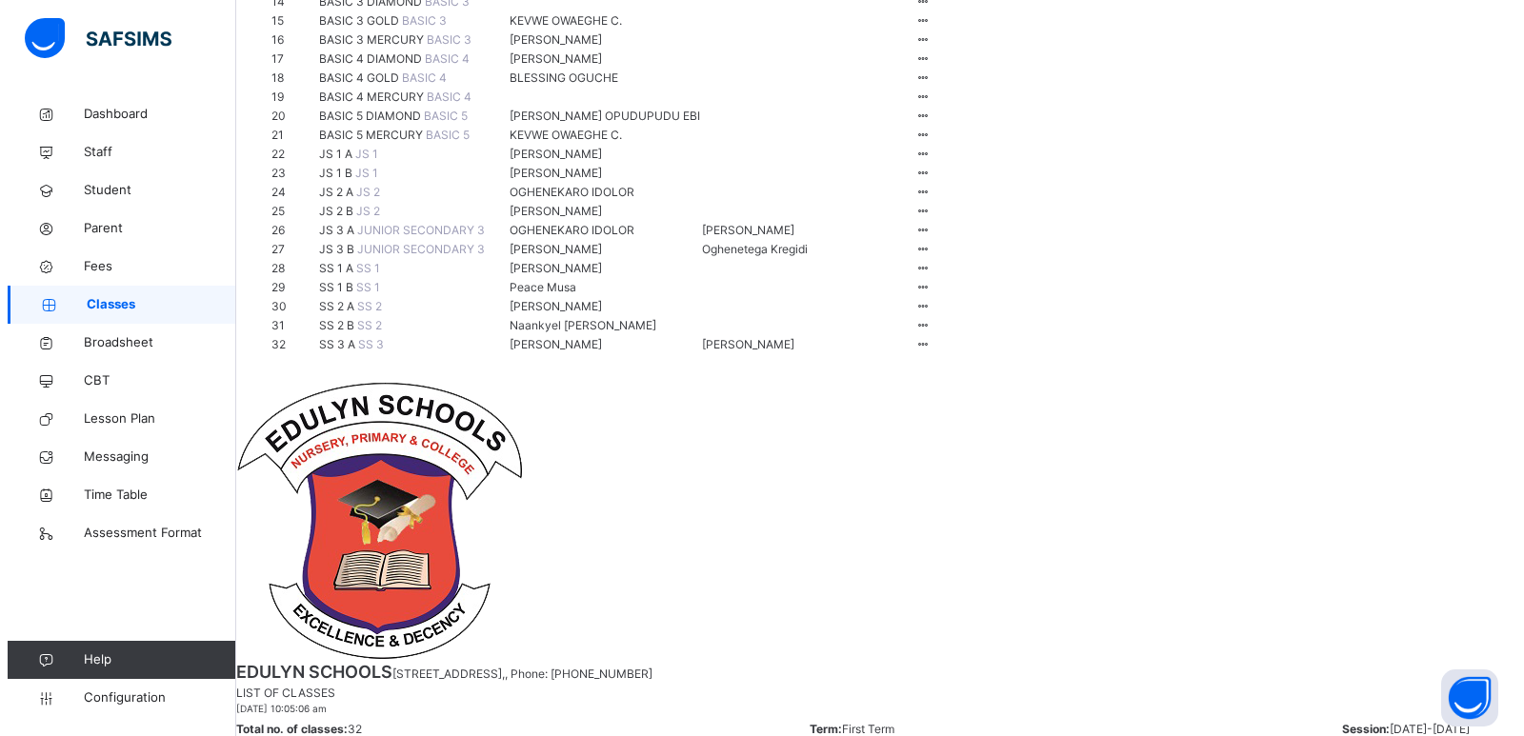
scroll to position [572, 0]
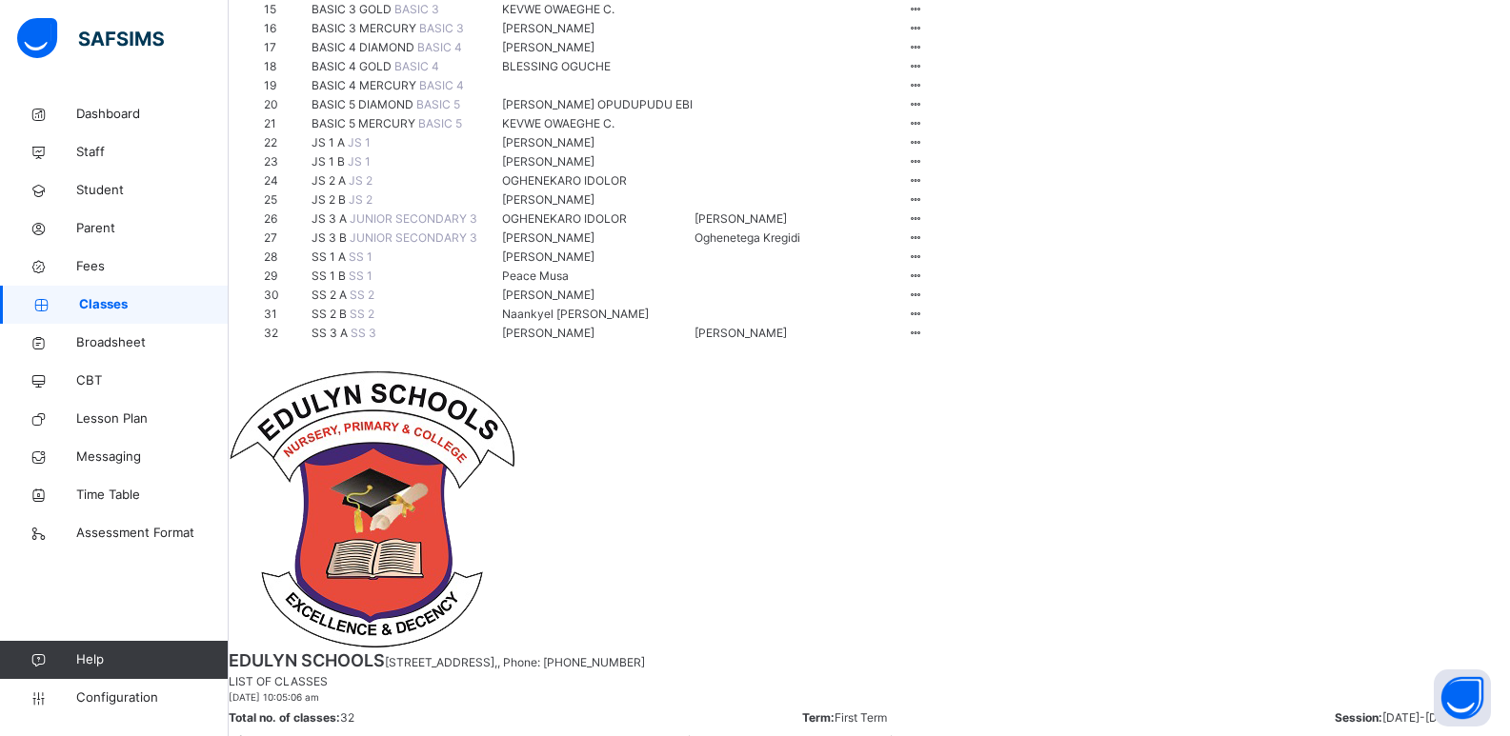
drag, startPoint x: 382, startPoint y: 544, endPoint x: 737, endPoint y: 538, distance: 355.4
click at [737, 38] on tr "16 BASIC 3 MERCURY BASIC 3 AGATHA ERIESA M. View Class Assign form Teacher" at bounding box center [607, 28] width 689 height 19
click at [694, 38] on td "AGATHA ERIESA M." at bounding box center [597, 28] width 192 height 19
click at [915, 109] on div "Assign form Teacher" at bounding box center [861, 99] width 109 height 19
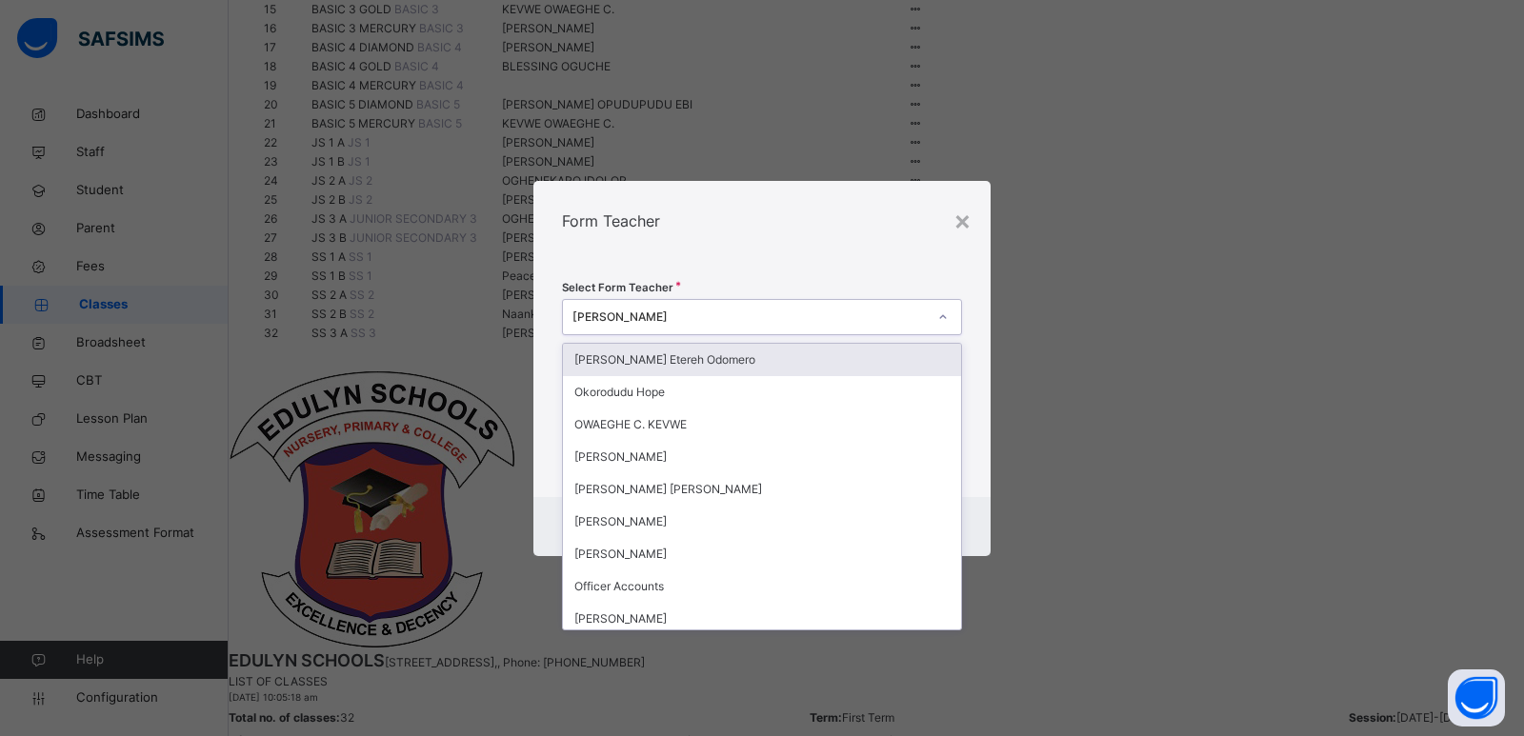
click at [825, 318] on div "AGATHA ERIESA M." at bounding box center [750, 317] width 354 height 17
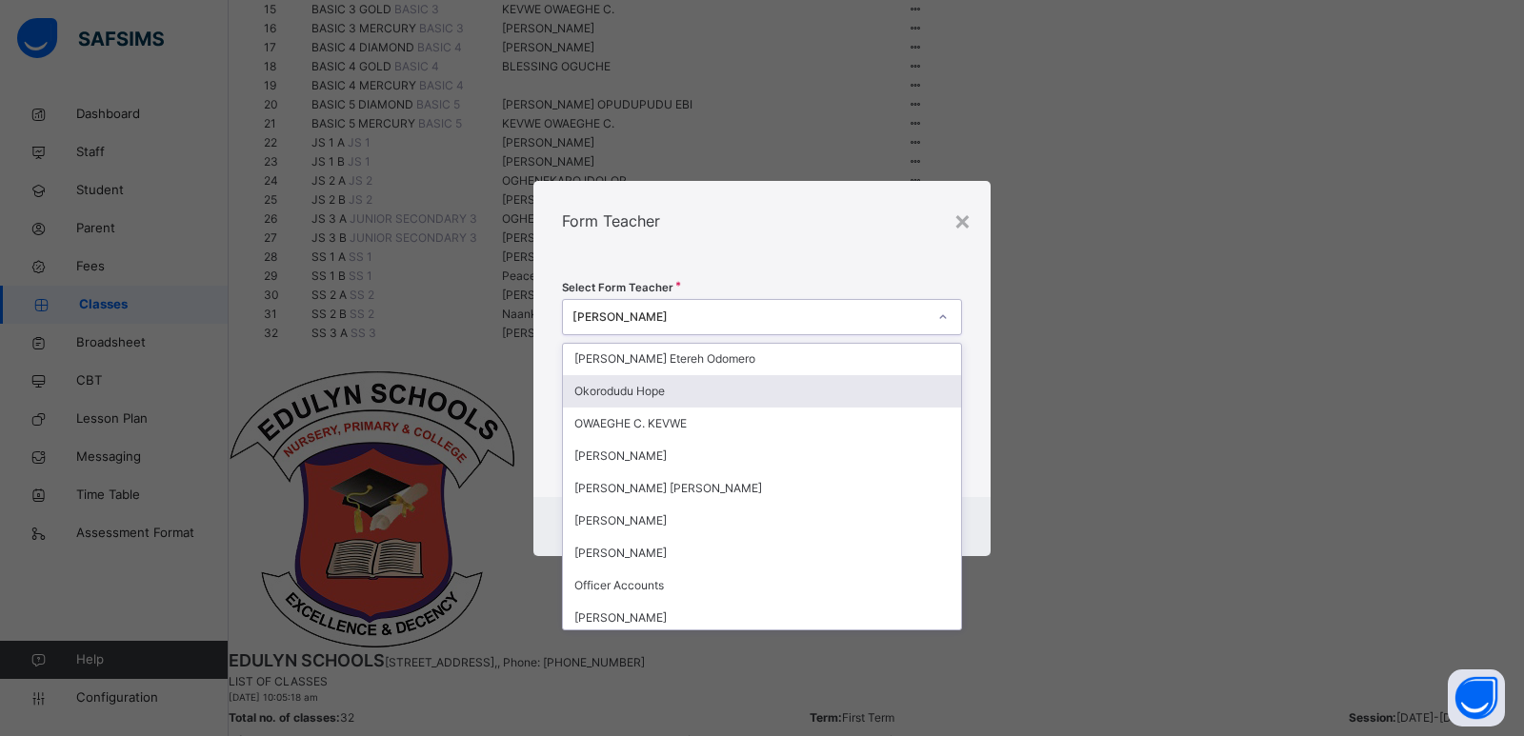
scroll to position [0, 0]
click at [775, 317] on div "AGATHA ERIESA M." at bounding box center [750, 317] width 354 height 17
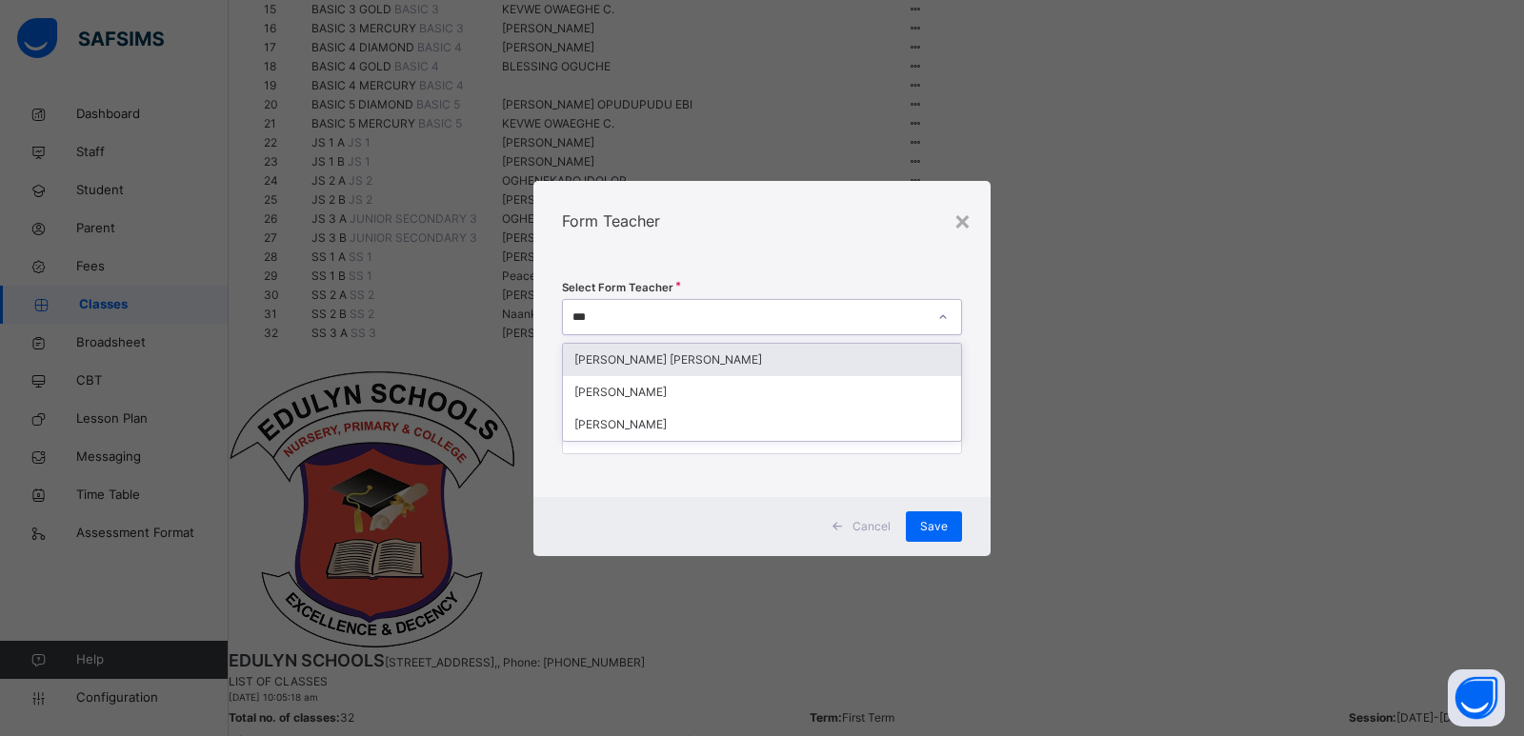
type input "****"
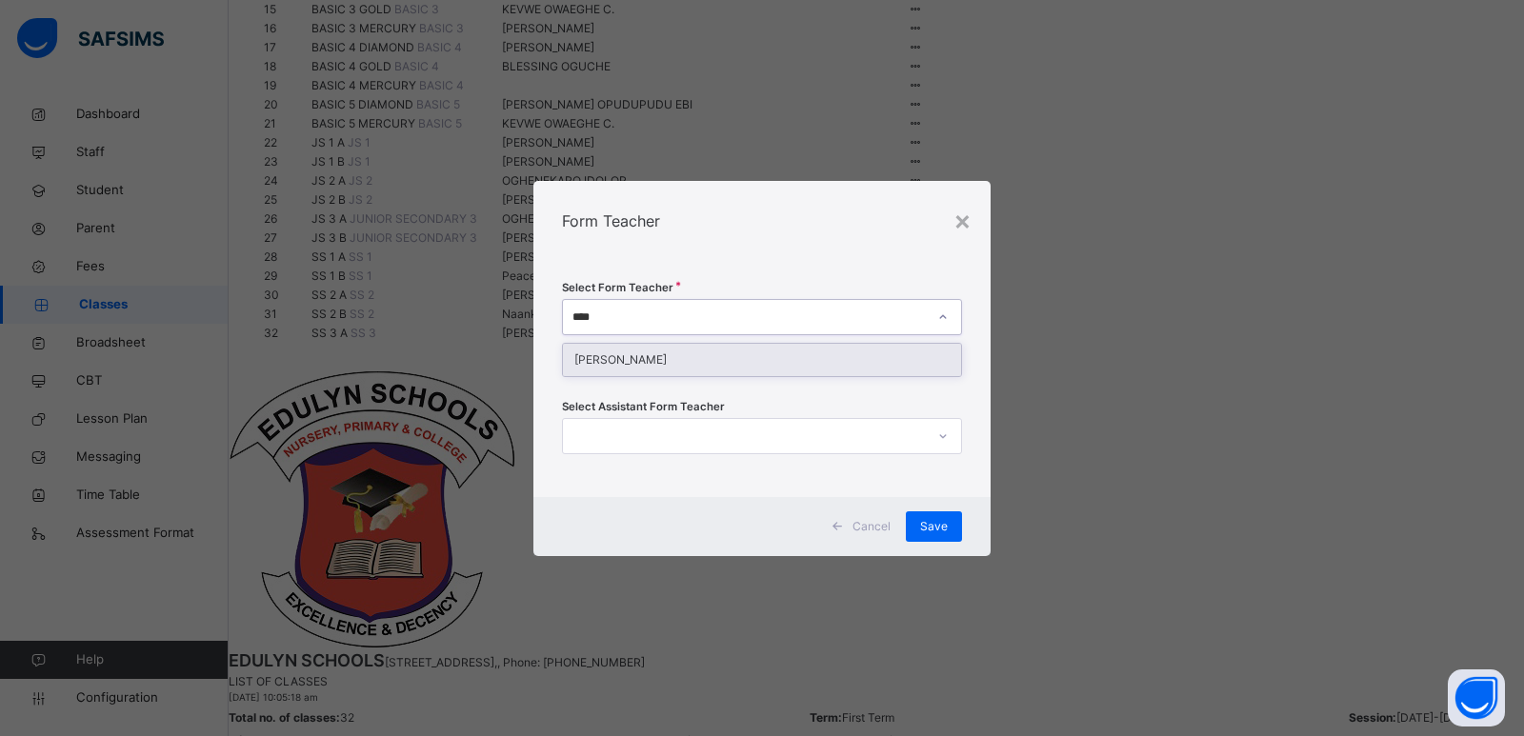
click at [771, 362] on div "OKEKE LOIS" at bounding box center [762, 360] width 398 height 32
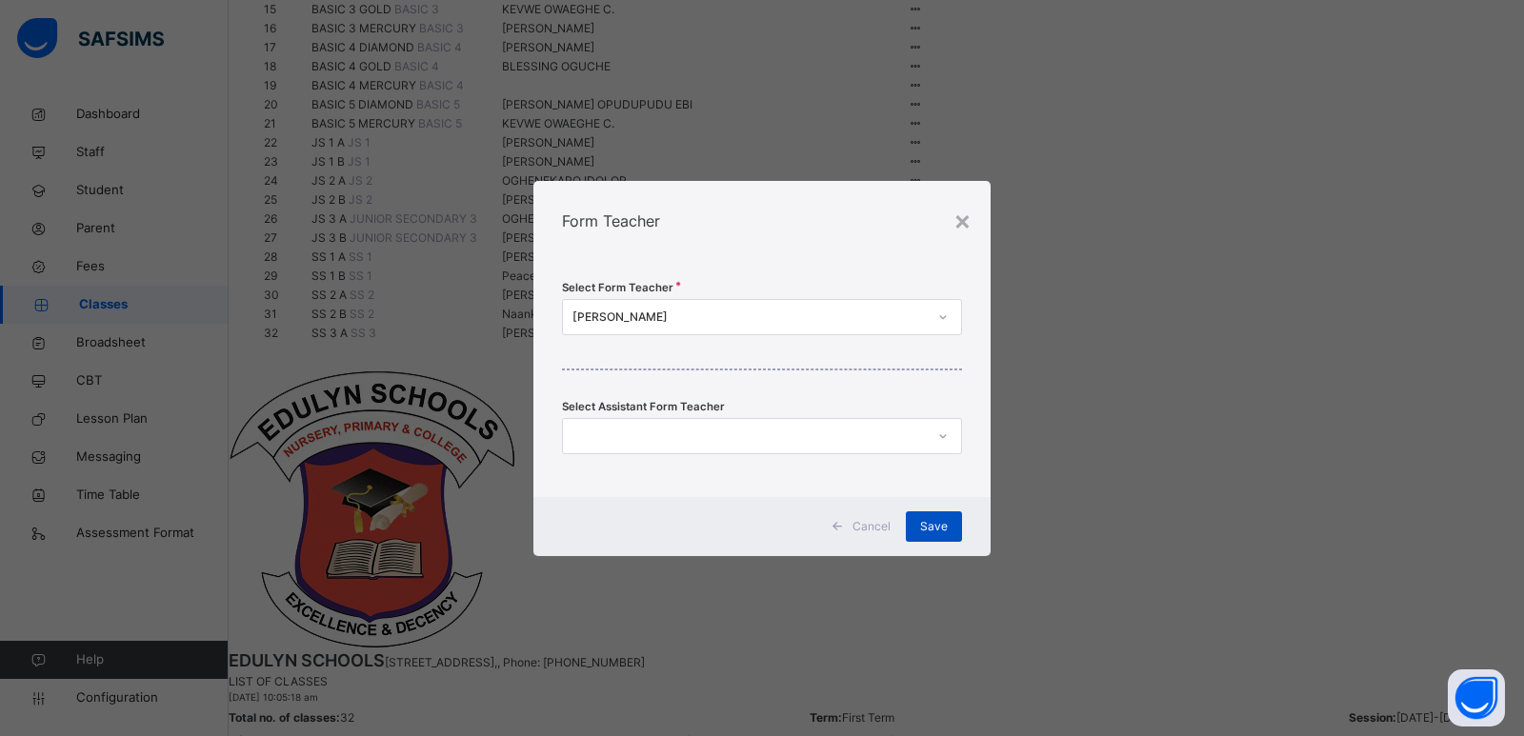
click at [929, 527] on span "Save" at bounding box center [934, 526] width 28 height 17
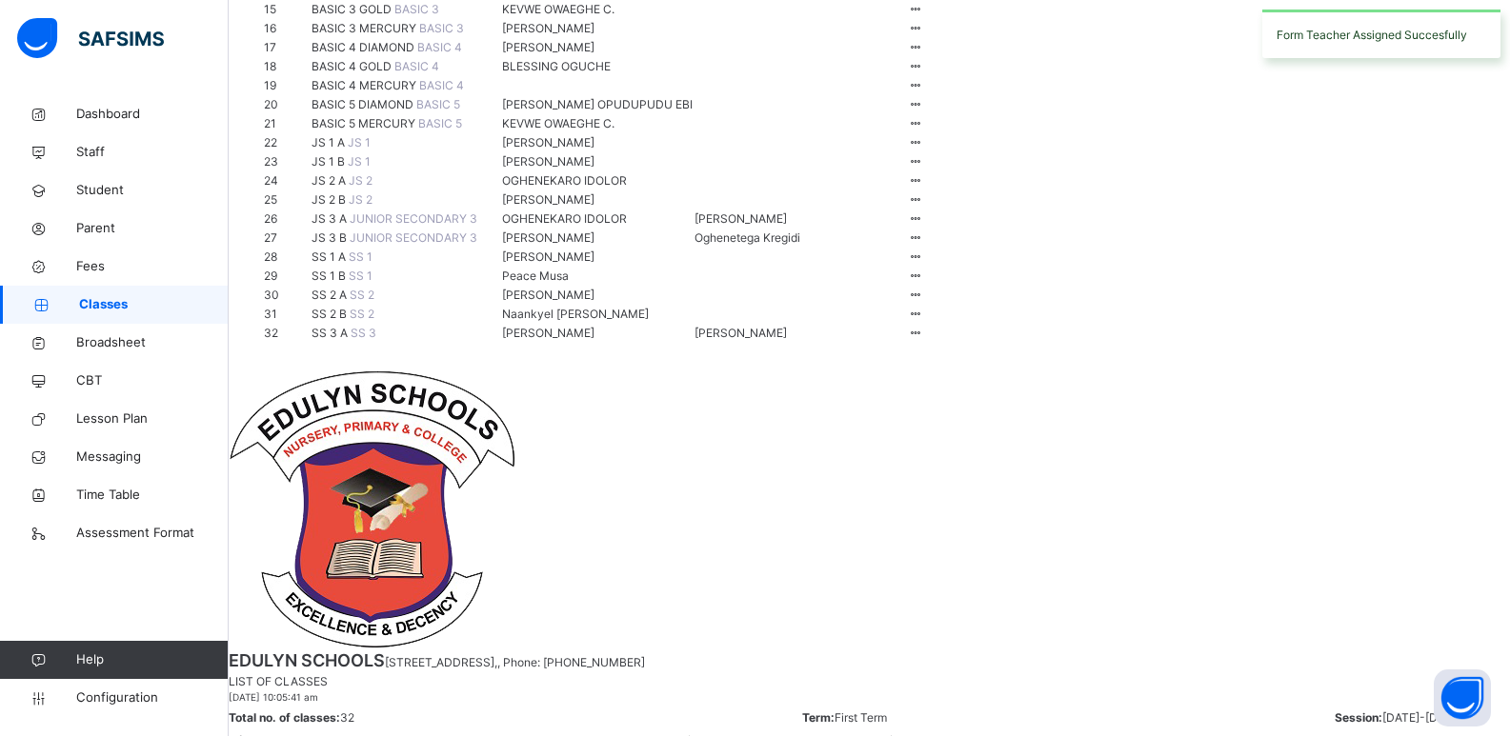
scroll to position [667, 0]
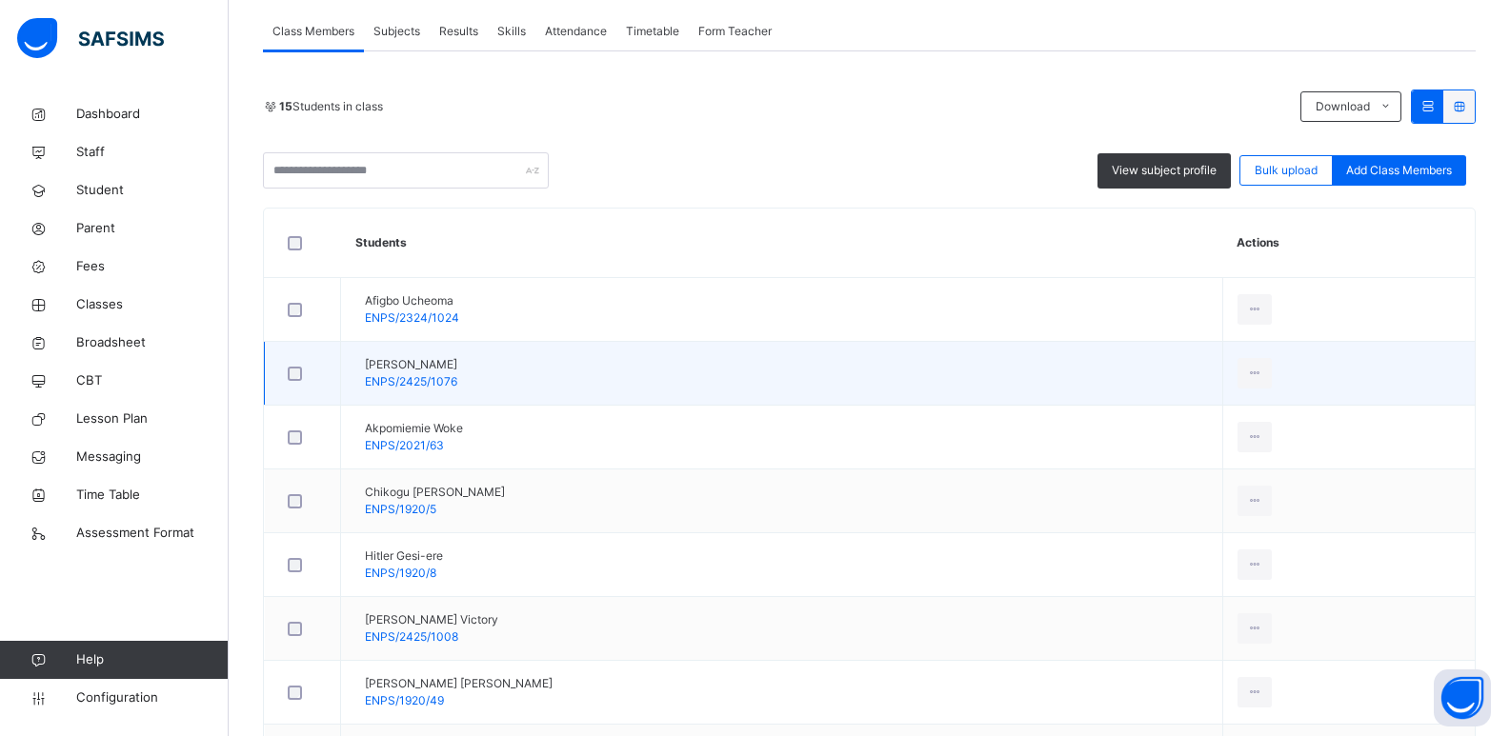
scroll to position [378, 0]
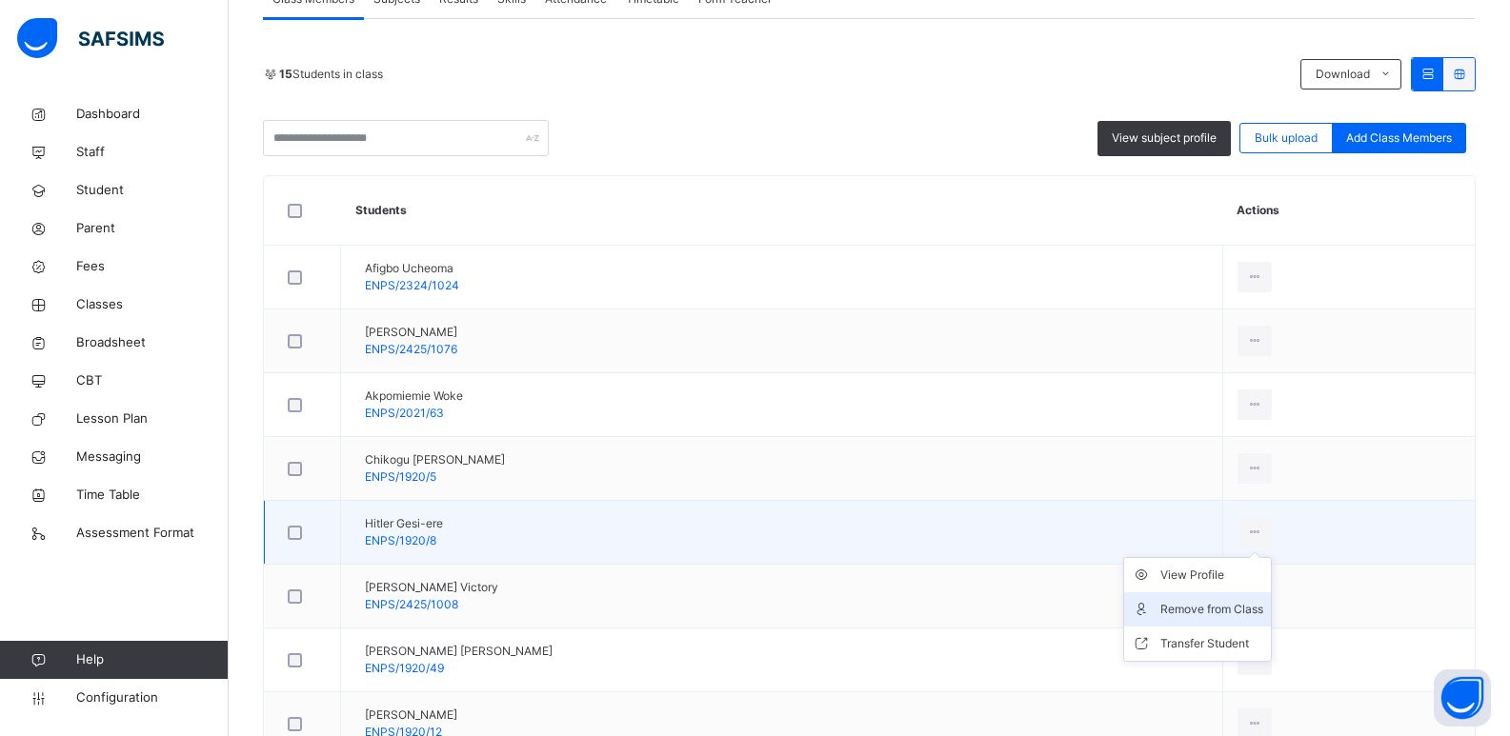
click at [1249, 611] on div "Remove from Class" at bounding box center [1211, 609] width 103 height 19
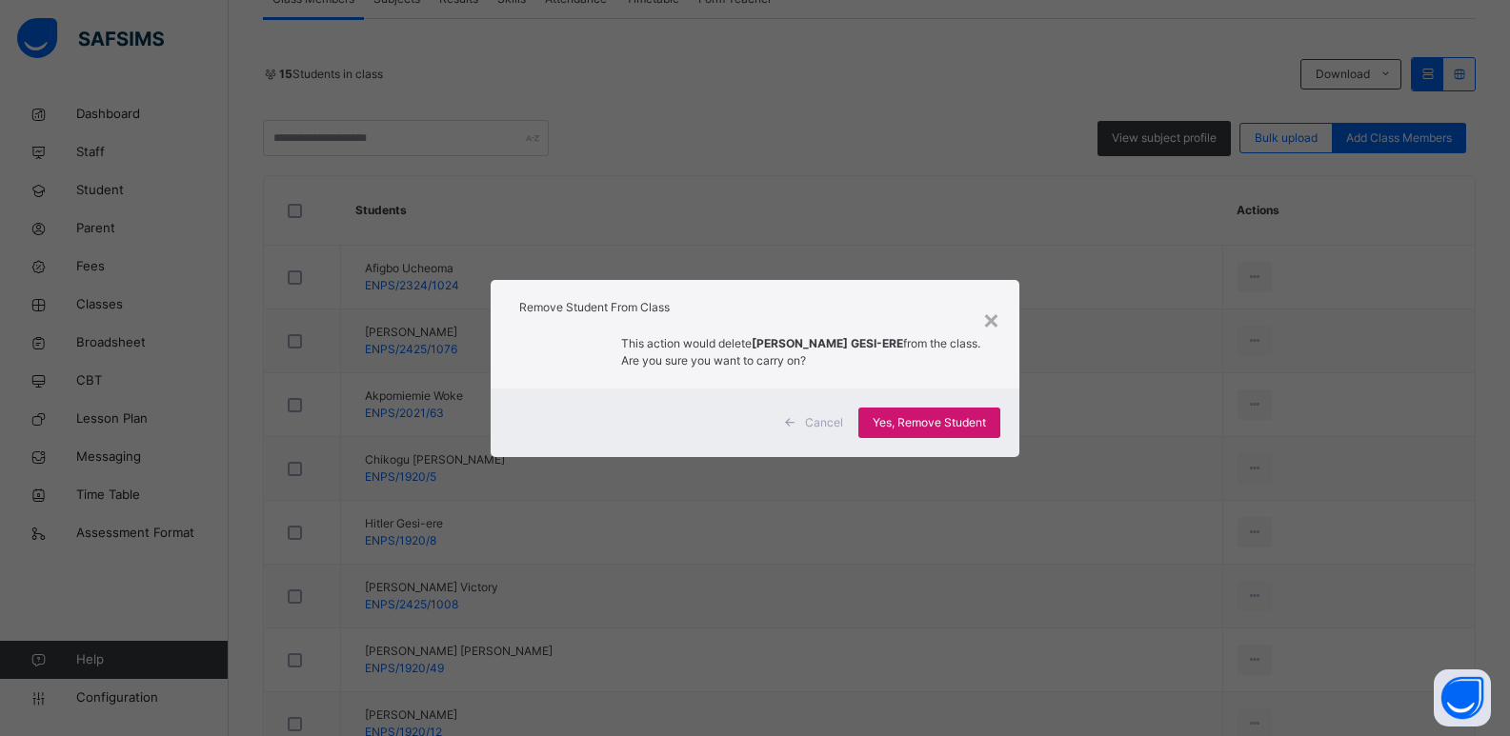
click at [947, 429] on span "Yes, Remove Student" at bounding box center [929, 422] width 113 height 17
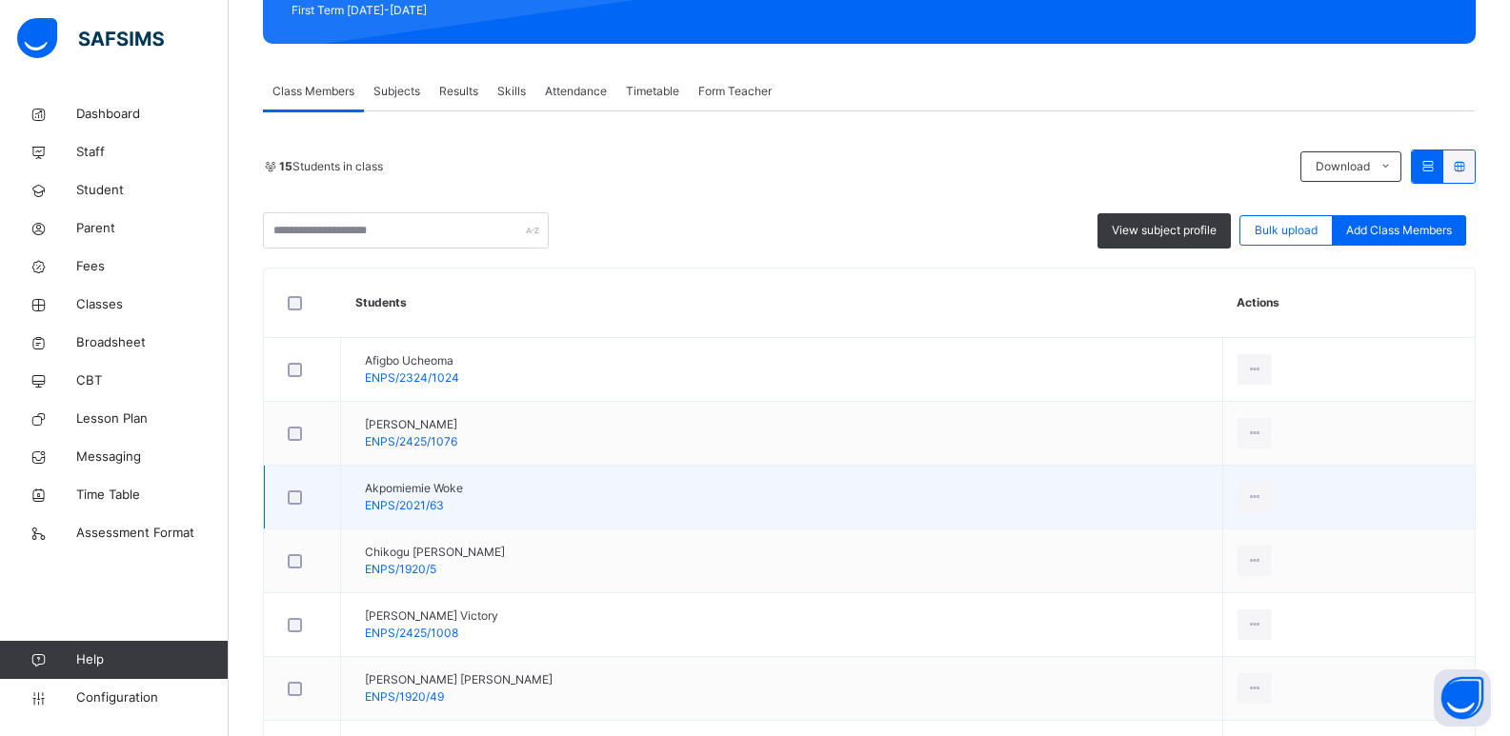
scroll to position [381, 0]
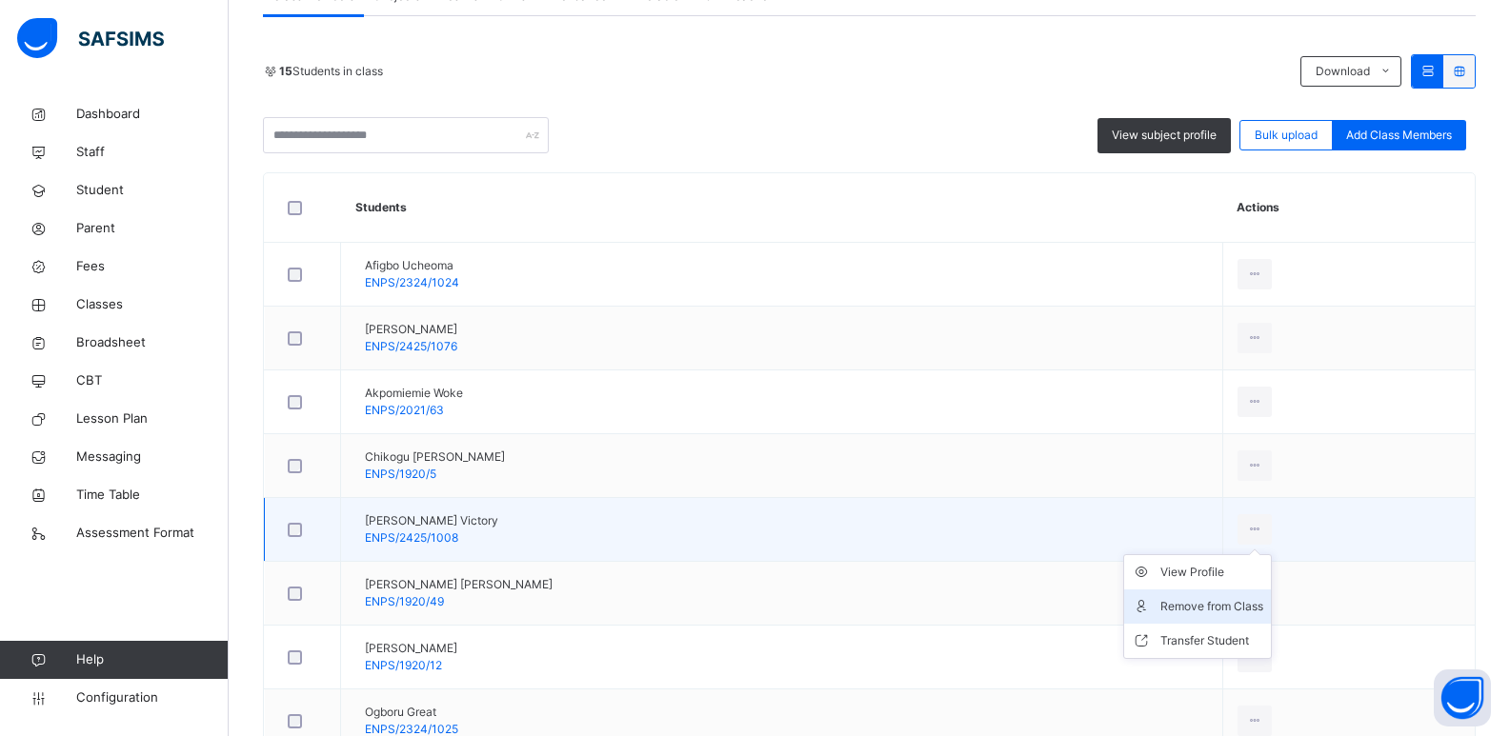
click at [1242, 611] on div "Remove from Class" at bounding box center [1211, 606] width 103 height 19
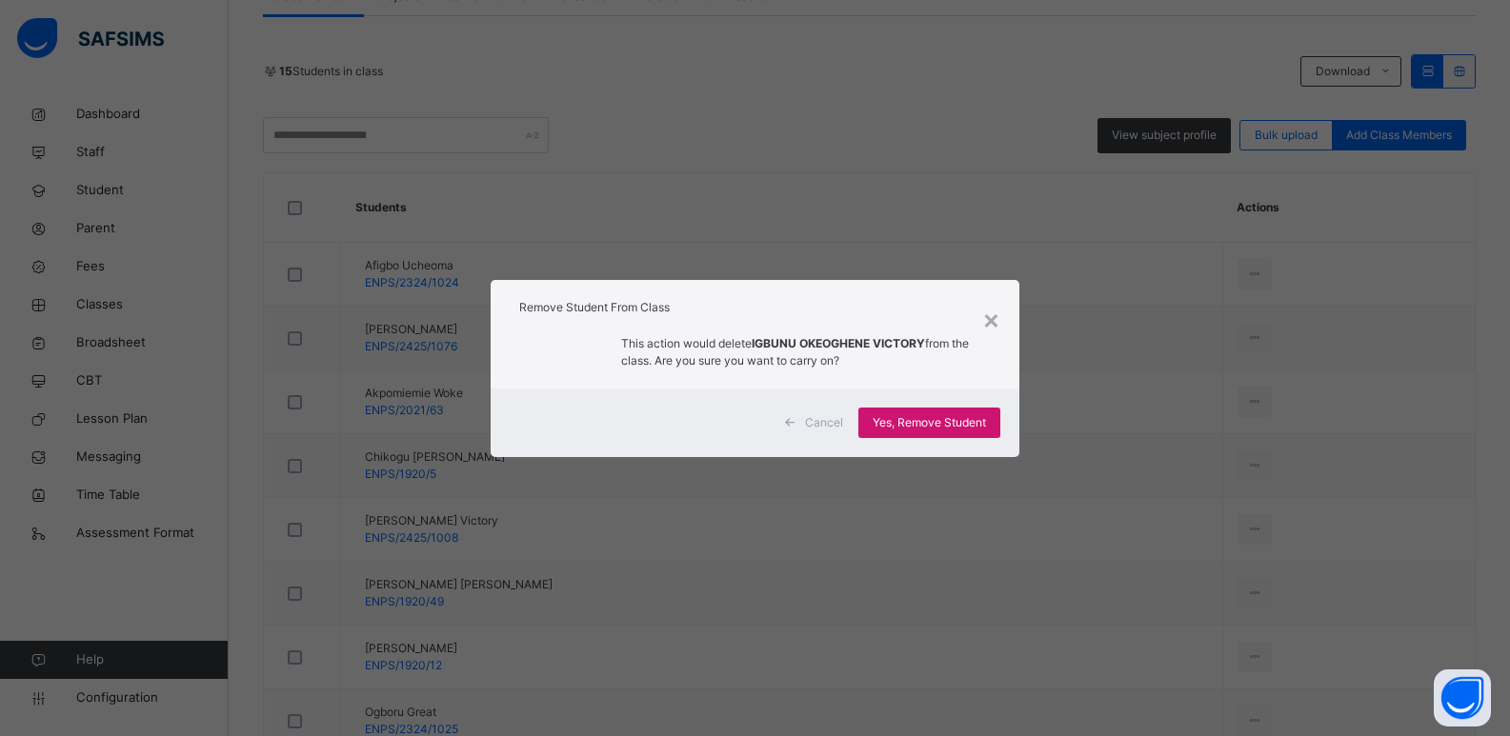
click at [967, 421] on span "Yes, Remove Student" at bounding box center [929, 422] width 113 height 17
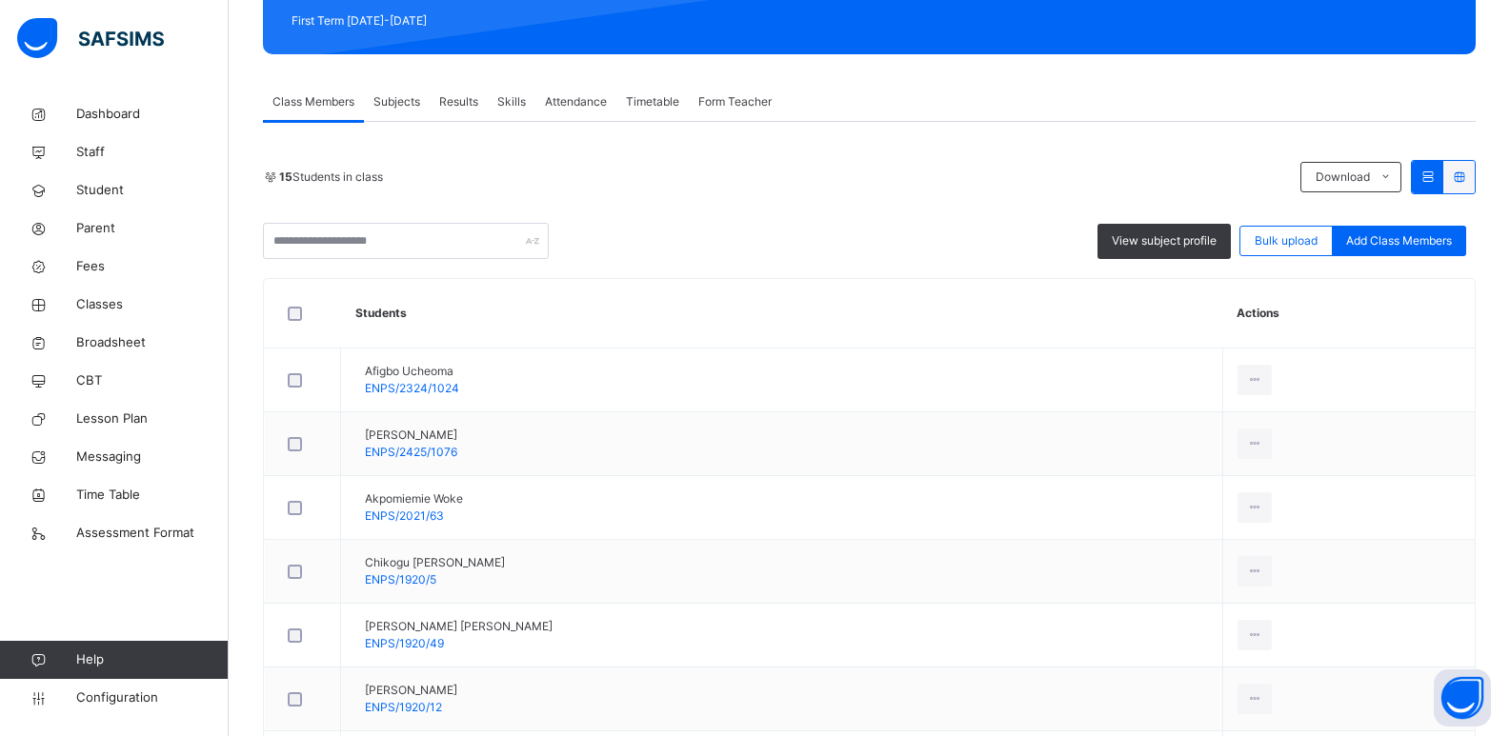
scroll to position [0, 0]
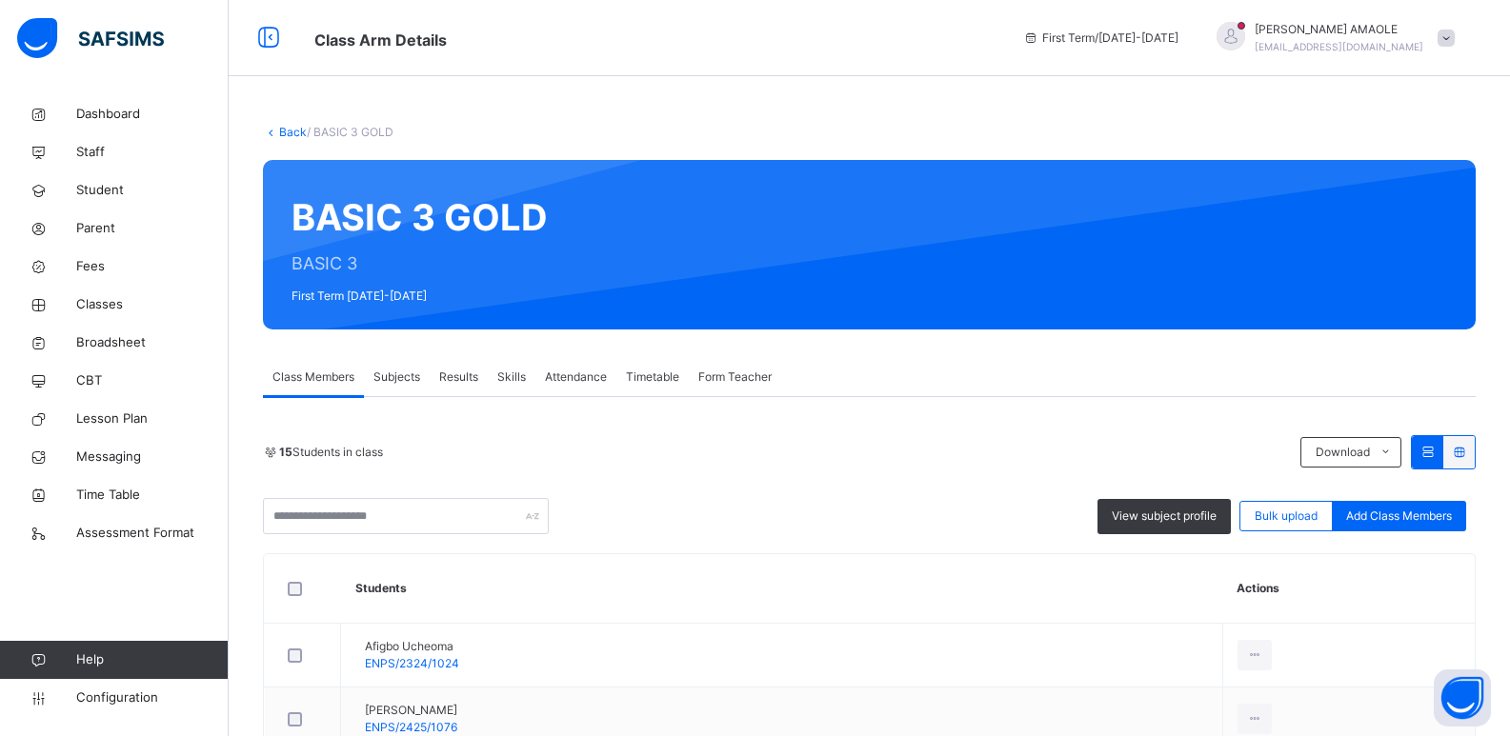
click at [1318, 512] on span "Bulk upload" at bounding box center [1286, 516] width 63 height 17
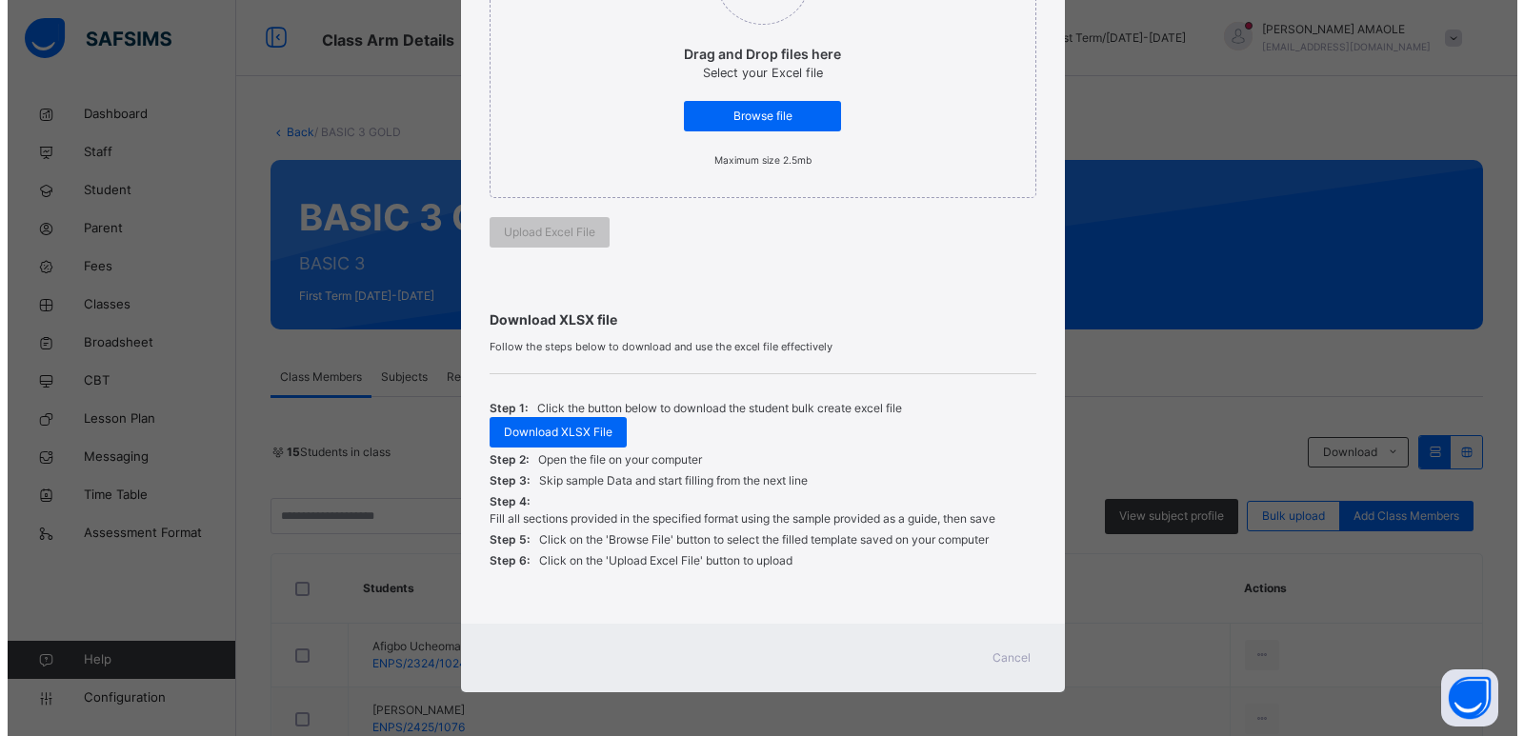
scroll to position [343, 0]
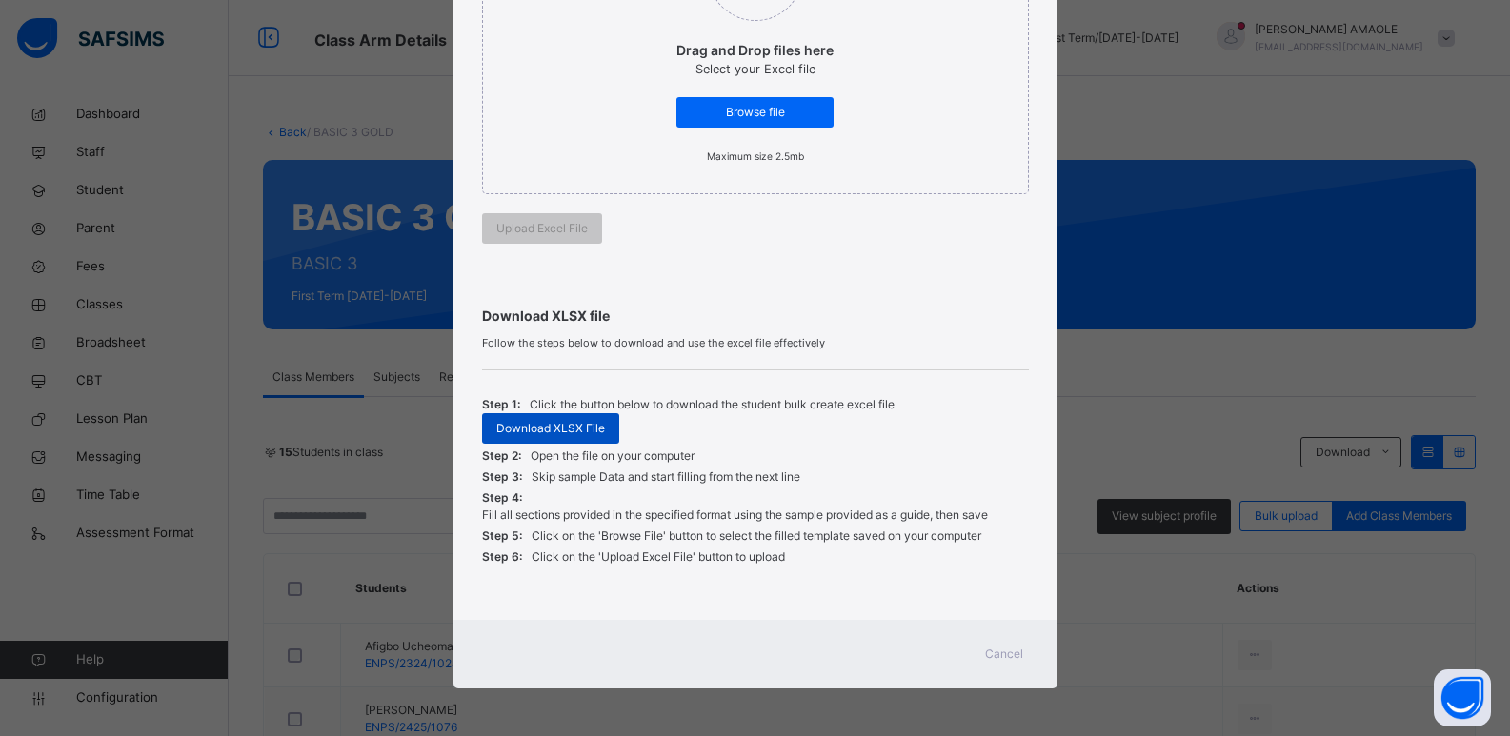
click at [528, 422] on span "Download XLSX File" at bounding box center [550, 428] width 109 height 17
click at [1015, 649] on span "Cancel" at bounding box center [1004, 654] width 38 height 17
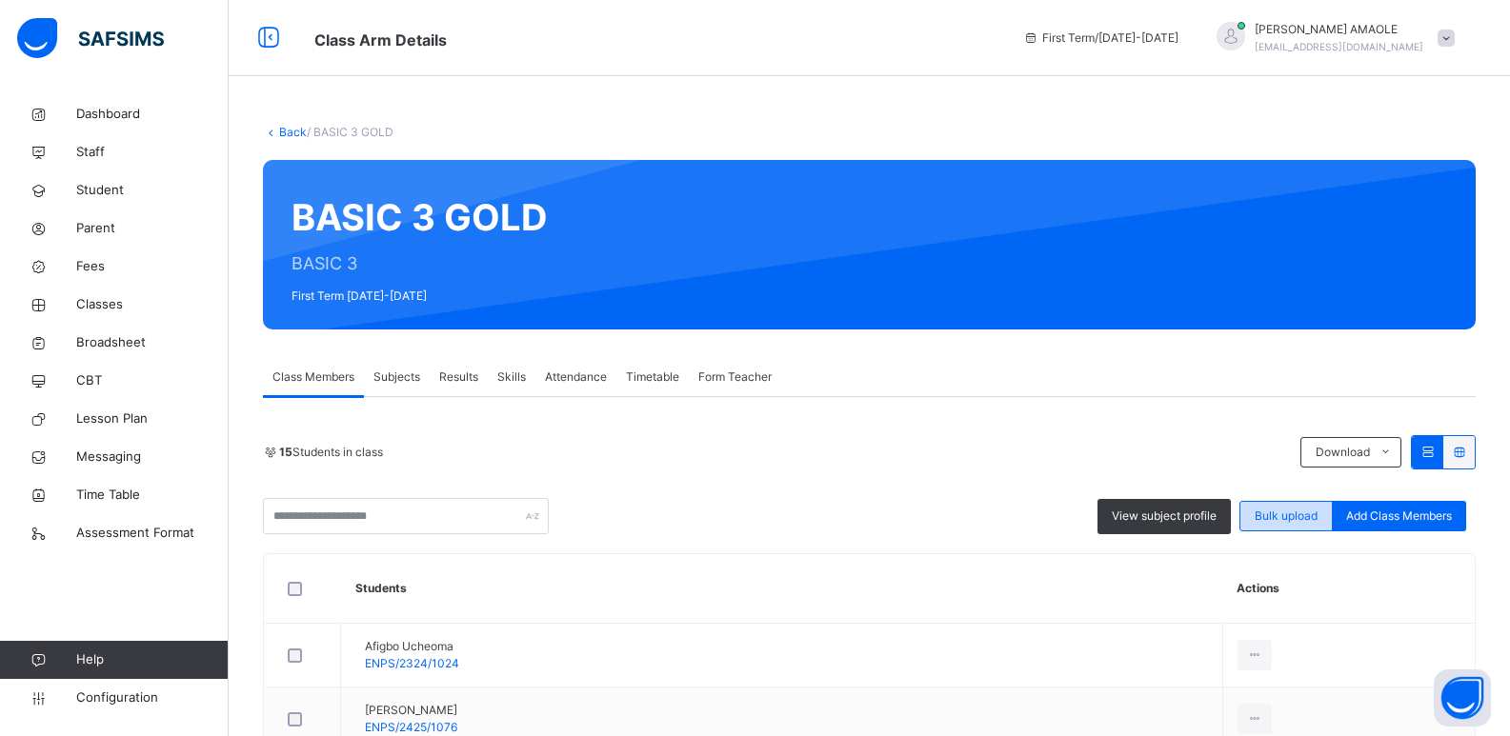
click at [1293, 525] on div "Bulk upload" at bounding box center [1285, 516] width 93 height 30
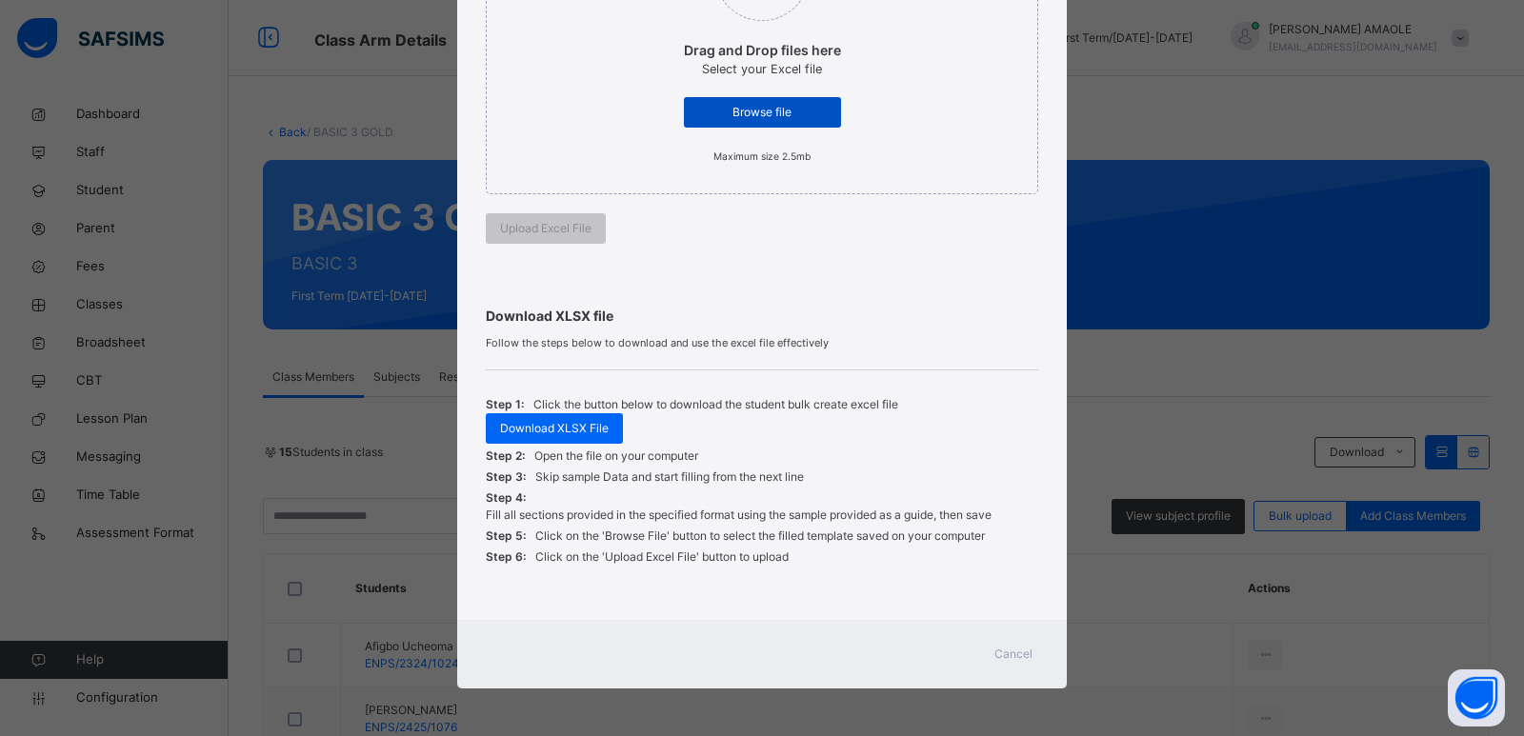
click at [747, 110] on span "Browse file" at bounding box center [762, 112] width 129 height 17
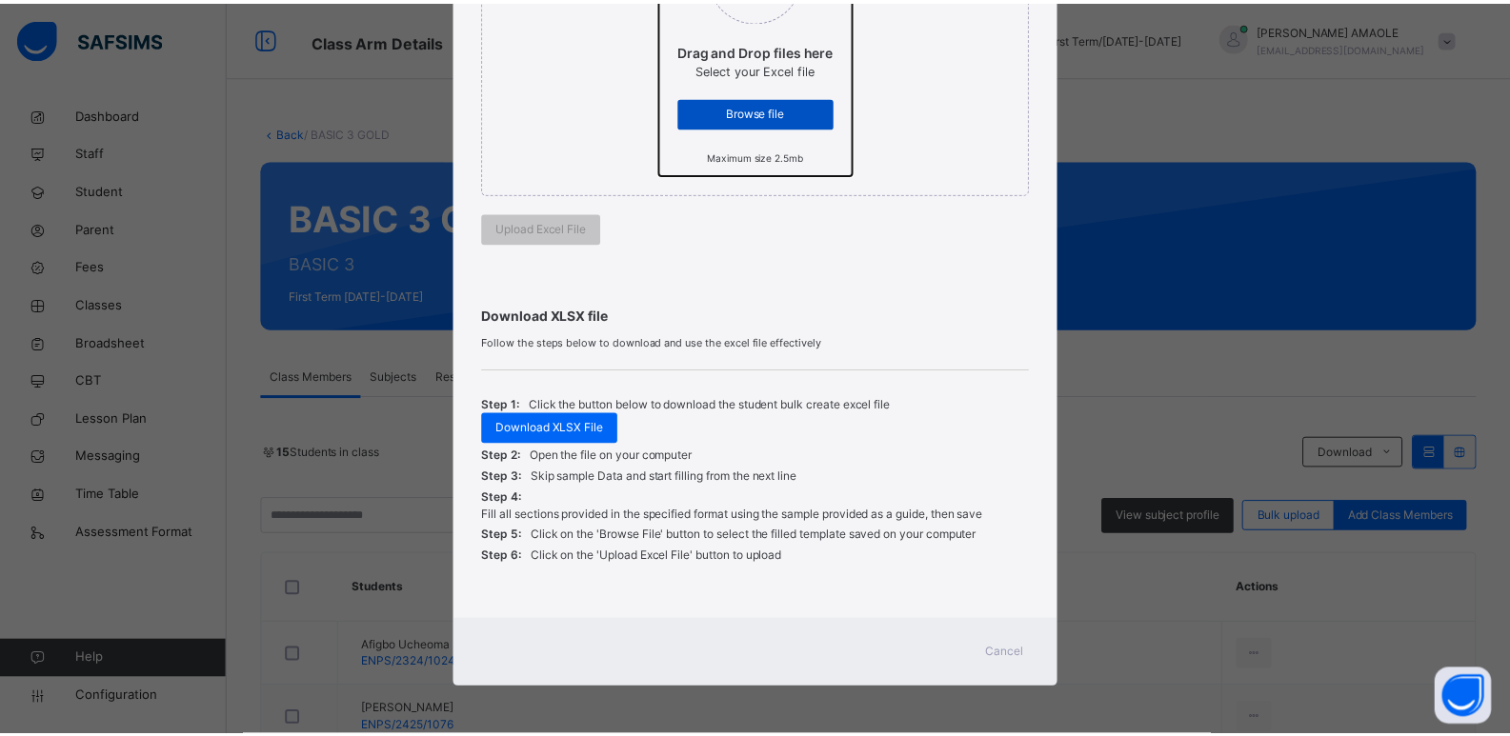
scroll to position [0, 0]
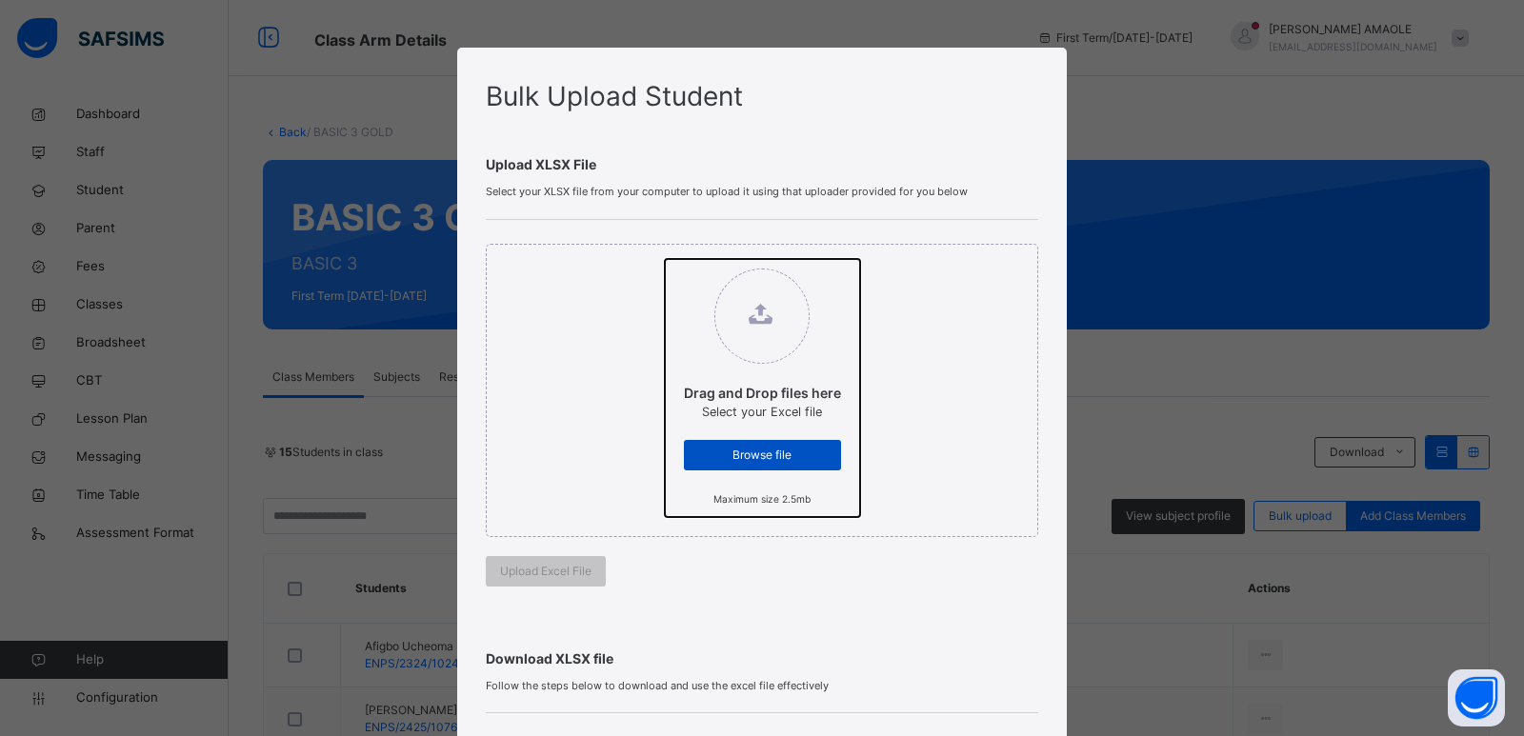
type input "**********"
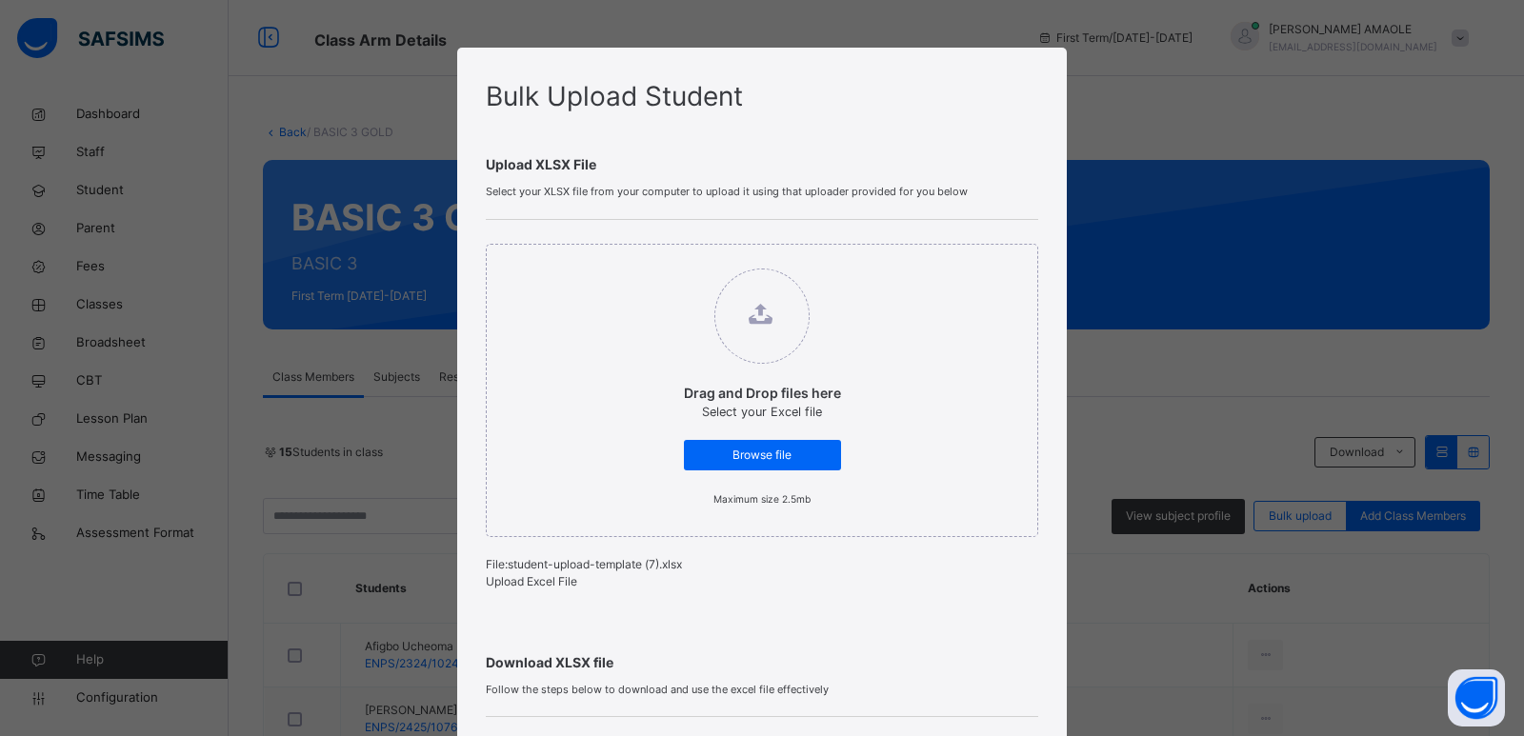
click at [552, 589] on span "Upload Excel File" at bounding box center [531, 581] width 91 height 14
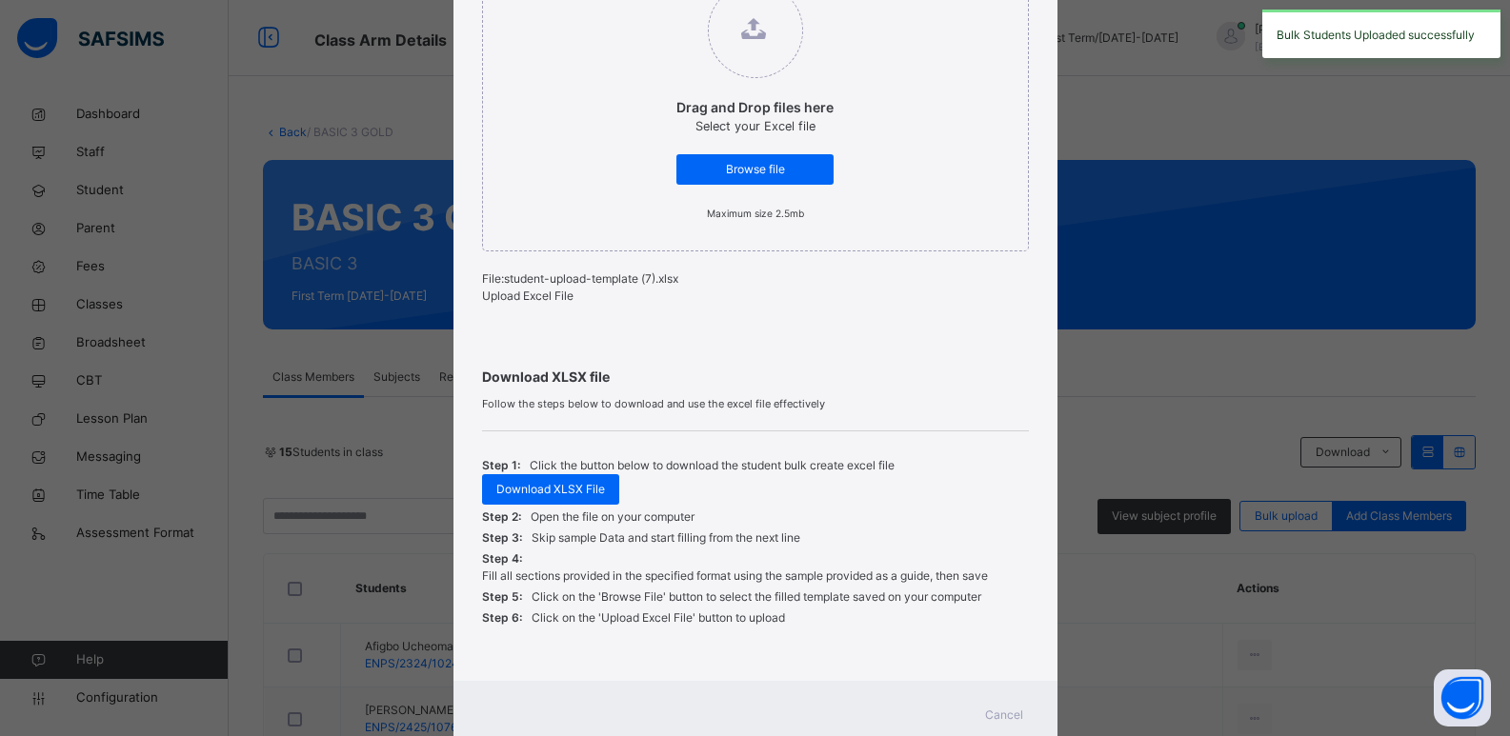
scroll to position [360, 0]
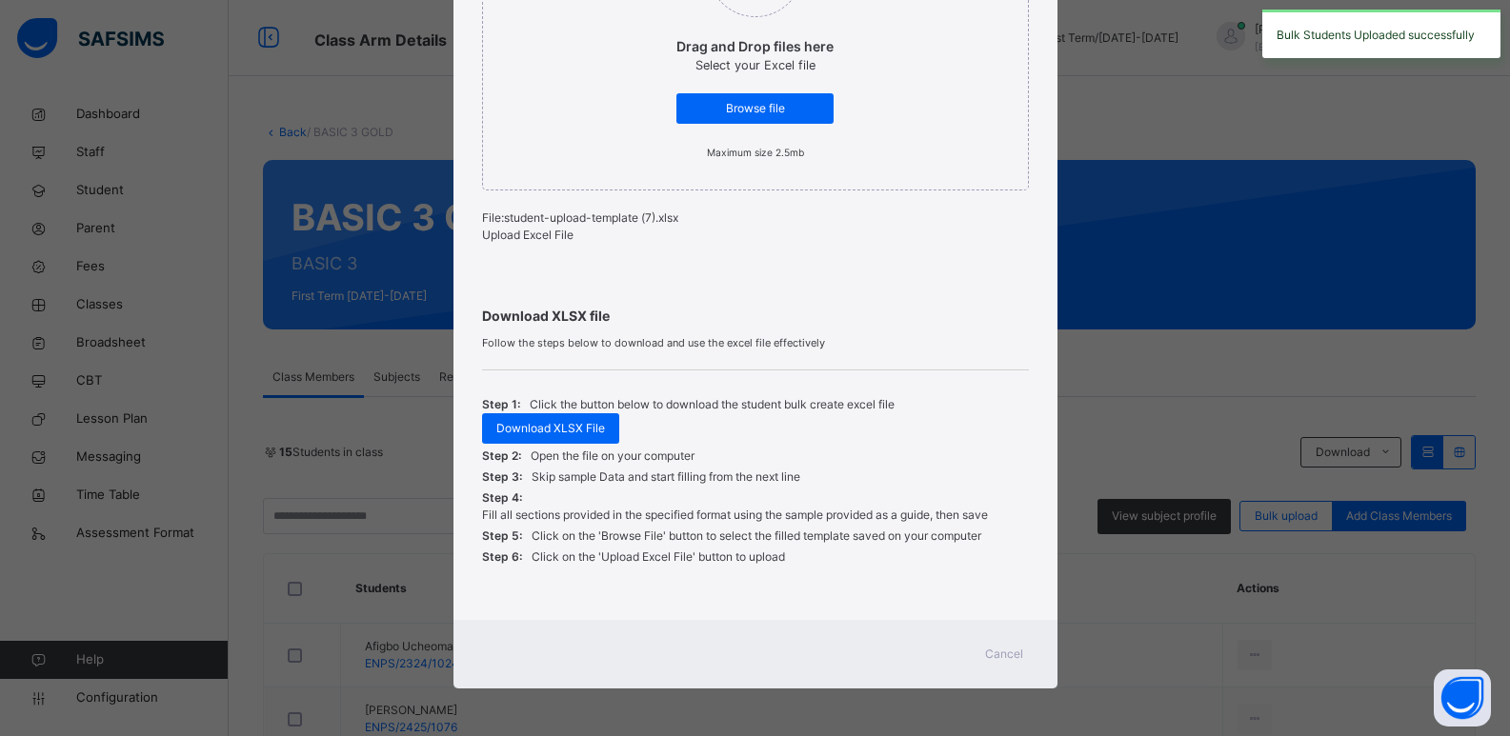
click at [998, 647] on span "Cancel" at bounding box center [1004, 654] width 38 height 17
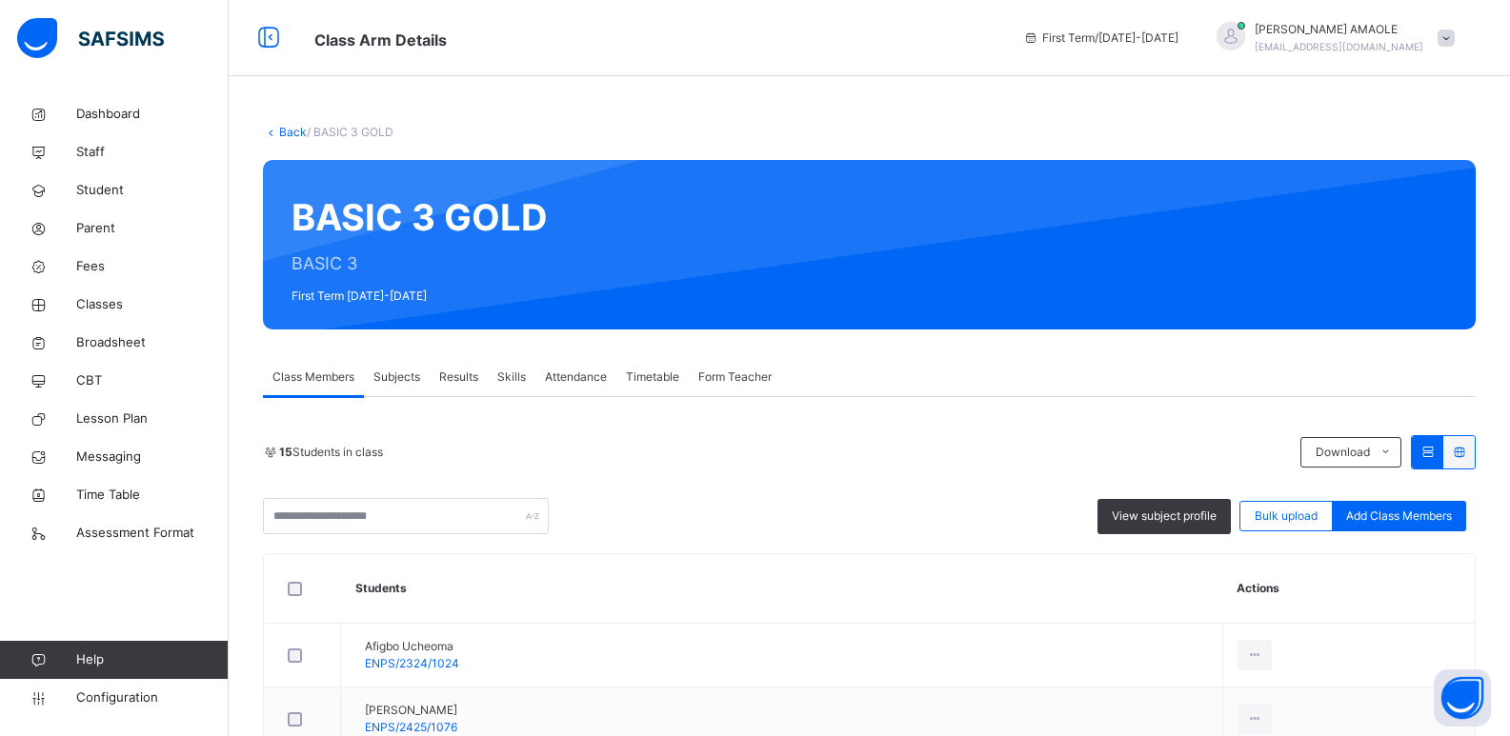
click at [410, 372] on span "Subjects" at bounding box center [396, 377] width 47 height 17
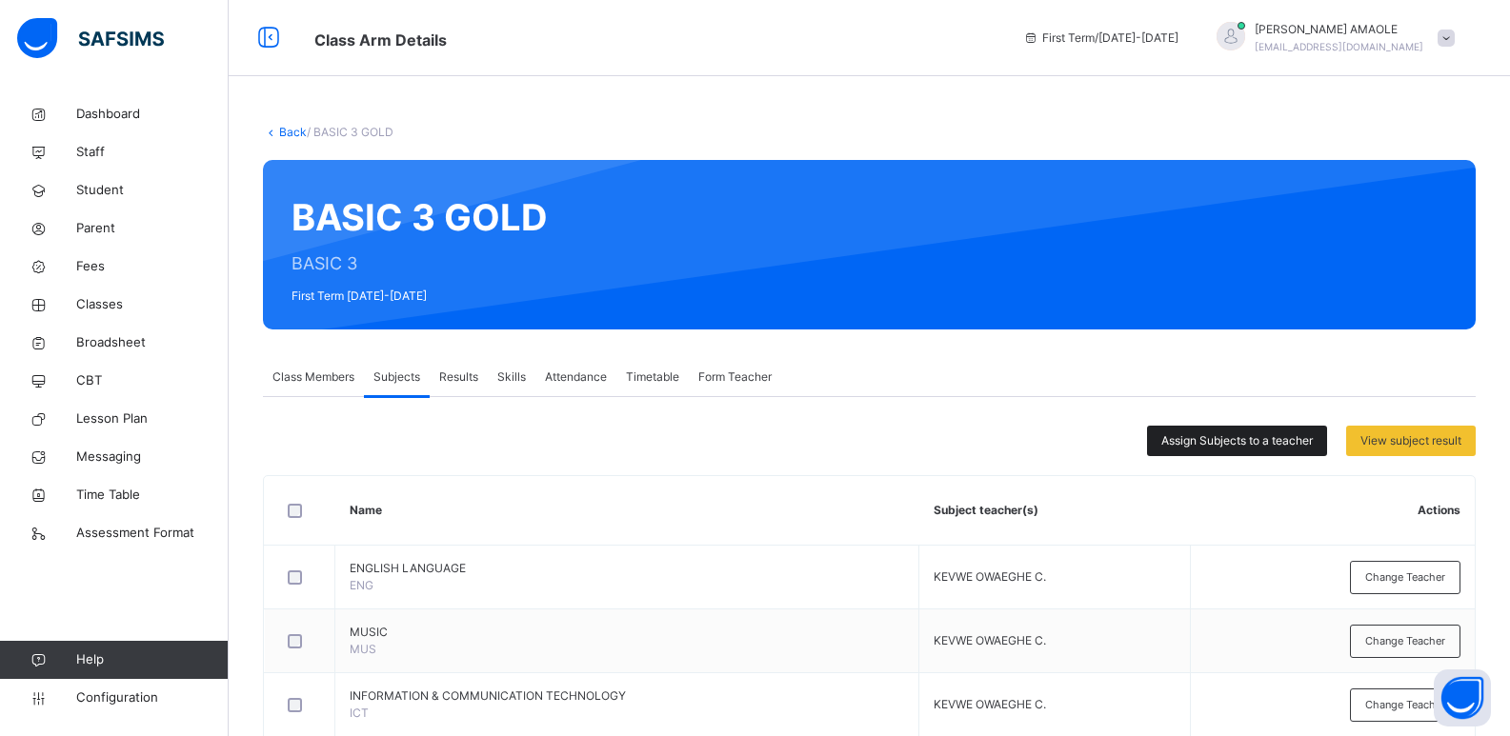
click at [1295, 437] on span "Assign Subjects to a teacher" at bounding box center [1236, 440] width 151 height 17
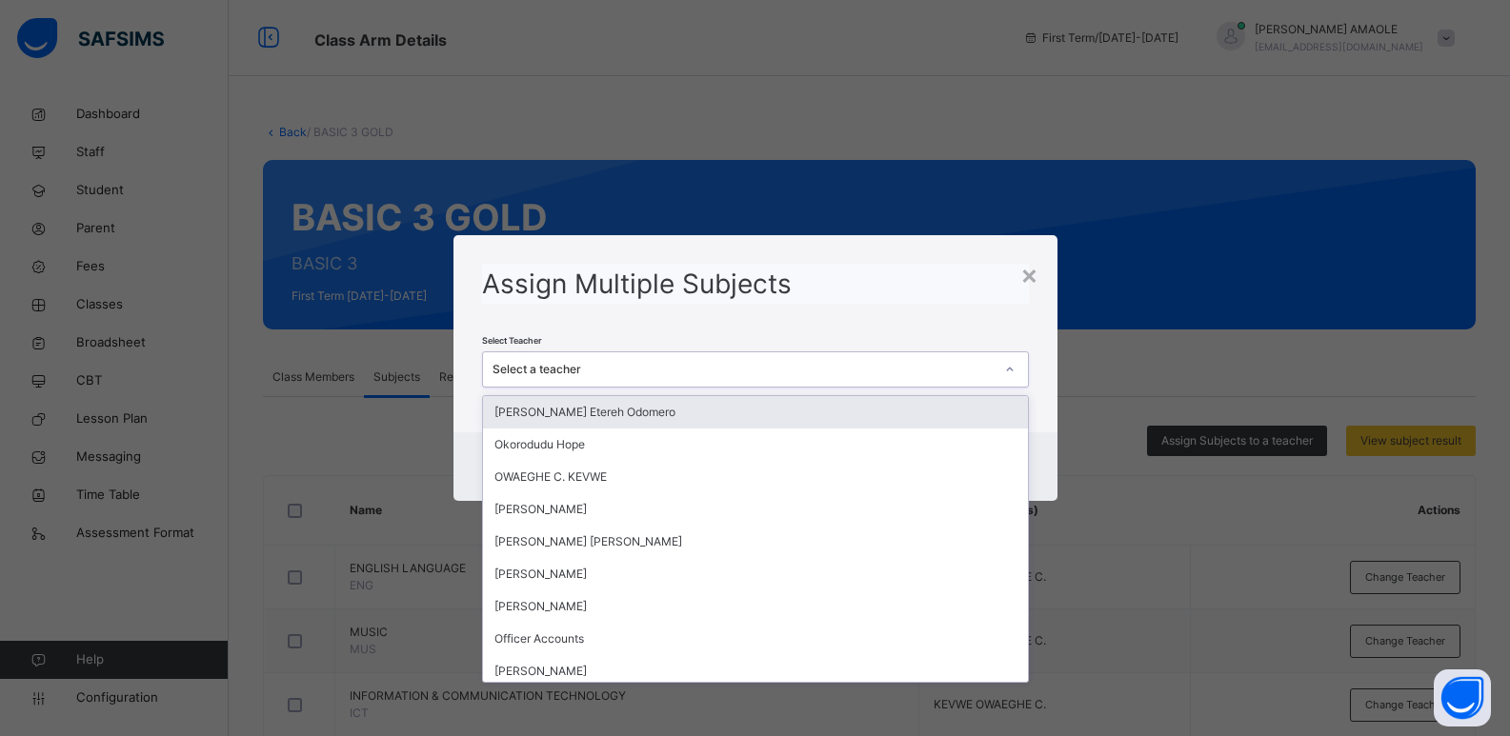
click at [715, 372] on div "Select a teacher" at bounding box center [743, 369] width 501 height 17
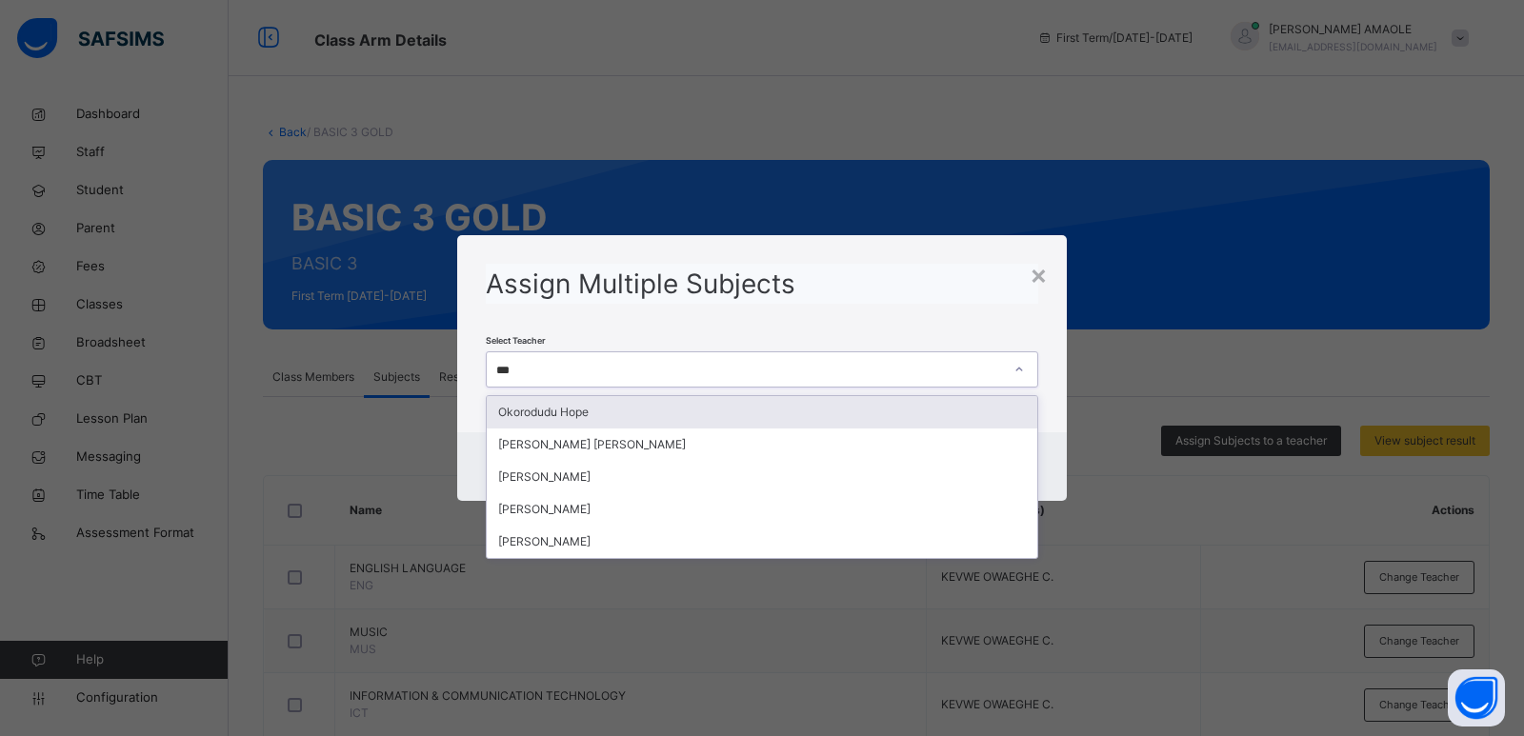
type input "****"
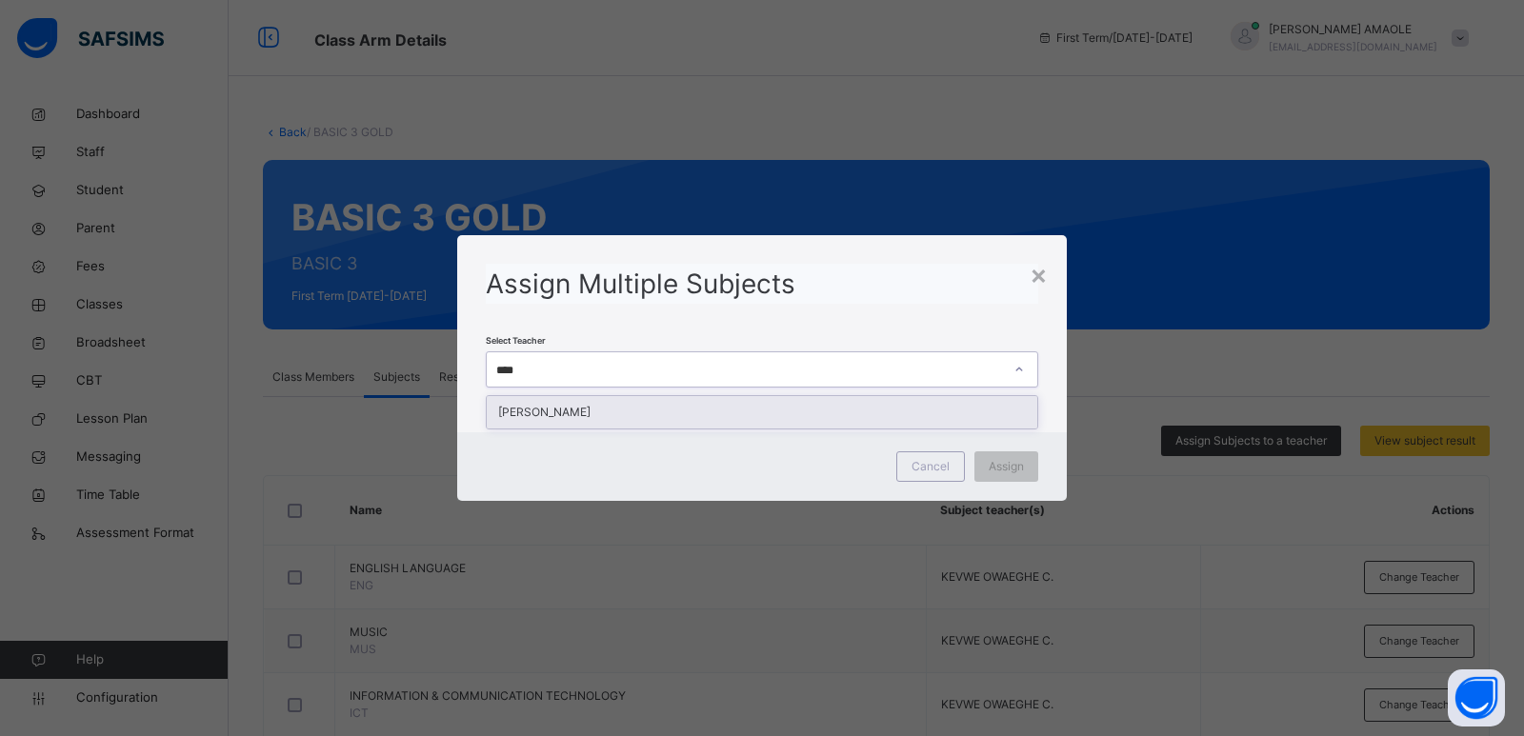
click at [739, 420] on div "OKEKE LOIS" at bounding box center [762, 412] width 551 height 32
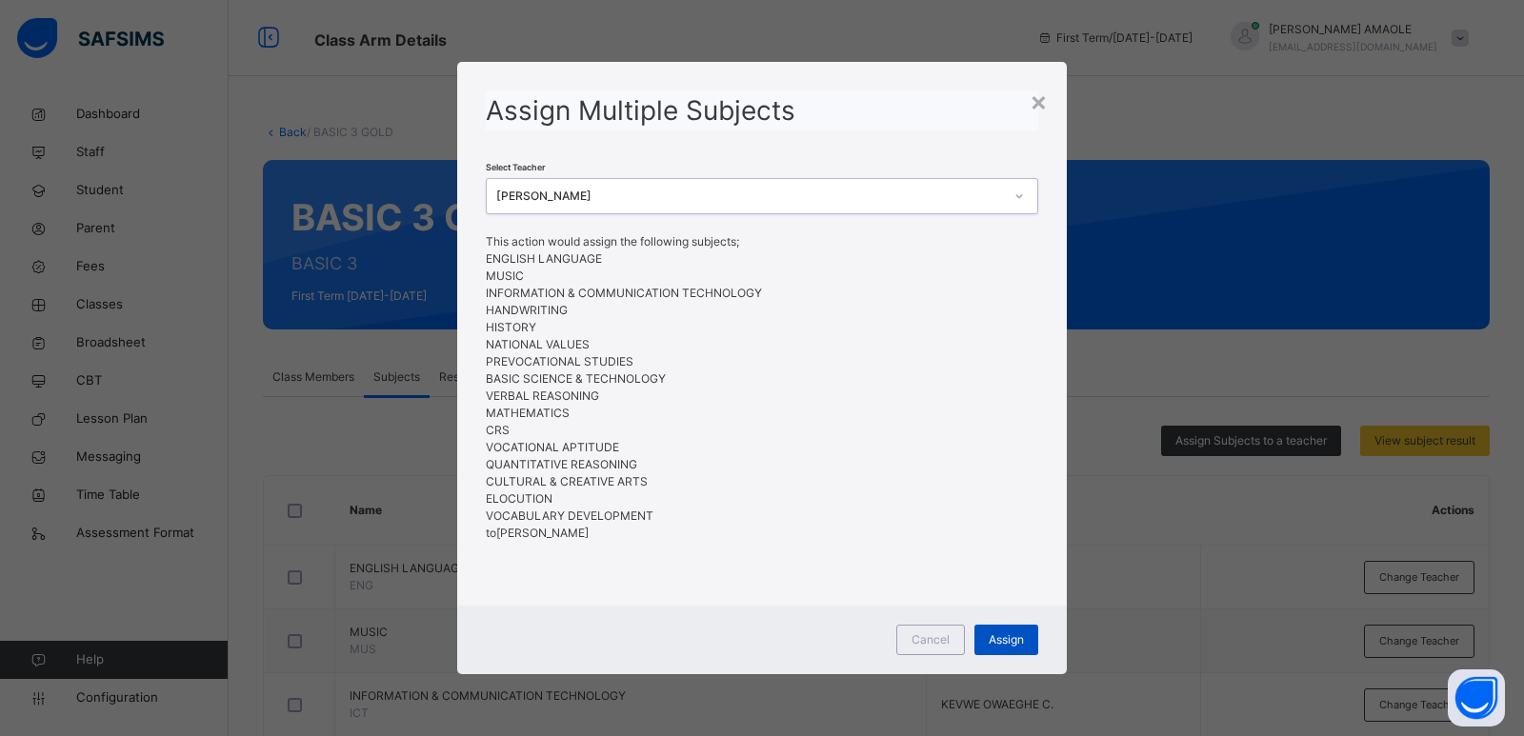
click at [1016, 633] on span "Assign" at bounding box center [1006, 640] width 35 height 17
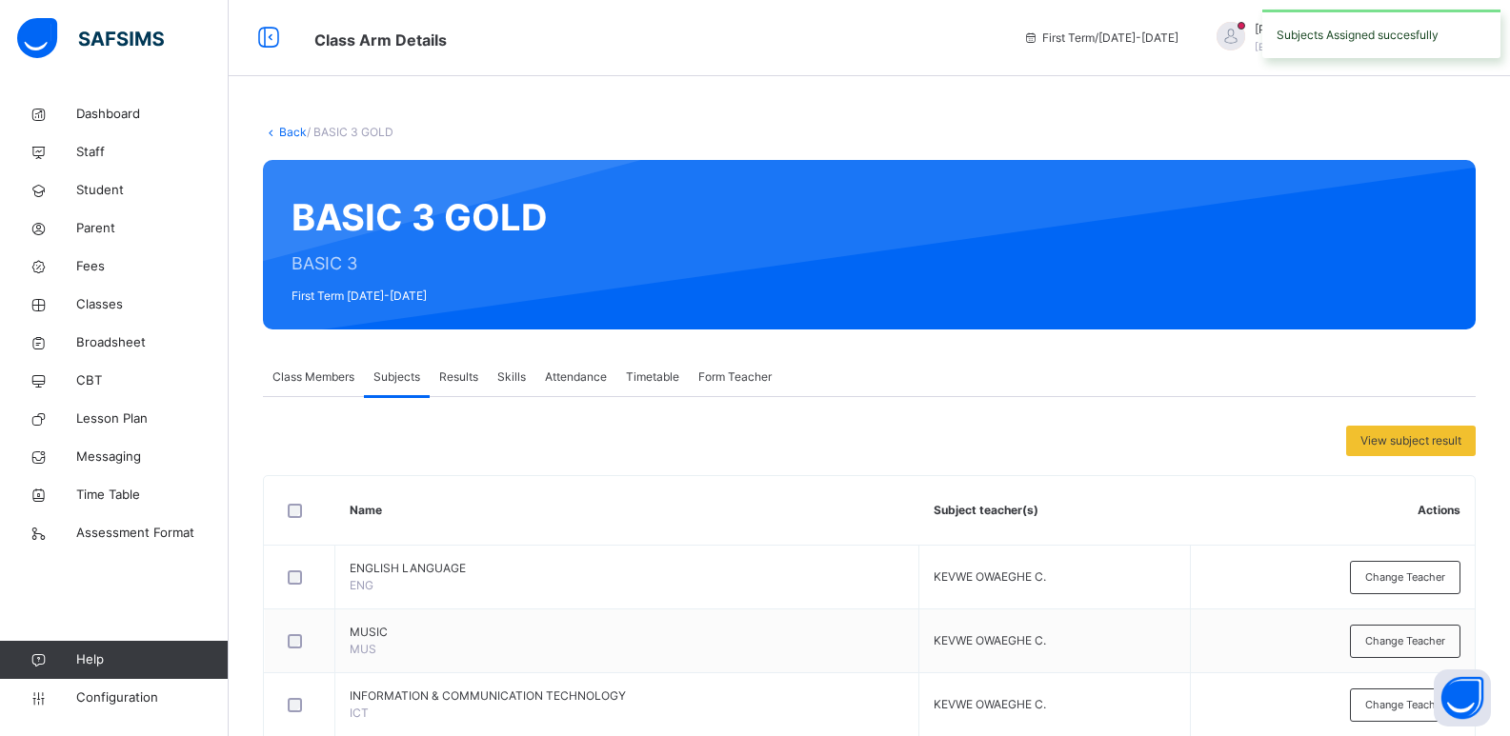
click at [740, 380] on span "Form Teacher" at bounding box center [734, 377] width 73 height 17
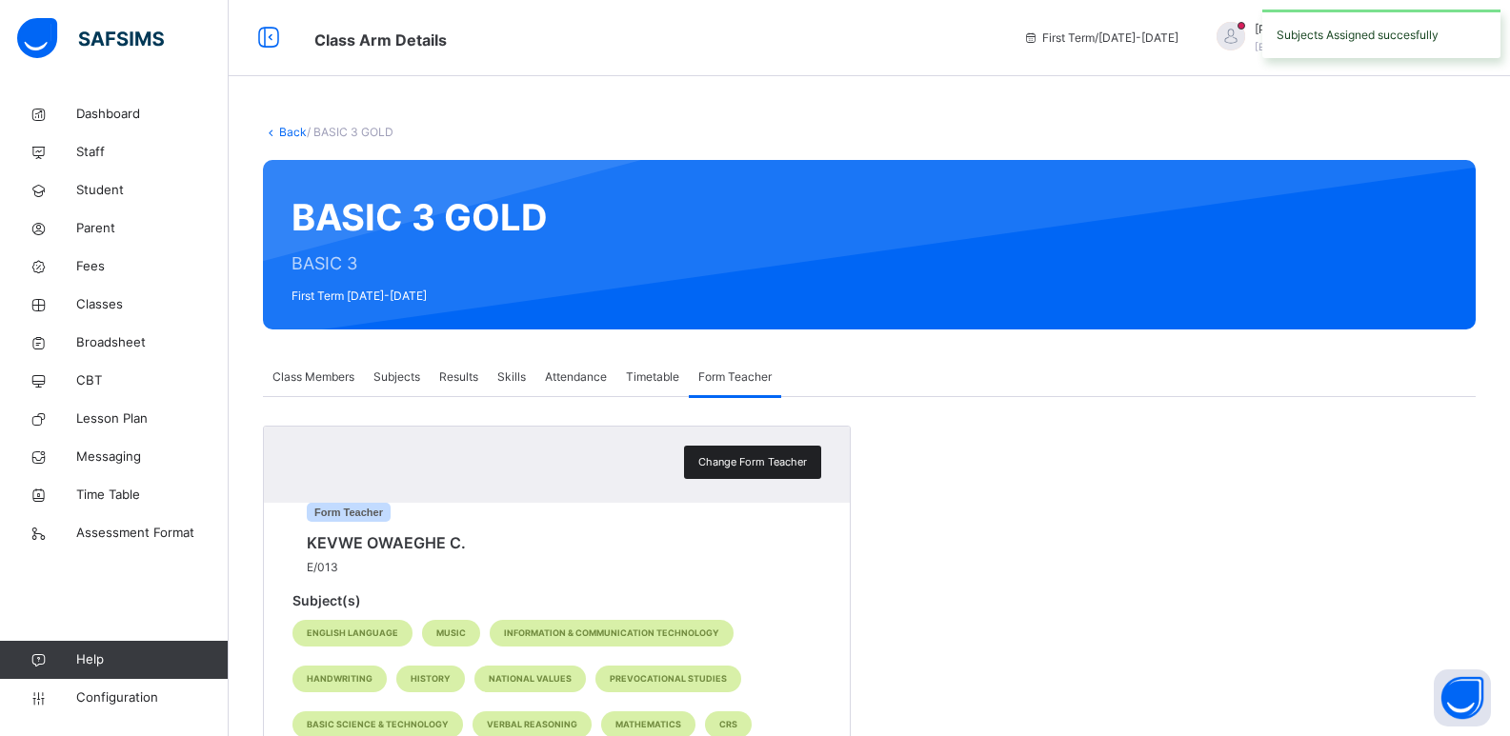
click at [759, 468] on span "Change Form Teacher" at bounding box center [752, 462] width 109 height 16
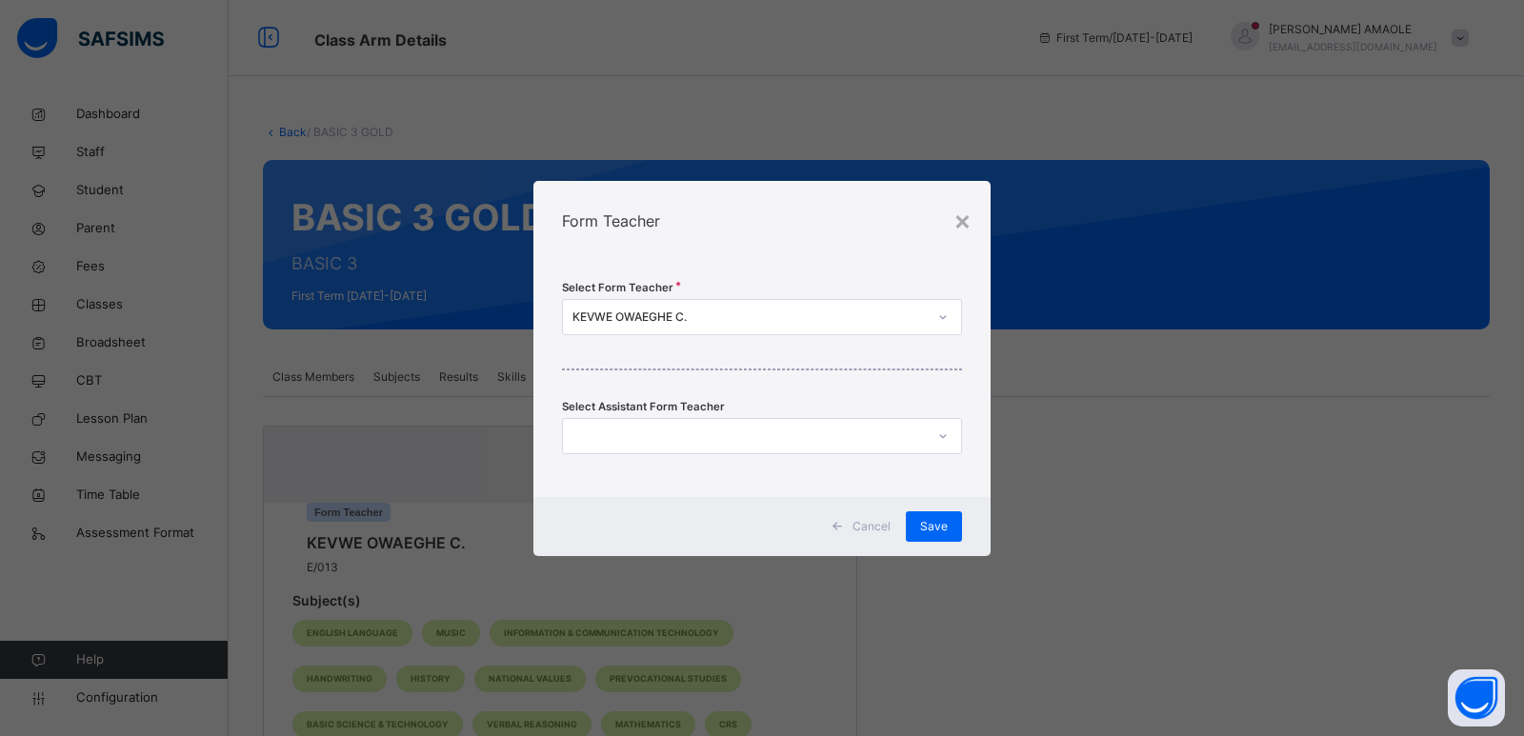
click at [722, 315] on div "KEVWE OWAEGHE C." at bounding box center [750, 317] width 354 height 17
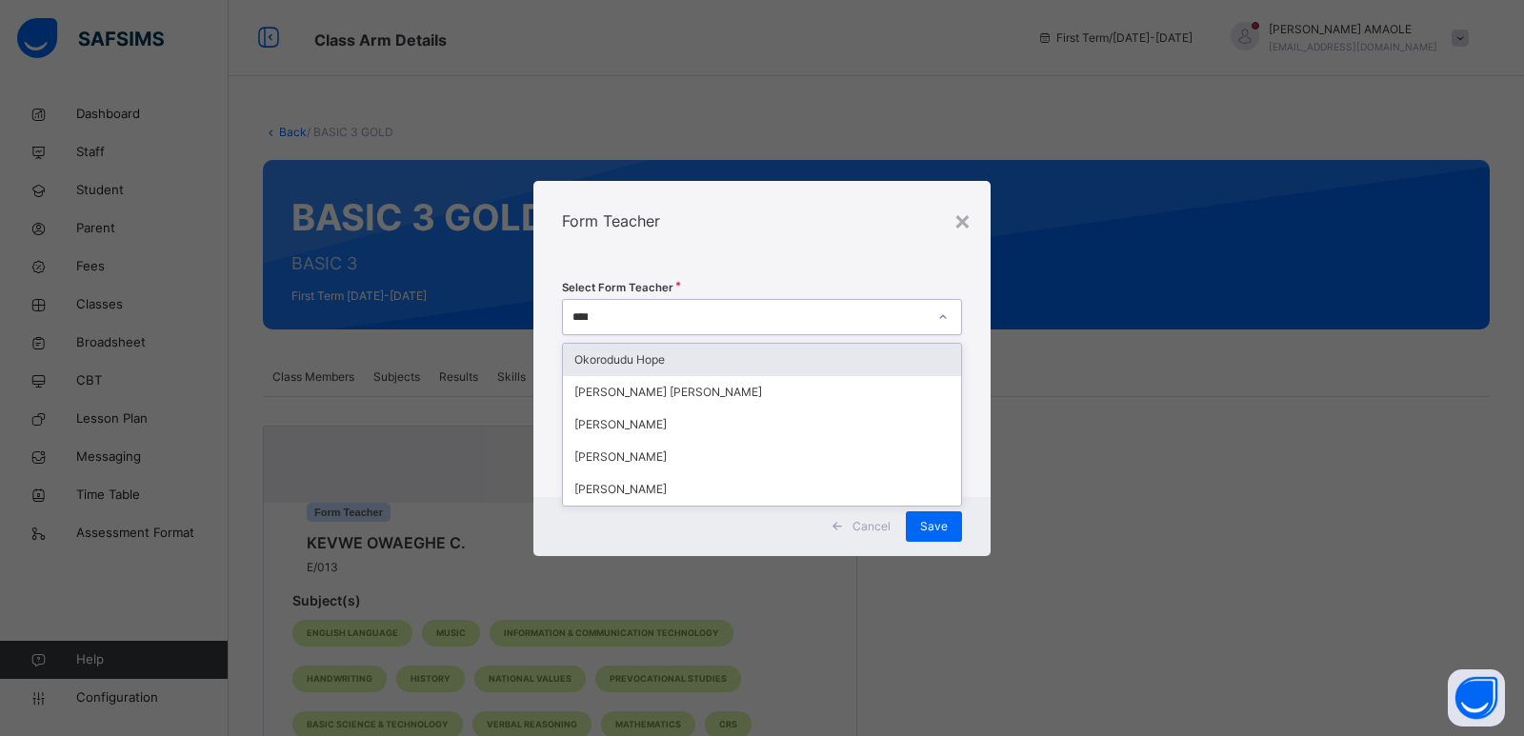
type input "*****"
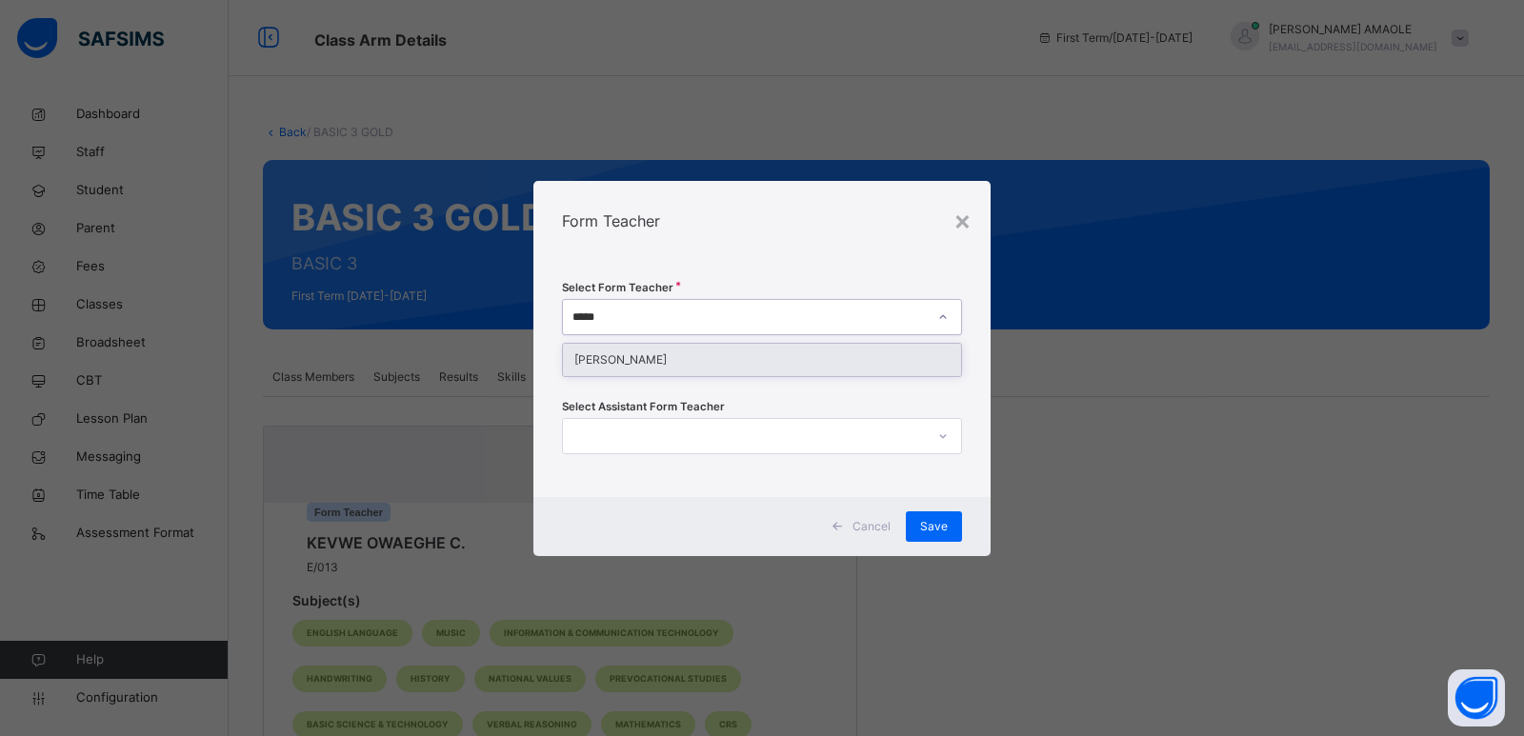
click at [690, 361] on div "OKEKE LOIS" at bounding box center [762, 360] width 398 height 32
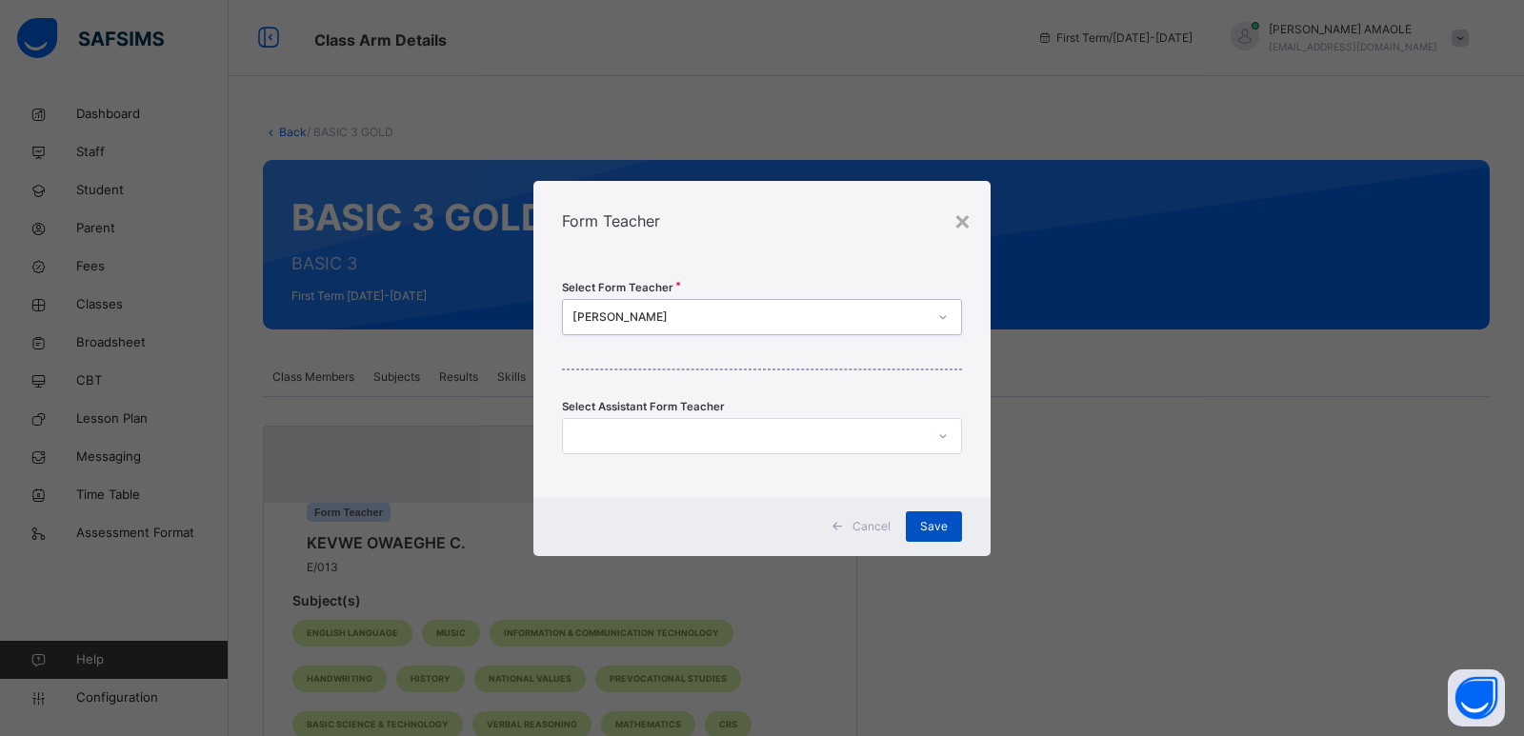
click at [933, 518] on span "Save" at bounding box center [934, 526] width 28 height 17
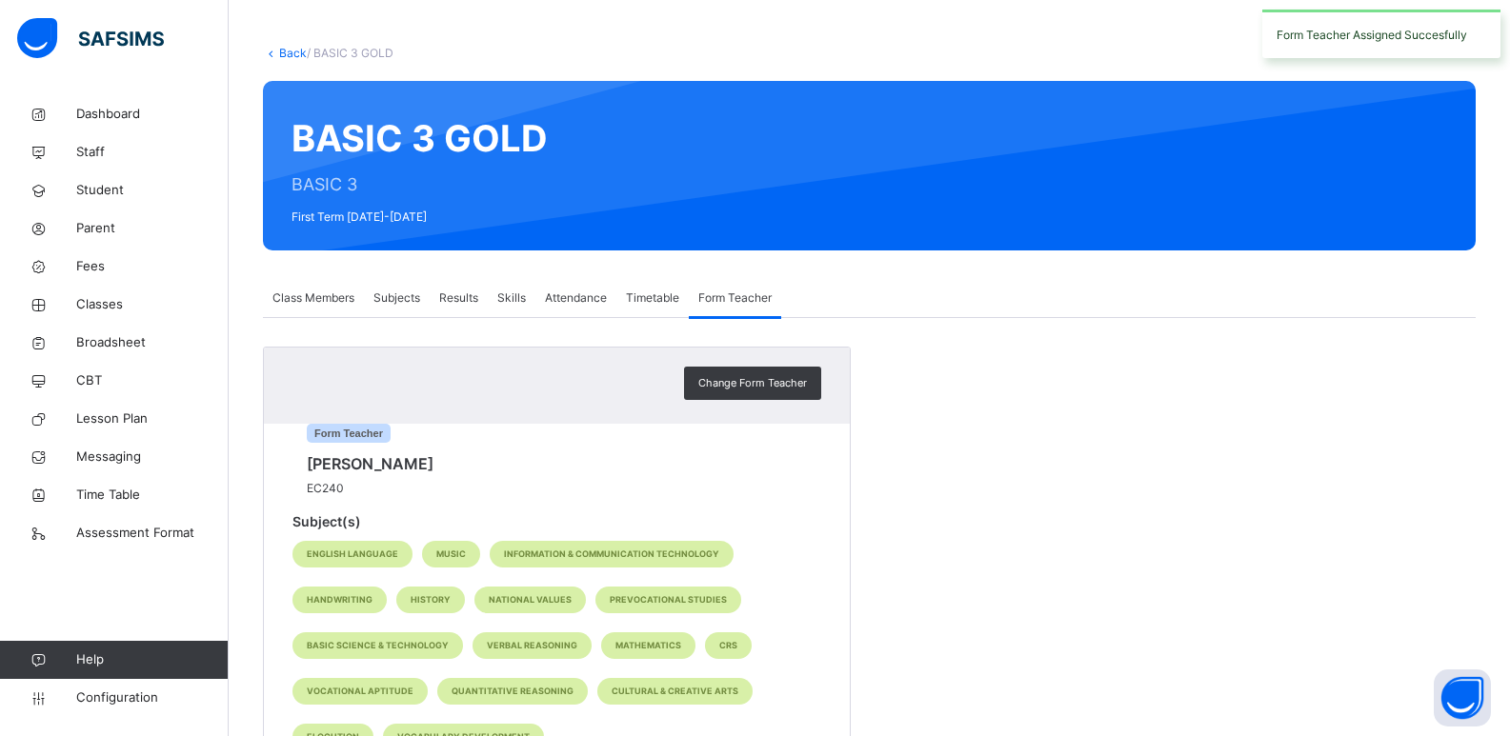
scroll to position [188, 0]
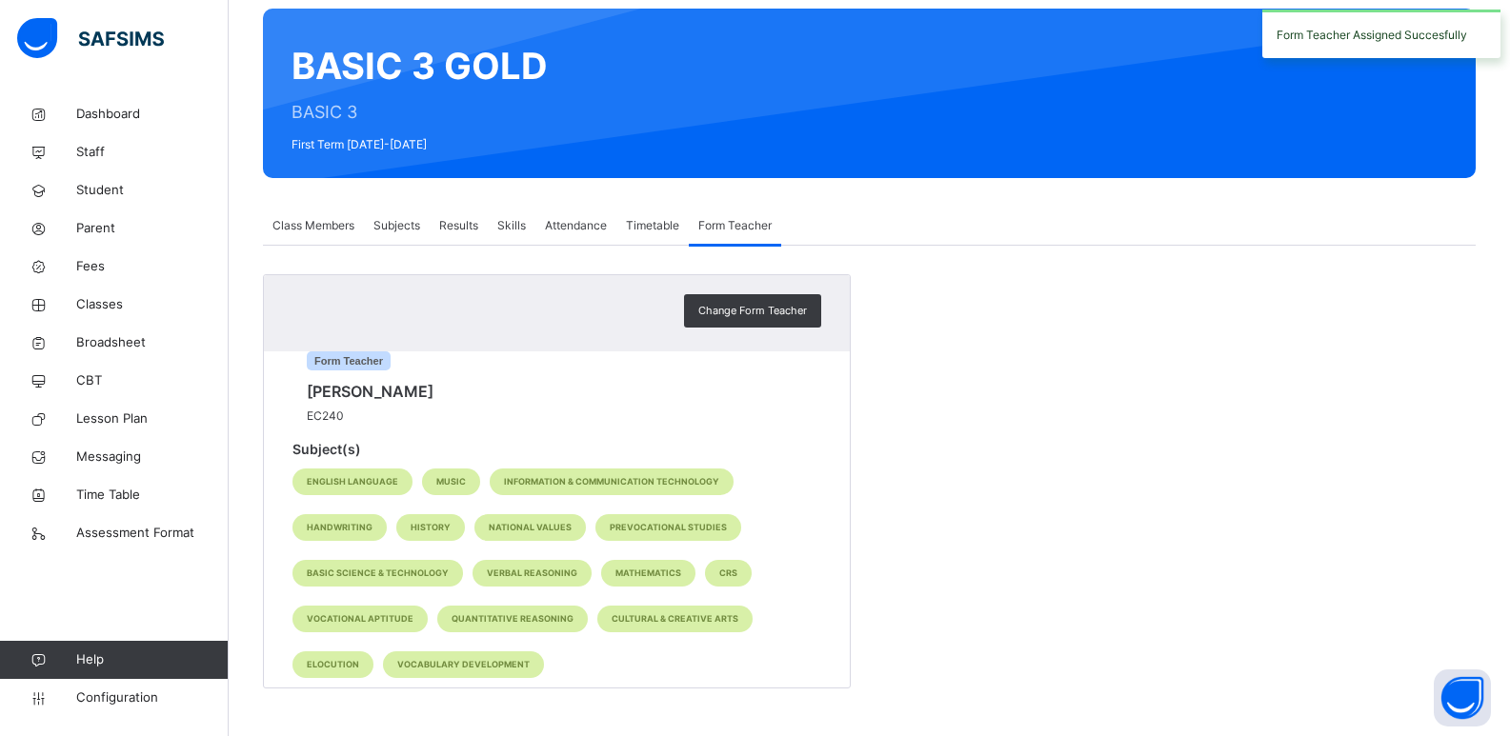
click at [299, 207] on div "Class Members" at bounding box center [313, 226] width 101 height 38
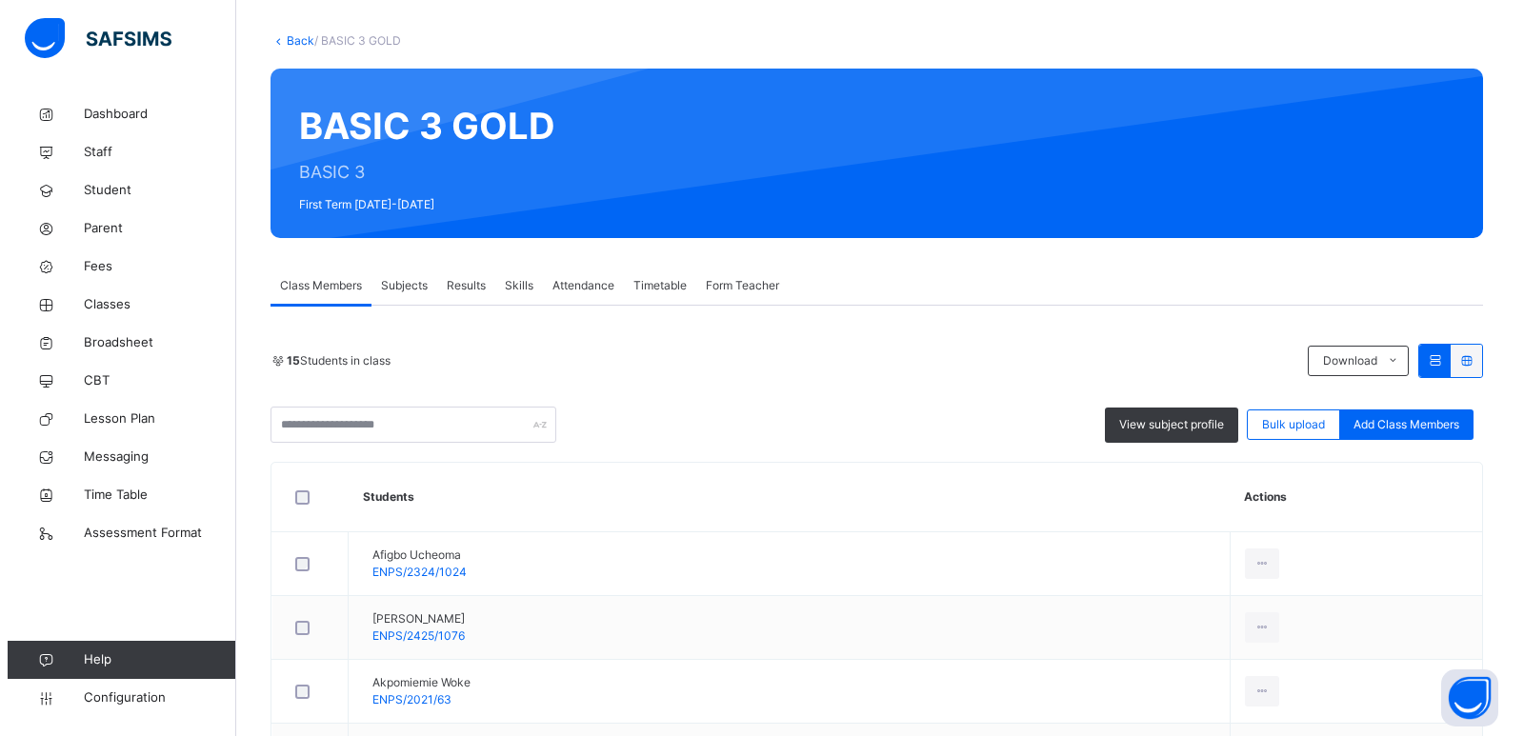
scroll to position [0, 0]
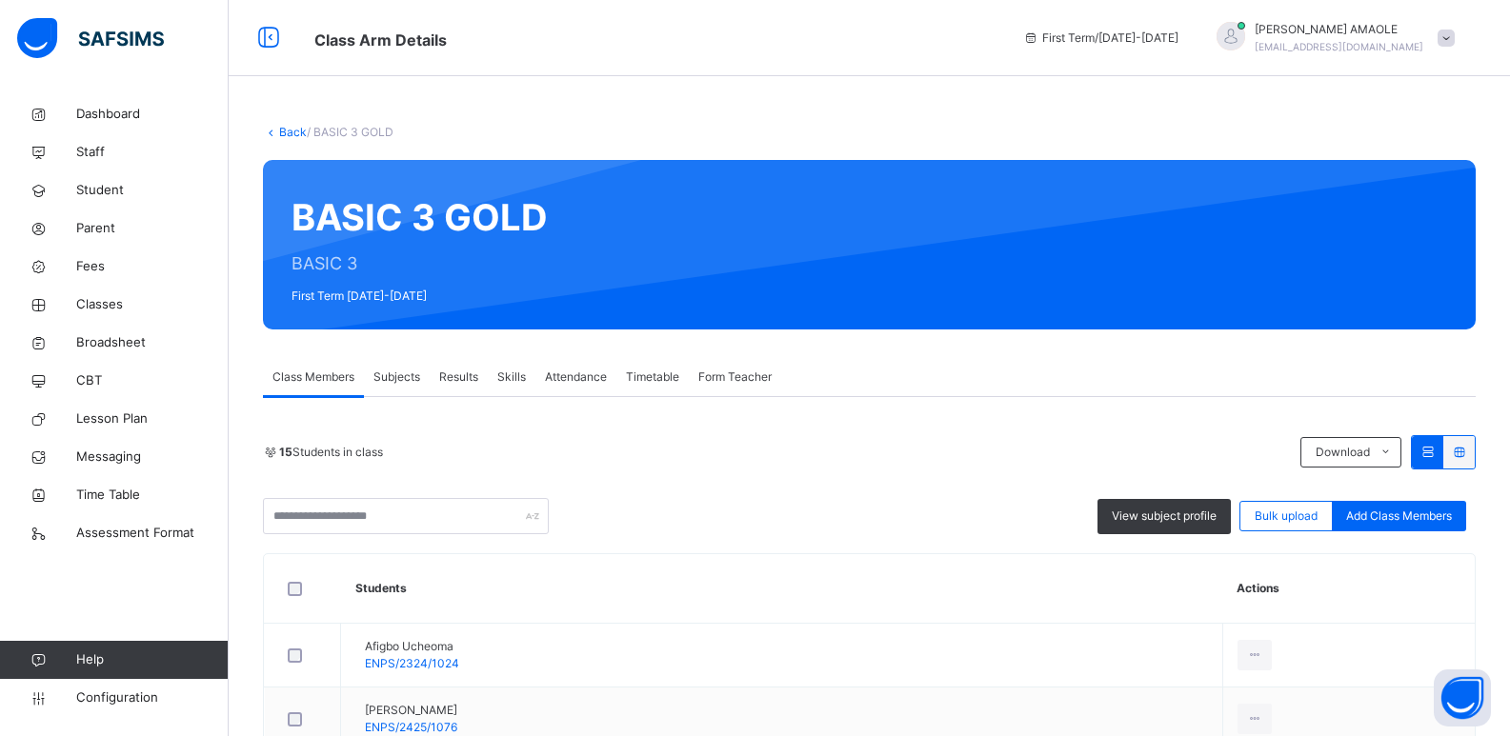
click at [284, 129] on link "Back" at bounding box center [293, 132] width 28 height 14
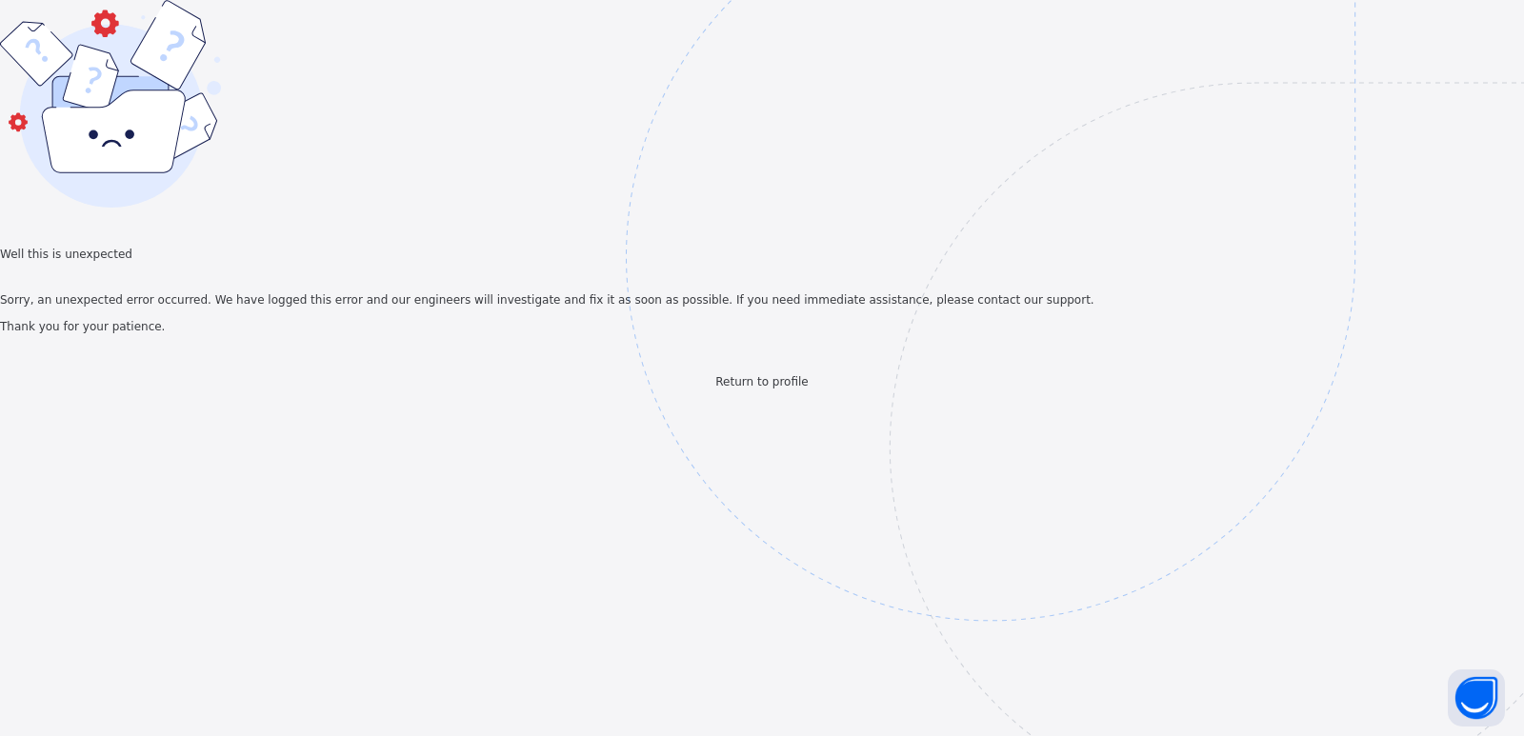
click at [774, 391] on div "Return to profile" at bounding box center [762, 381] width 1524 height 17
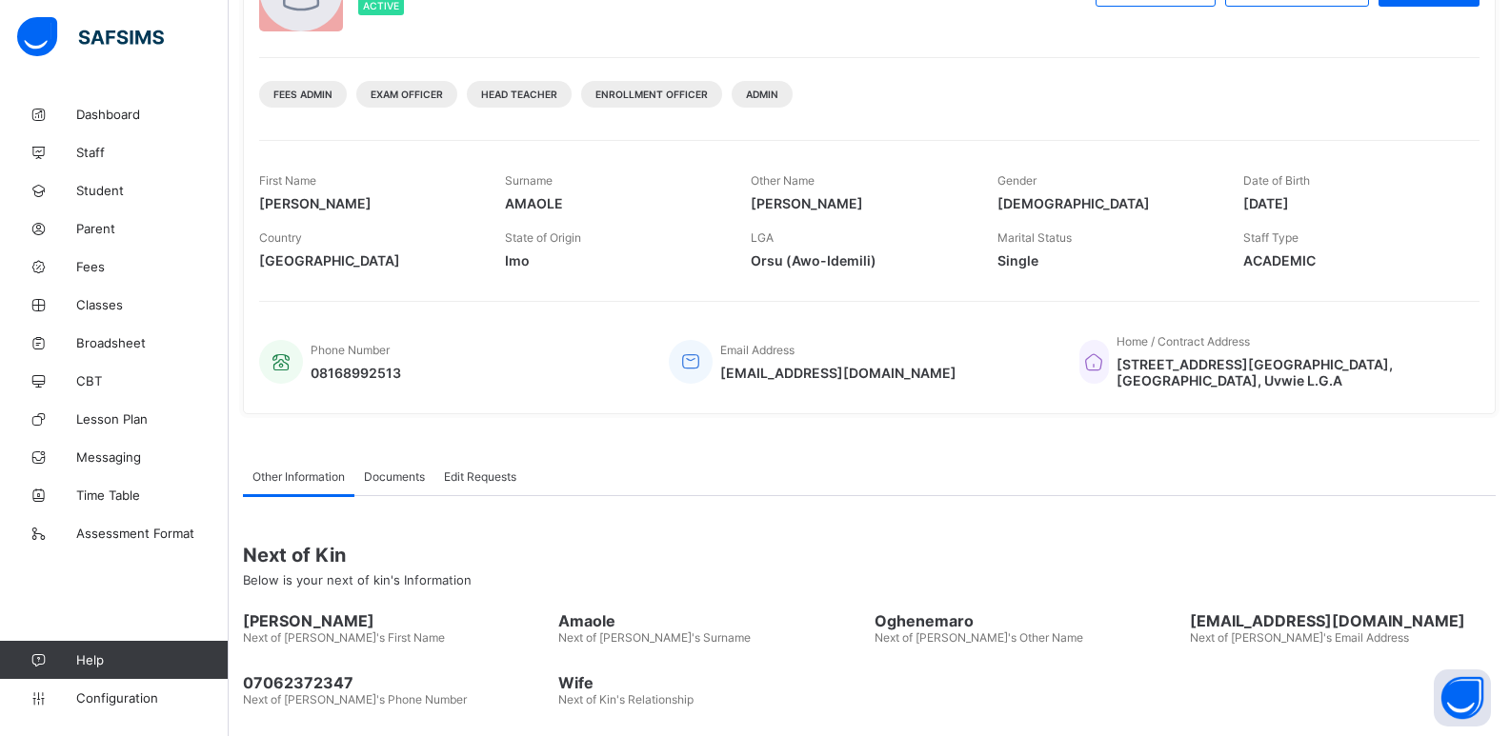
scroll to position [191, 0]
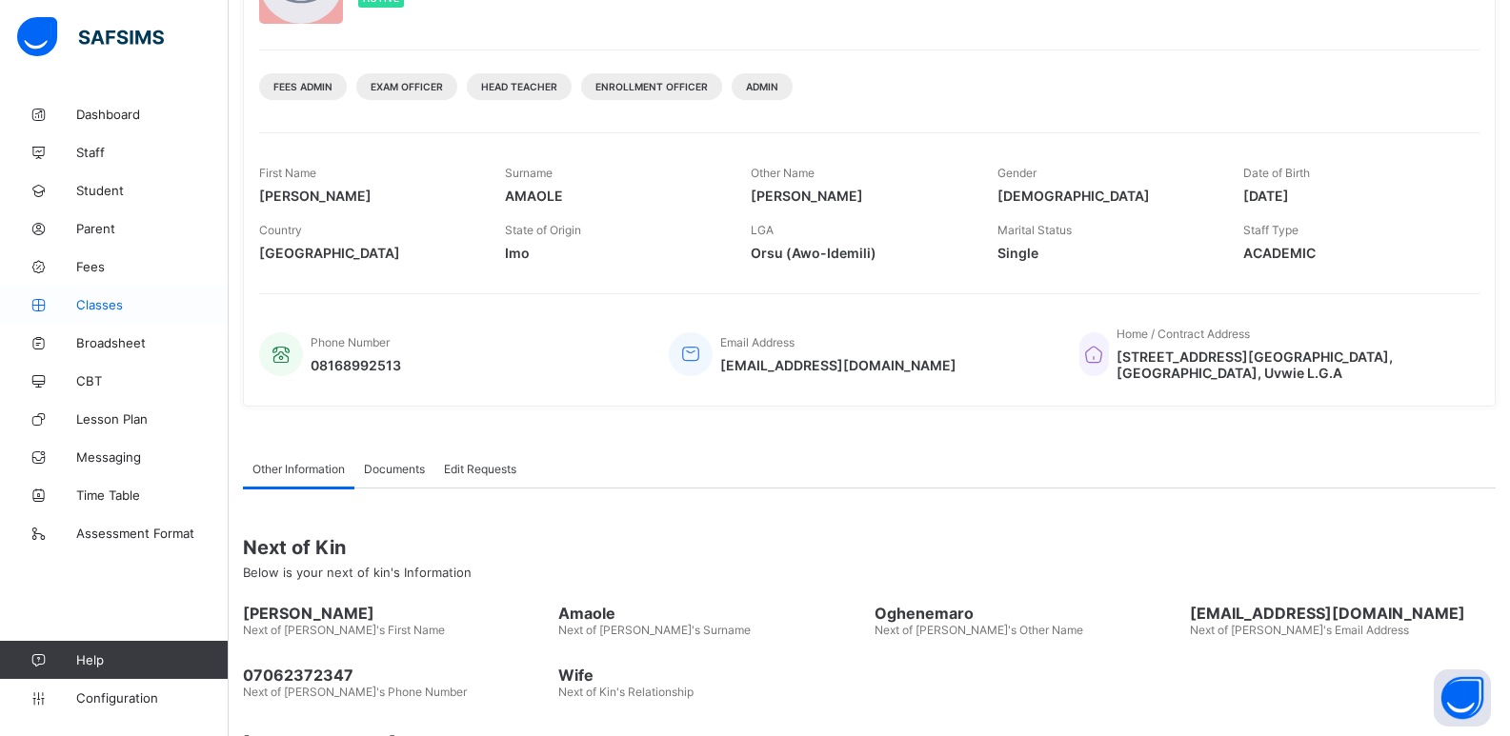
click at [96, 301] on span "Classes" at bounding box center [152, 304] width 152 height 15
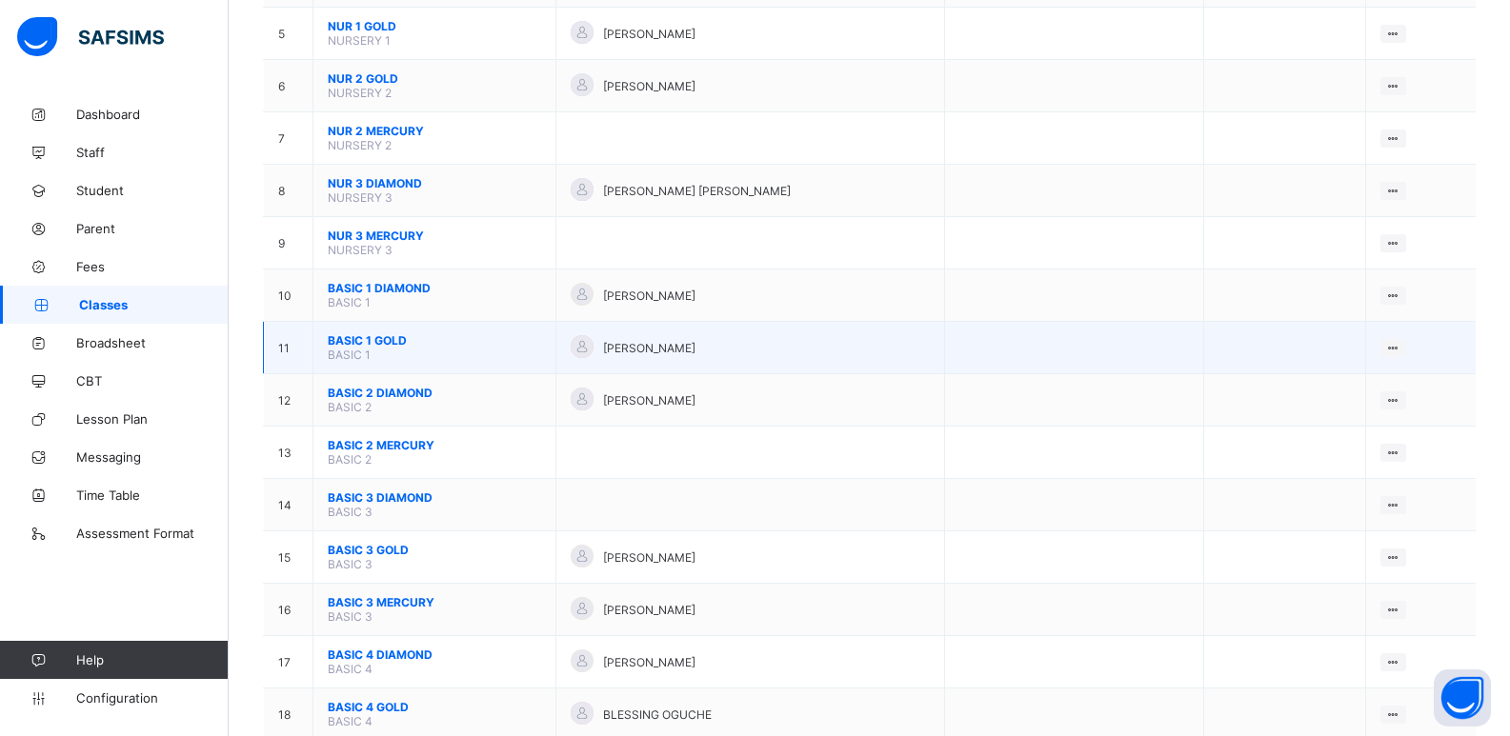
scroll to position [476, 0]
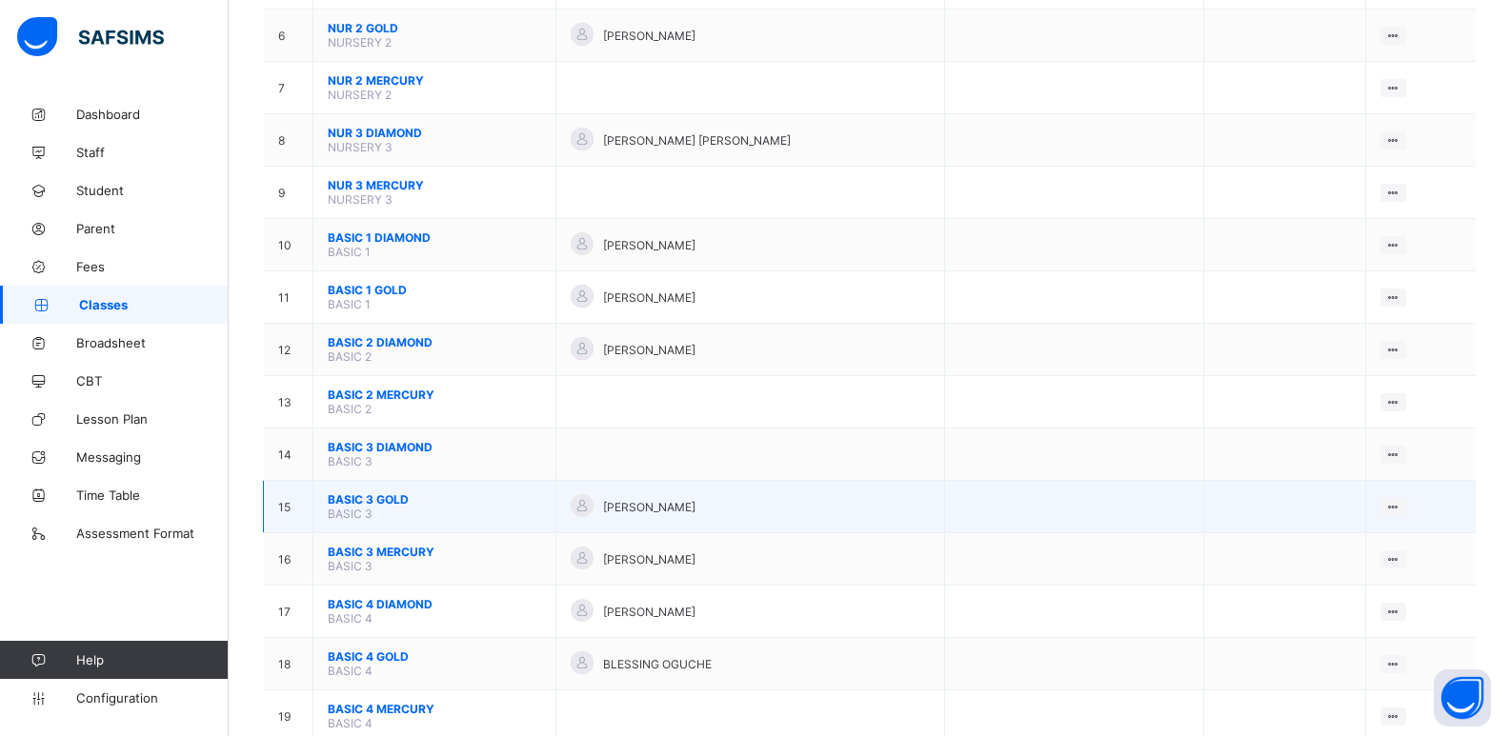
click at [370, 497] on span "BASIC 3 GOLD" at bounding box center [434, 500] width 213 height 14
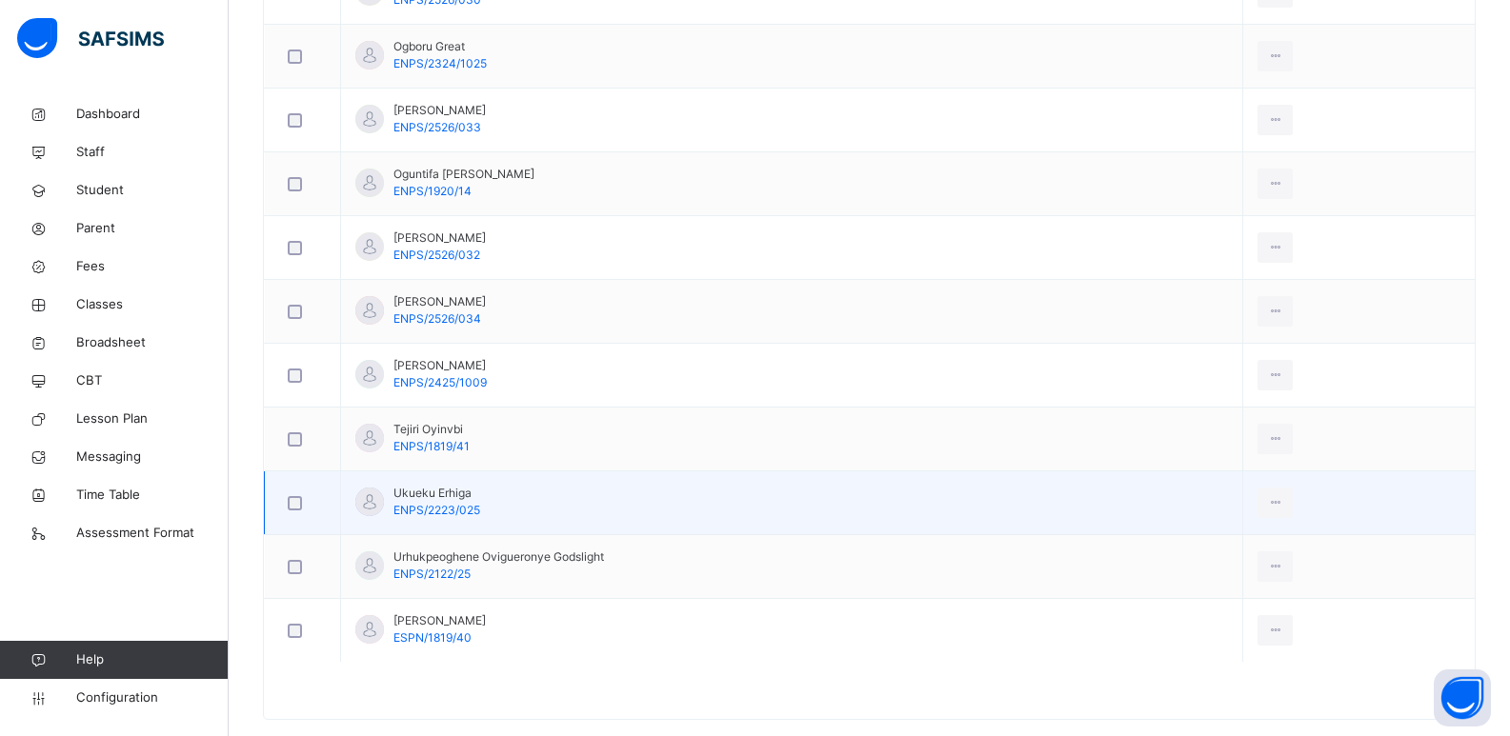
scroll to position [1333, 0]
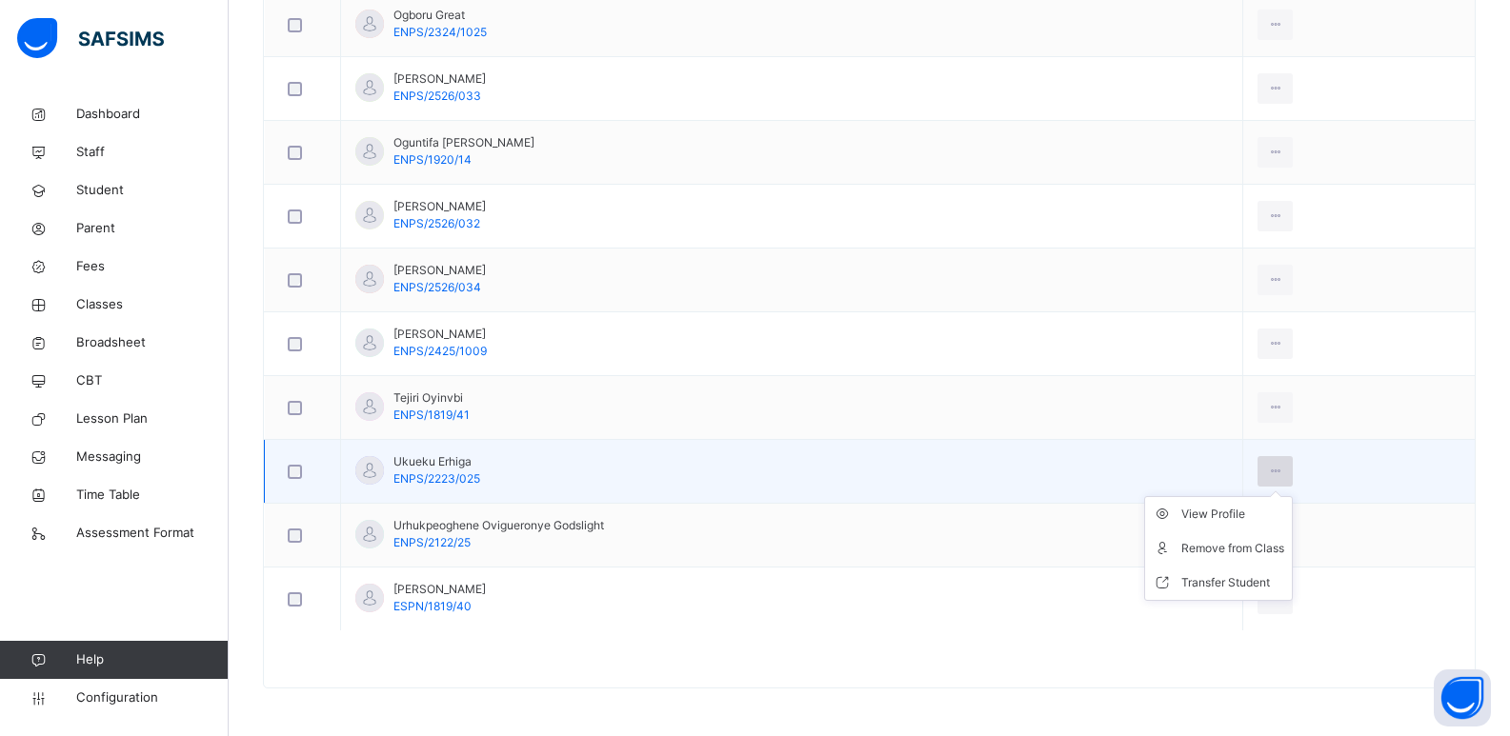
click at [1283, 475] on icon at bounding box center [1275, 471] width 16 height 17
click at [1246, 545] on div "Remove from Class" at bounding box center [1232, 548] width 103 height 19
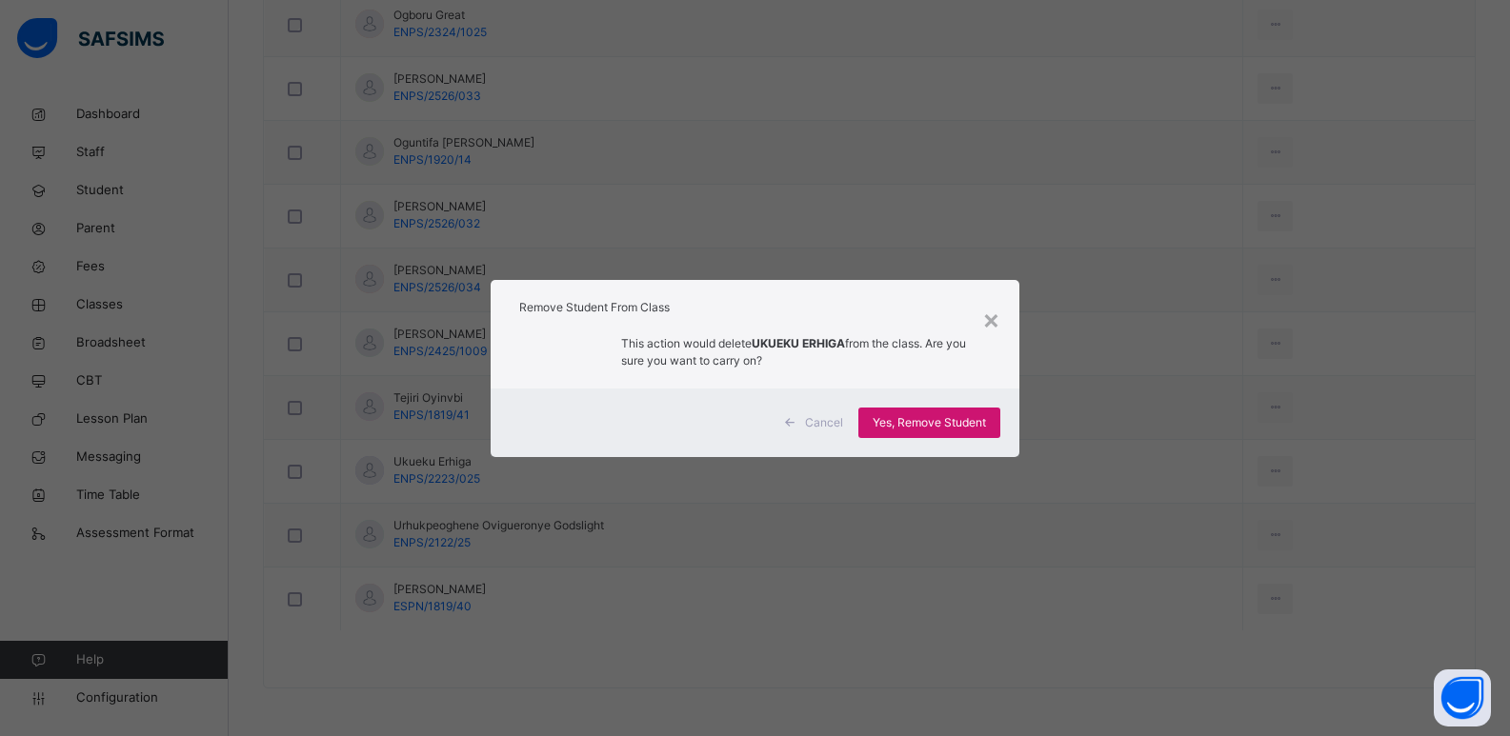
click at [910, 422] on span "Yes, Remove Student" at bounding box center [929, 422] width 113 height 17
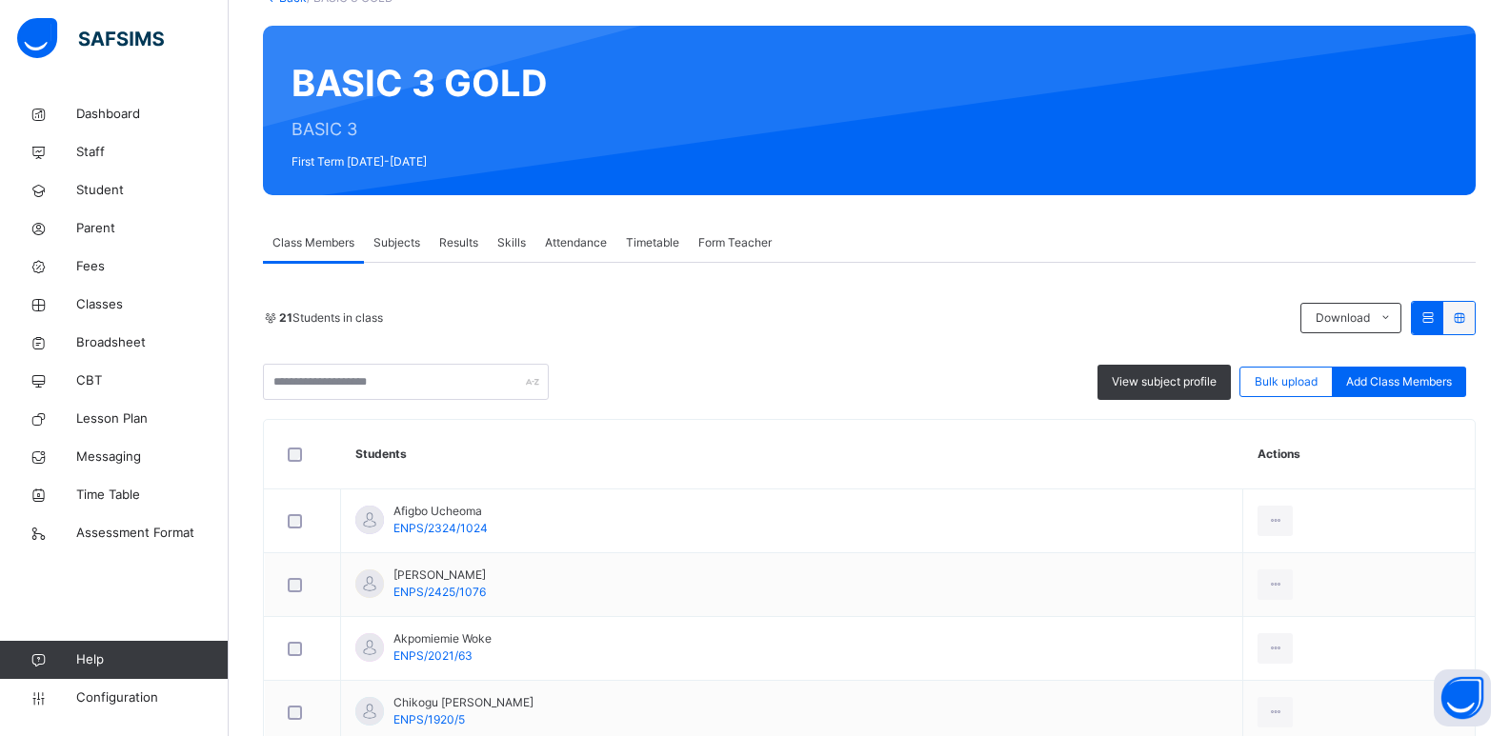
scroll to position [191, 0]
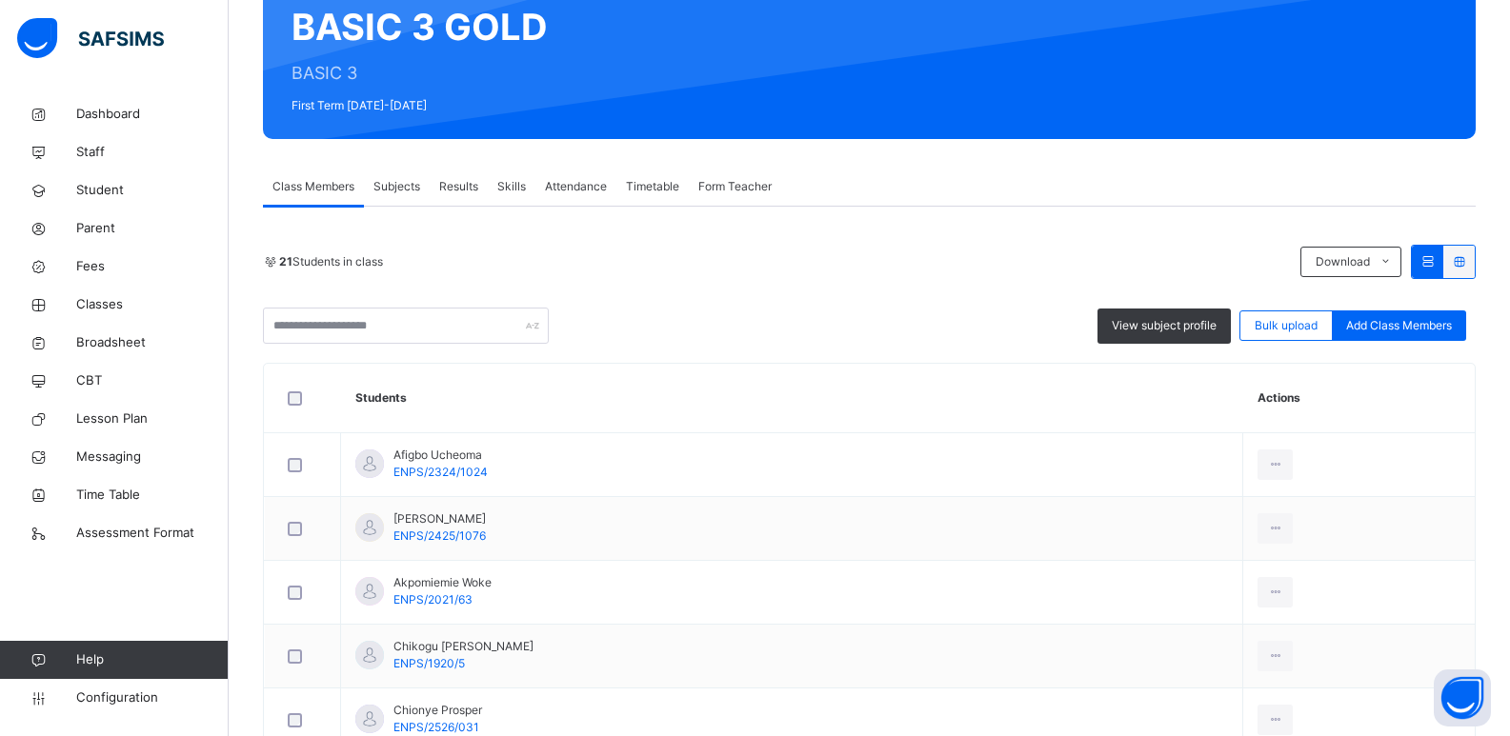
click at [405, 185] on span "Subjects" at bounding box center [396, 186] width 47 height 17
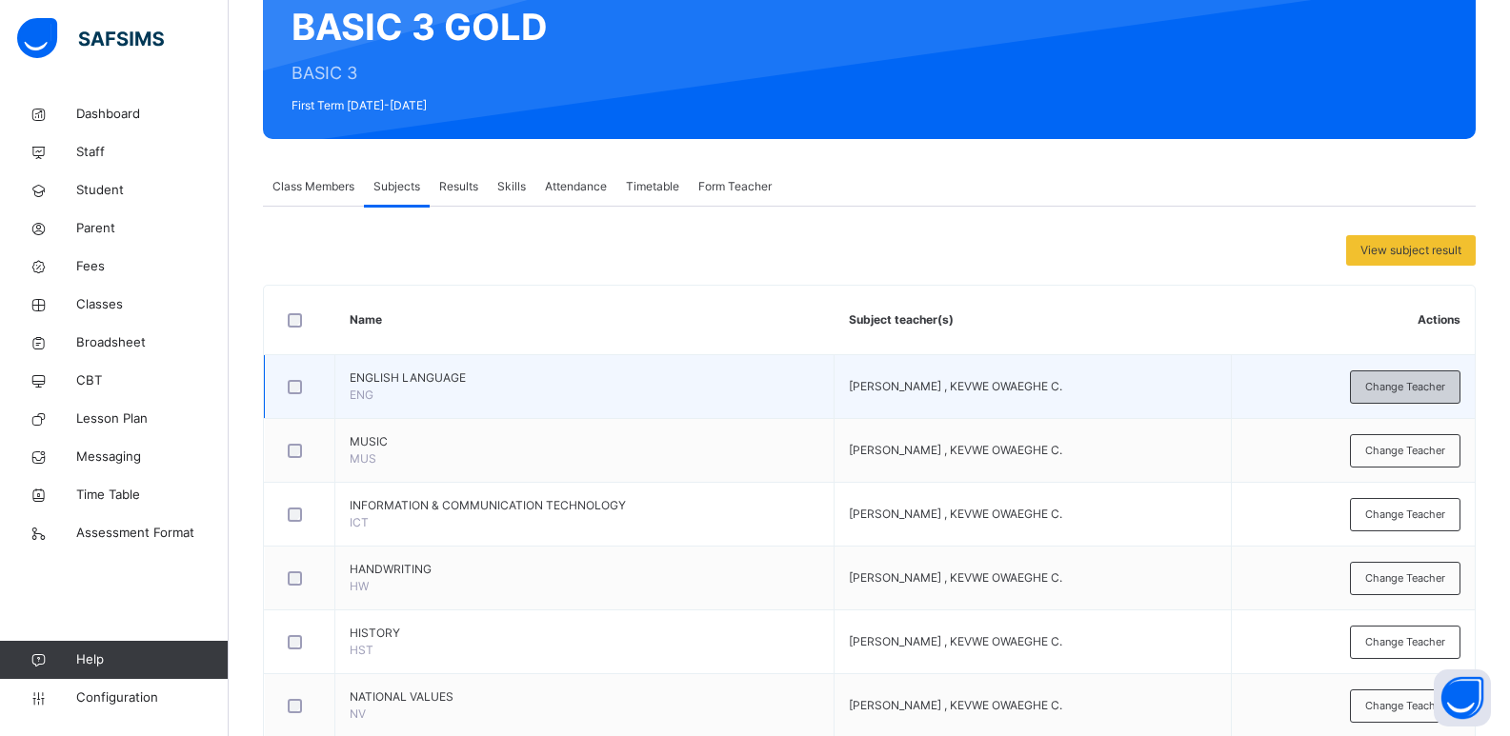
click at [1420, 382] on span "Change Teacher" at bounding box center [1405, 387] width 80 height 16
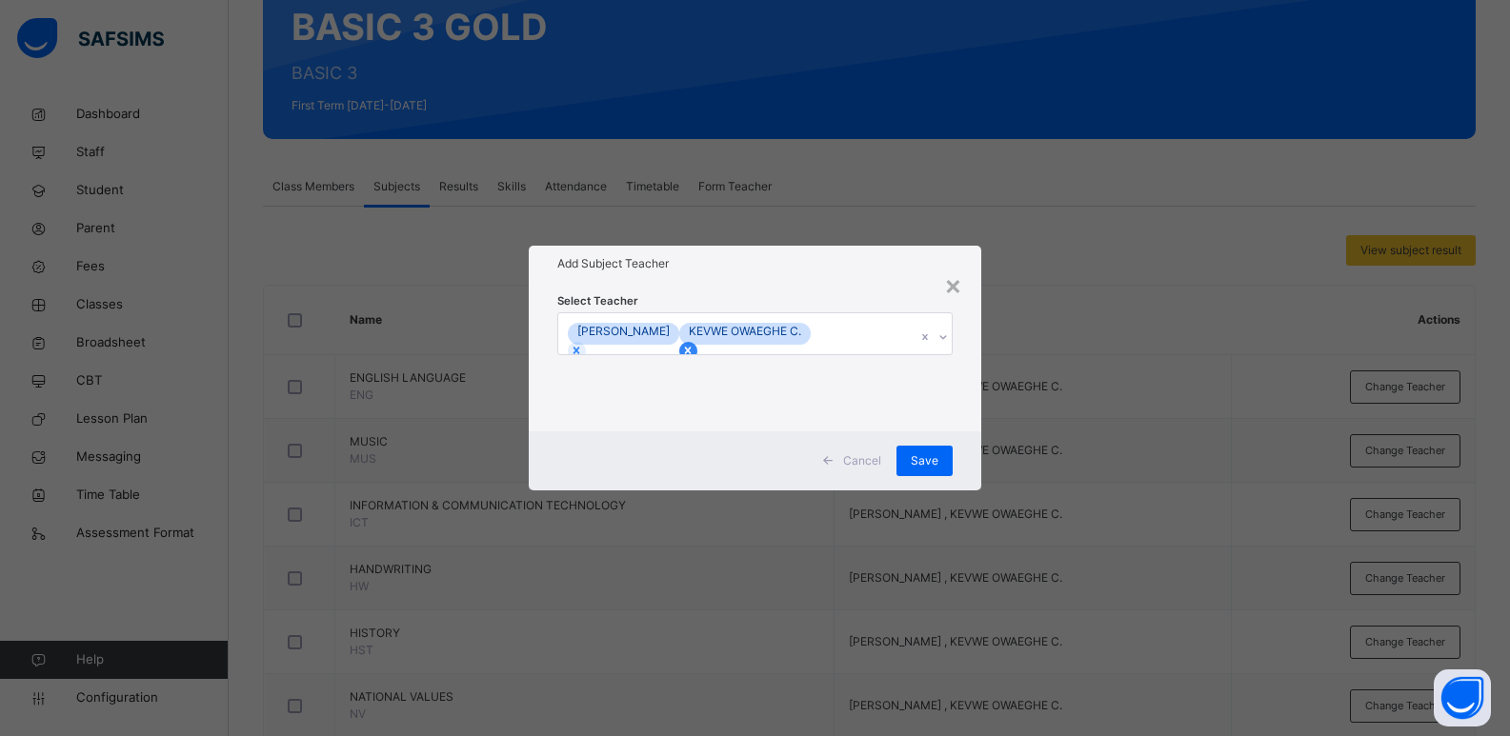
click at [694, 344] on icon at bounding box center [687, 350] width 13 height 13
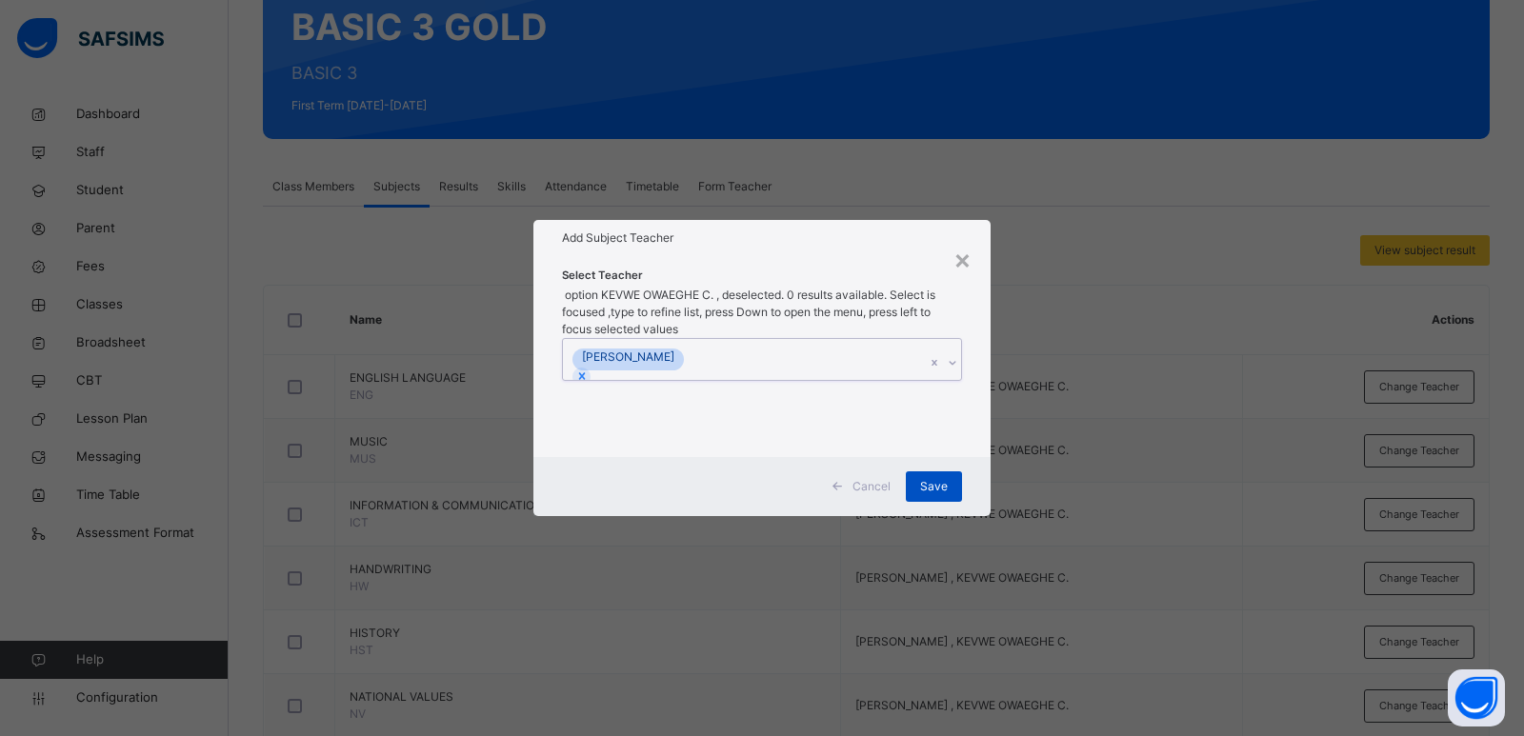
click at [935, 478] on span "Save" at bounding box center [934, 486] width 28 height 17
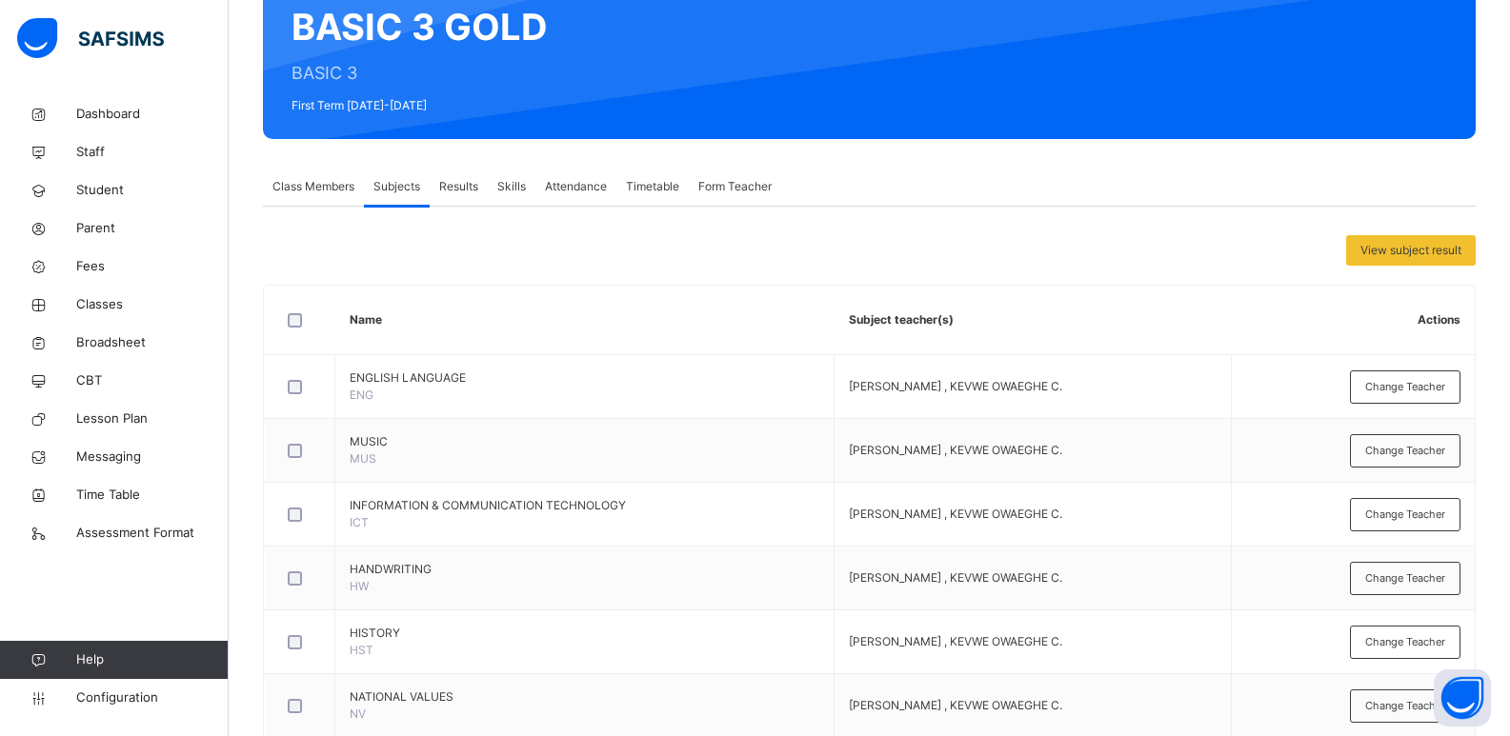
click at [1411, 452] on span "Change Teacher" at bounding box center [1405, 451] width 80 height 16
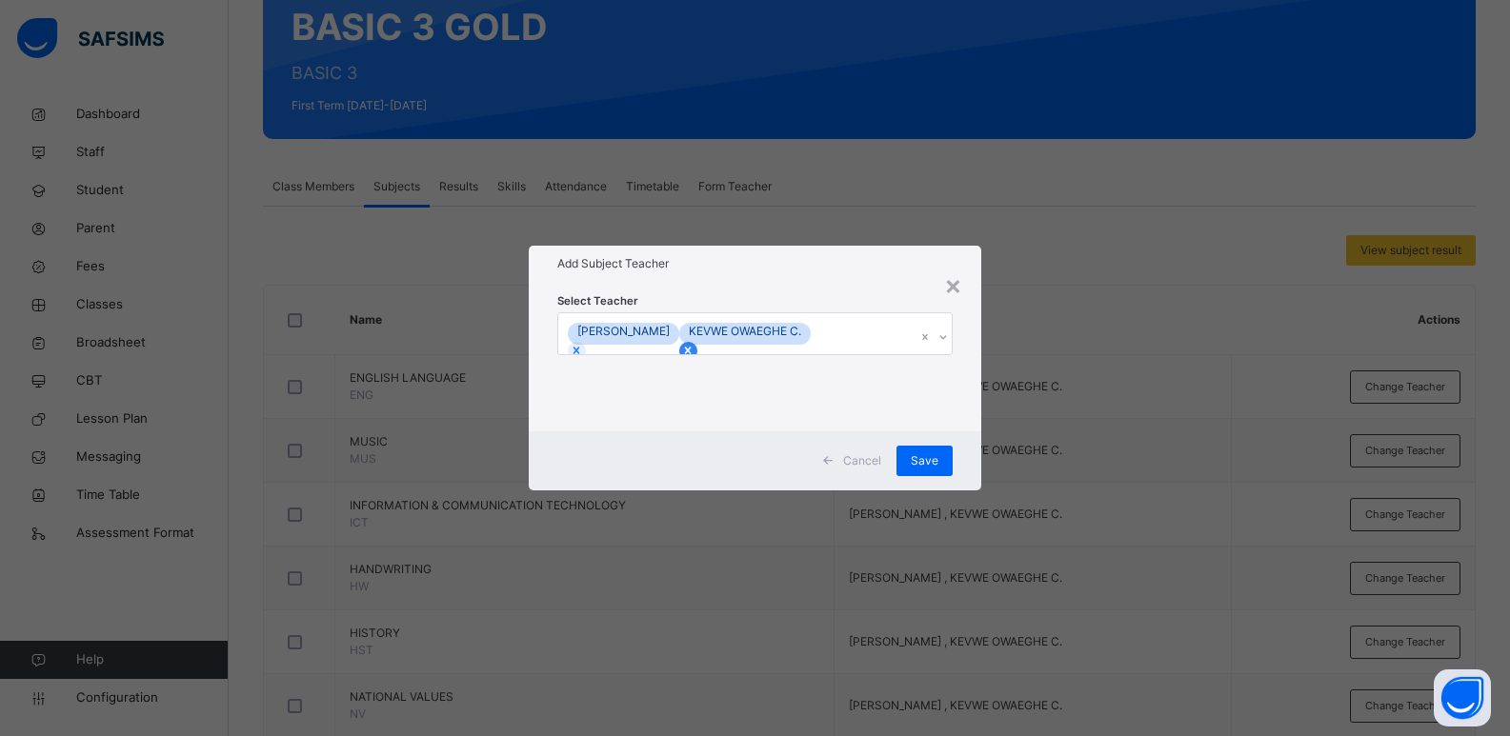
click at [694, 344] on icon at bounding box center [687, 350] width 13 height 13
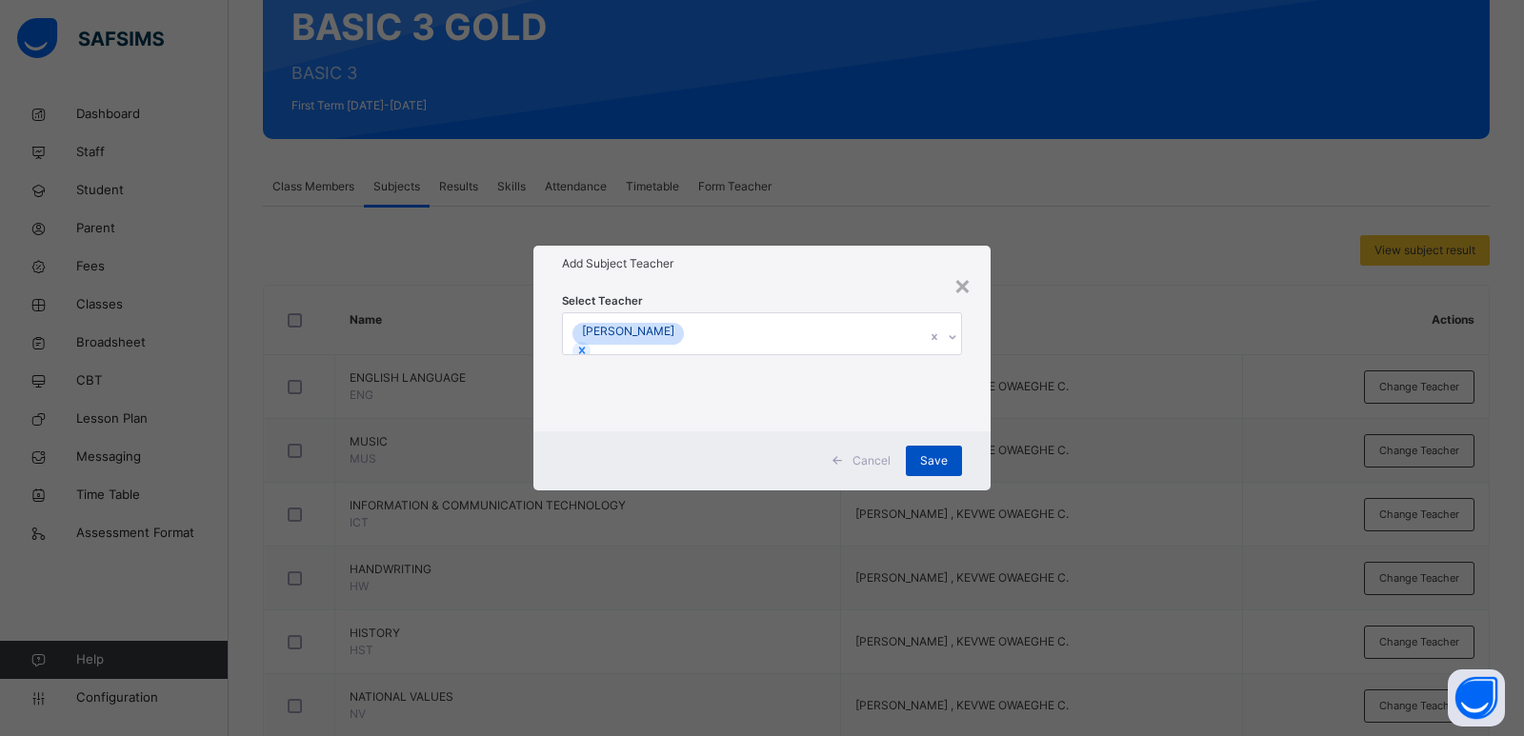
click at [922, 456] on span "Save" at bounding box center [934, 461] width 28 height 17
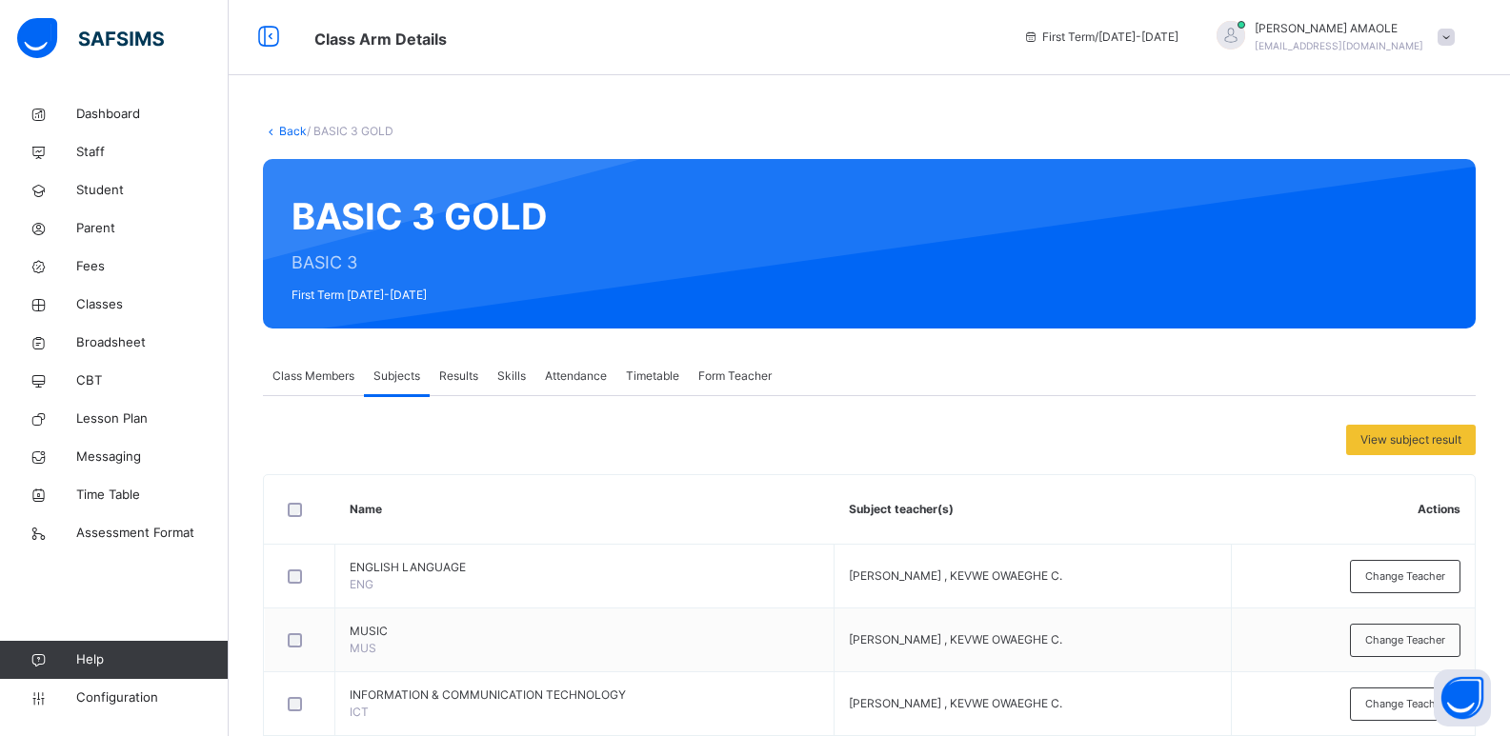
scroll to position [0, 0]
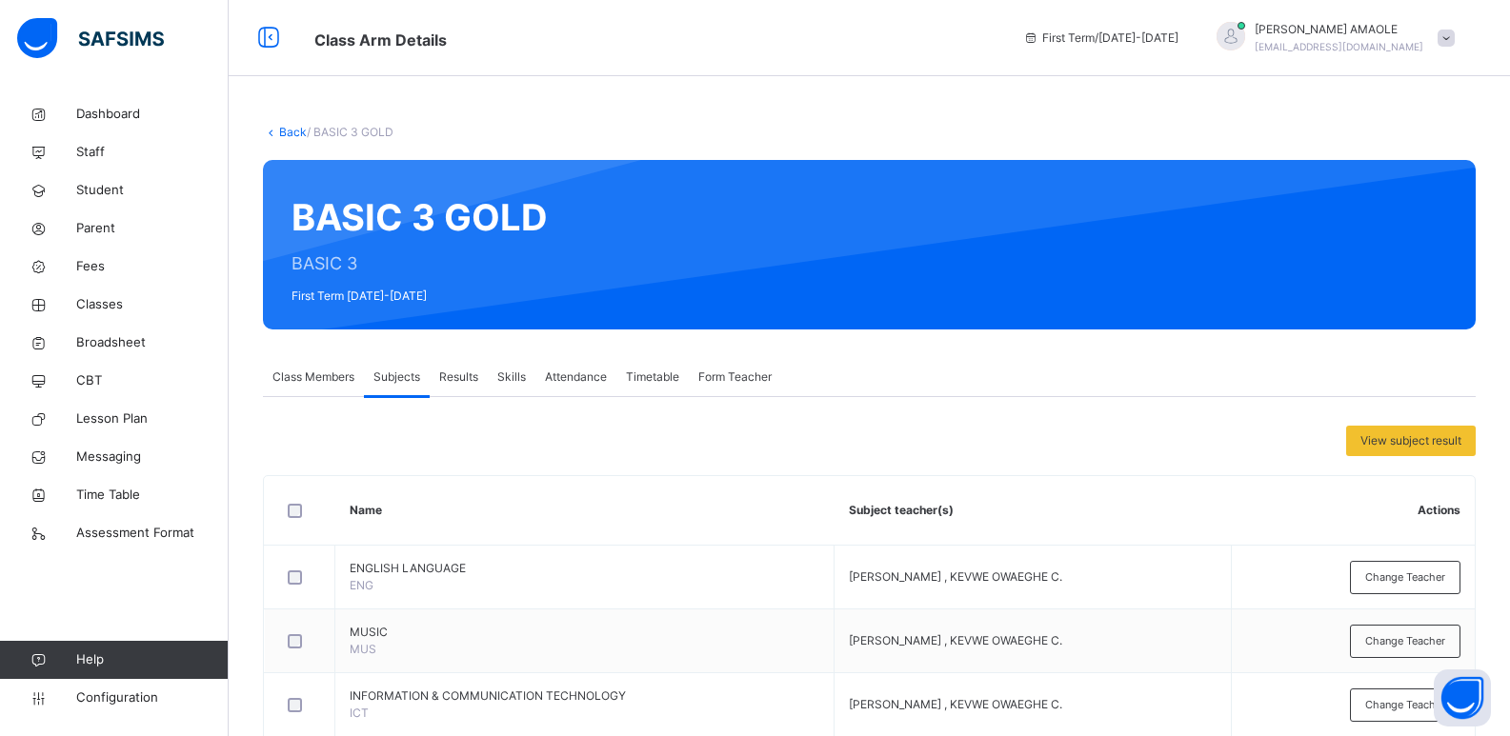
click at [299, 136] on link "Back" at bounding box center [293, 132] width 28 height 14
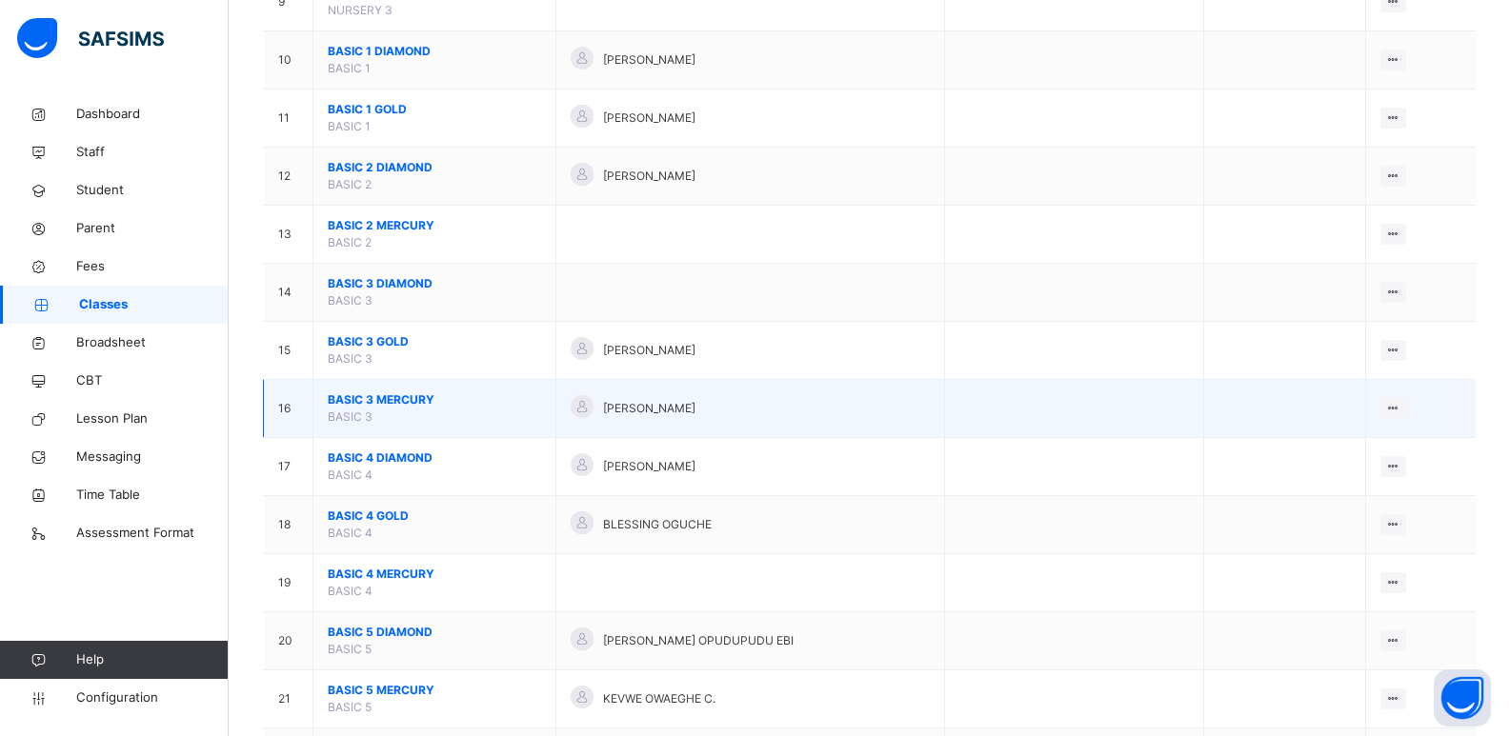
scroll to position [762, 0]
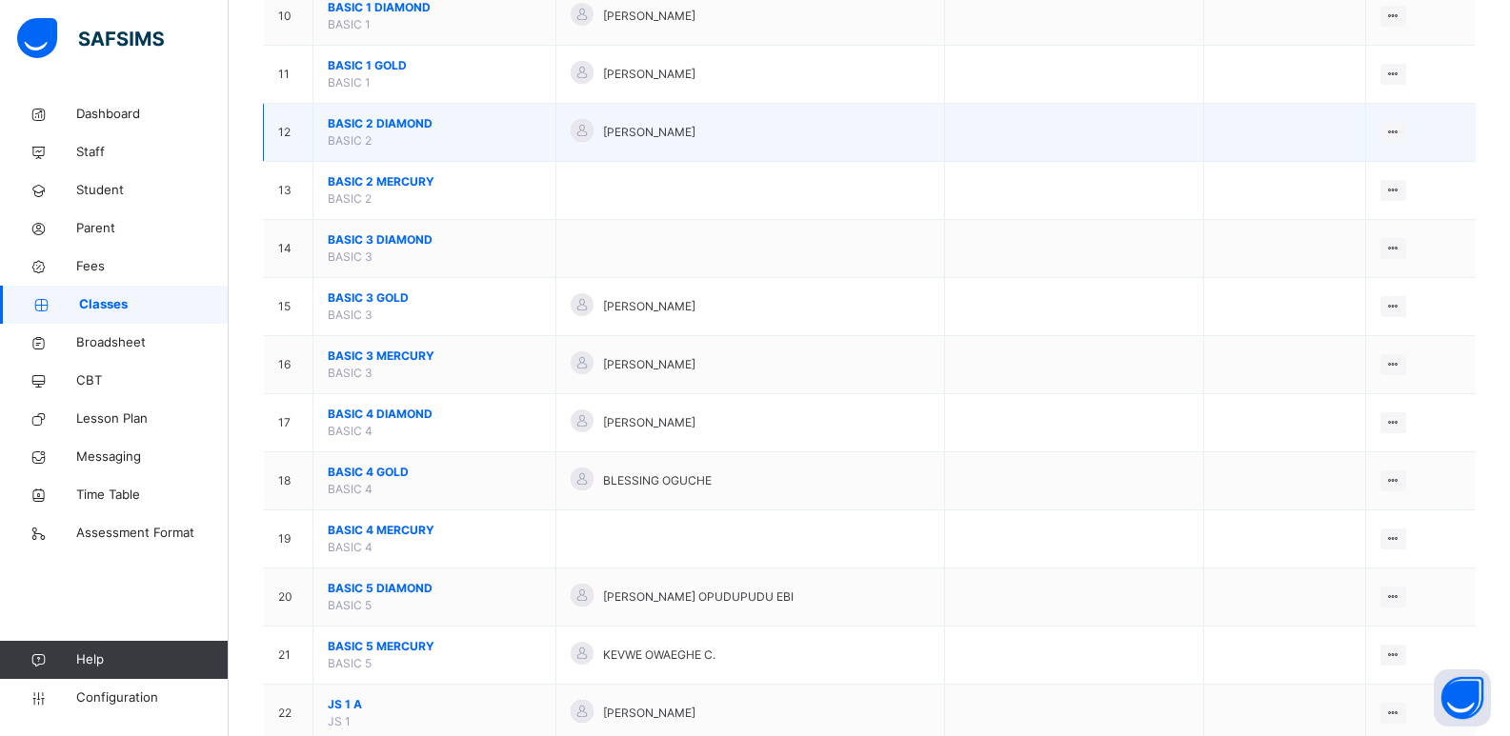
click at [367, 120] on span "BASIC 2 DIAMOND" at bounding box center [434, 123] width 213 height 17
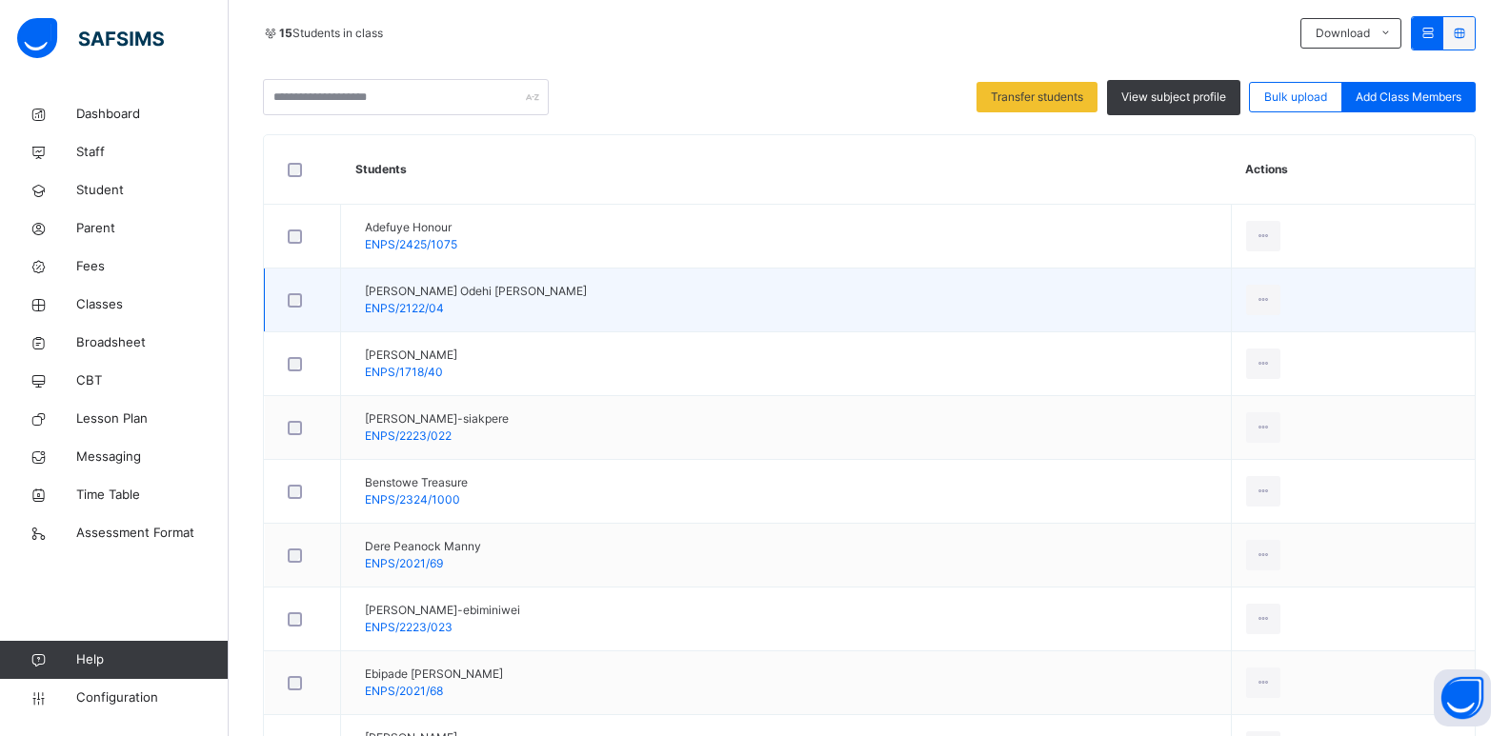
scroll to position [378, 0]
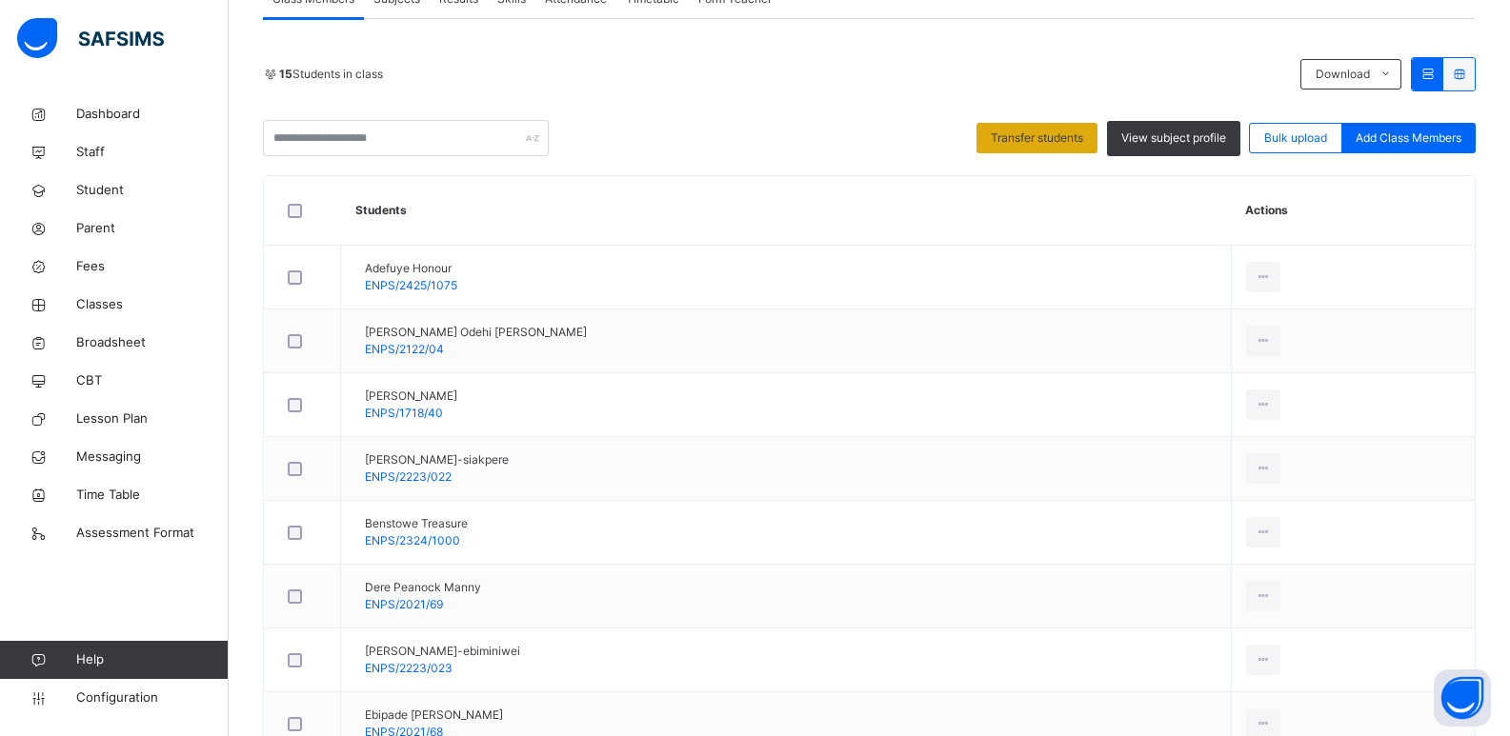
click at [1061, 145] on span "Transfer students" at bounding box center [1037, 138] width 92 height 17
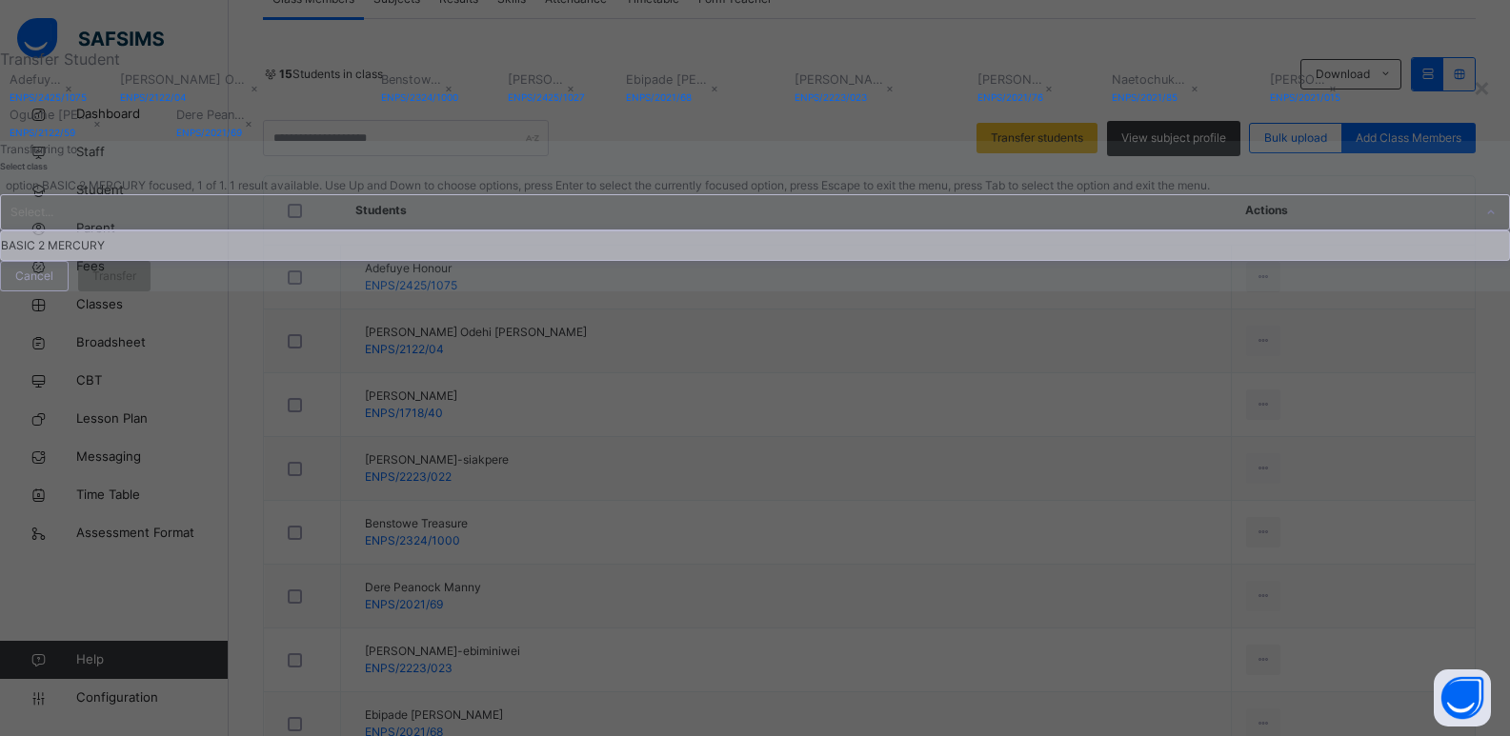
click at [609, 230] on div "Select..." at bounding box center [737, 212] width 1472 height 34
click at [599, 260] on div "BASIC 2 MERCURY" at bounding box center [755, 245] width 1508 height 29
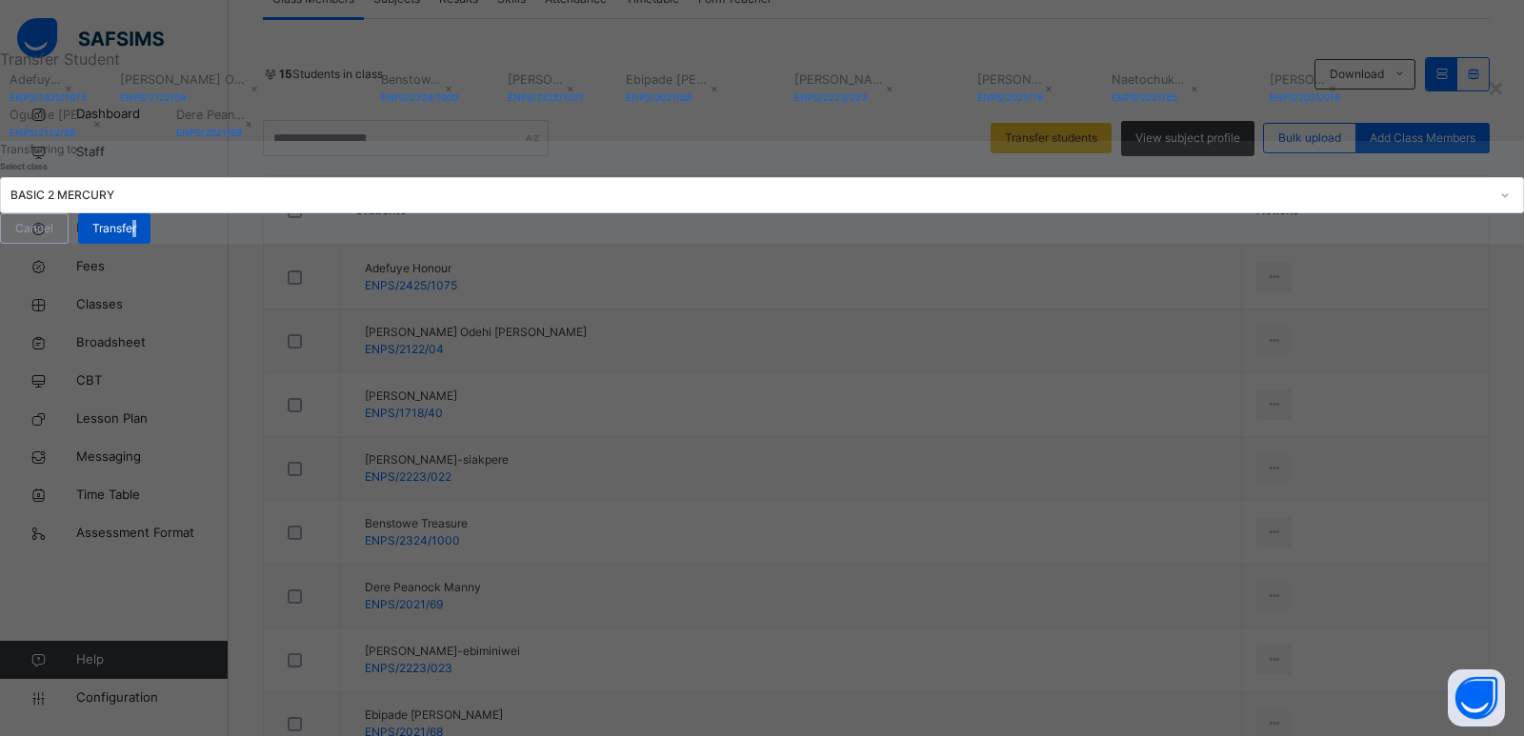
click at [151, 244] on div "Transfer" at bounding box center [114, 228] width 72 height 30
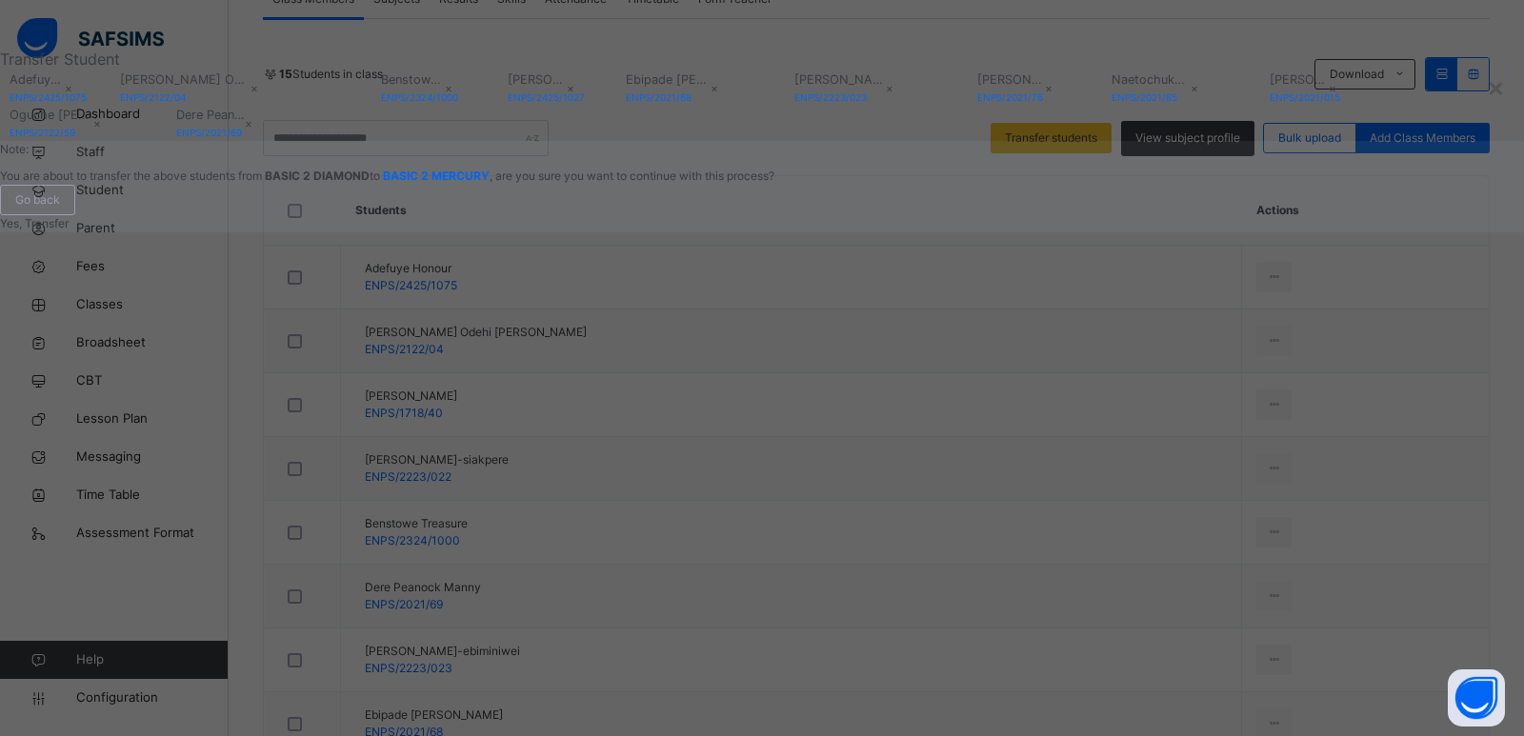
click at [1060, 232] on div "Yes, Transfer" at bounding box center [762, 223] width 1524 height 17
